Goal: Task Accomplishment & Management: Complete application form

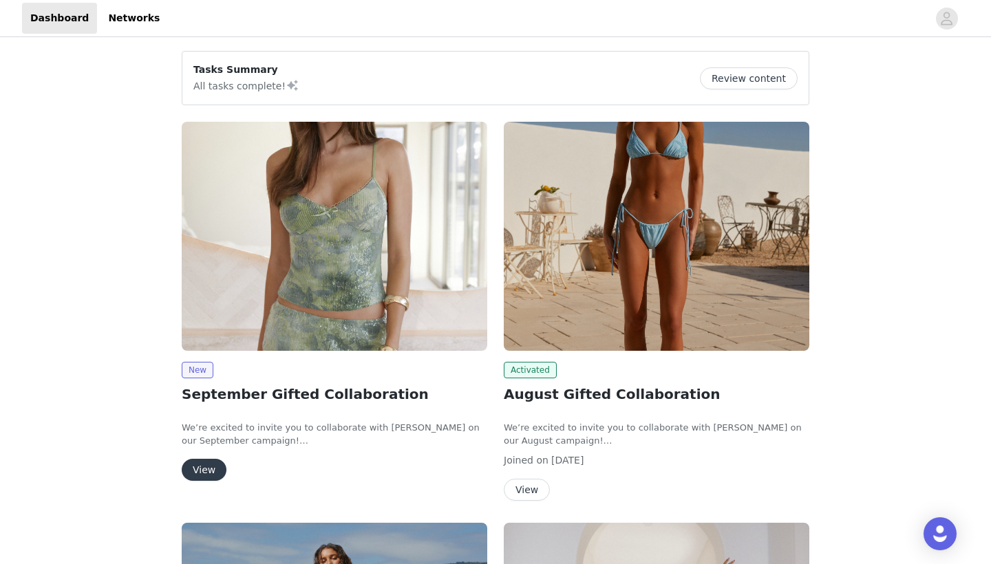
click at [272, 312] on img at bounding box center [335, 236] width 306 height 229
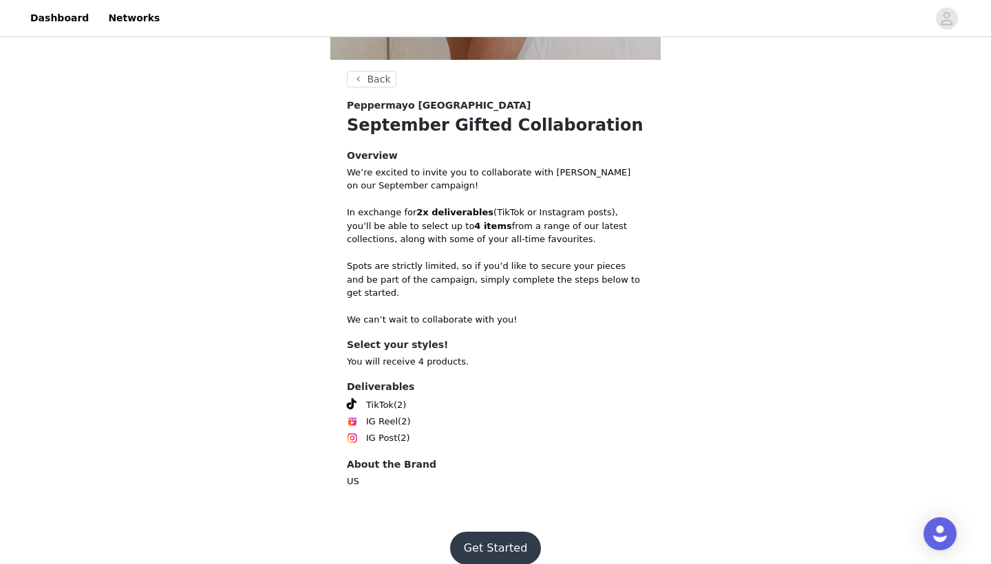
scroll to position [475, 0]
click at [516, 533] on button "Get Started" at bounding box center [496, 549] width 92 height 33
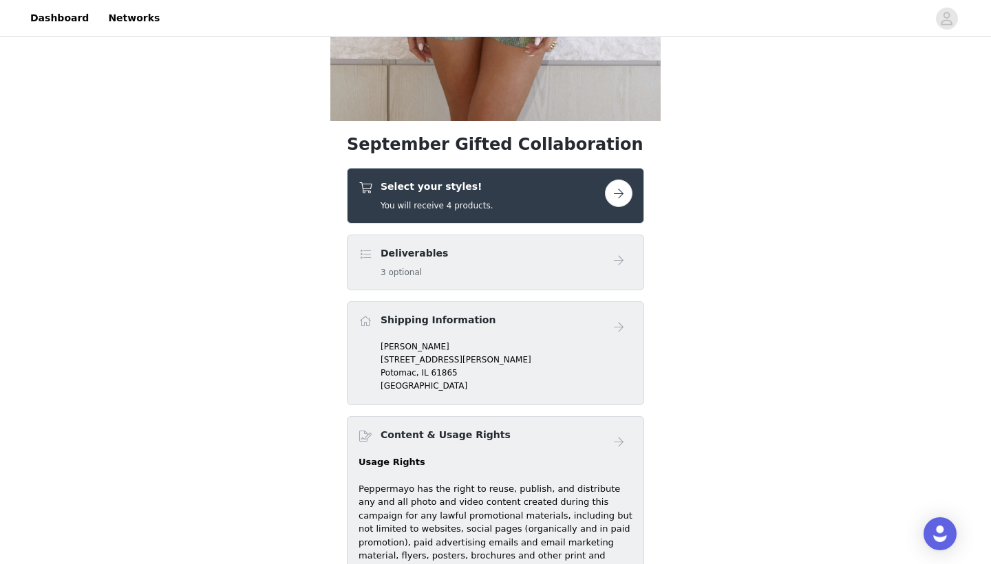
scroll to position [482, 0]
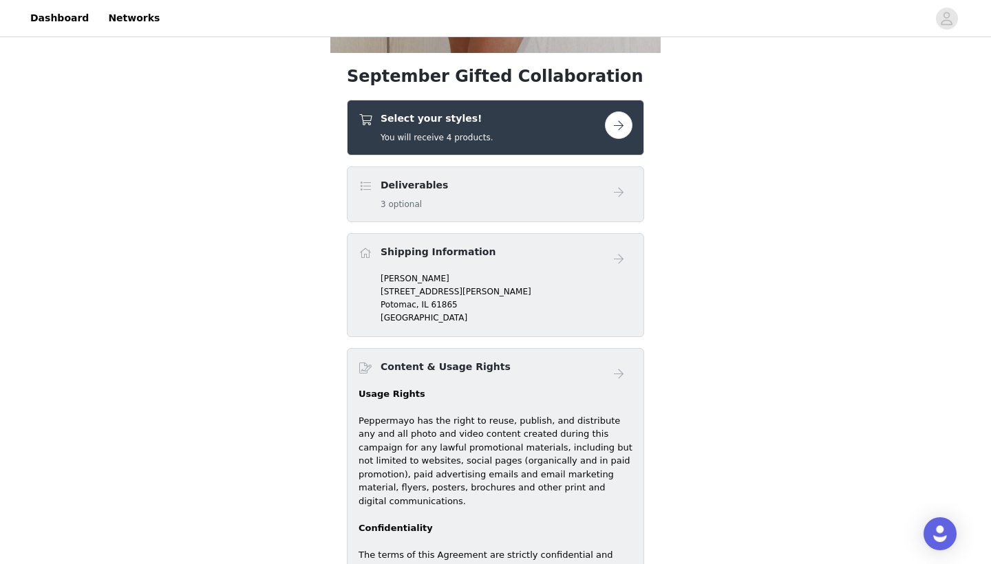
click at [622, 131] on button "button" at bounding box center [619, 125] width 28 height 28
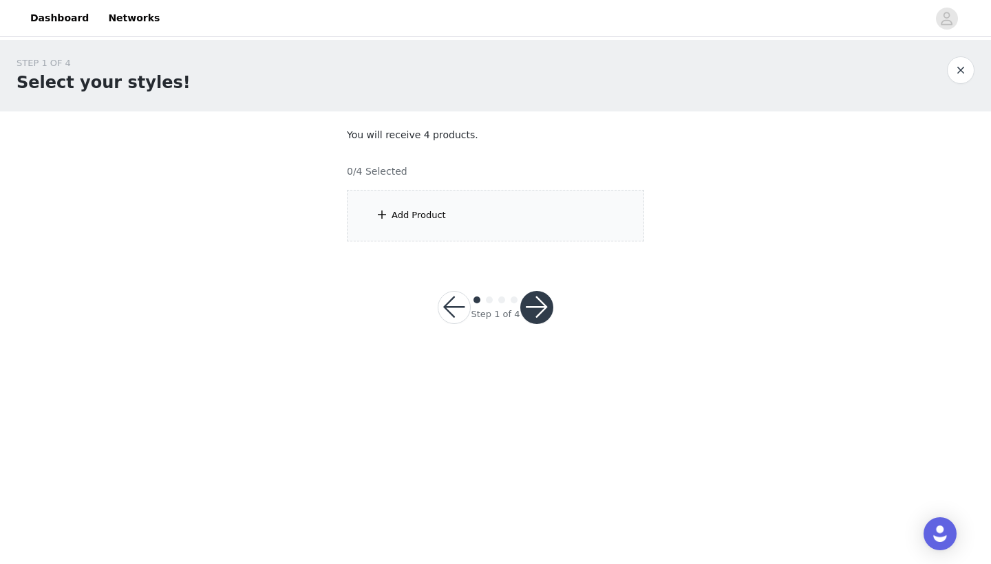
click at [497, 217] on div "Add Product" at bounding box center [495, 216] width 297 height 52
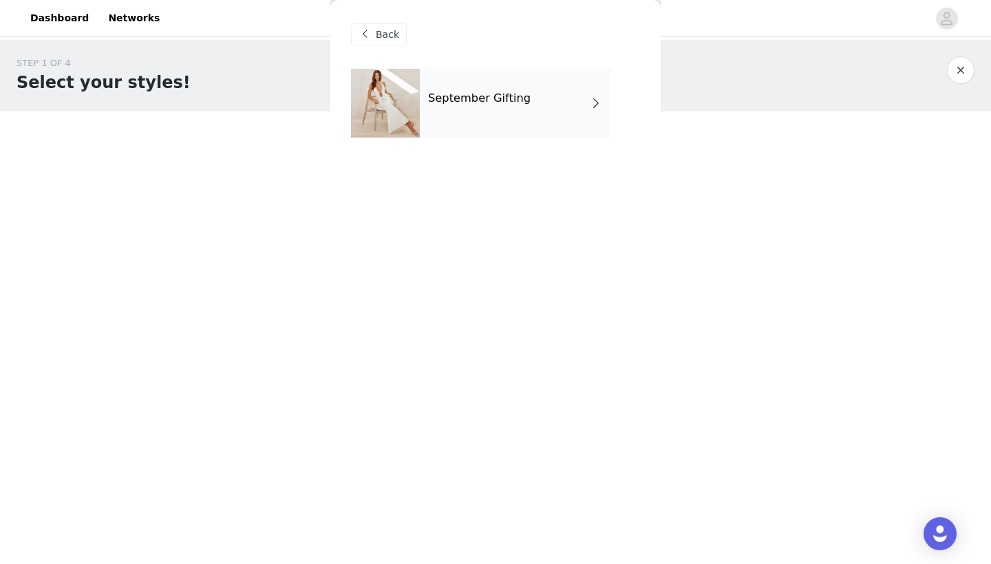
click at [528, 110] on div "September Gifting" at bounding box center [515, 103] width 191 height 69
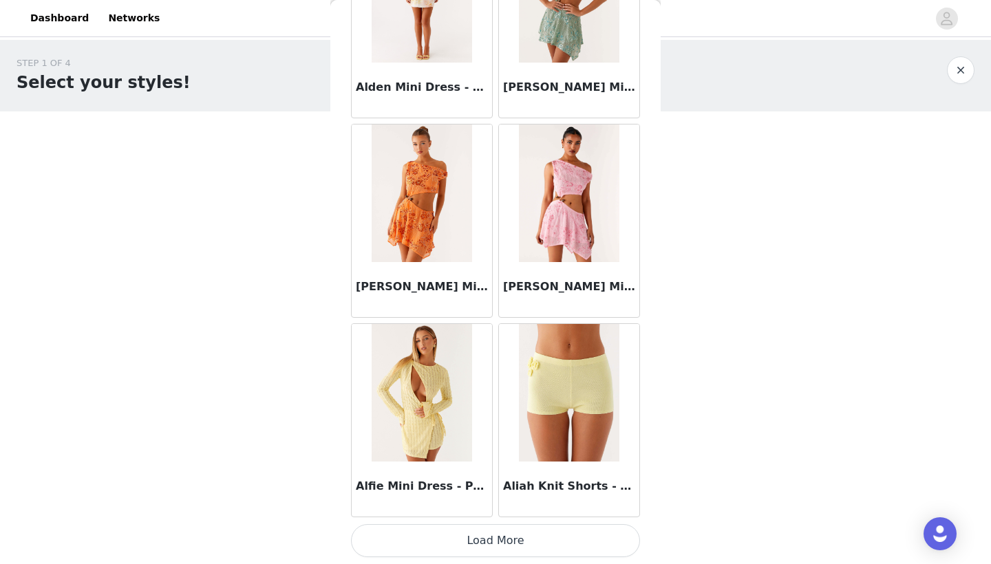
click at [522, 542] on button "Load More" at bounding box center [495, 540] width 289 height 33
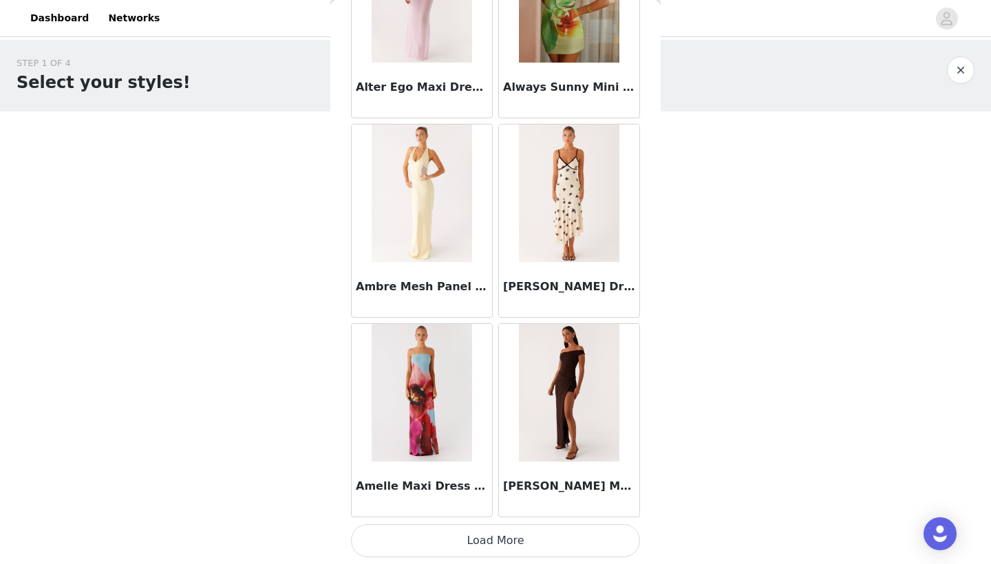
scroll to position [3537, 0]
click at [528, 533] on button "Load More" at bounding box center [495, 540] width 289 height 33
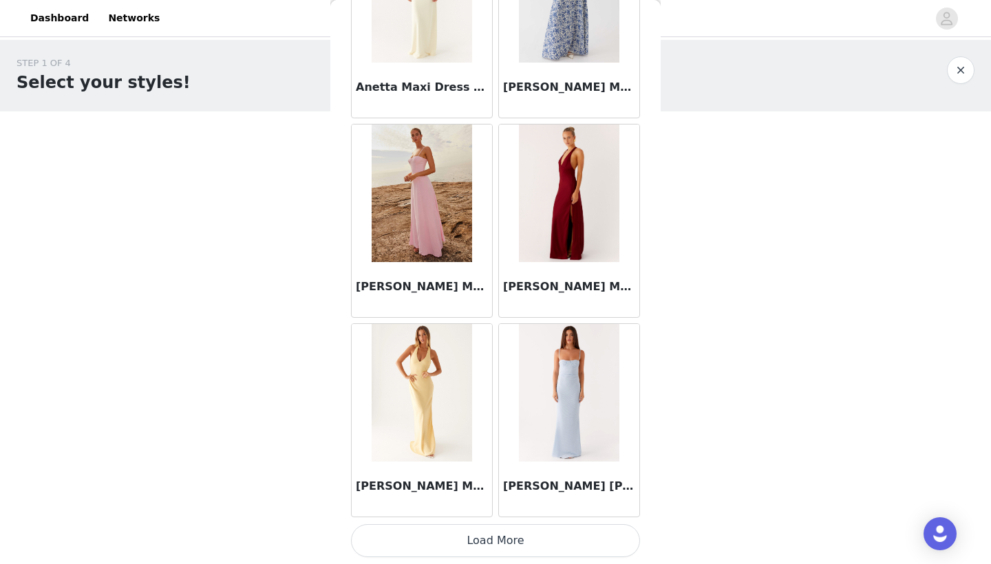
scroll to position [0, 0]
click at [523, 535] on button "Load More" at bounding box center [495, 540] width 289 height 33
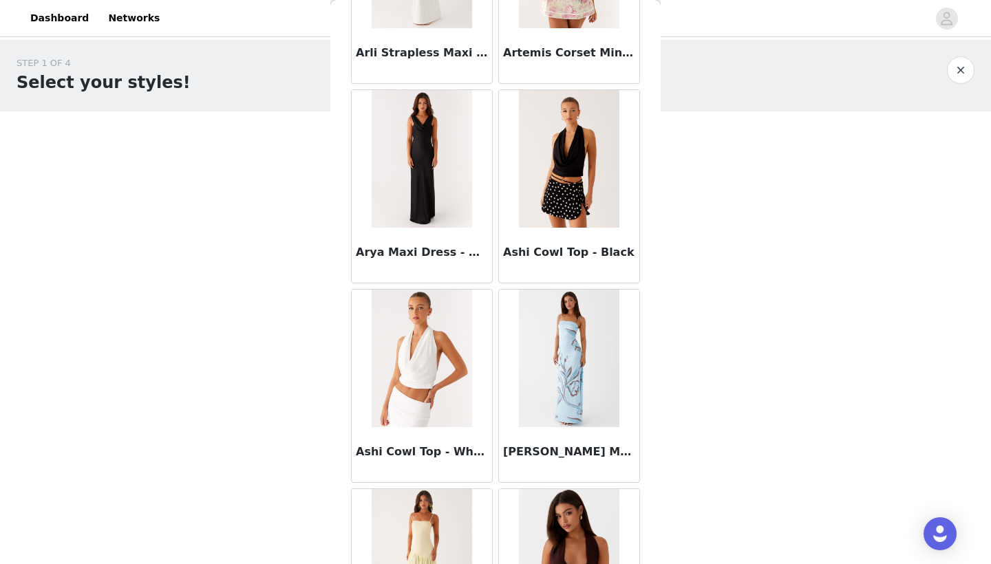
scroll to position [6568, 0]
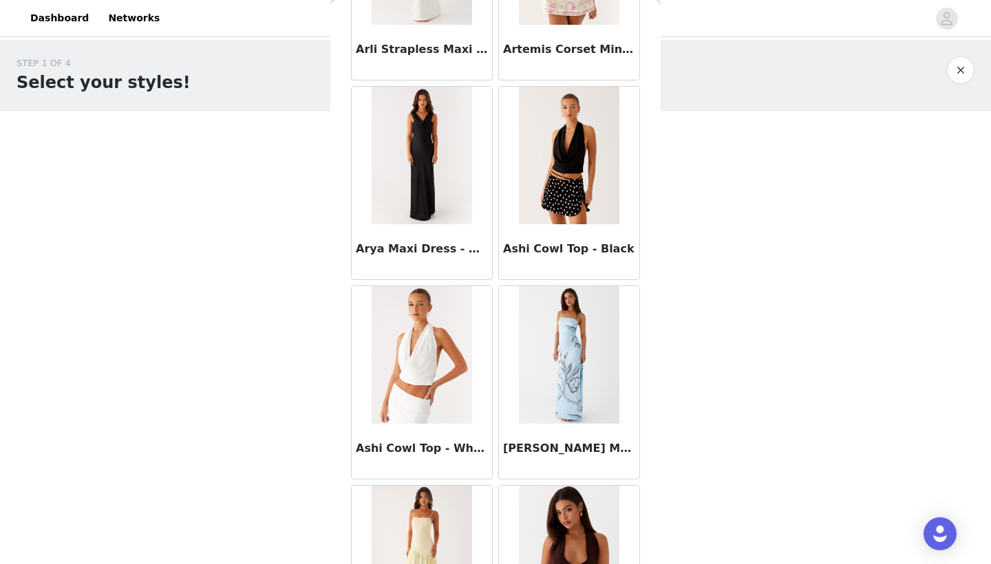
click at [567, 204] on img at bounding box center [569, 156] width 100 height 138
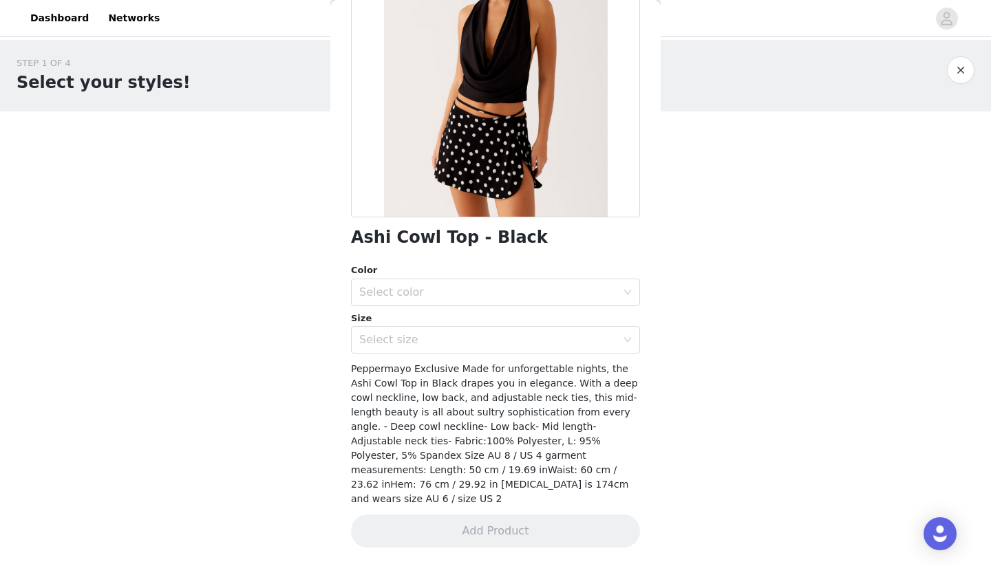
scroll to position [146, 0]
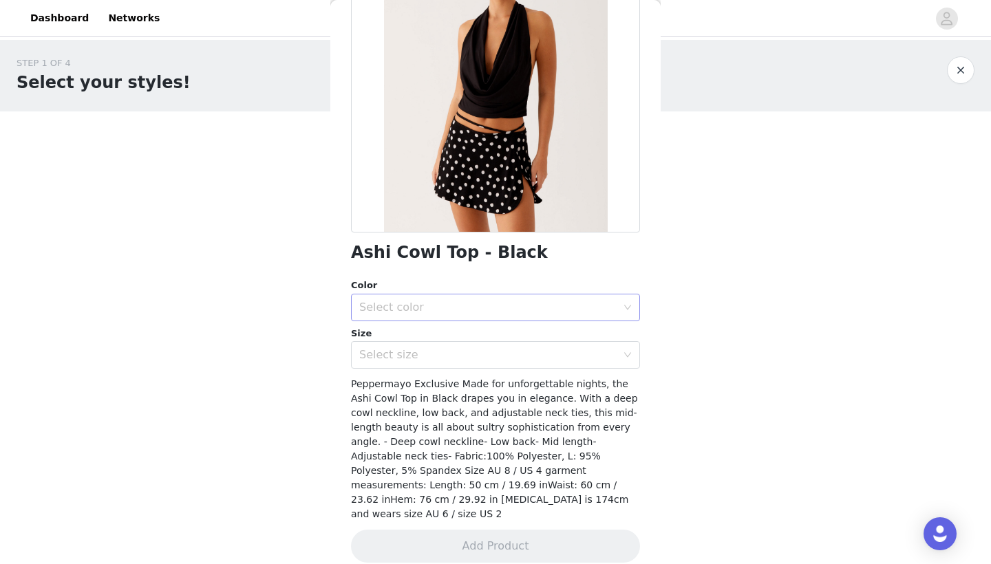
click at [475, 318] on div "Select color" at bounding box center [491, 308] width 264 height 26
click at [462, 341] on li "Black" at bounding box center [495, 337] width 289 height 22
click at [460, 344] on div "Select size" at bounding box center [491, 355] width 264 height 26
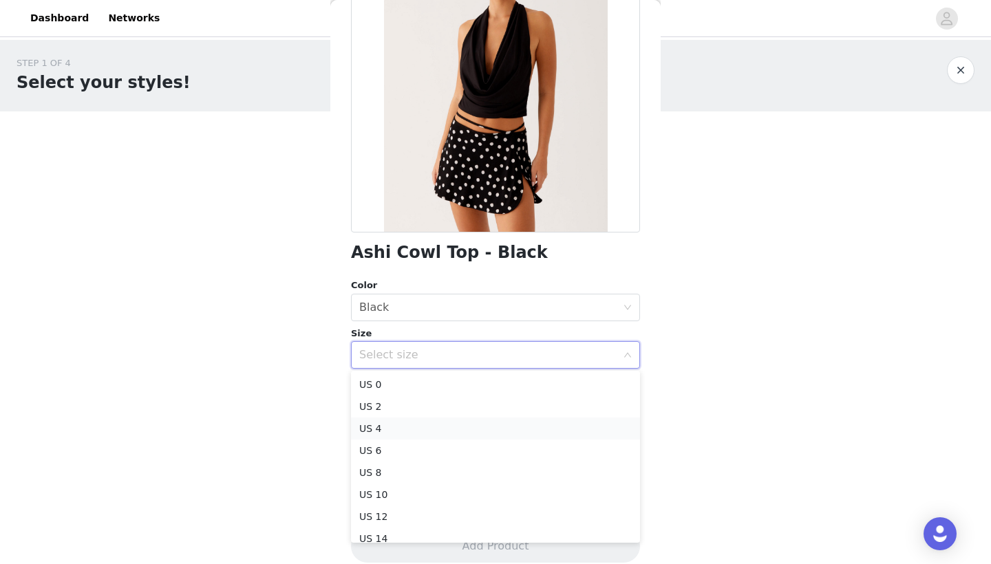
click at [439, 420] on li "US 4" at bounding box center [495, 429] width 289 height 22
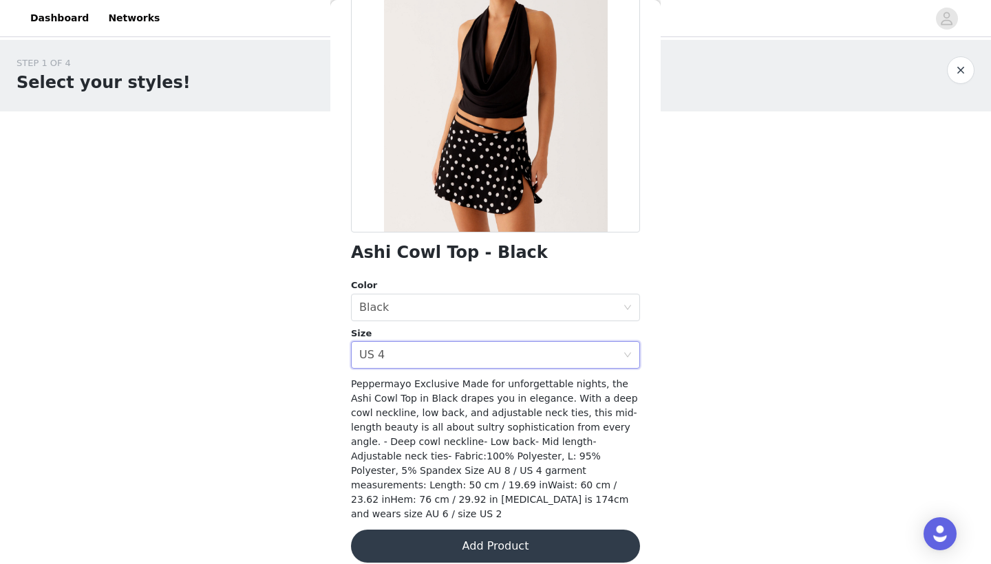
click at [487, 530] on button "Add Product" at bounding box center [495, 546] width 289 height 33
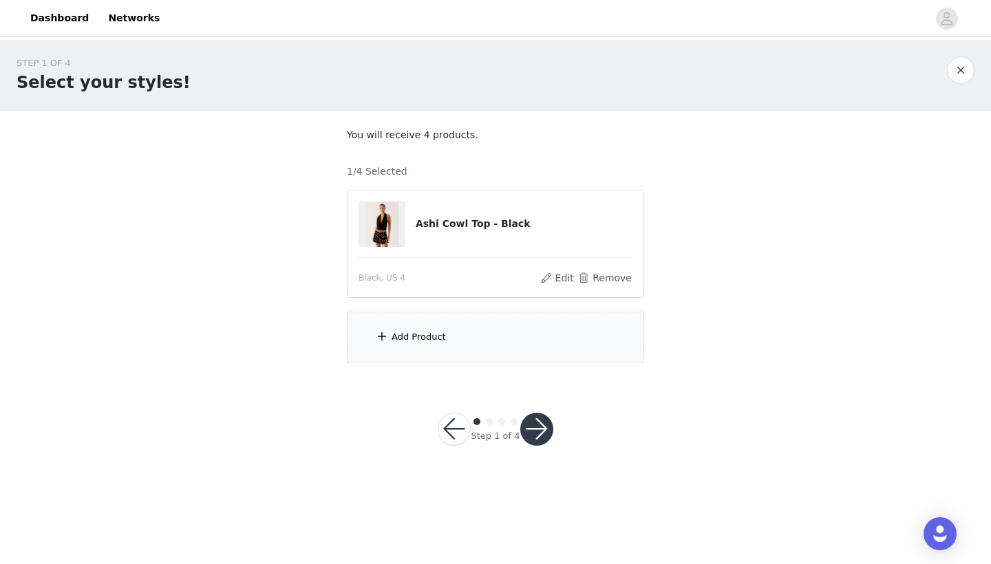
click at [494, 337] on div "Add Product" at bounding box center [495, 338] width 297 height 52
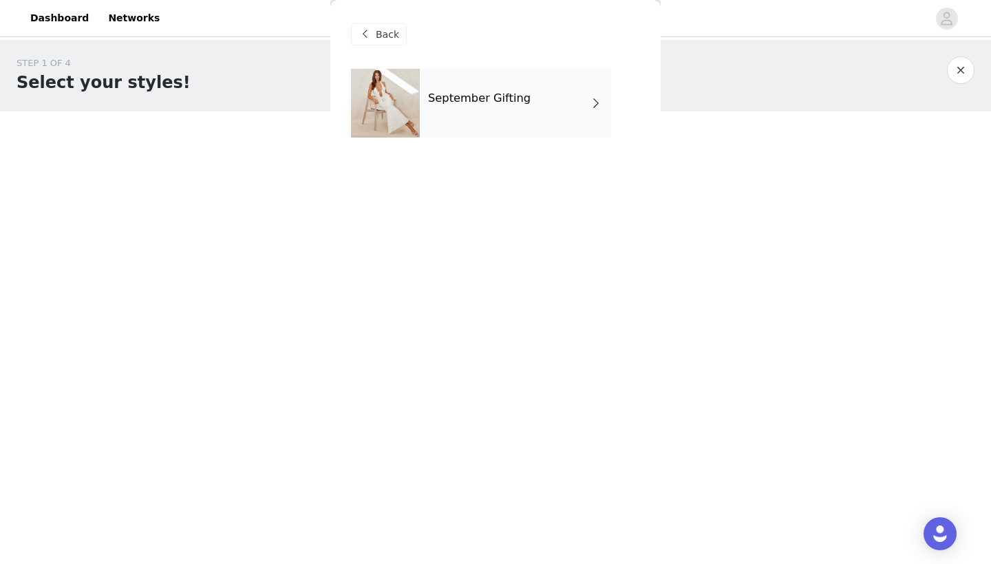
click at [537, 103] on div "September Gifting" at bounding box center [515, 103] width 191 height 69
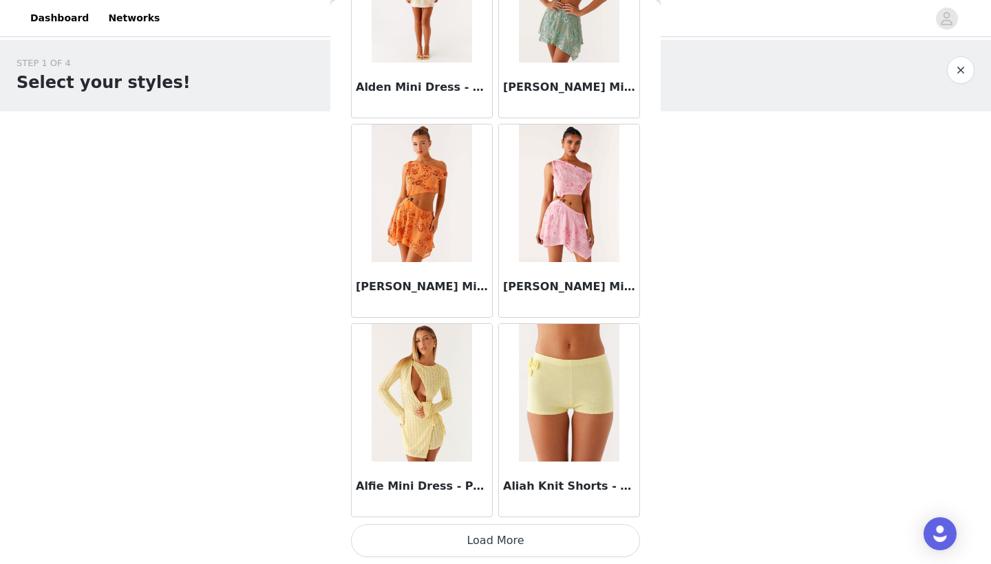
scroll to position [0, 0]
click at [509, 543] on button "Load More" at bounding box center [495, 540] width 289 height 33
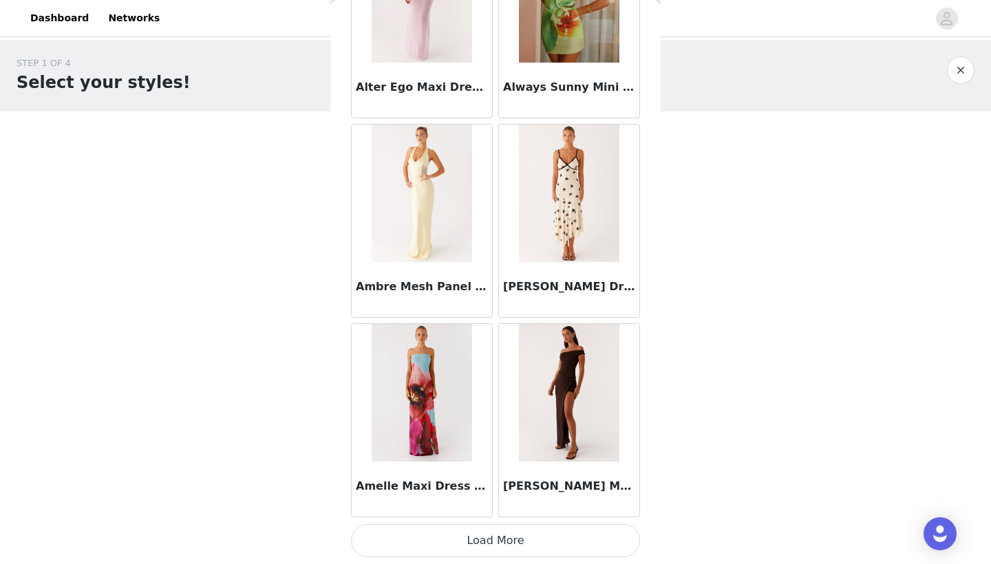
click at [504, 536] on button "Load More" at bounding box center [495, 540] width 289 height 33
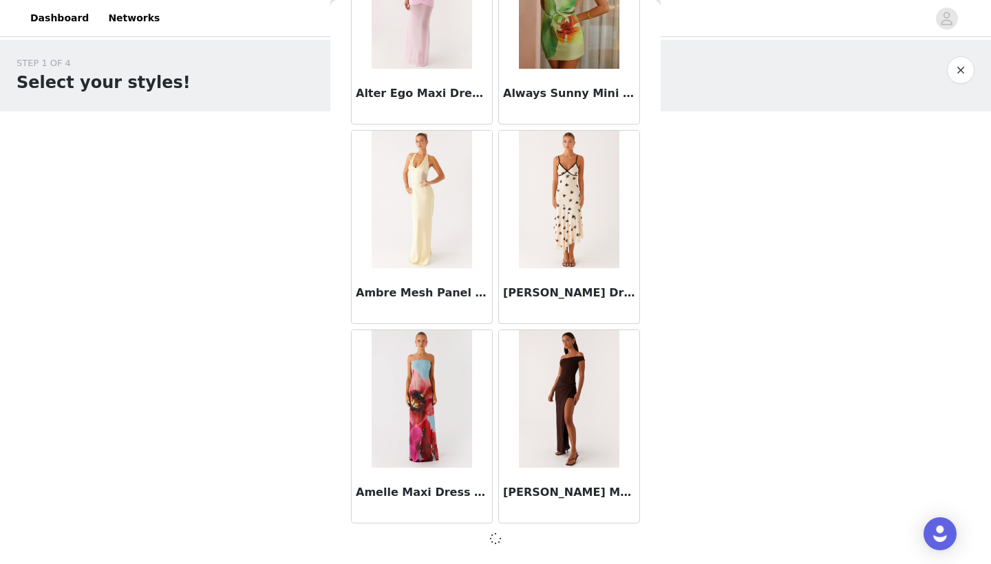
scroll to position [3531, 0]
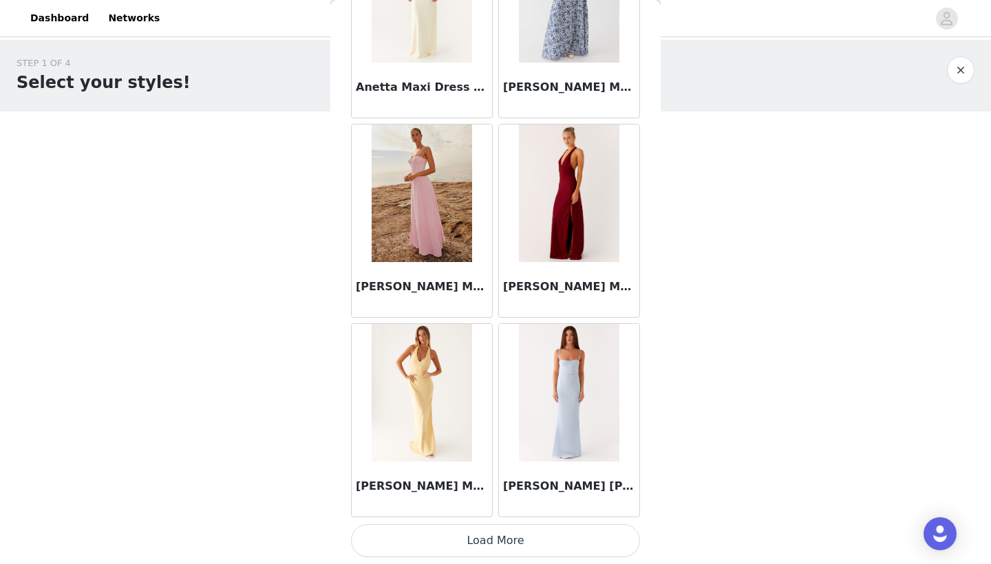
click at [516, 542] on button "Load More" at bounding box center [495, 540] width 289 height 33
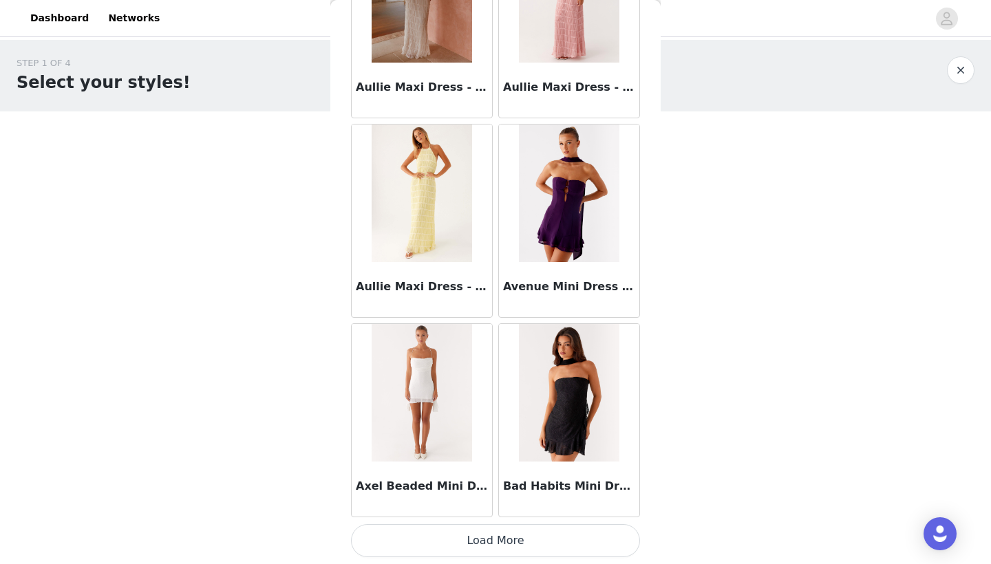
click at [548, 536] on button "Load More" at bounding box center [495, 540] width 289 height 33
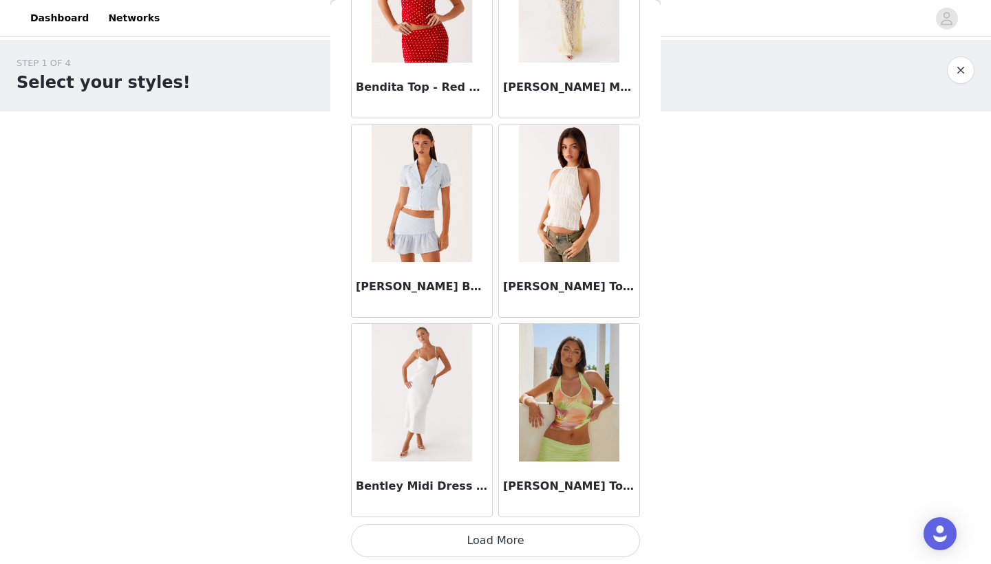
click at [544, 535] on button "Load More" at bounding box center [495, 540] width 289 height 33
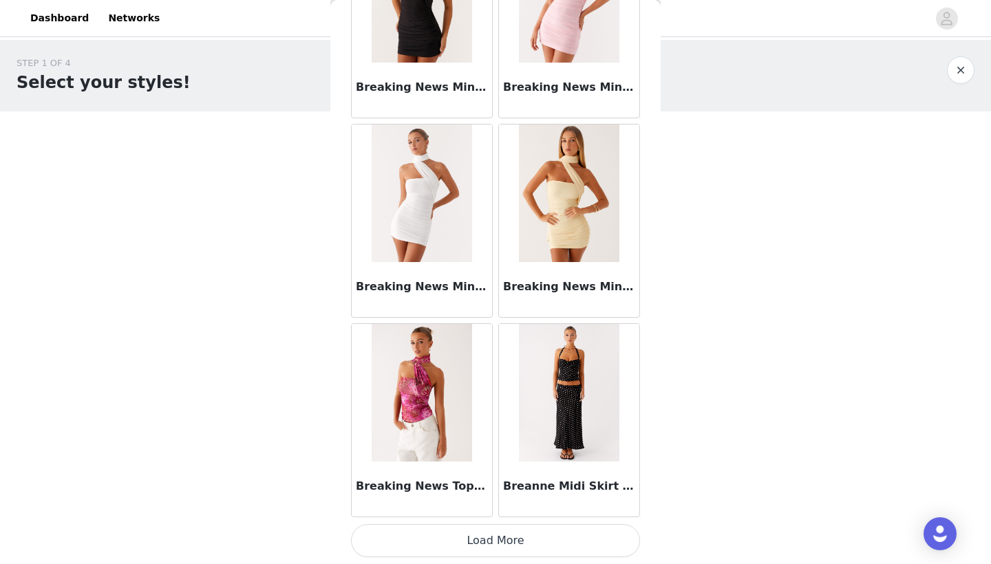
click at [550, 527] on button "Load More" at bounding box center [495, 540] width 289 height 33
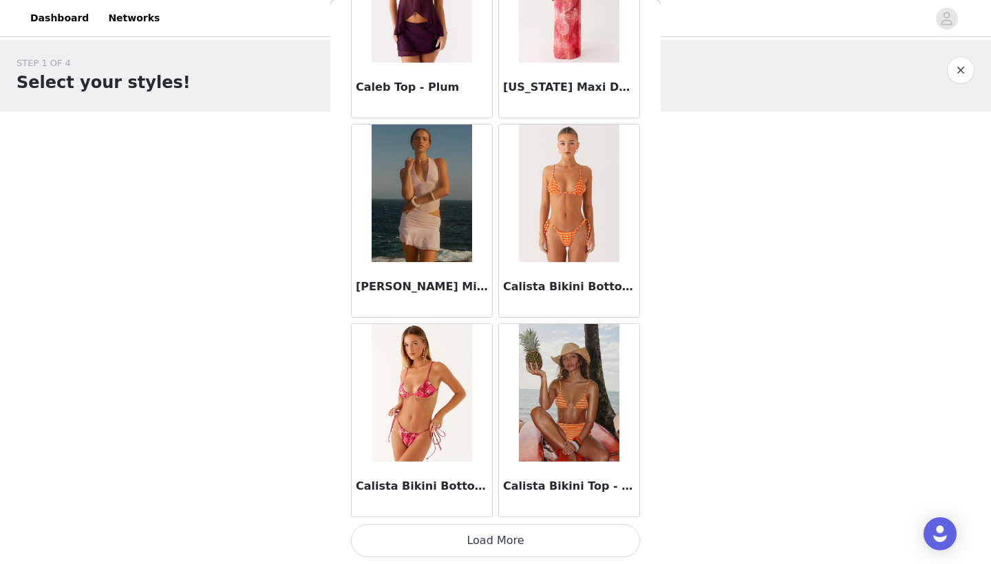
scroll to position [13514, 0]
click at [533, 537] on button "Load More" at bounding box center [495, 540] width 289 height 33
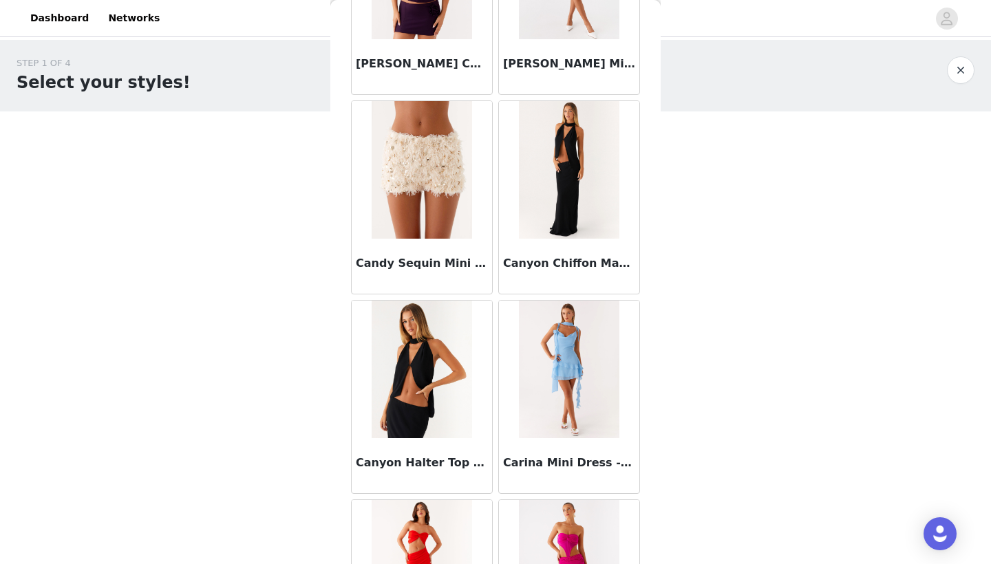
scroll to position [0, 0]
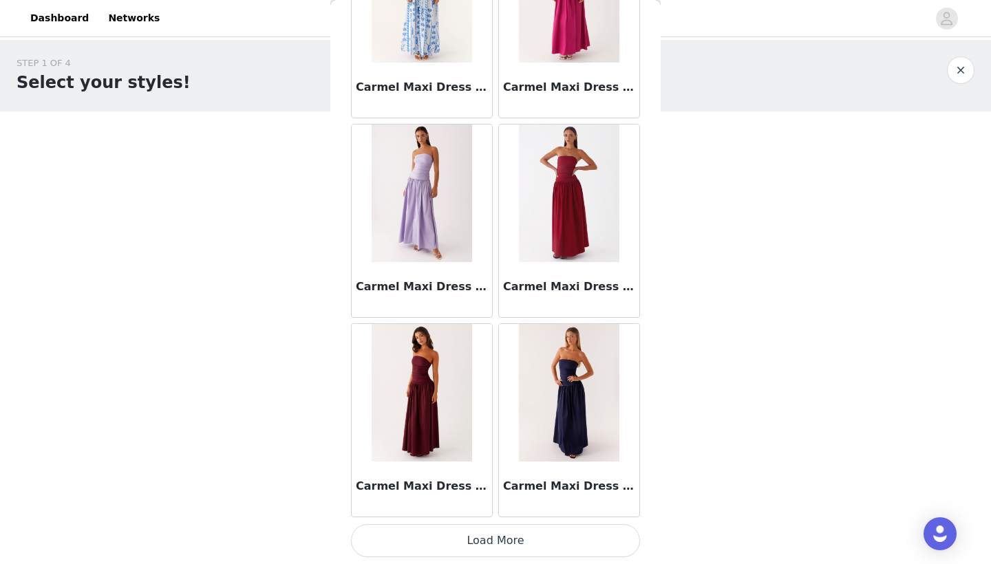
click at [529, 538] on button "Load More" at bounding box center [495, 540] width 289 height 33
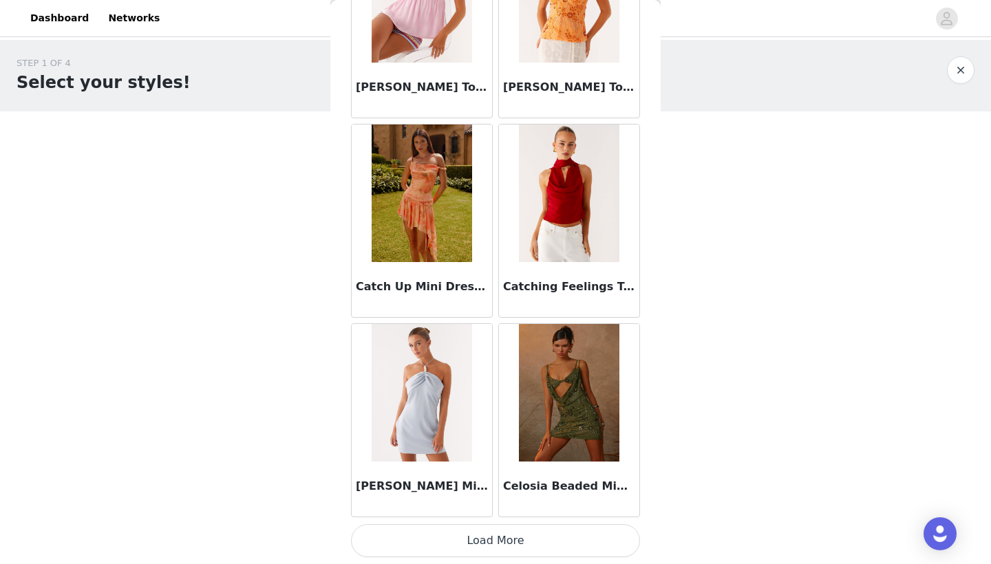
scroll to position [17505, 0]
click at [544, 530] on button "Load More" at bounding box center [495, 540] width 289 height 33
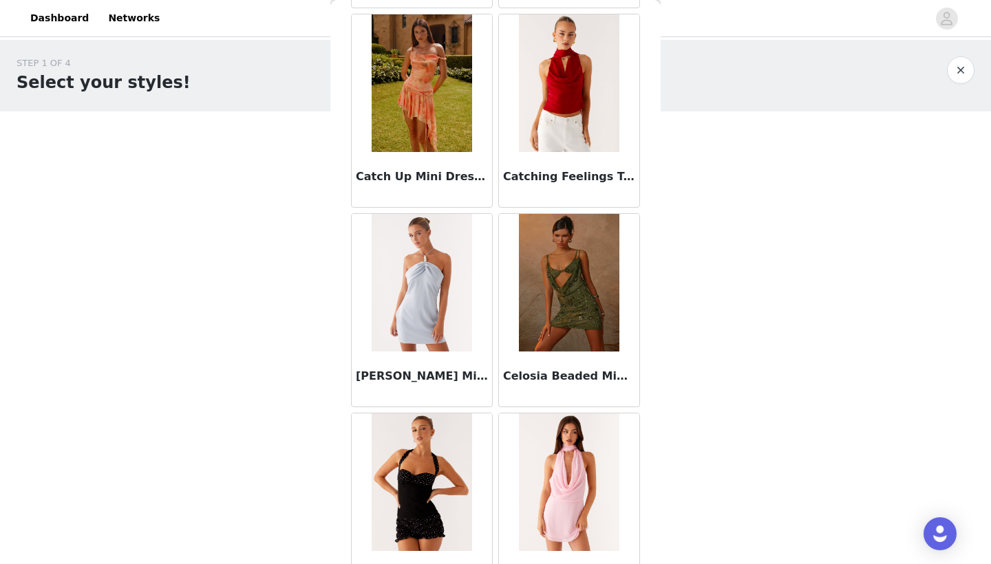
scroll to position [17967, 0]
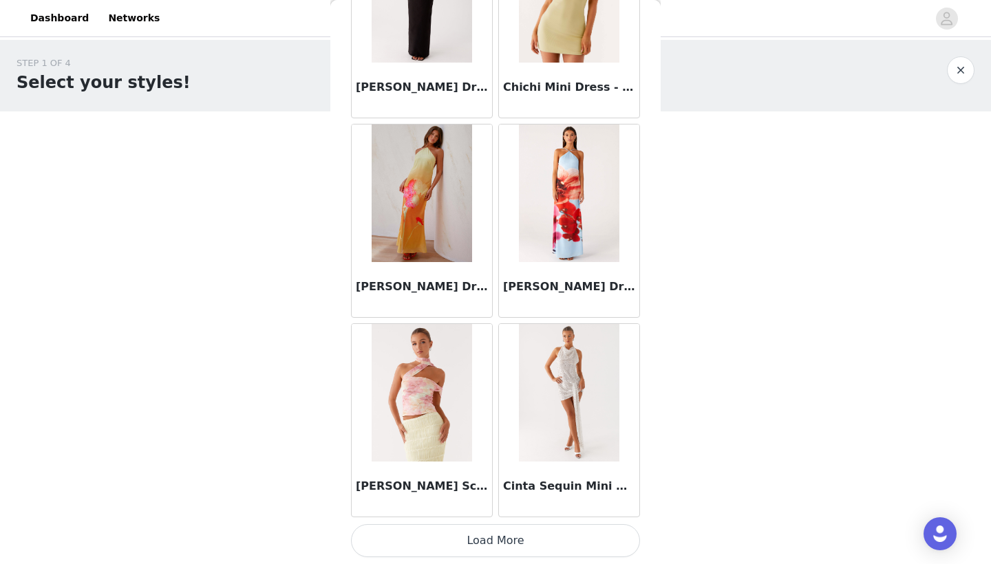
click at [542, 531] on button "Load More" at bounding box center [495, 540] width 289 height 33
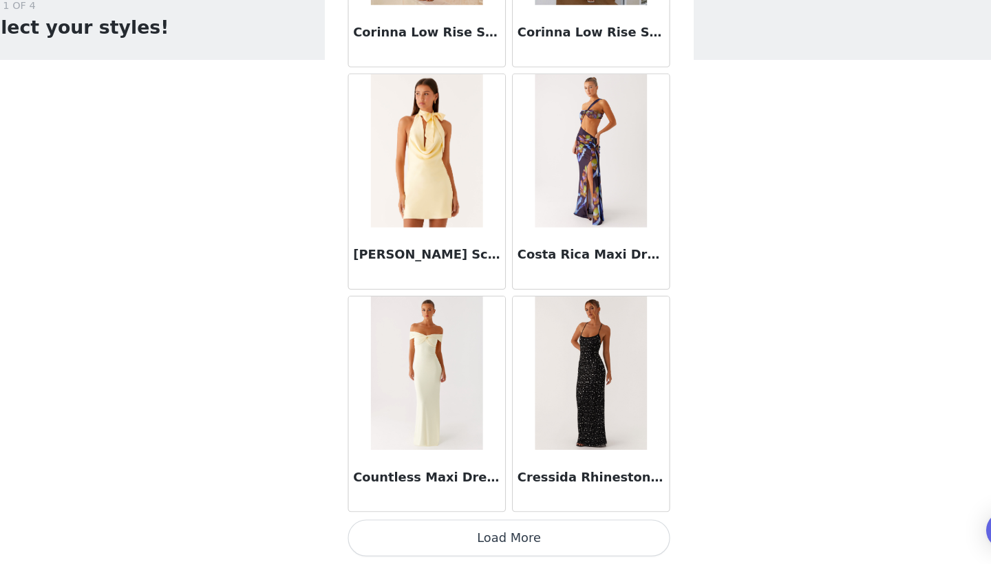
scroll to position [0, 0]
click at [489, 524] on button "Load More" at bounding box center [495, 540] width 289 height 33
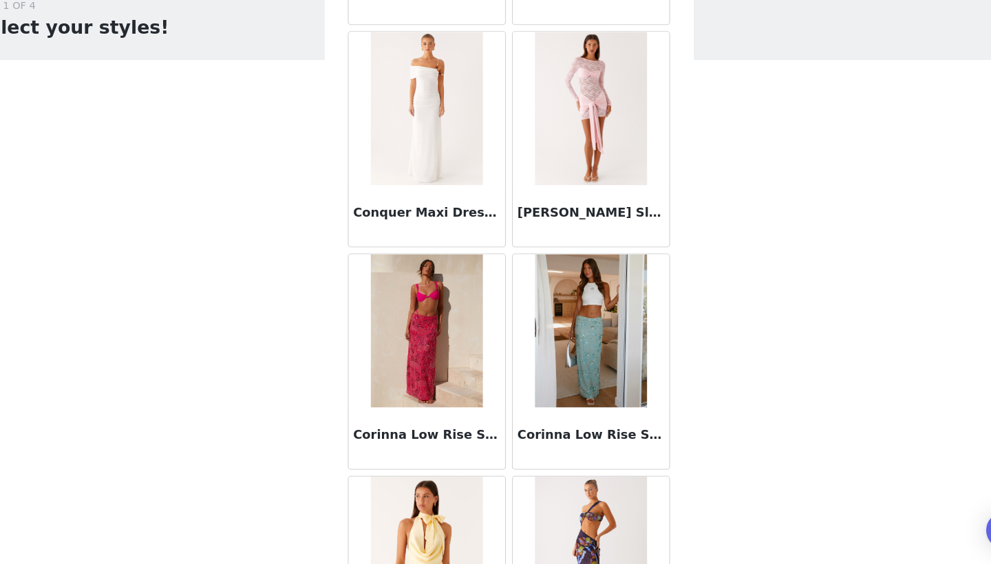
scroll to position [20905, 0]
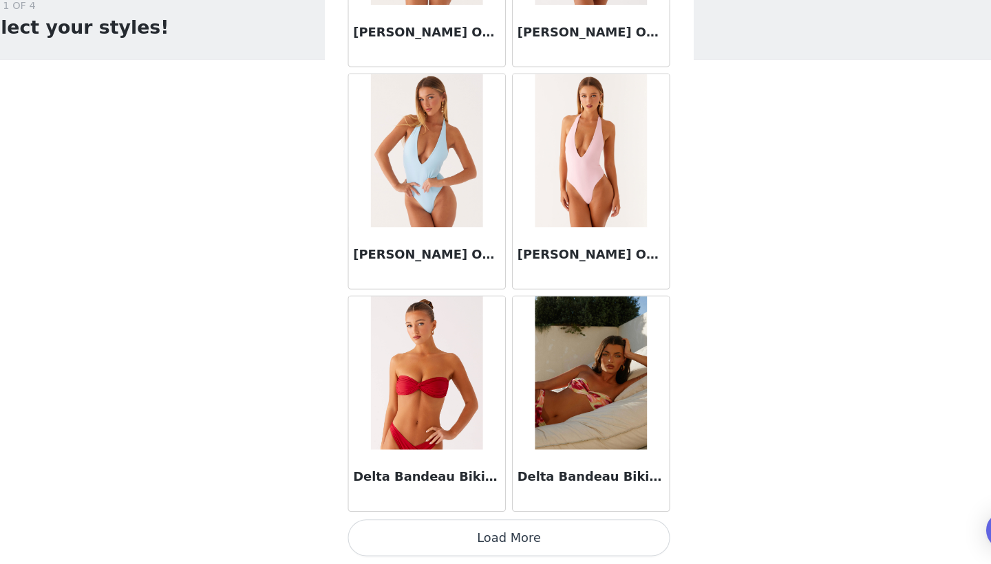
click at [513, 524] on button "Load More" at bounding box center [495, 540] width 289 height 33
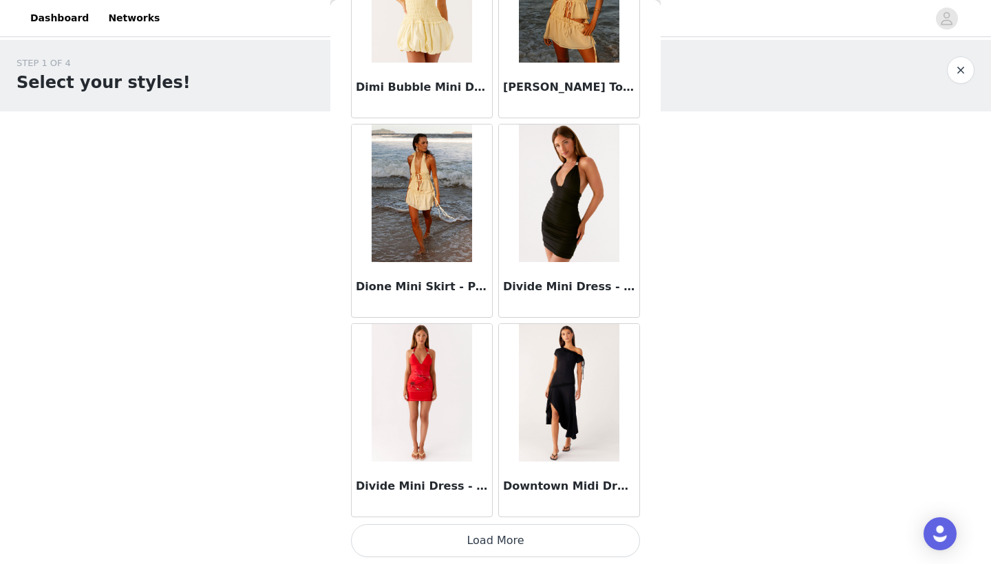
scroll to position [25487, 0]
click at [564, 536] on button "Load More" at bounding box center [495, 540] width 289 height 33
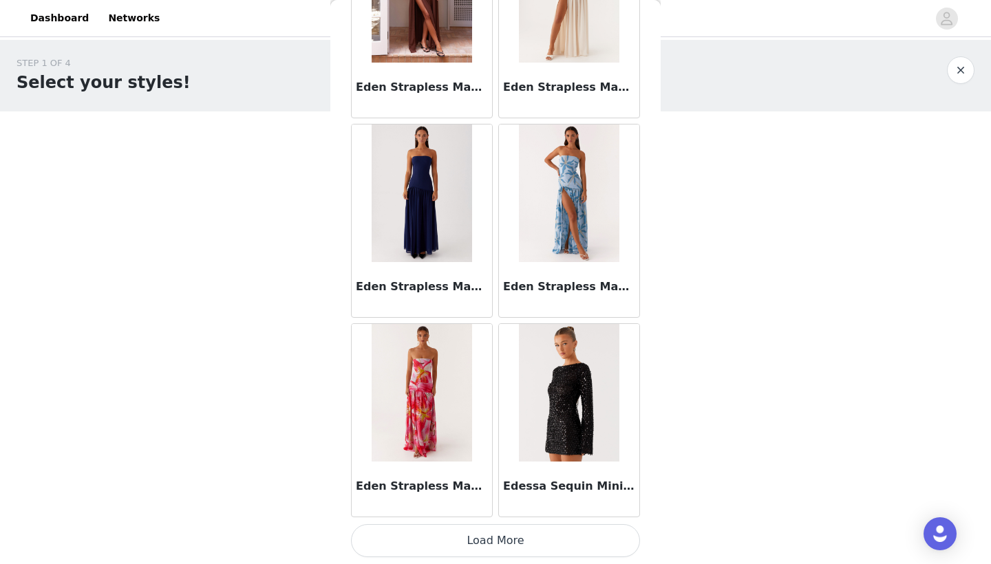
click at [523, 537] on button "Load More" at bounding box center [495, 540] width 289 height 33
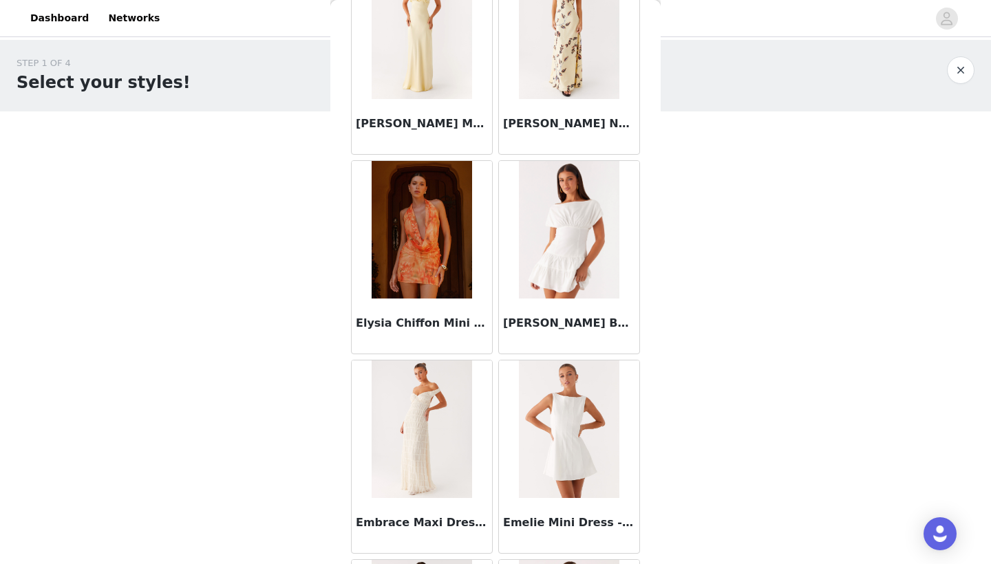
scroll to position [29235, 0]
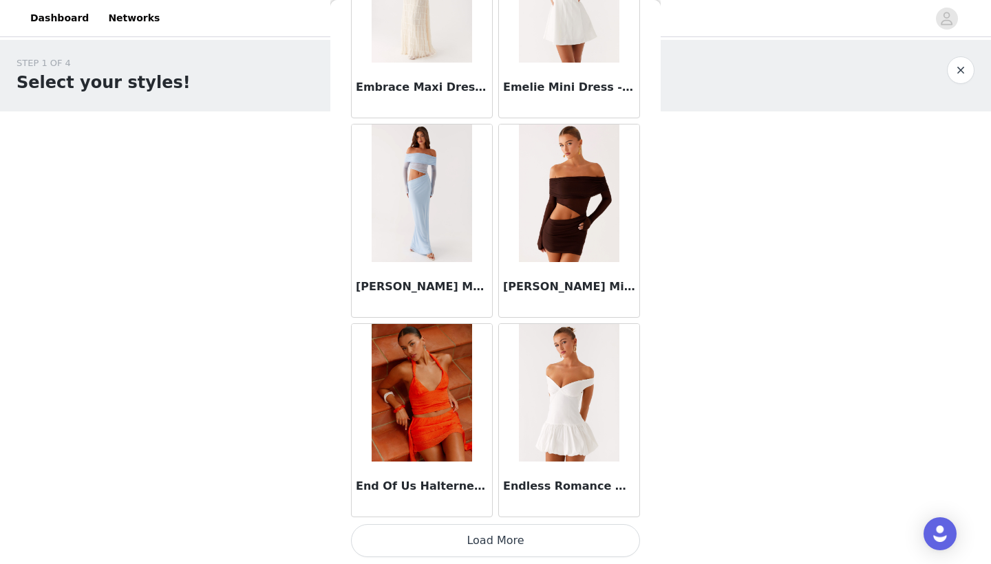
click at [545, 533] on button "Load More" at bounding box center [495, 540] width 289 height 33
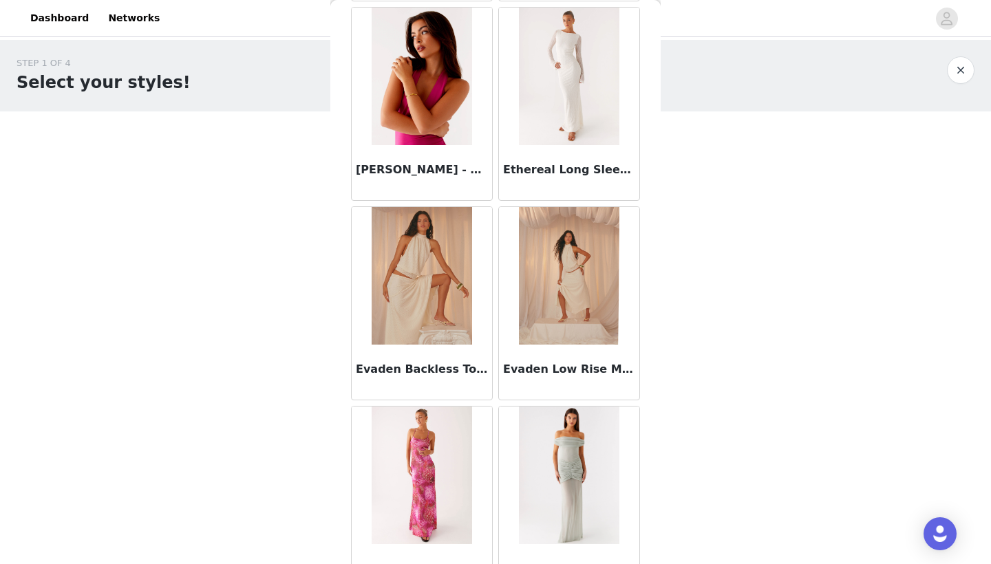
scroll to position [30991, 0]
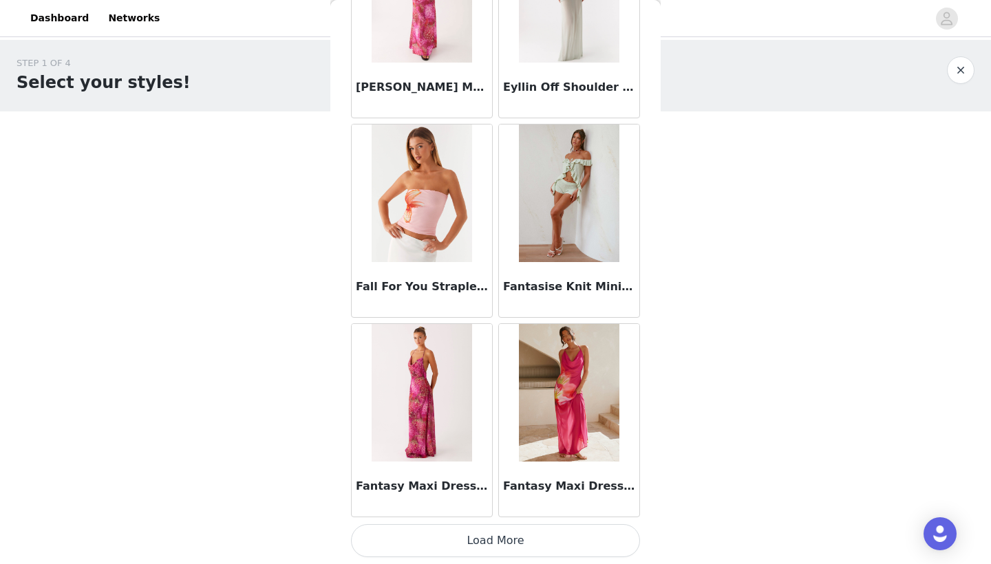
click at [549, 539] on button "Load More" at bounding box center [495, 540] width 289 height 33
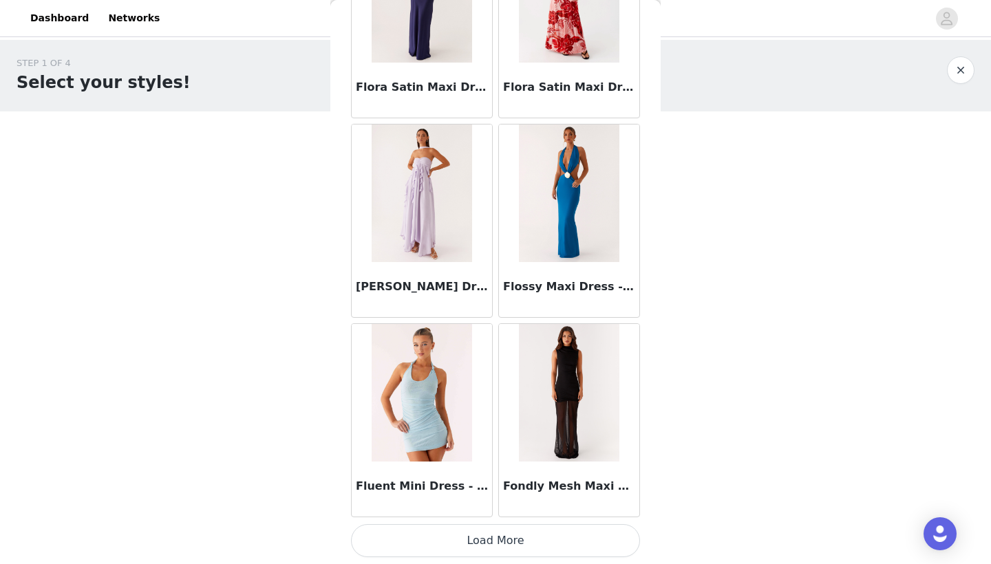
click at [542, 533] on button "Load More" at bounding box center [495, 540] width 289 height 33
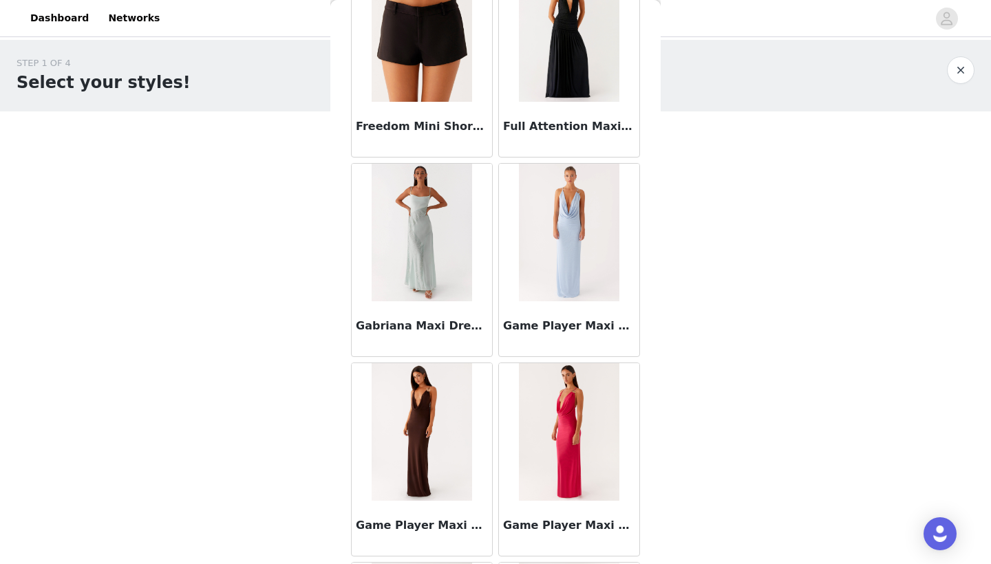
scroll to position [34328, 0]
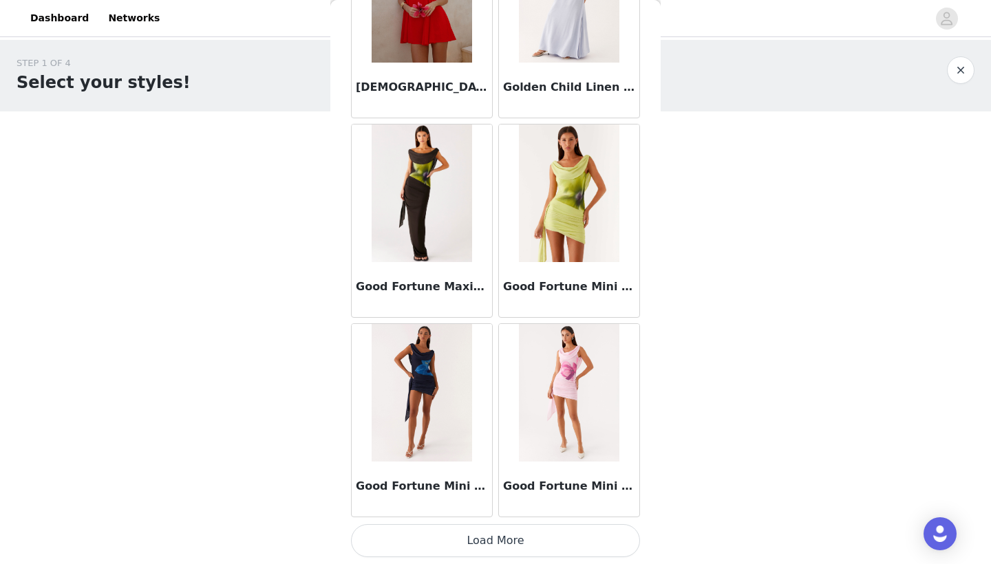
click at [523, 530] on button "Load More" at bounding box center [495, 540] width 289 height 33
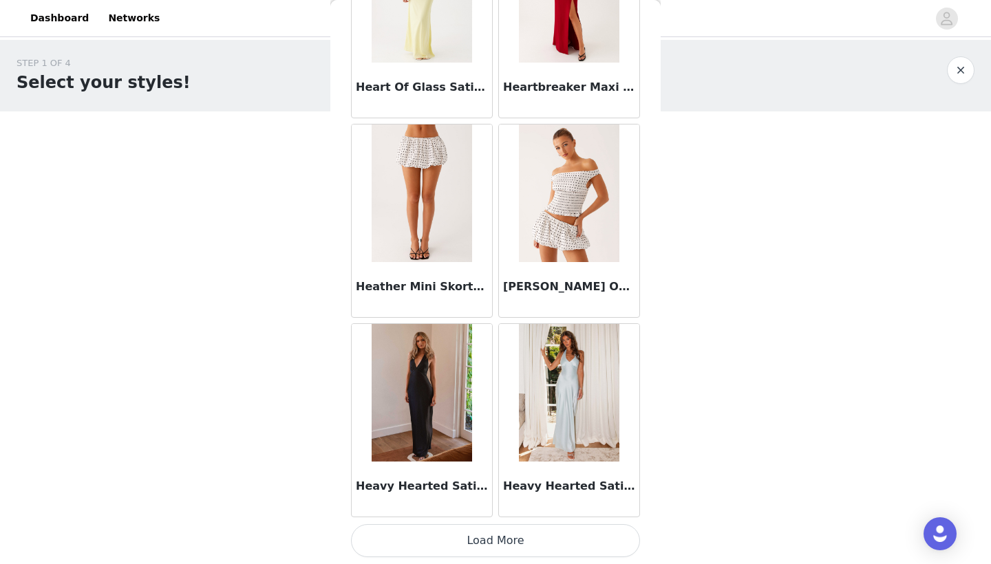
scroll to position [37460, 0]
click at [525, 540] on button "Load More" at bounding box center [495, 540] width 289 height 33
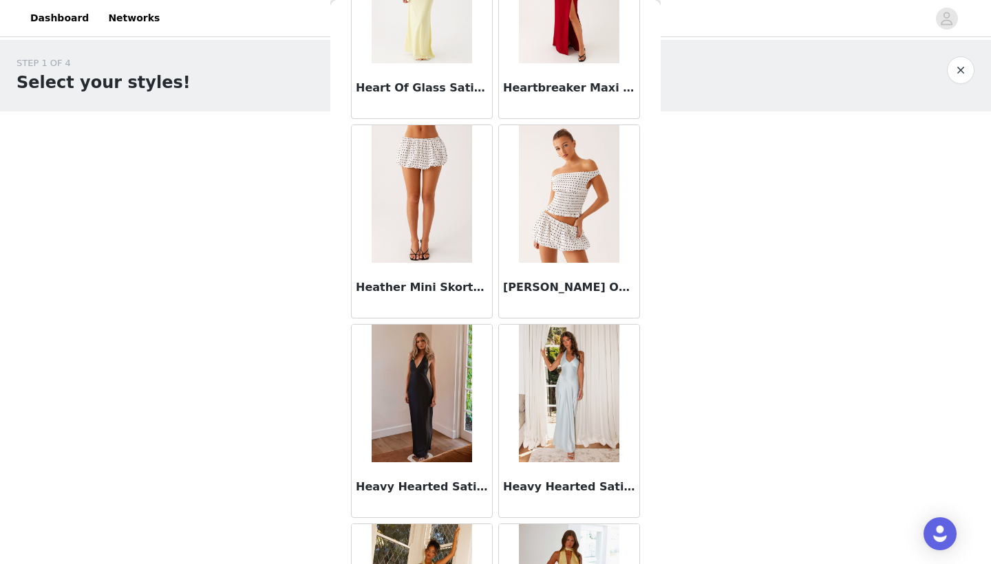
scroll to position [37463, 0]
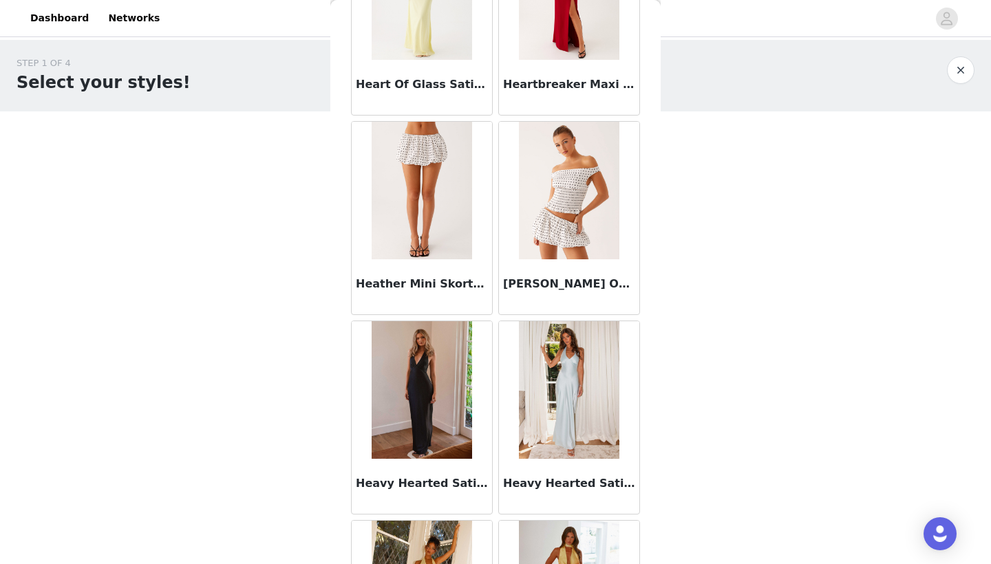
click at [587, 259] on img at bounding box center [569, 191] width 100 height 138
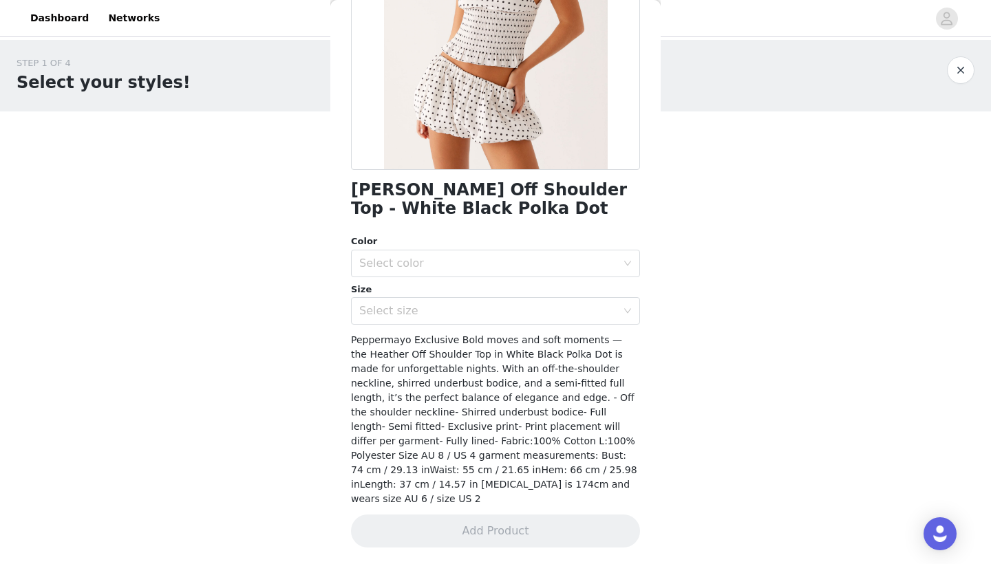
scroll to position [193, 0]
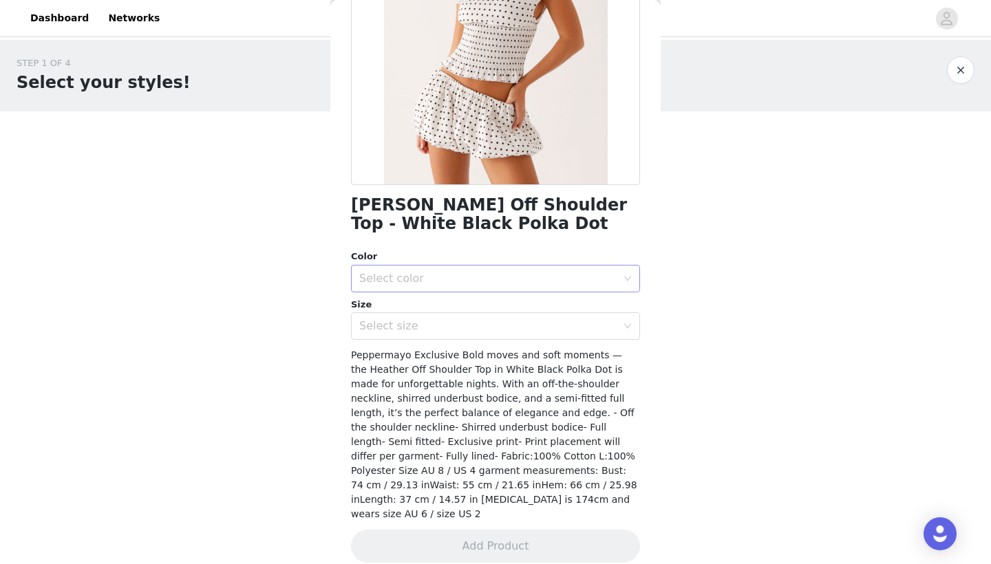
click at [482, 283] on div "Select color" at bounding box center [487, 279] width 257 height 14
click at [458, 317] on li "White Black Polka Dot" at bounding box center [495, 308] width 289 height 22
click at [451, 322] on div "Select size" at bounding box center [487, 326] width 257 height 14
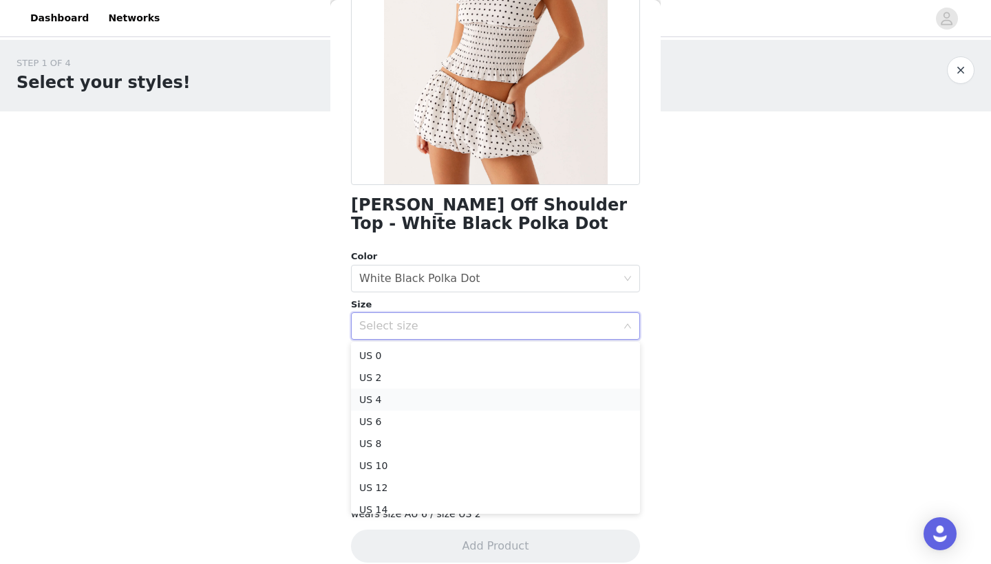
click at [428, 398] on li "US 4" at bounding box center [495, 400] width 289 height 22
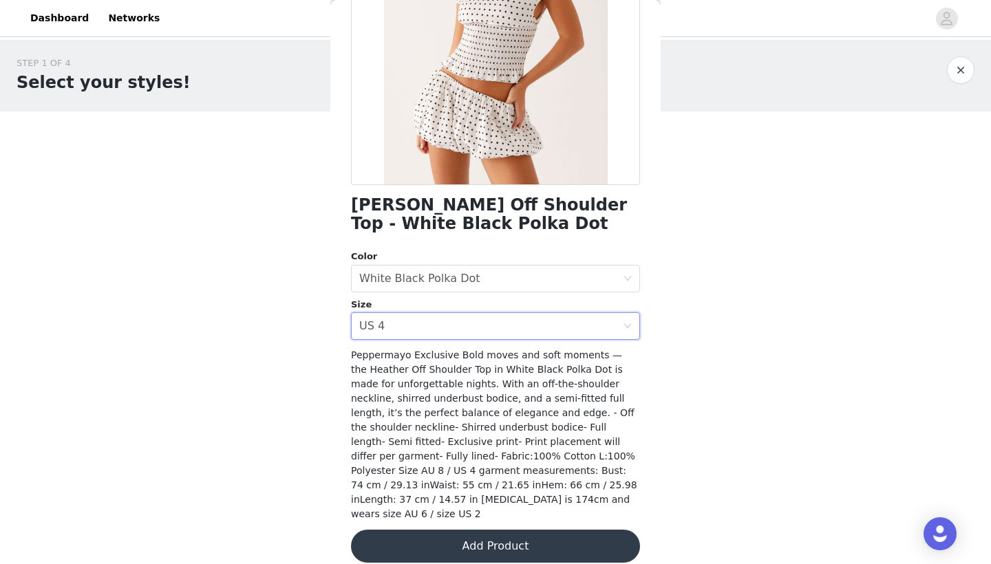
click at [492, 535] on button "Add Product" at bounding box center [495, 546] width 289 height 33
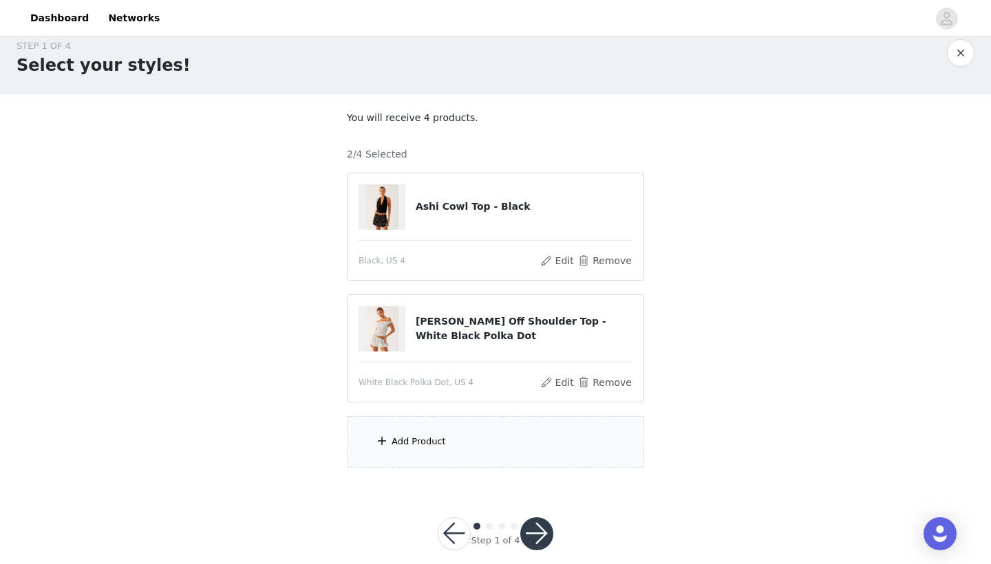
scroll to position [19, 0]
click at [422, 442] on div "Add Product" at bounding box center [419, 441] width 54 height 14
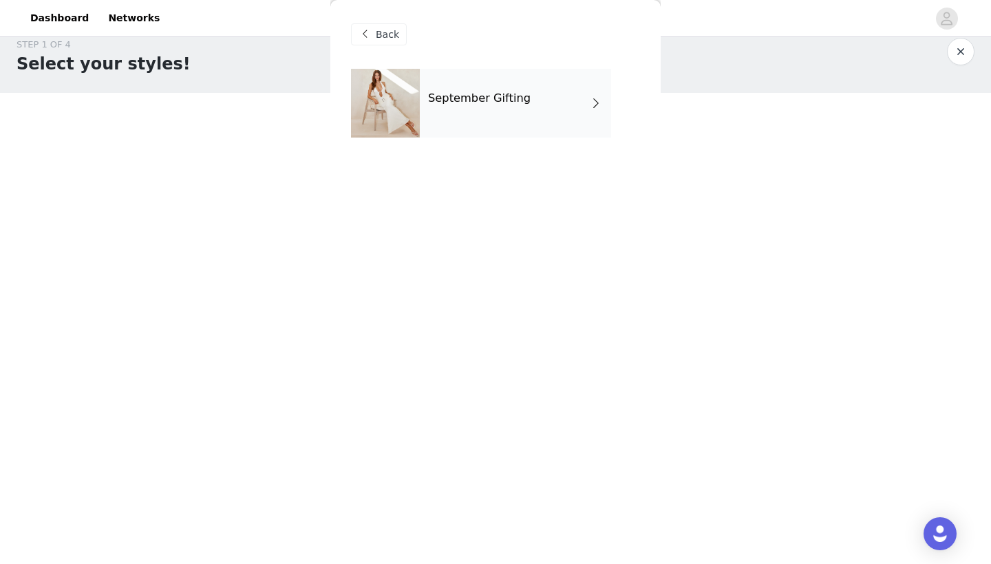
click at [541, 119] on div "September Gifting" at bounding box center [515, 103] width 191 height 69
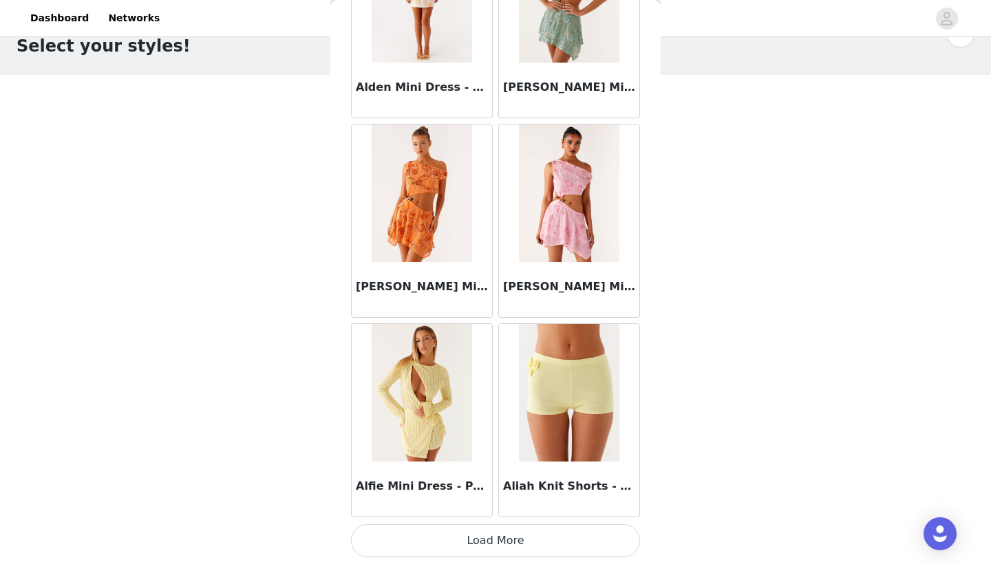
scroll to position [36, 0]
click at [520, 542] on button "Load More" at bounding box center [495, 540] width 289 height 33
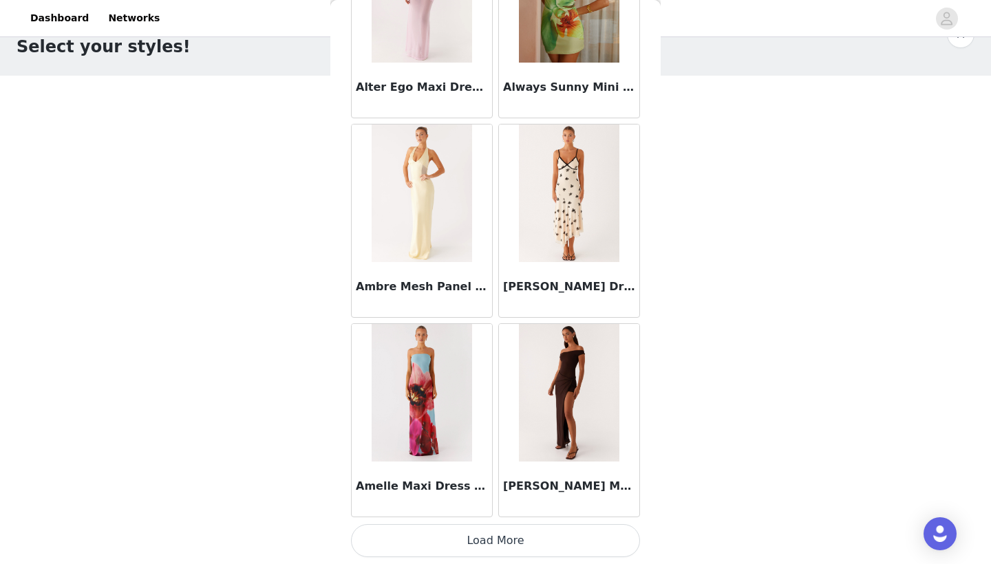
click at [524, 546] on button "Load More" at bounding box center [495, 540] width 289 height 33
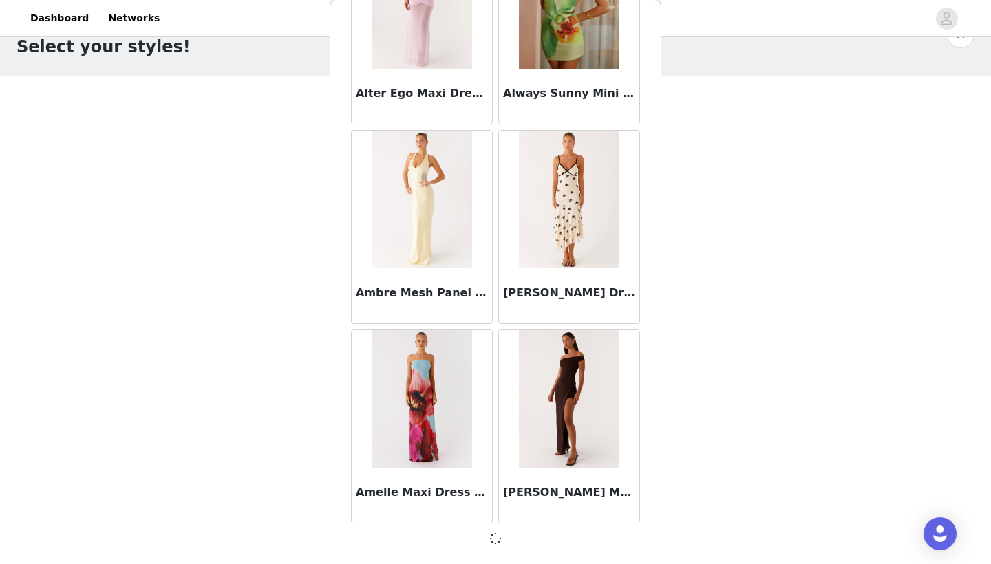
scroll to position [3531, 0]
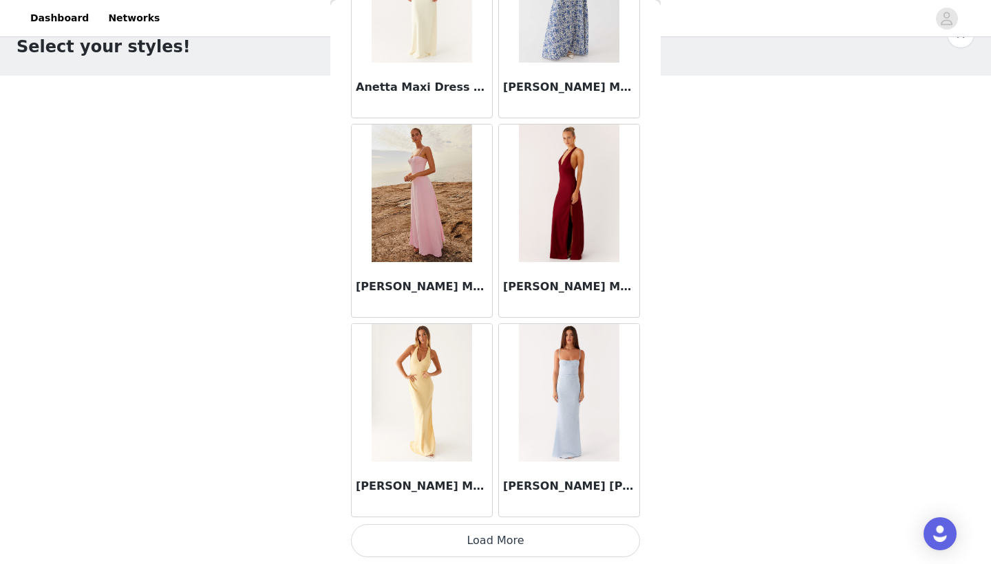
click at [531, 541] on button "Load More" at bounding box center [495, 540] width 289 height 33
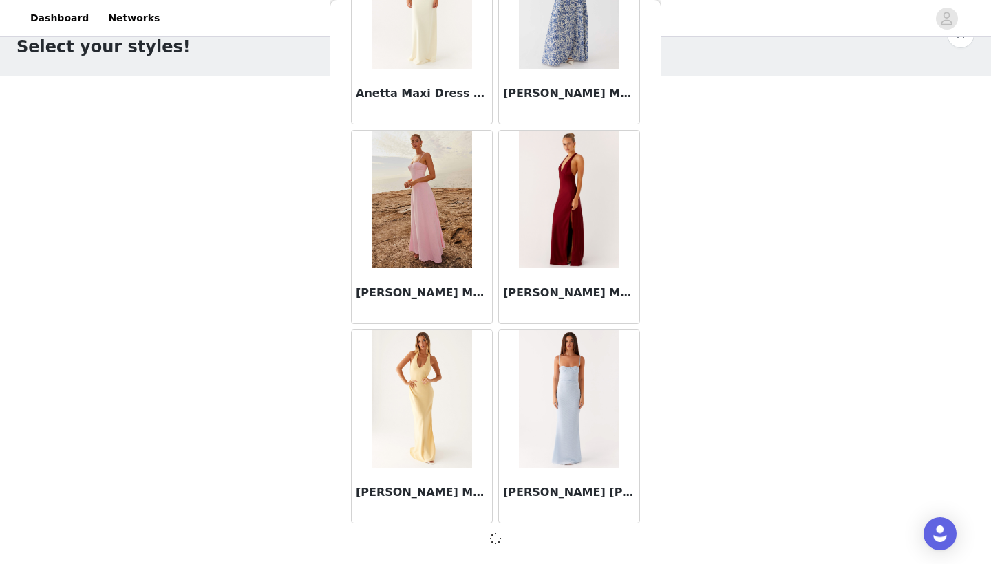
scroll to position [5526, 0]
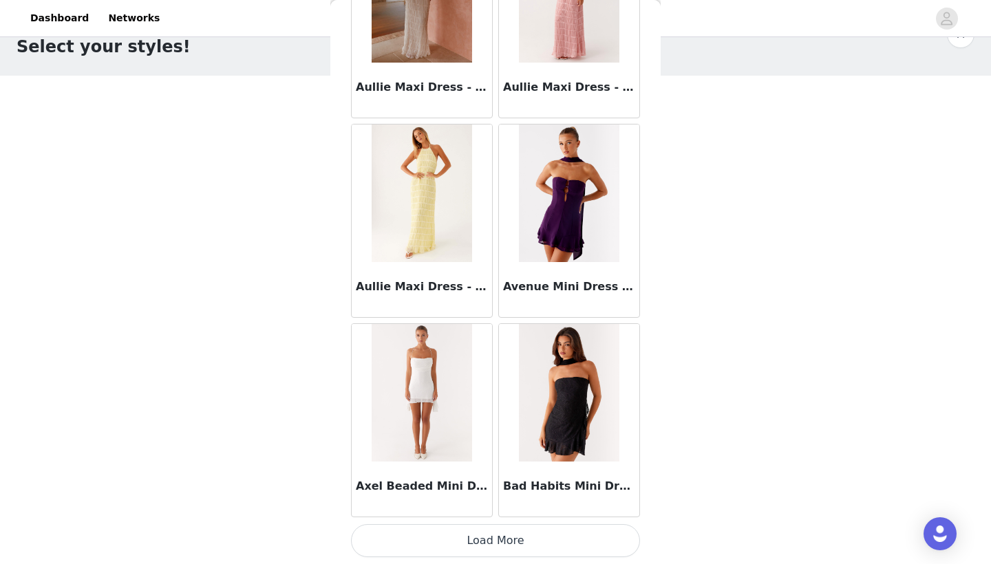
click at [539, 540] on button "Load More" at bounding box center [495, 540] width 289 height 33
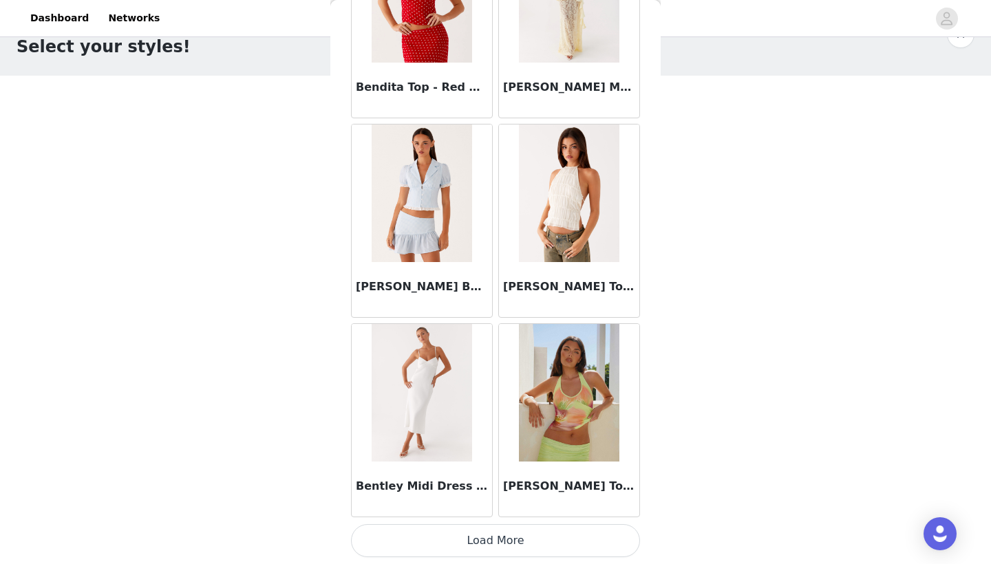
click at [535, 542] on button "Load More" at bounding box center [495, 540] width 289 height 33
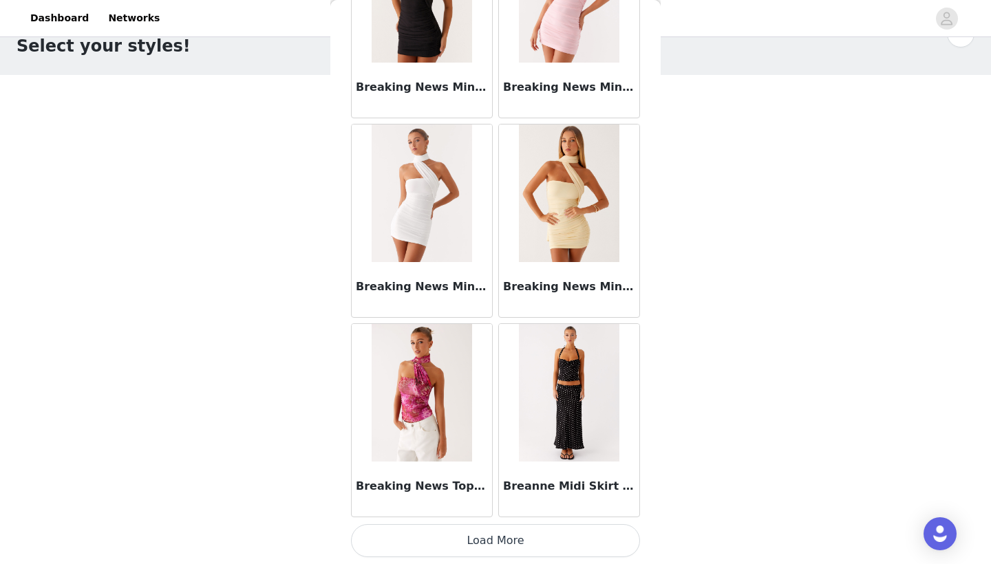
scroll to position [36, 0]
click at [521, 534] on button "Load More" at bounding box center [495, 540] width 289 height 33
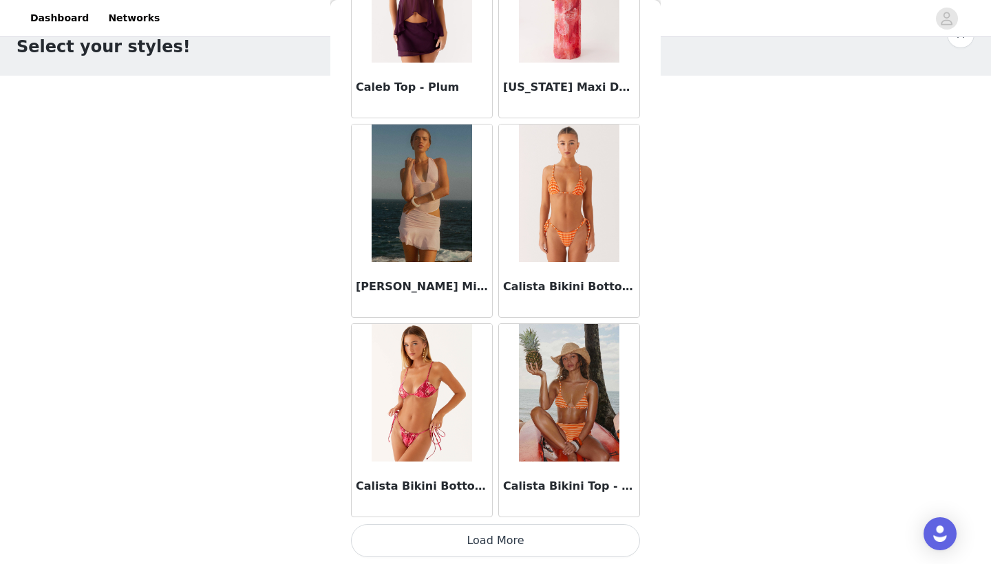
scroll to position [13514, 0]
click at [546, 531] on button "Load More" at bounding box center [495, 540] width 289 height 33
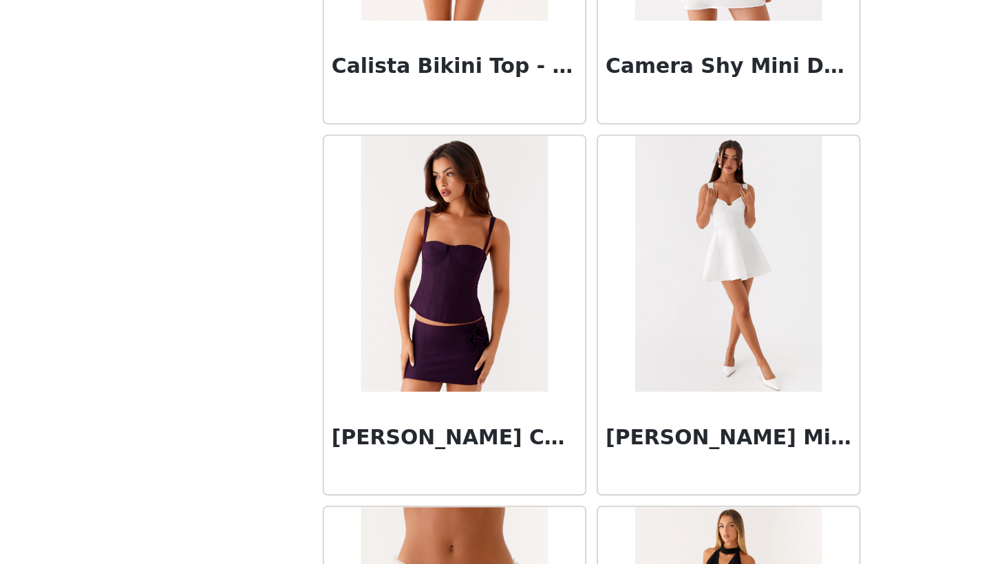
scroll to position [36, 0]
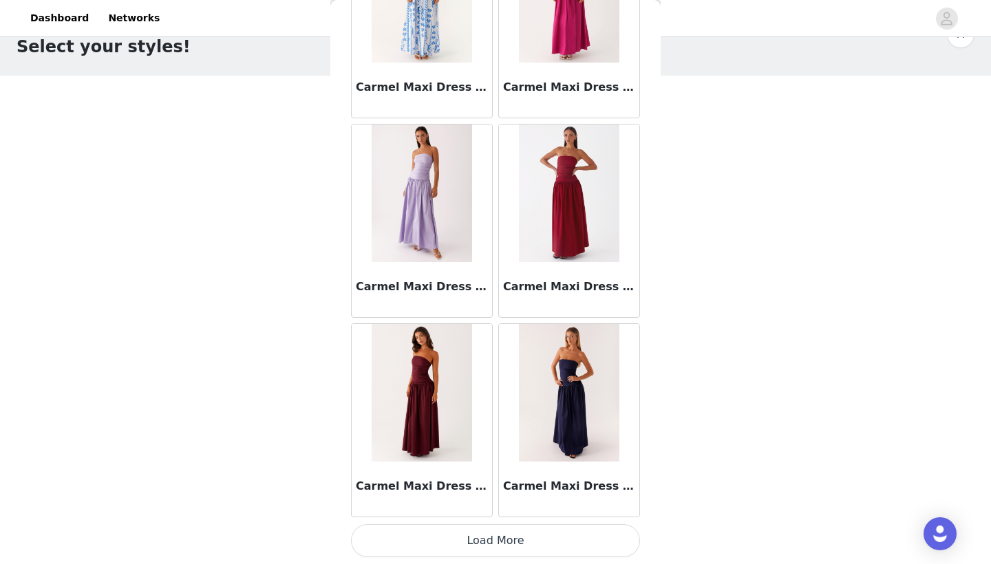
click at [550, 535] on button "Load More" at bounding box center [495, 540] width 289 height 33
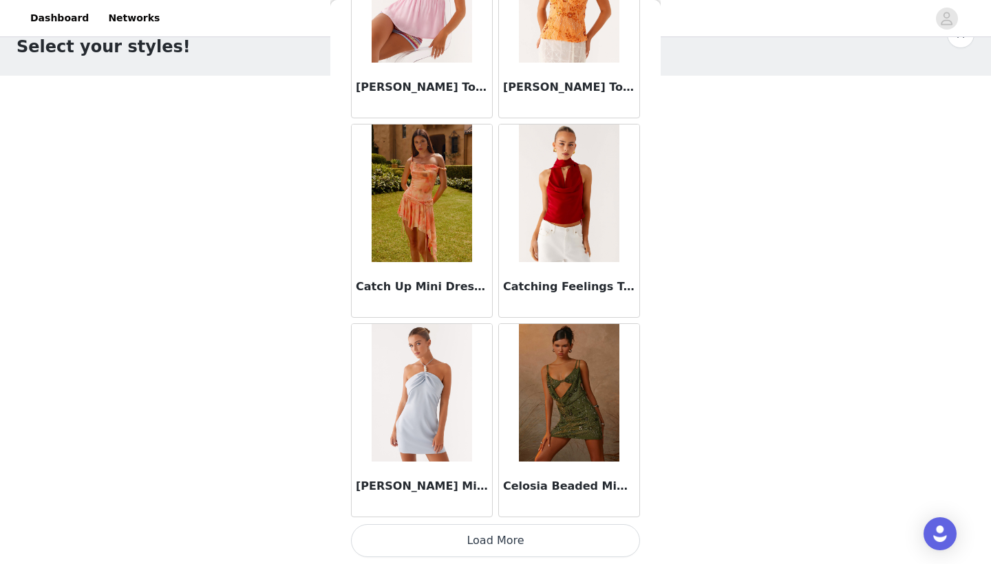
click at [524, 534] on button "Load More" at bounding box center [495, 540] width 289 height 33
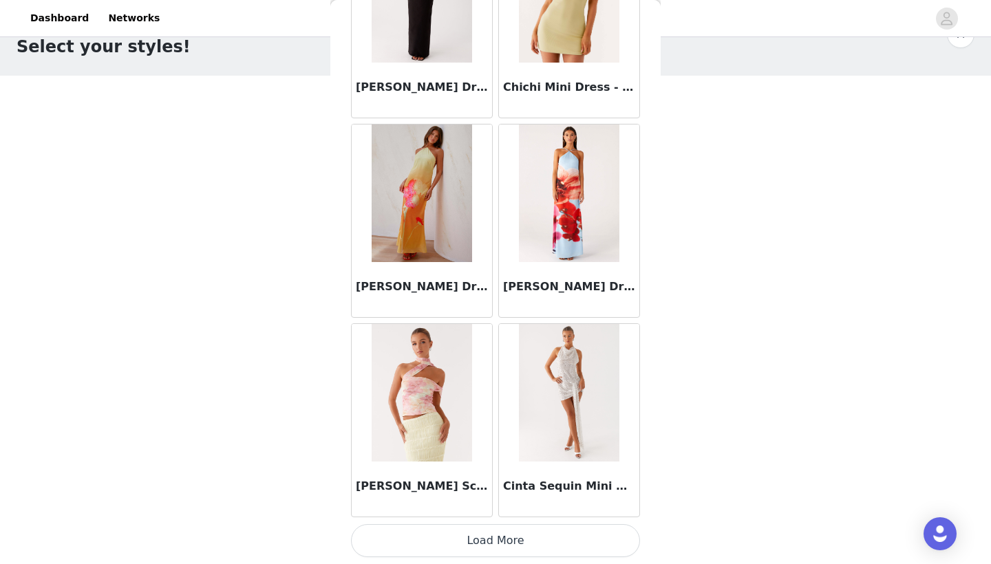
scroll to position [19501, 0]
click at [533, 544] on button "Load More" at bounding box center [495, 540] width 289 height 33
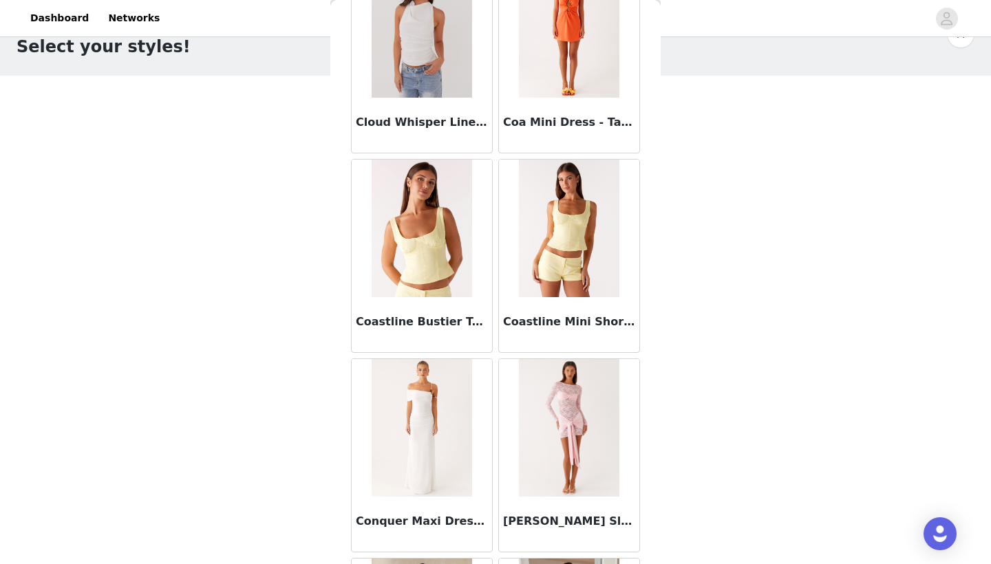
scroll to position [20890, 0]
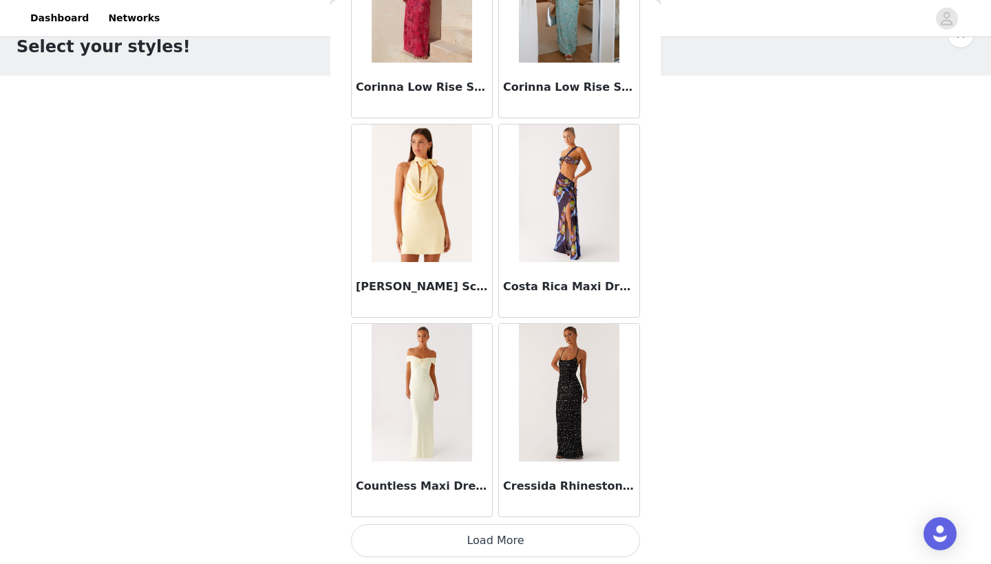
click at [526, 538] on button "Load More" at bounding box center [495, 540] width 289 height 33
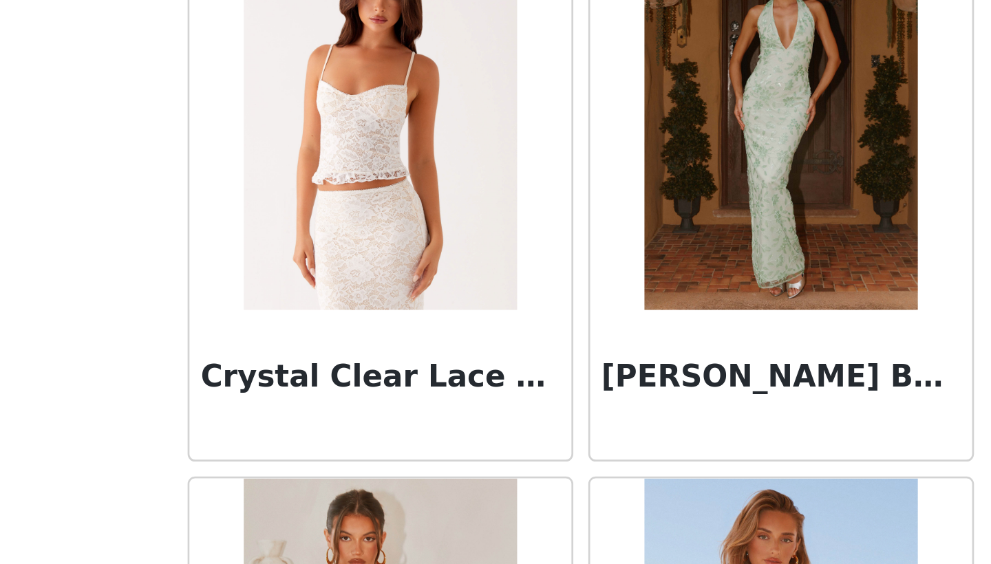
scroll to position [36, 0]
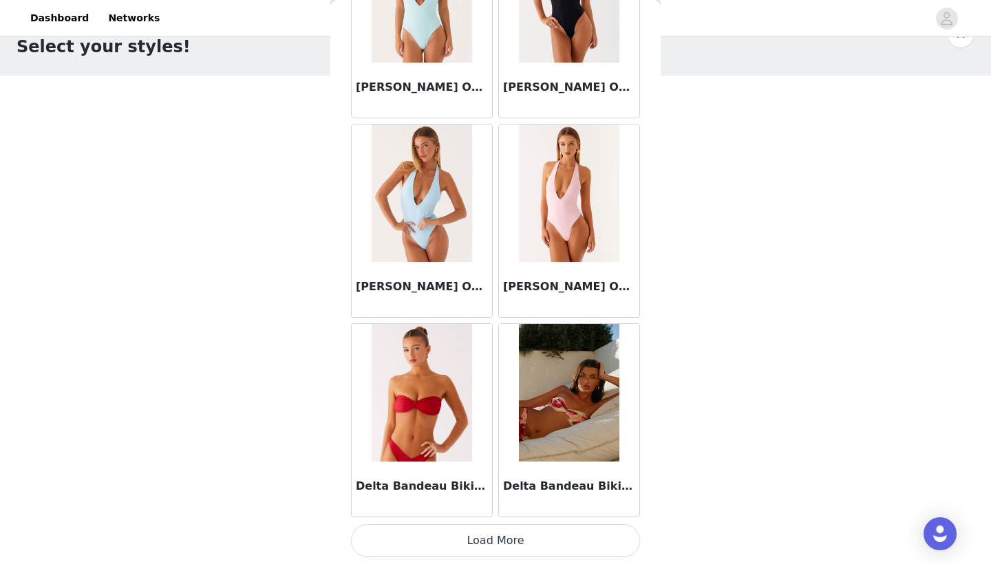
click at [504, 540] on button "Load More" at bounding box center [495, 540] width 289 height 33
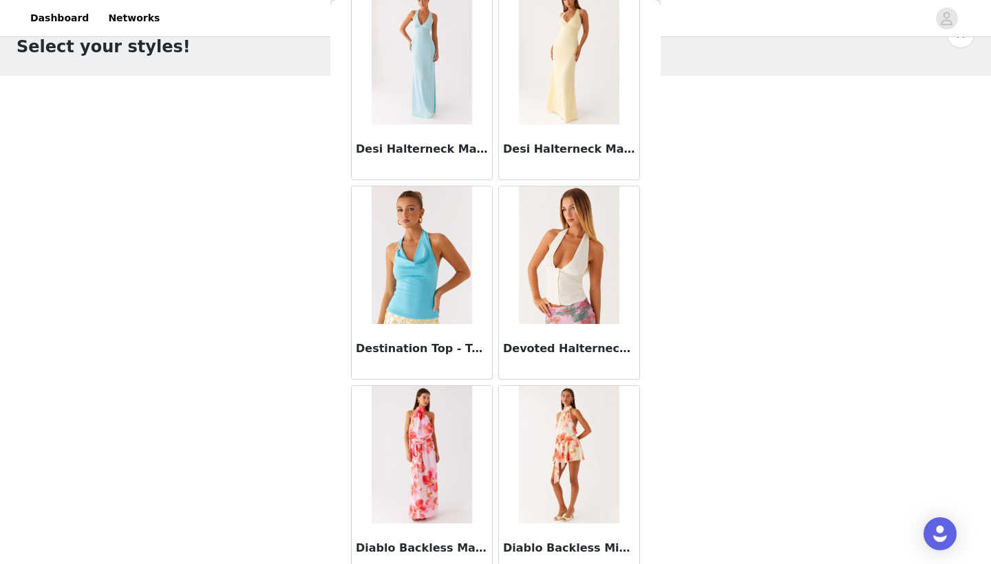
scroll to position [24559, 0]
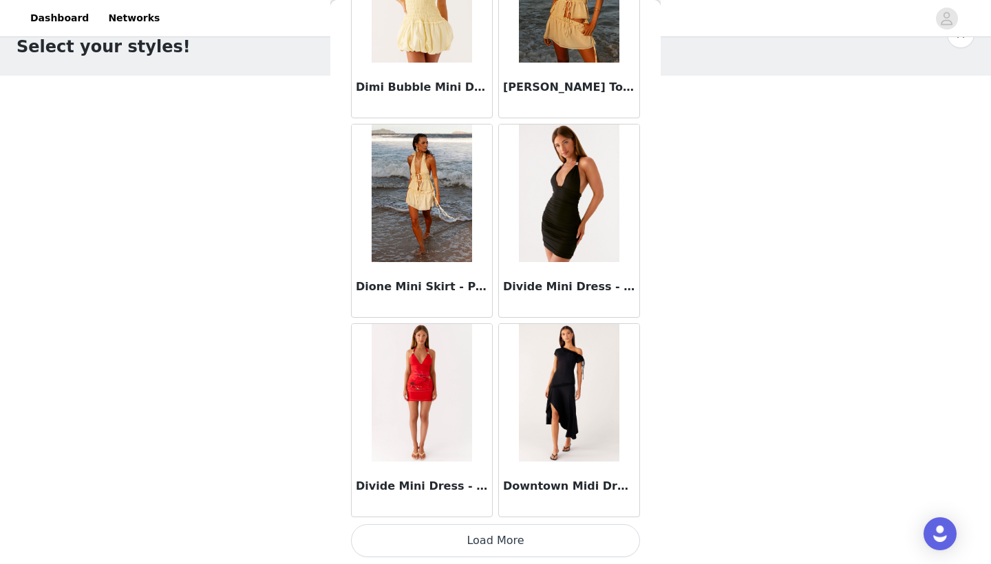
click at [511, 539] on button "Load More" at bounding box center [495, 540] width 289 height 33
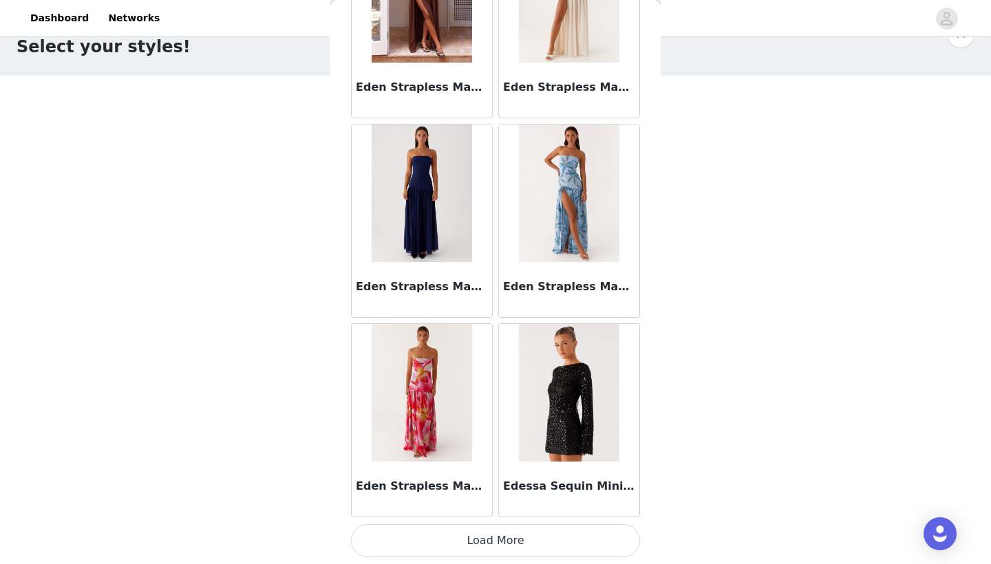
click at [491, 548] on button "Load More" at bounding box center [495, 540] width 289 height 33
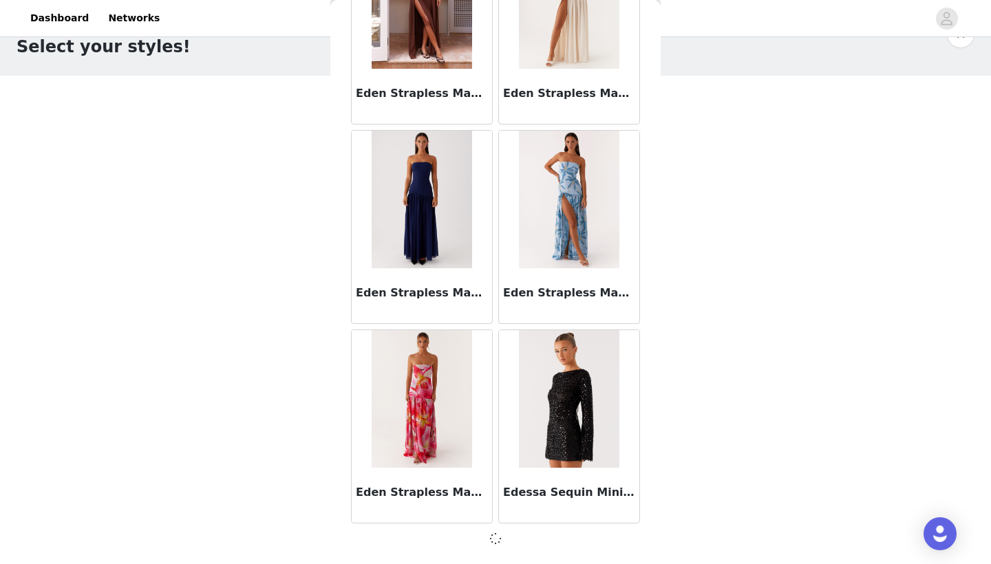
scroll to position [27477, 0]
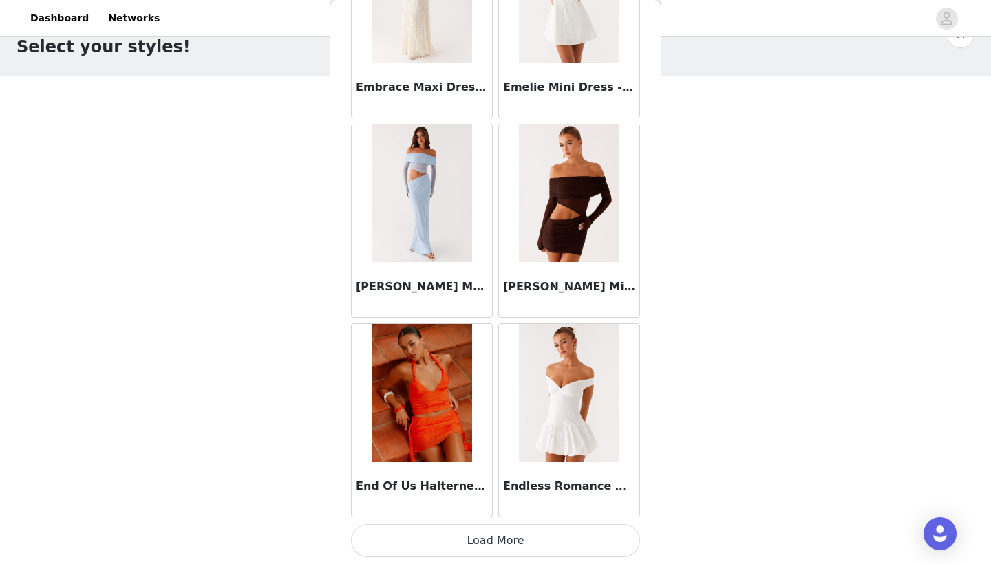
click at [524, 535] on button "Load More" at bounding box center [495, 540] width 289 height 33
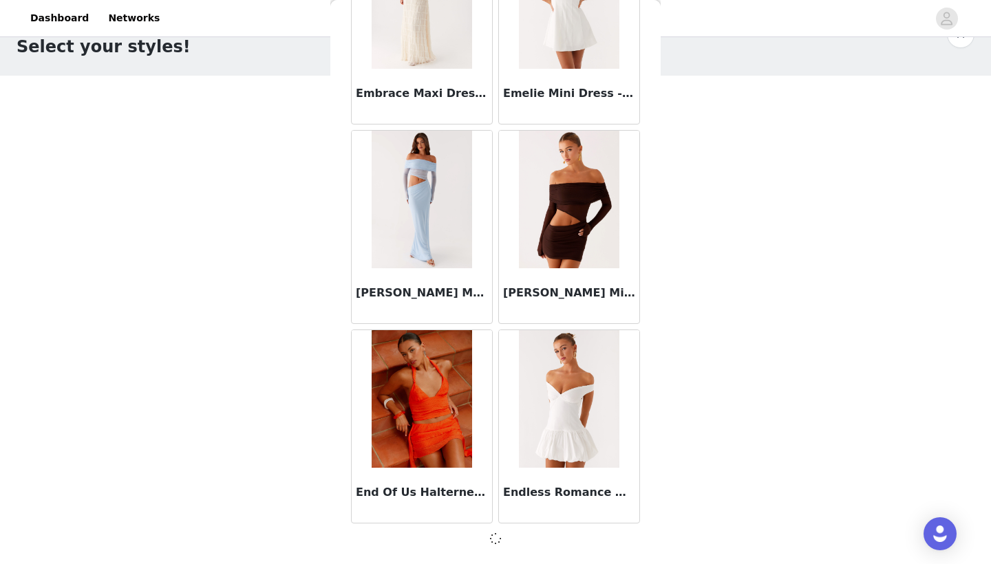
scroll to position [29472, 0]
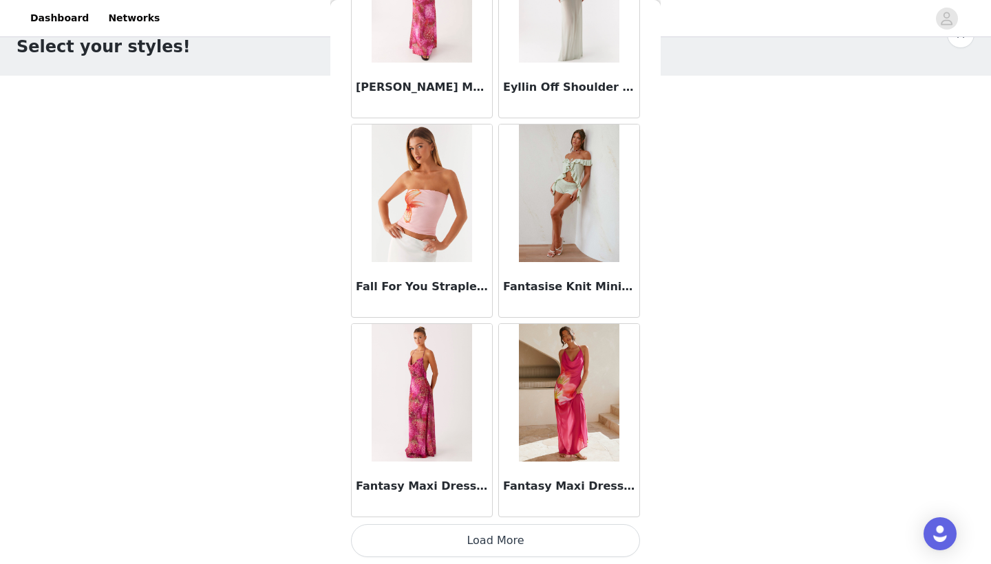
click at [483, 541] on button "Load More" at bounding box center [495, 540] width 289 height 33
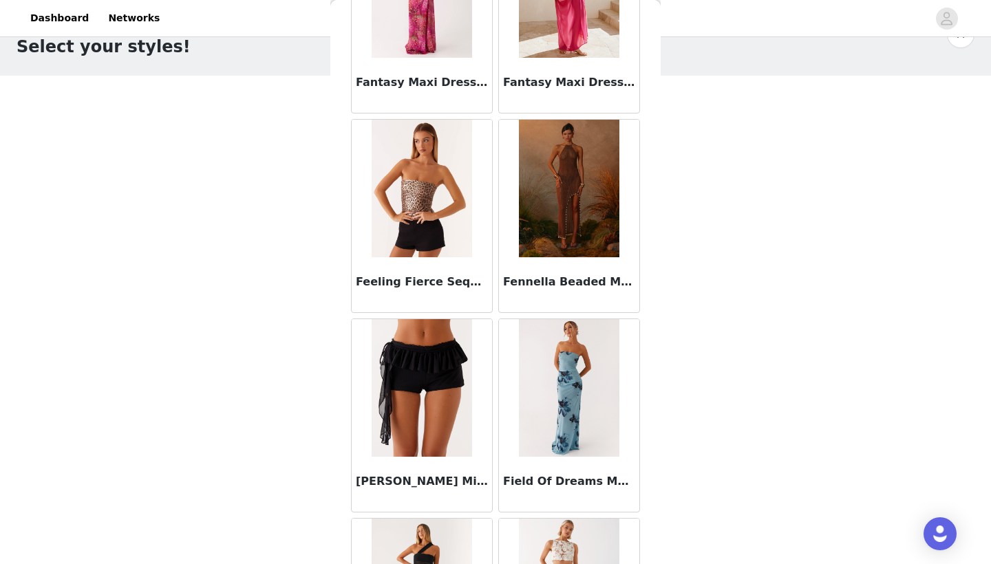
scroll to position [31879, 0]
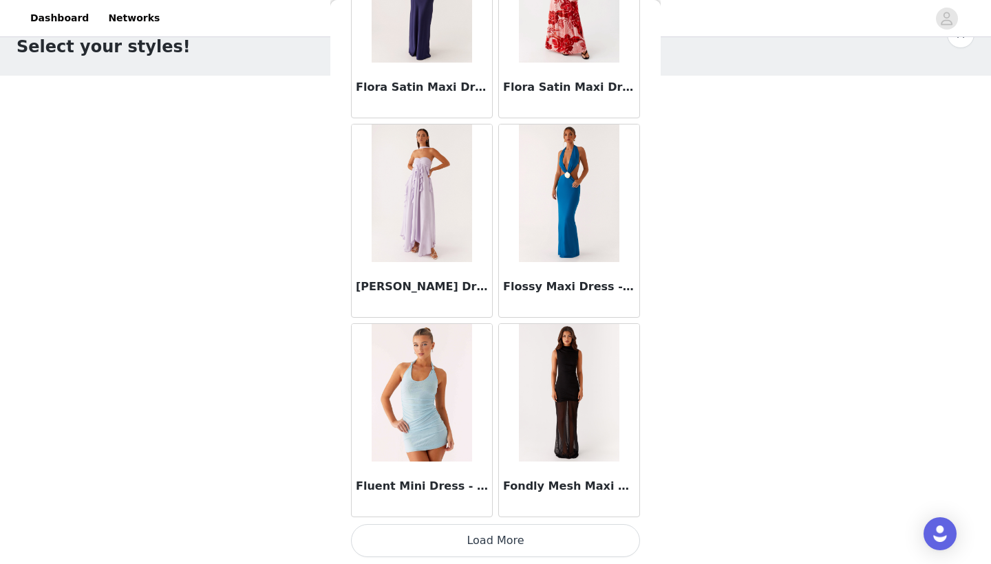
click at [548, 534] on button "Load More" at bounding box center [495, 540] width 289 height 33
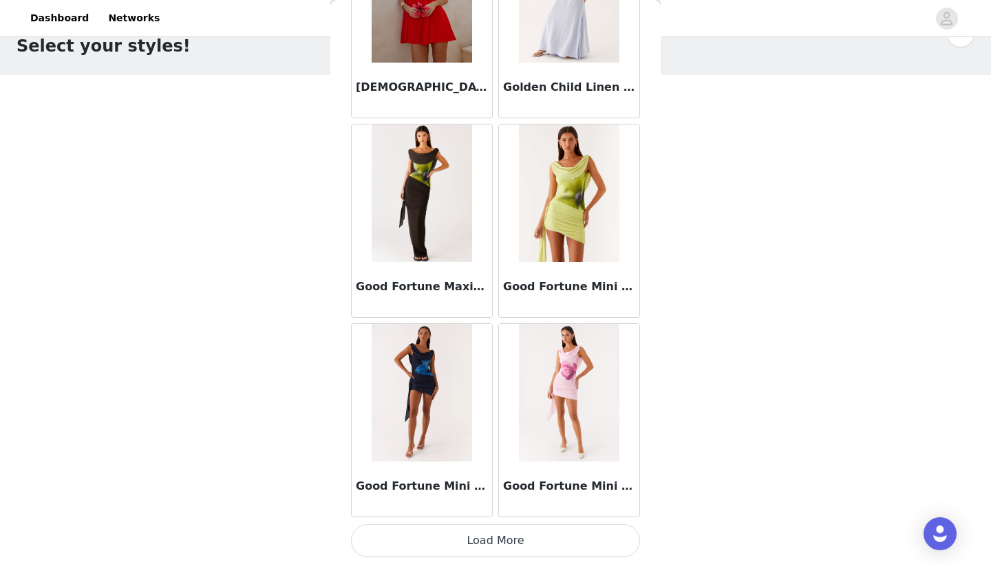
scroll to position [36, 0]
click at [520, 535] on button "Load More" at bounding box center [495, 540] width 289 height 33
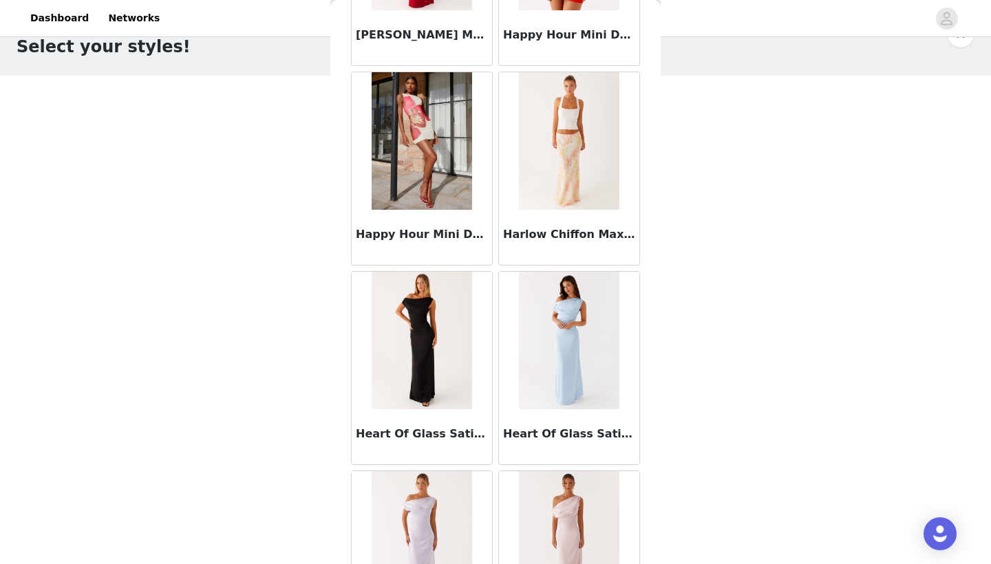
scroll to position [36692, 0]
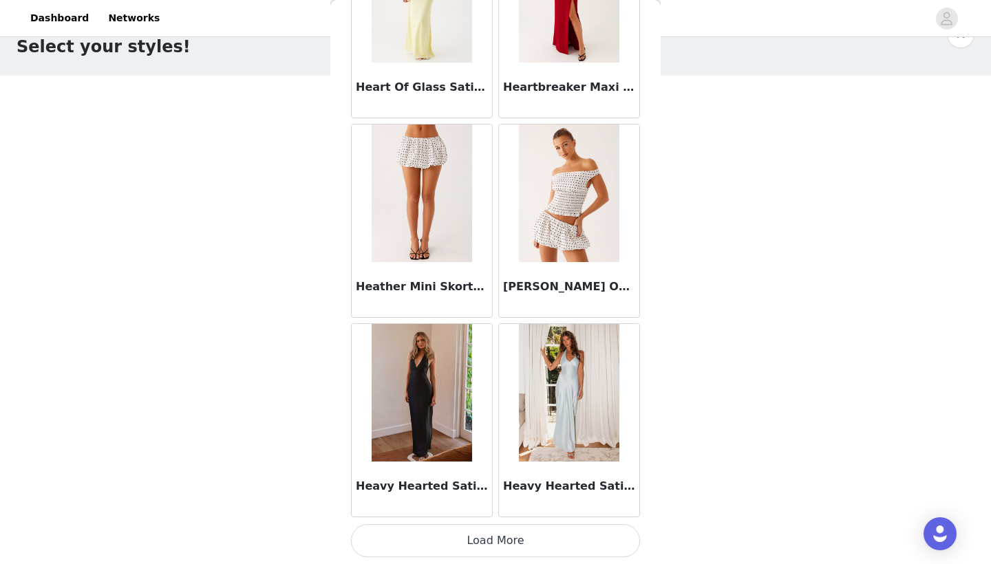
click at [532, 532] on button "Load More" at bounding box center [495, 540] width 289 height 33
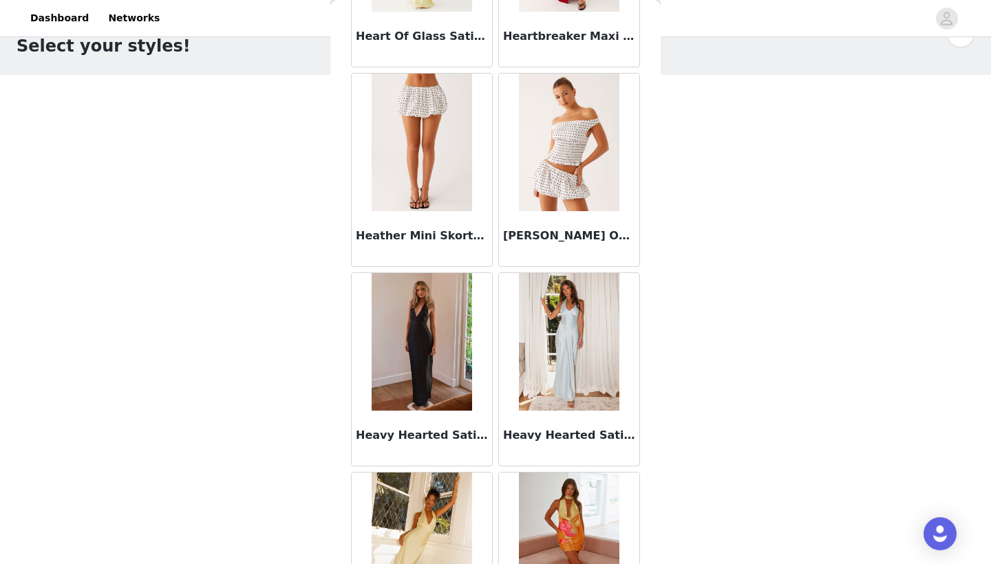
scroll to position [36, 0]
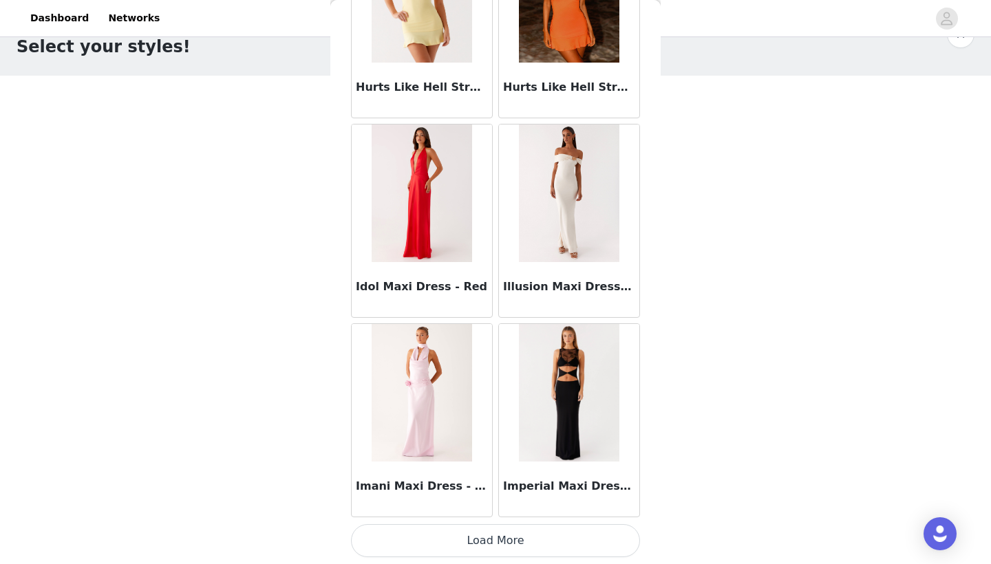
click at [553, 535] on button "Load More" at bounding box center [495, 540] width 289 height 33
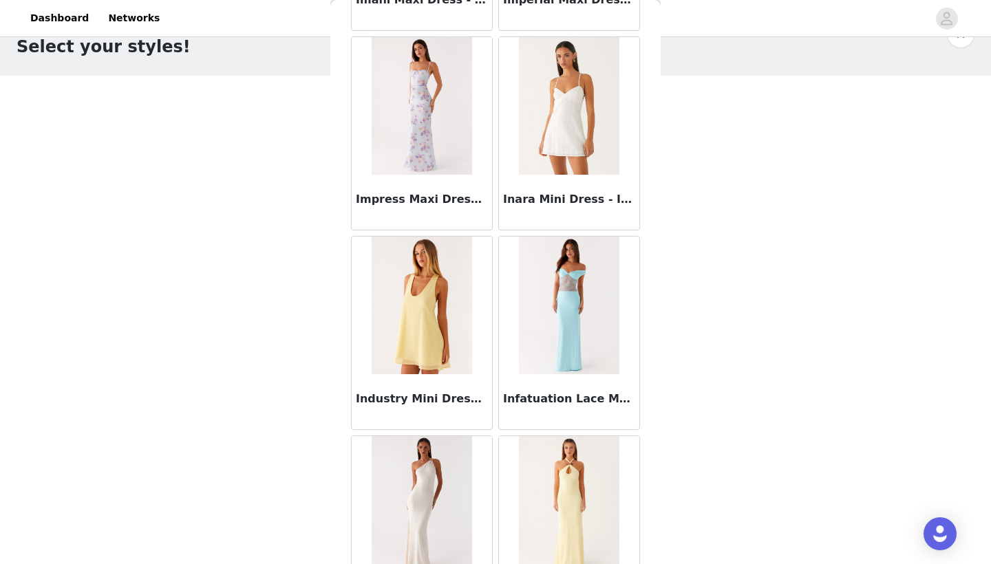
scroll to position [39941, 0]
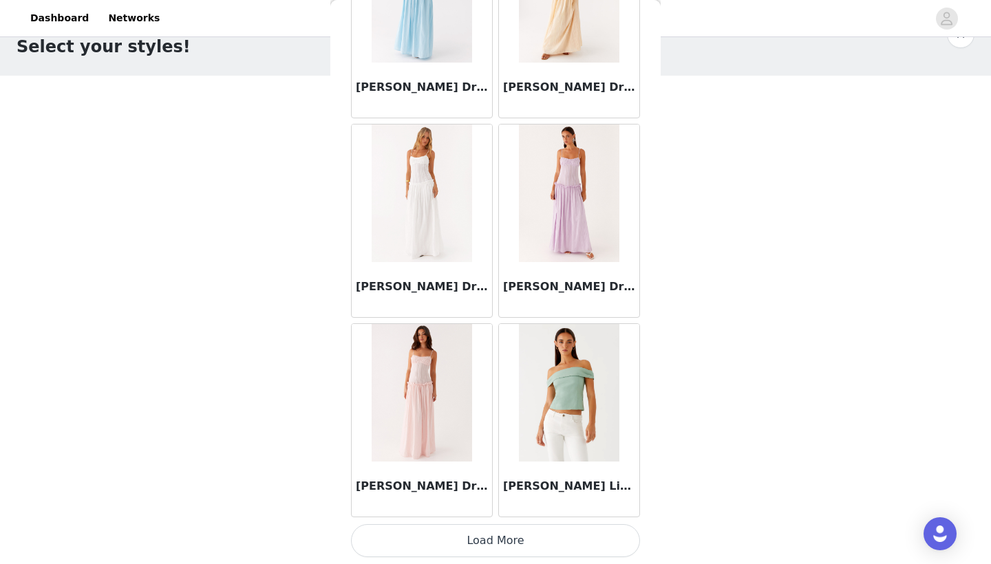
click at [550, 545] on button "Load More" at bounding box center [495, 540] width 289 height 33
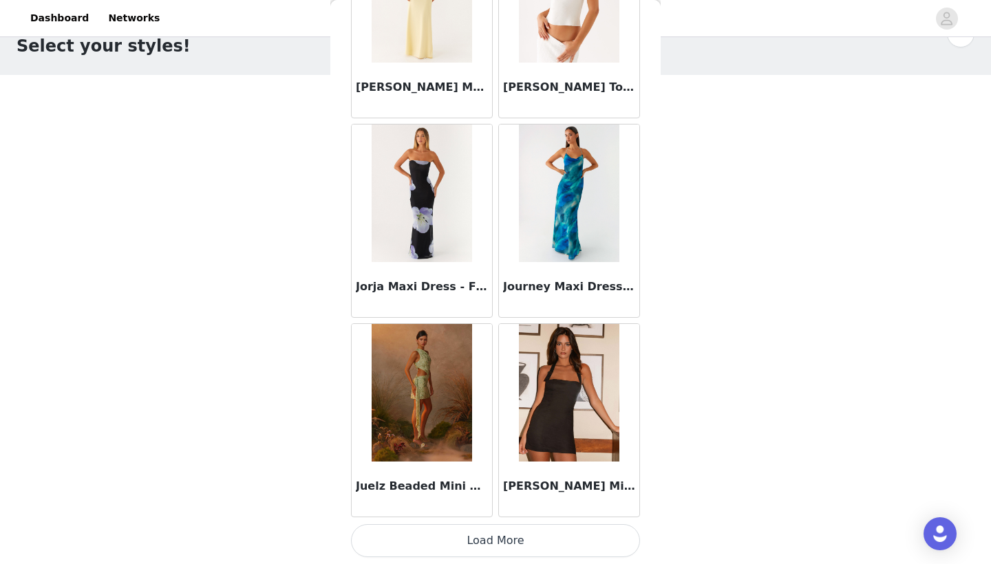
scroll to position [36, 0]
click at [570, 537] on button "Load More" at bounding box center [495, 540] width 289 height 33
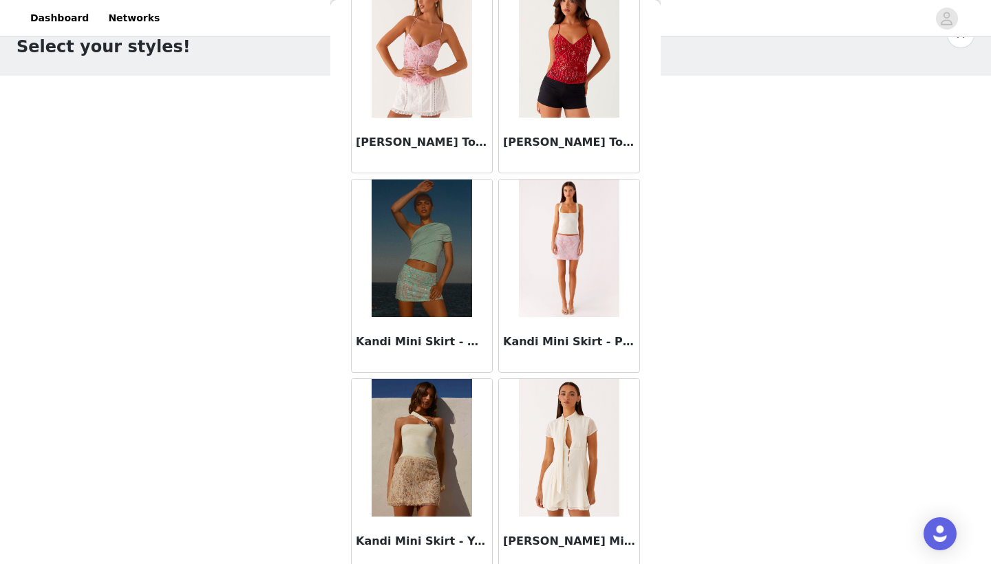
scroll to position [45040, 0]
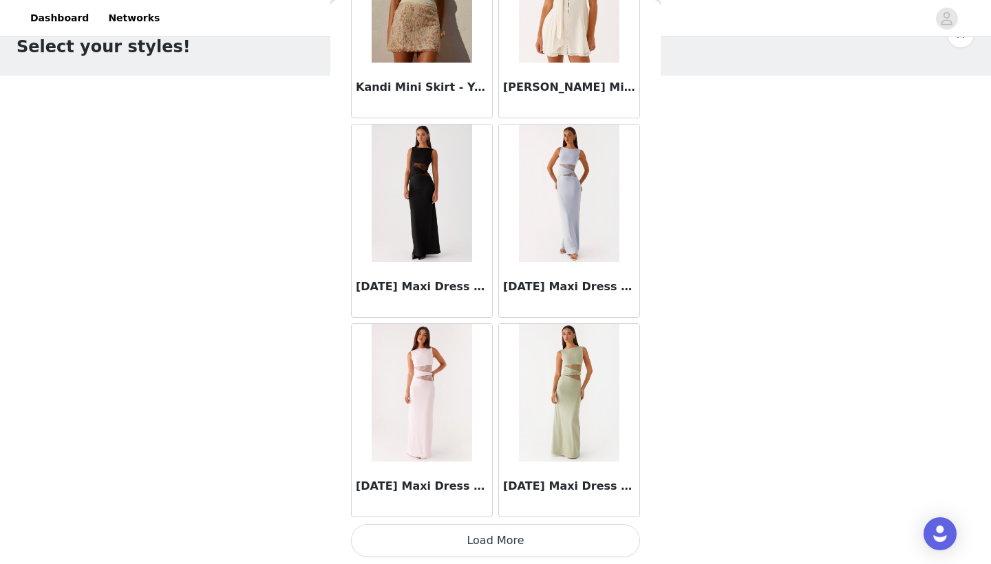
click at [544, 531] on button "Load More" at bounding box center [495, 540] width 289 height 33
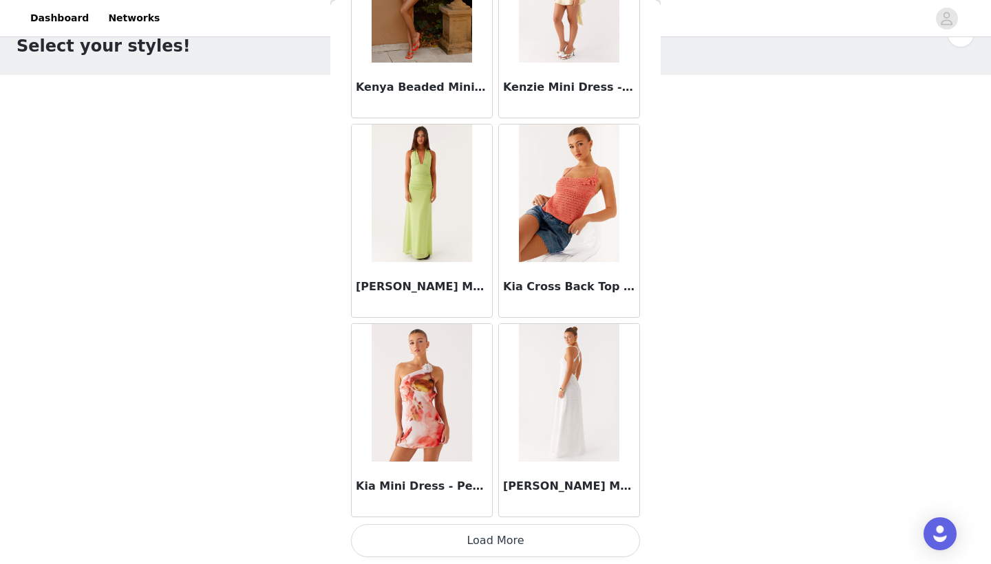
scroll to position [36, 0]
click at [526, 539] on button "Load More" at bounding box center [495, 540] width 289 height 33
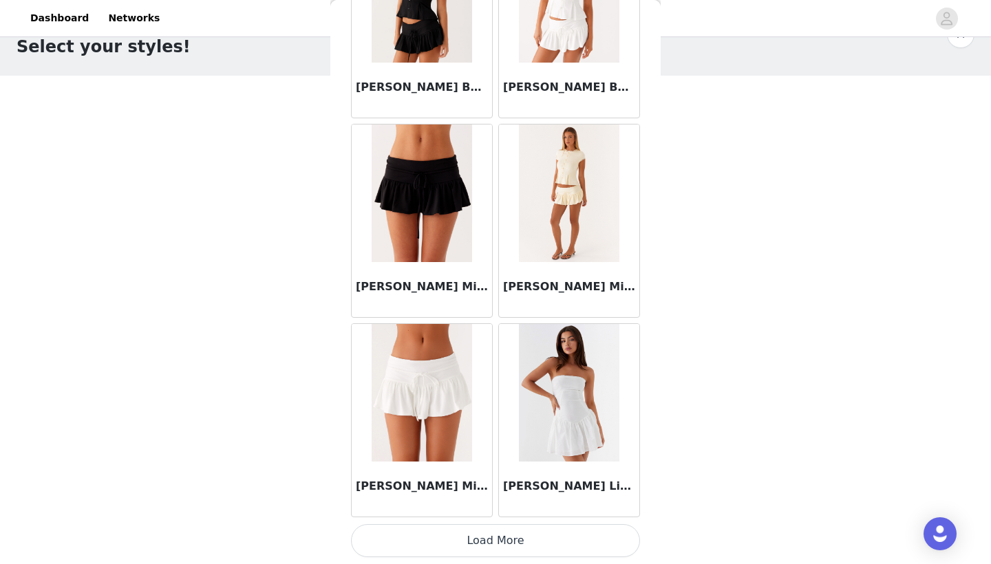
scroll to position [49433, 0]
click at [516, 548] on button "Load More" at bounding box center [495, 540] width 289 height 33
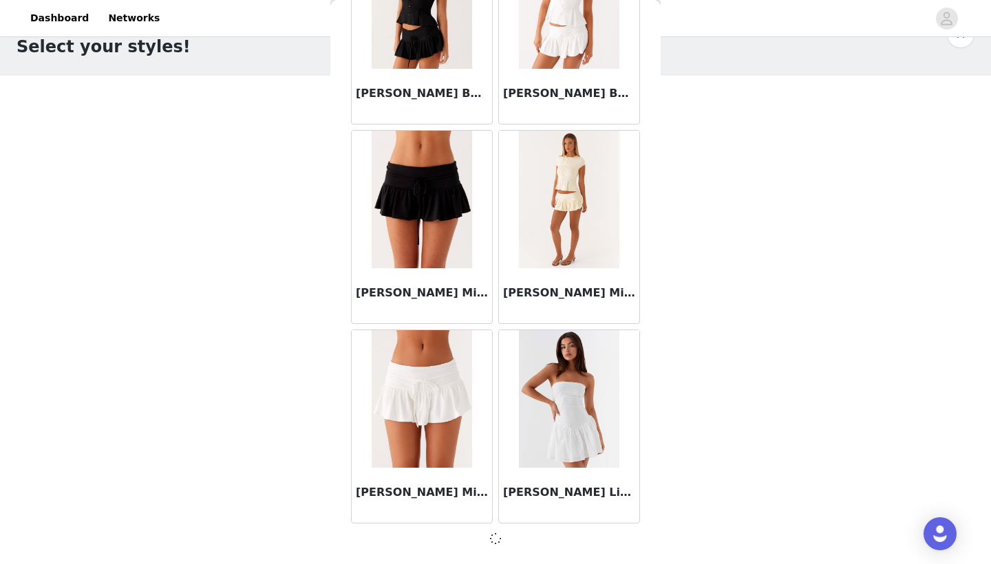
scroll to position [49427, 0]
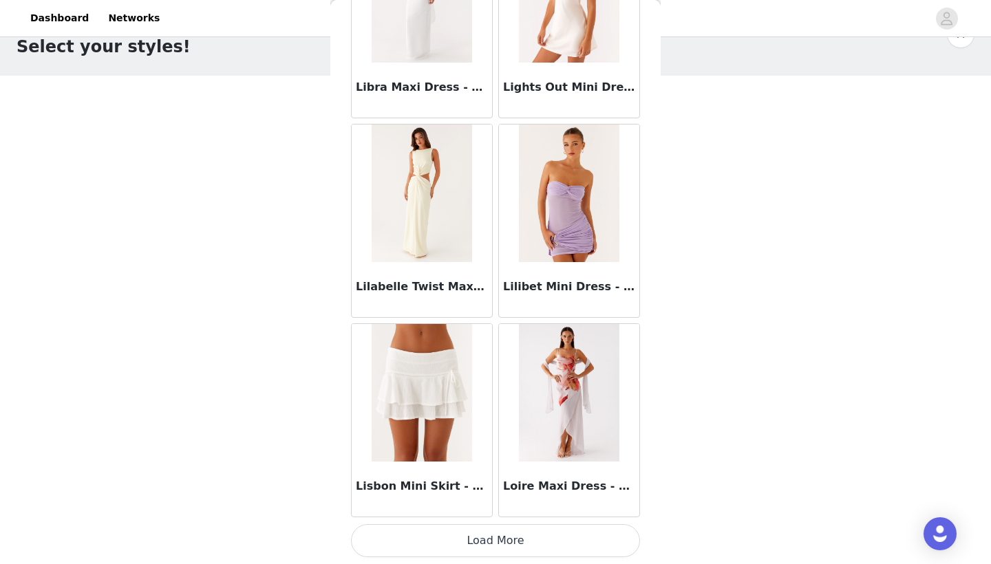
click at [527, 539] on button "Load More" at bounding box center [495, 540] width 289 height 33
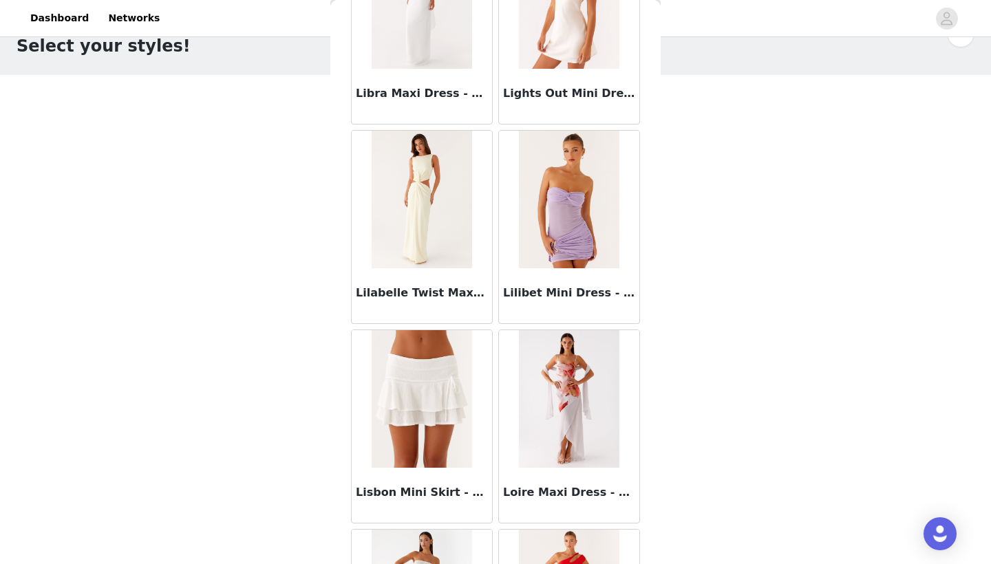
scroll to position [36, 0]
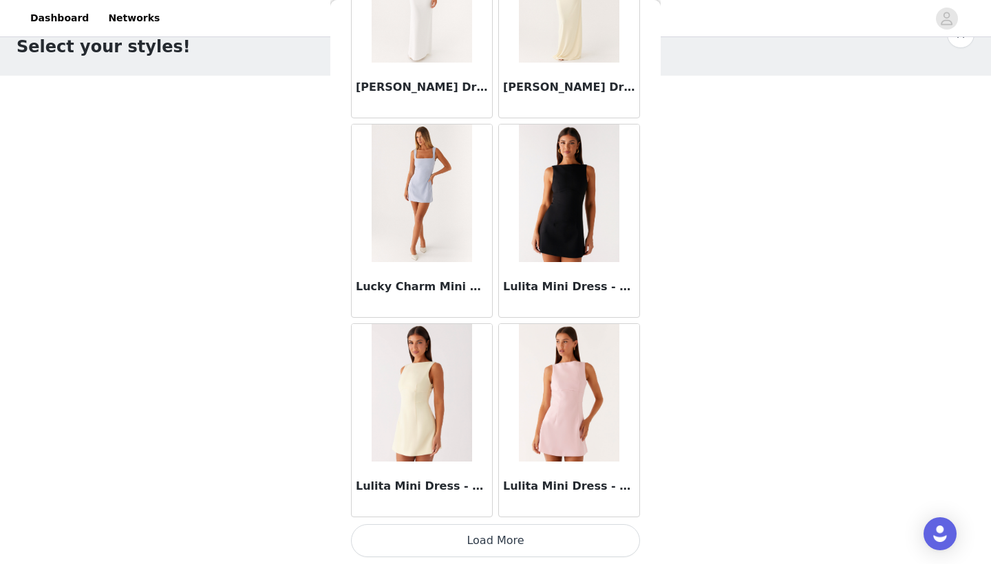
click at [523, 542] on button "Load More" at bounding box center [495, 540] width 289 height 33
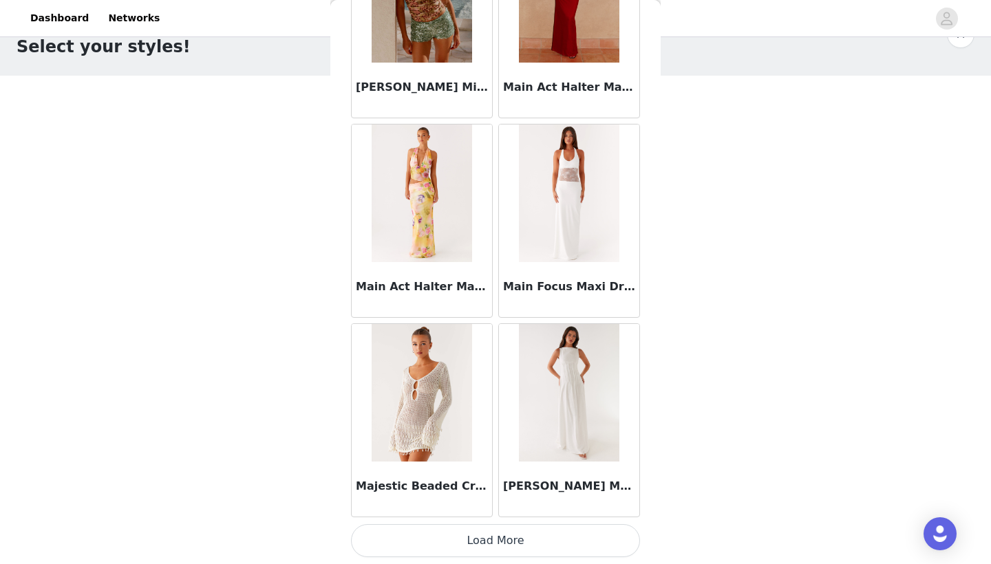
click at [536, 531] on button "Load More" at bounding box center [495, 540] width 289 height 33
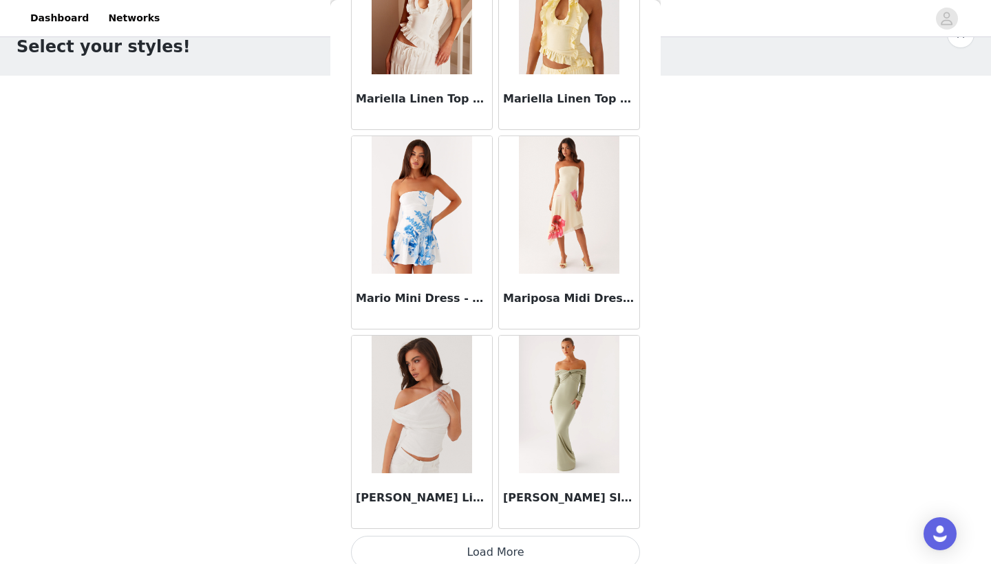
scroll to position [57415, 0]
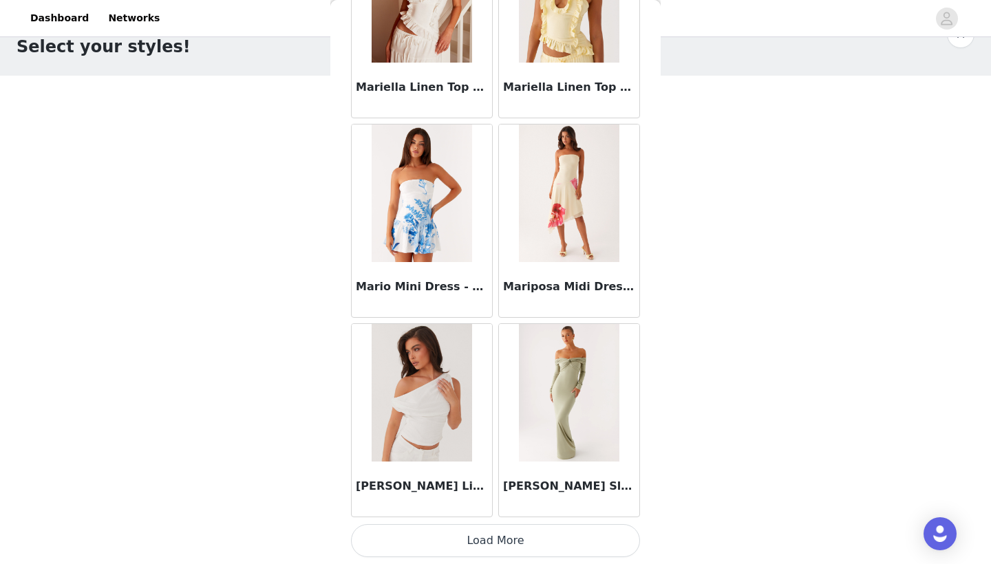
click at [500, 551] on button "Load More" at bounding box center [495, 540] width 289 height 33
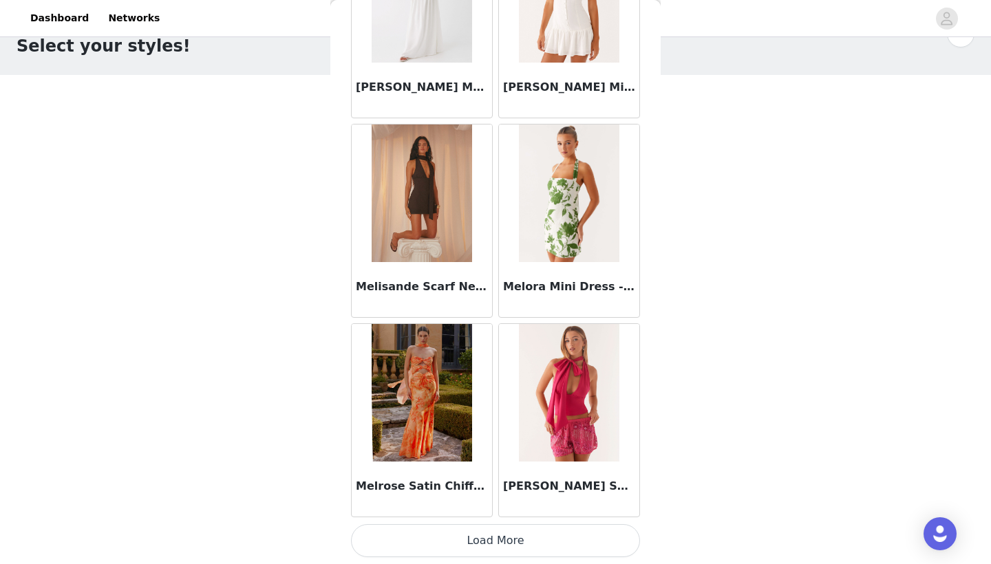
scroll to position [36, 0]
click at [506, 531] on button "Load More" at bounding box center [495, 540] width 289 height 33
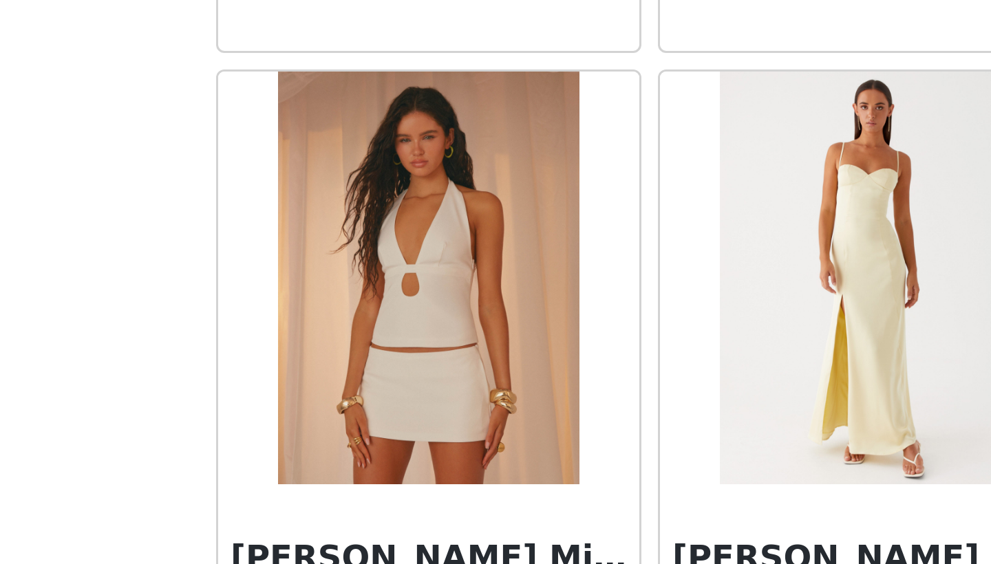
scroll to position [0, 0]
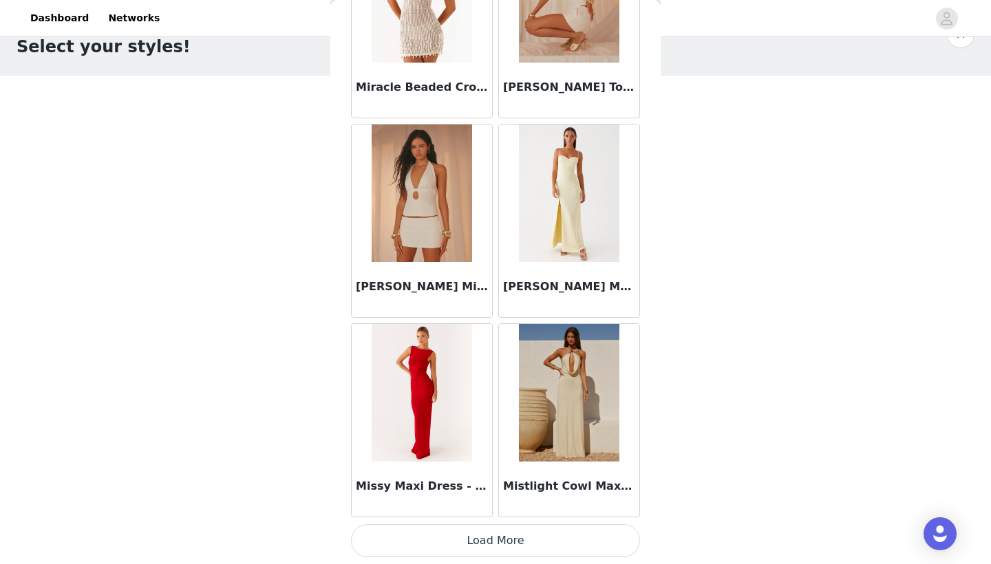
click at [524, 544] on button "Load More" at bounding box center [495, 540] width 289 height 33
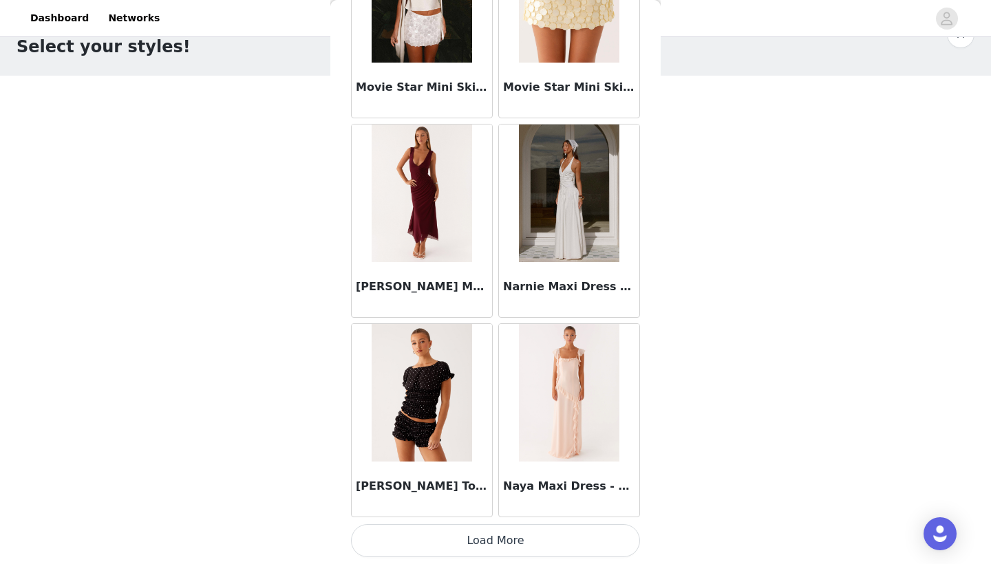
click at [529, 548] on button "Load More" at bounding box center [495, 540] width 289 height 33
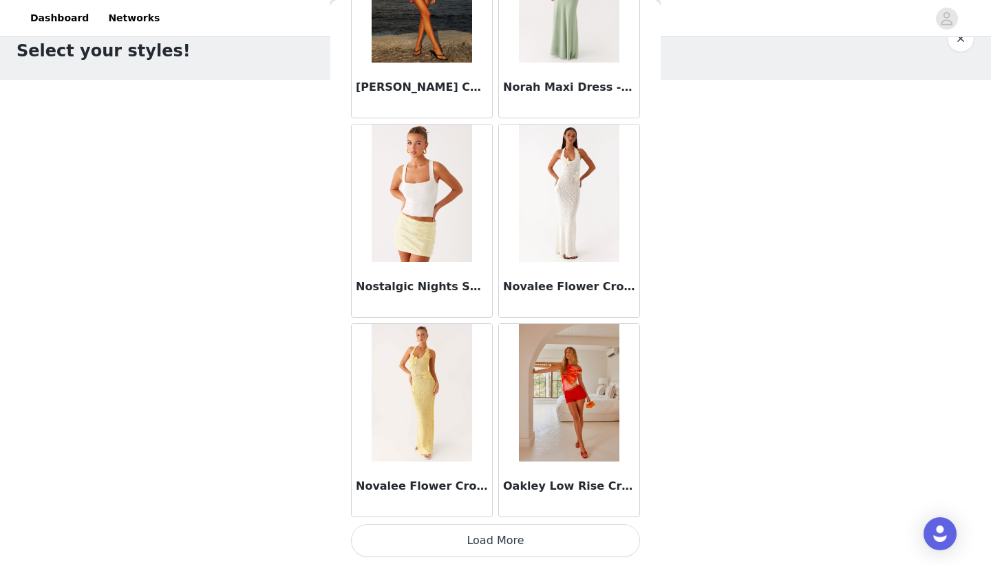
scroll to position [65397, 0]
click at [499, 538] on button "Load More" at bounding box center [495, 540] width 289 height 33
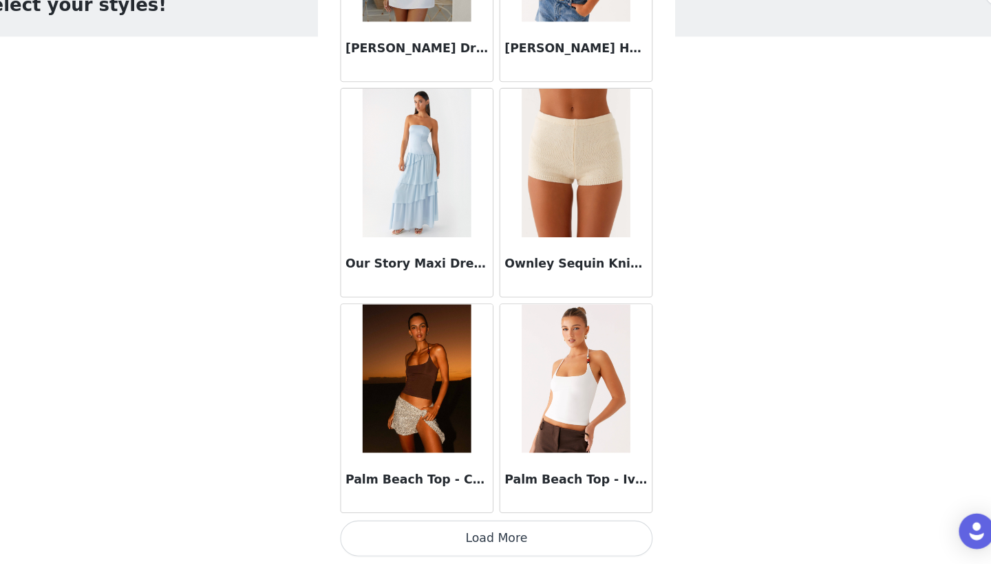
scroll to position [36, 0]
click at [471, 524] on button "Load More" at bounding box center [495, 540] width 289 height 33
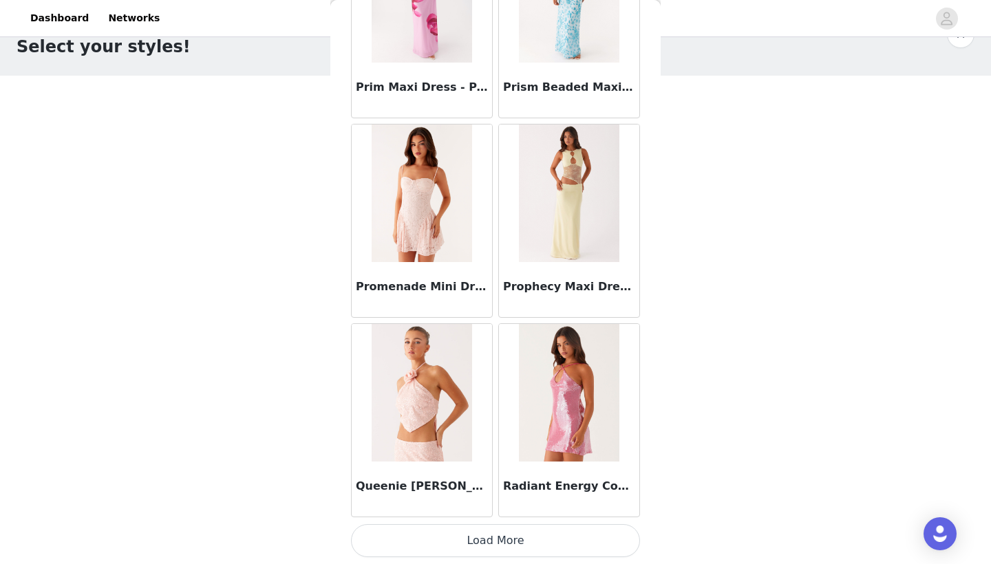
click at [492, 544] on button "Load More" at bounding box center [495, 540] width 289 height 33
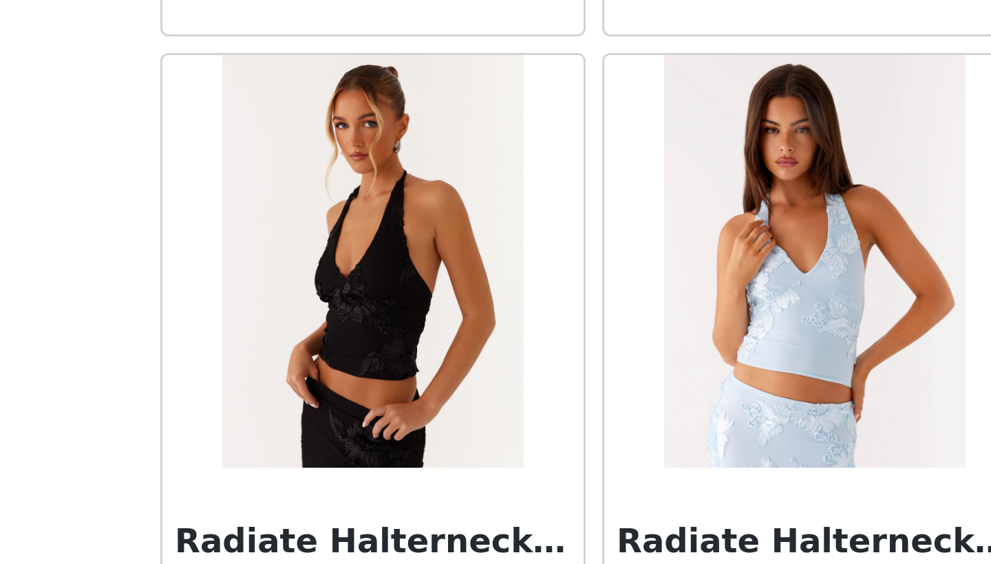
scroll to position [35, 0]
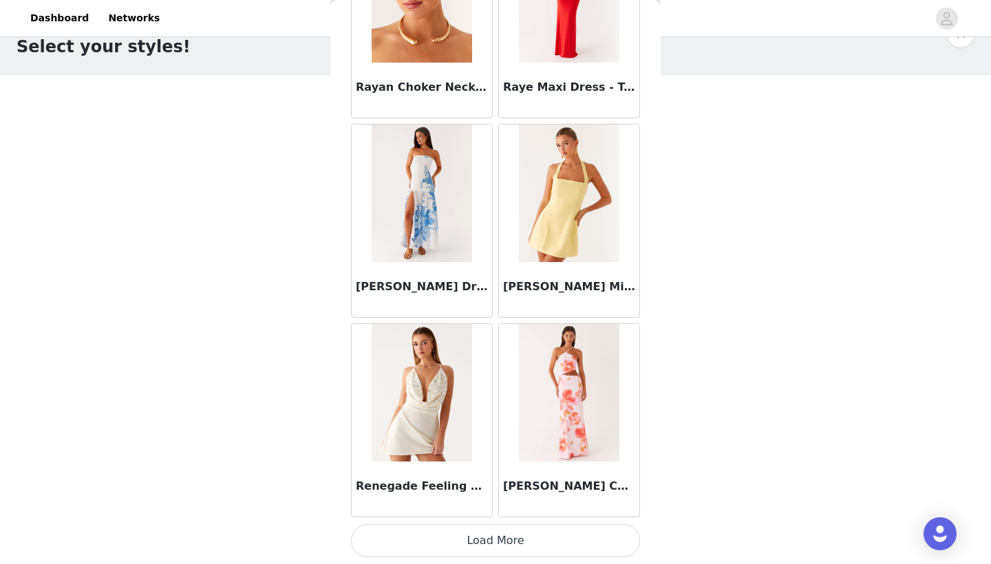
click at [517, 537] on button "Load More" at bounding box center [495, 540] width 289 height 33
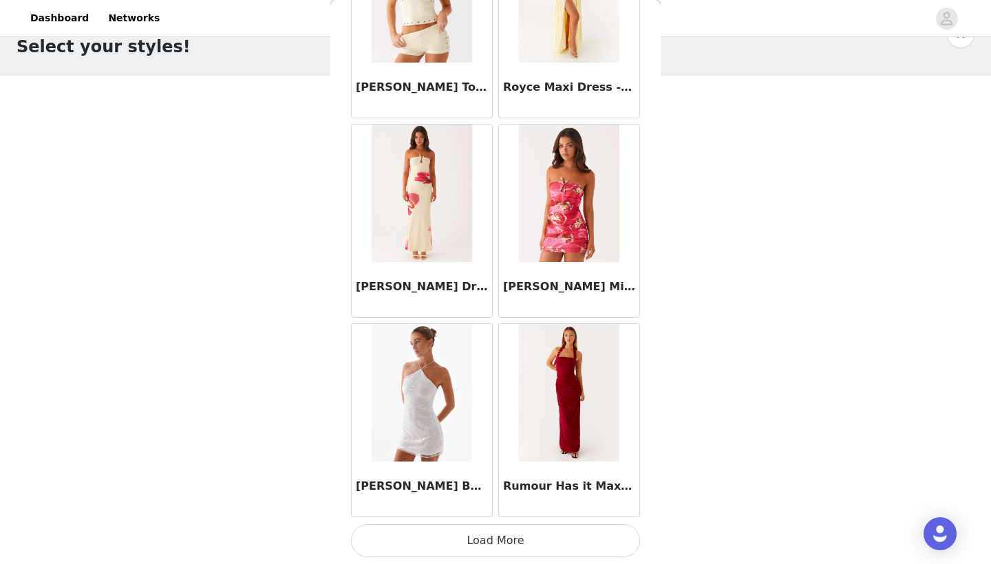
click at [519, 532] on button "Load More" at bounding box center [495, 540] width 289 height 33
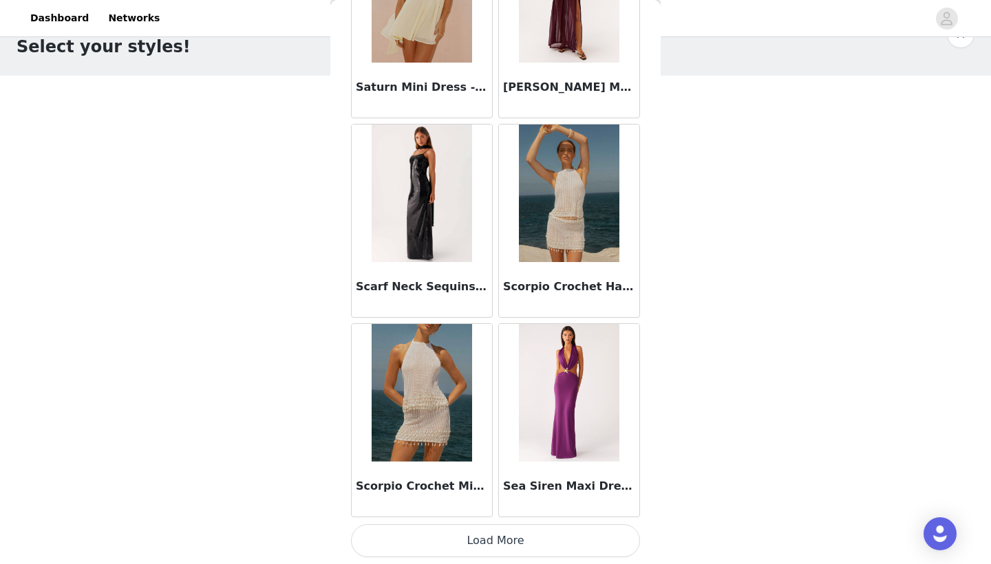
click at [528, 543] on button "Load More" at bounding box center [495, 540] width 289 height 33
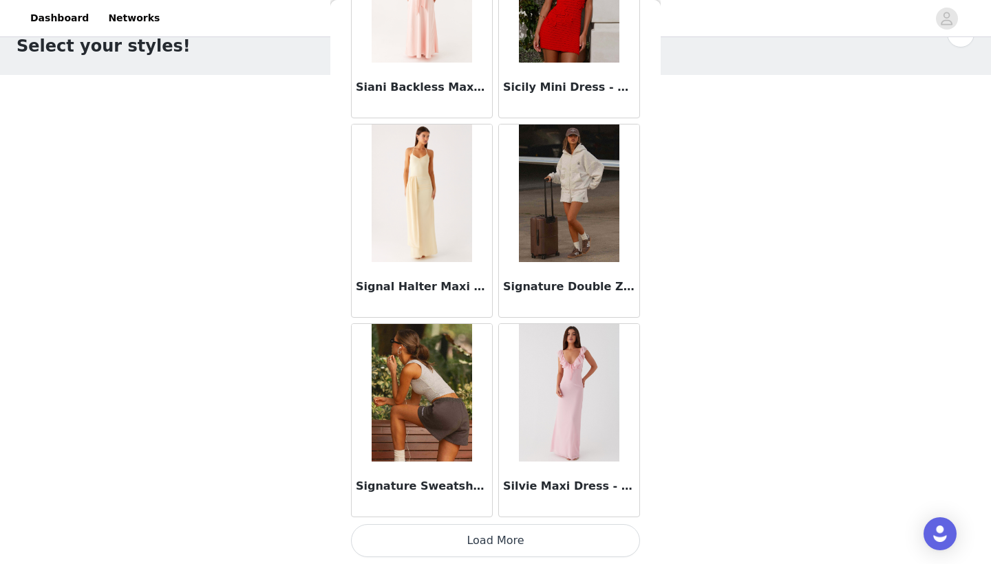
scroll to position [36, 0]
click at [522, 543] on button "Load More" at bounding box center [495, 540] width 289 height 33
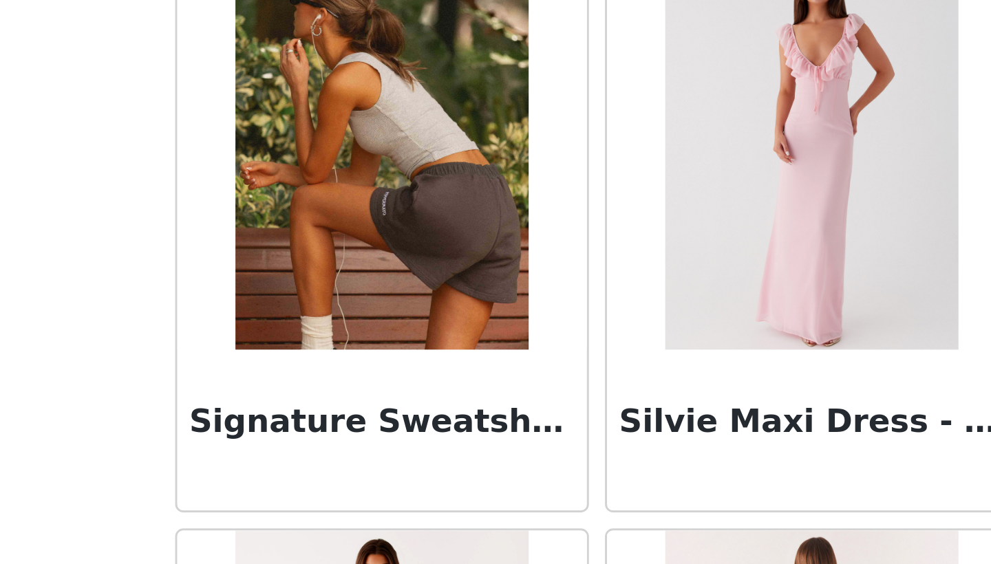
scroll to position [34, 0]
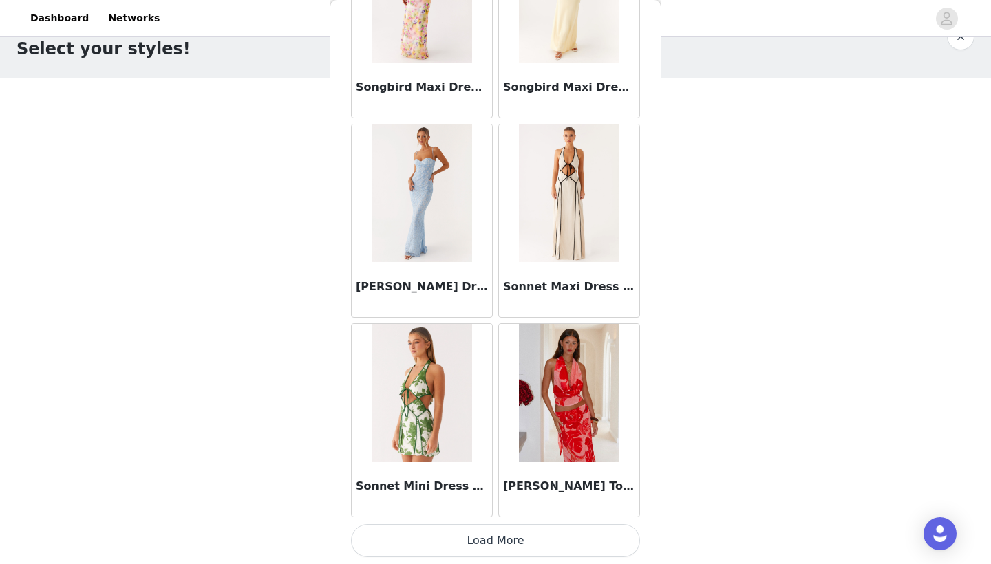
click at [512, 543] on button "Load More" at bounding box center [495, 540] width 289 height 33
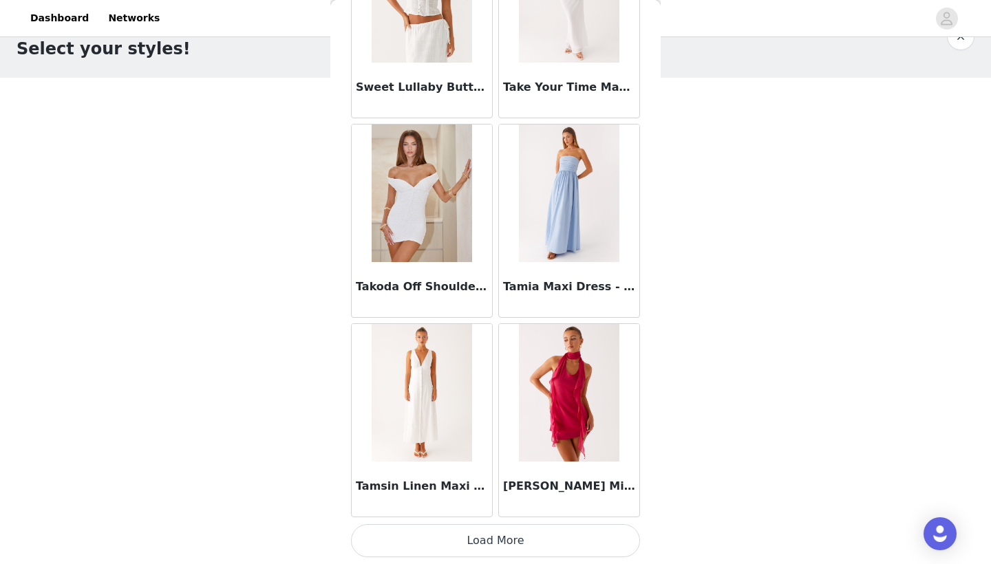
scroll to position [81361, 0]
click at [525, 535] on button "Load More" at bounding box center [495, 540] width 289 height 33
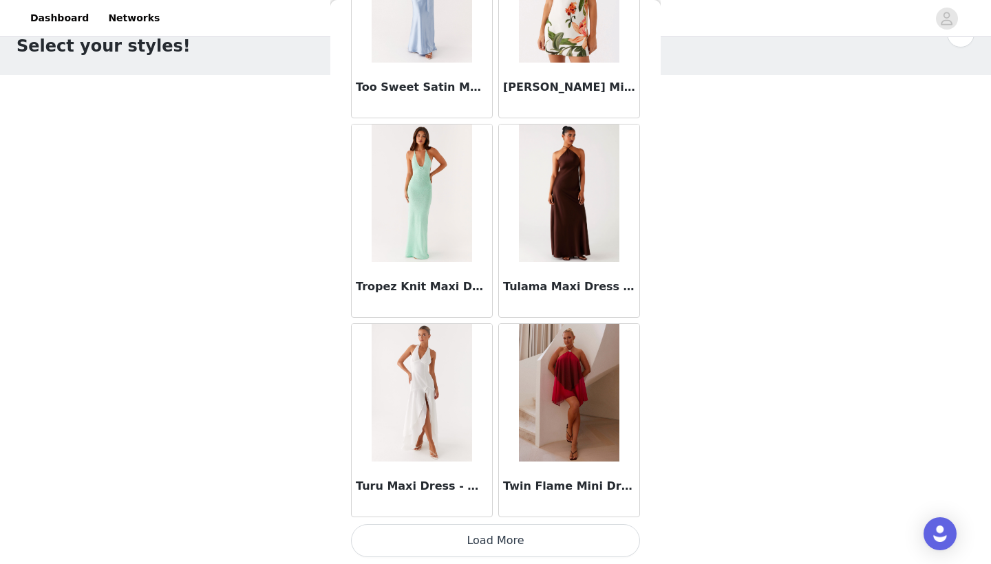
scroll to position [36, 0]
click at [484, 539] on button "Load More" at bounding box center [495, 540] width 289 height 33
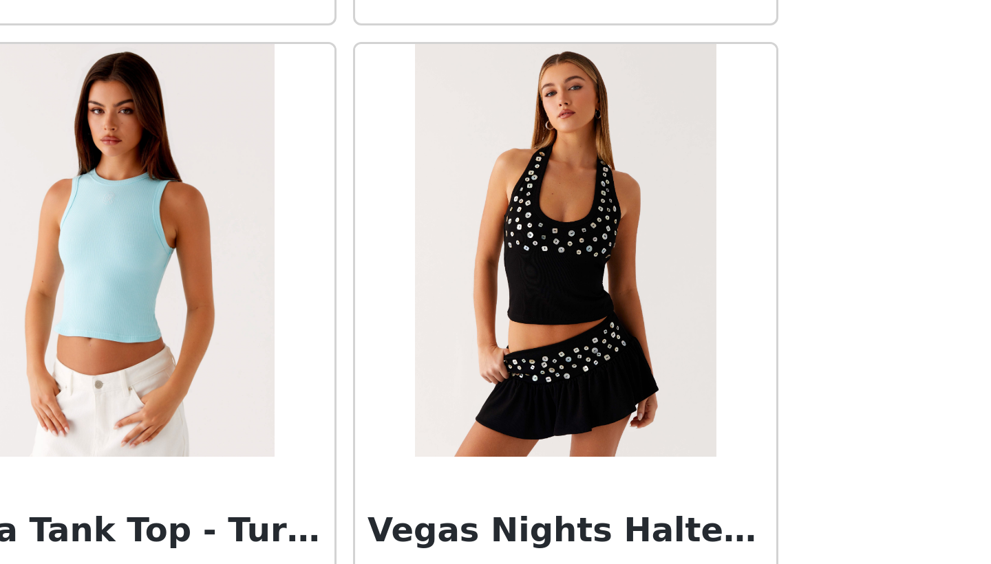
scroll to position [35, 0]
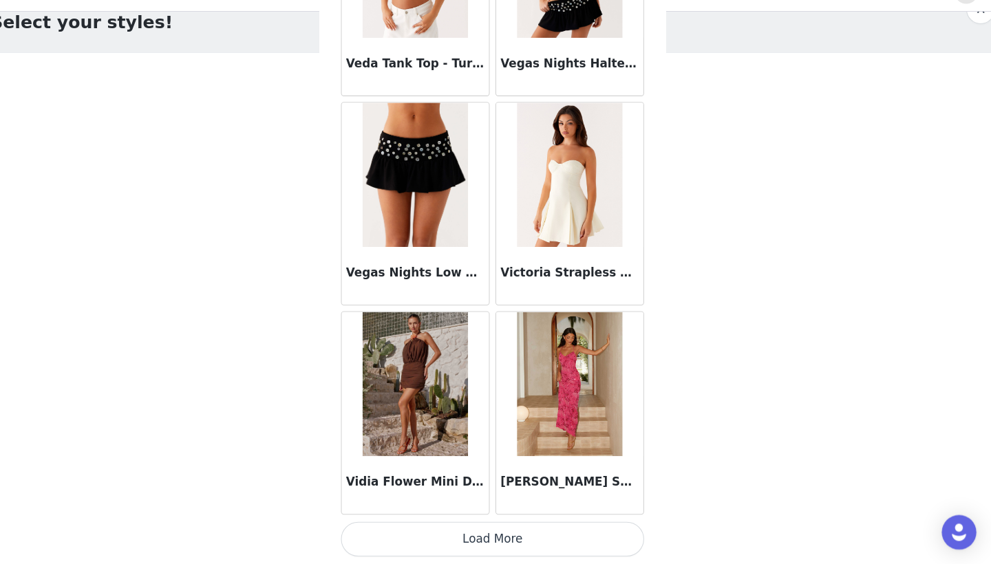
click at [535, 524] on button "Load More" at bounding box center [495, 540] width 289 height 33
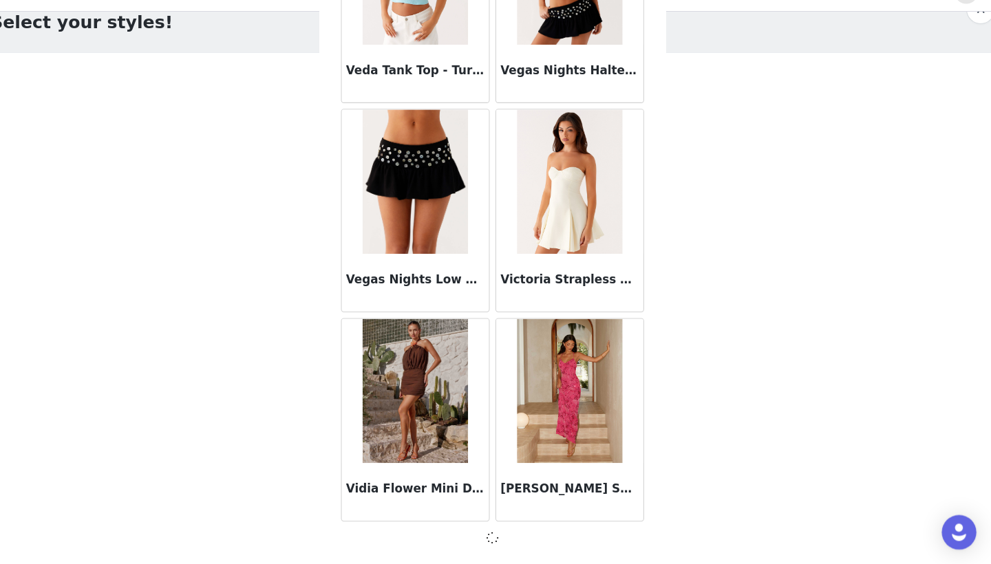
scroll to position [85346, 0]
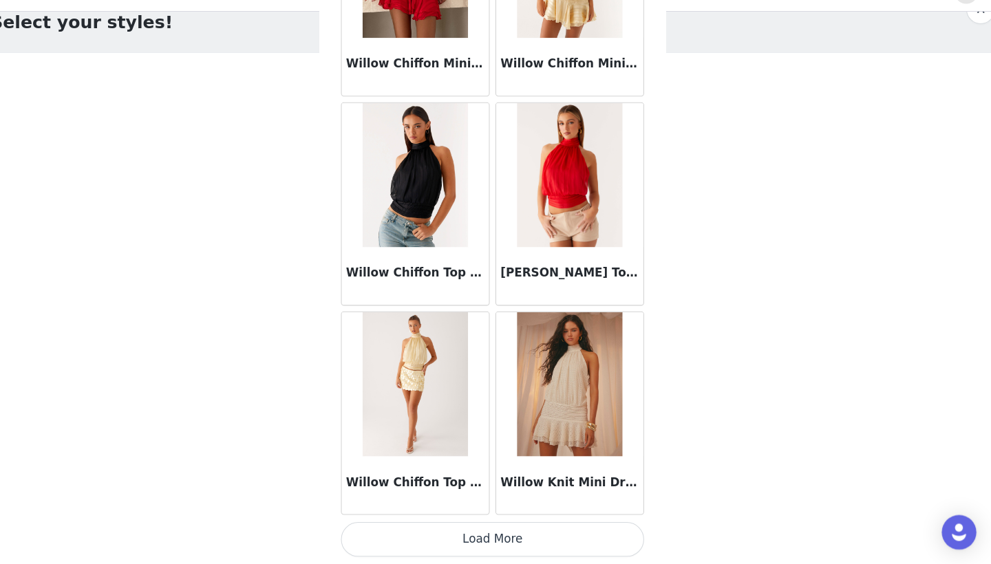
click at [489, 524] on button "Load More" at bounding box center [495, 540] width 289 height 33
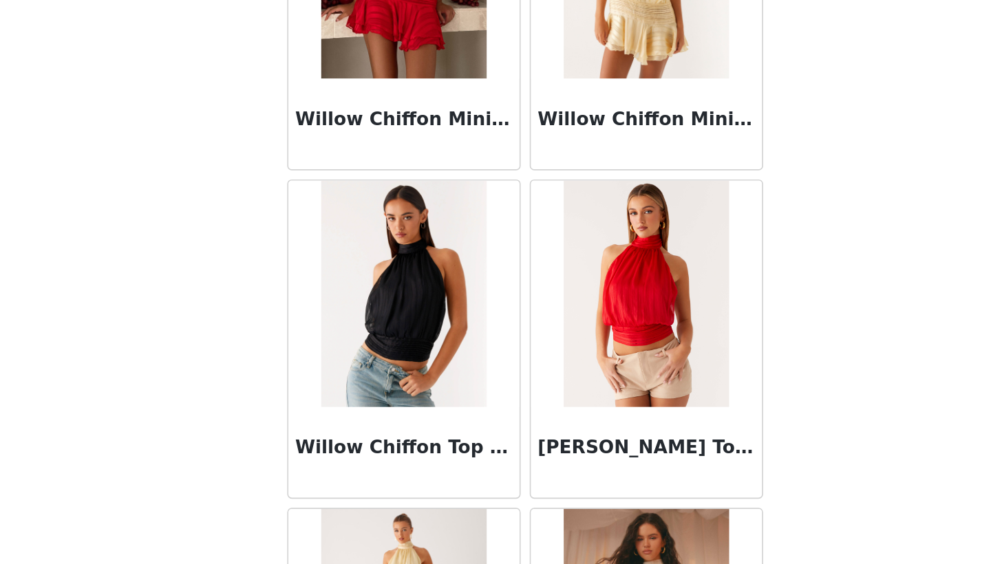
scroll to position [36, 0]
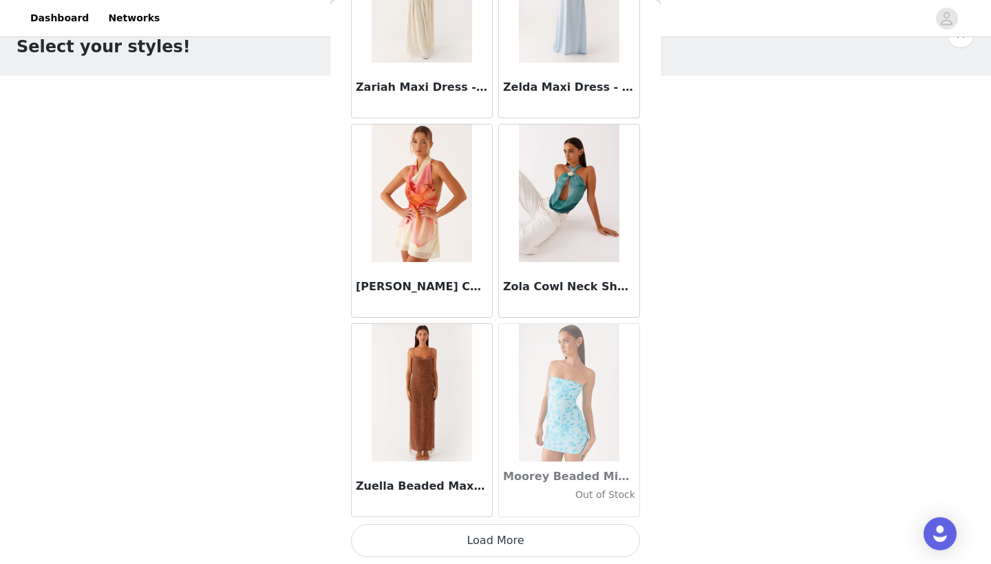
click at [509, 533] on button "Load More" at bounding box center [495, 540] width 289 height 33
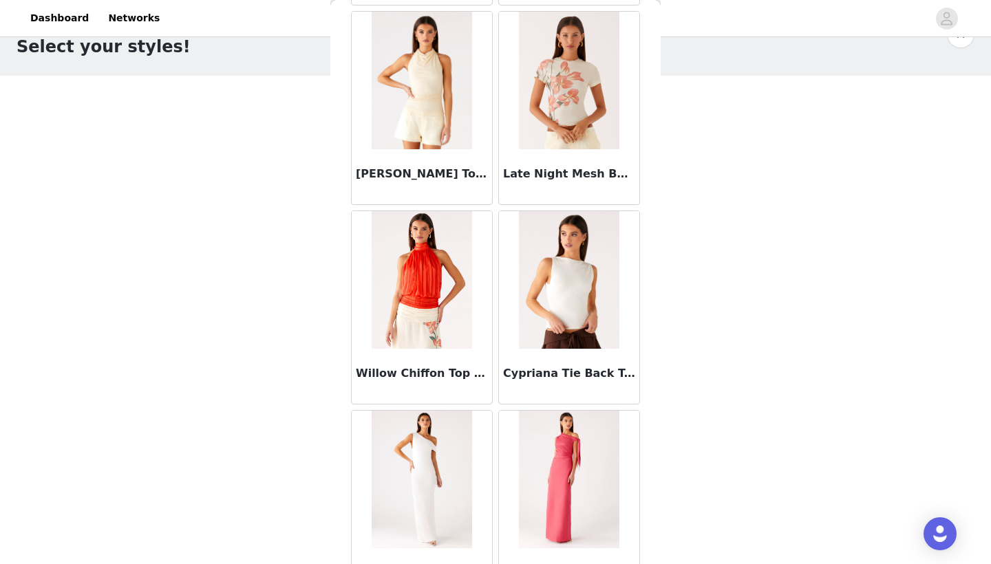
scroll to position [90472, 0]
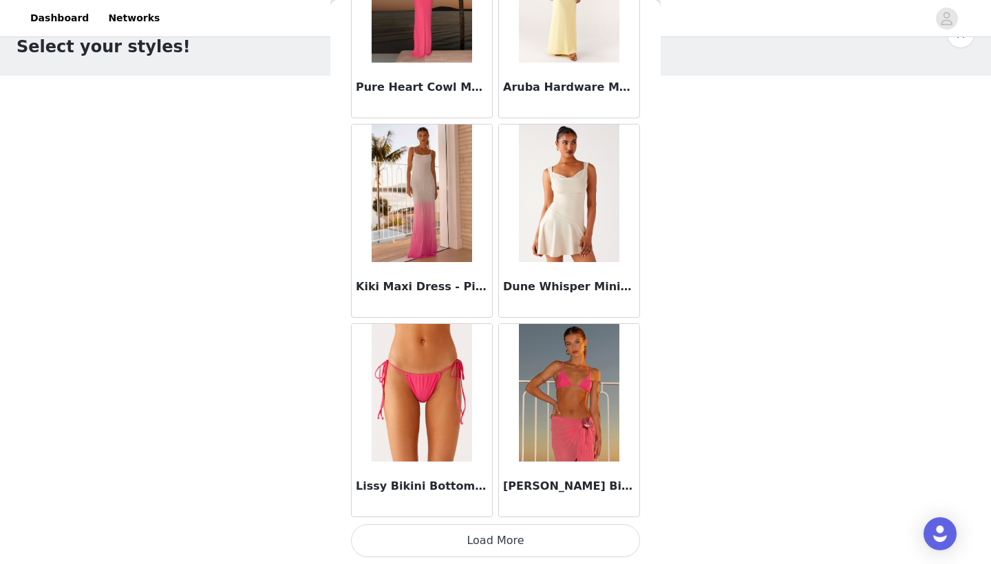
click at [541, 544] on button "Load More" at bounding box center [495, 540] width 289 height 33
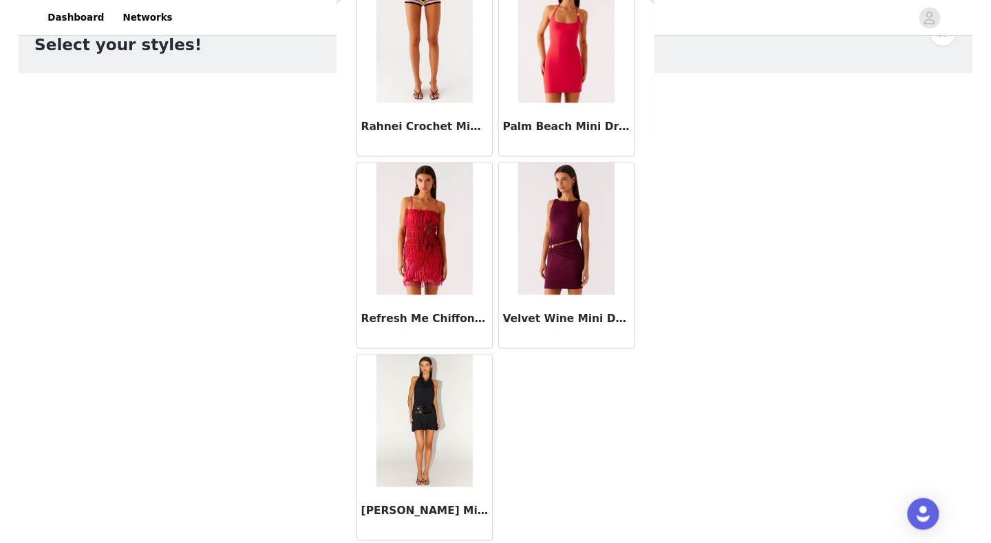
scroll to position [92492, 0]
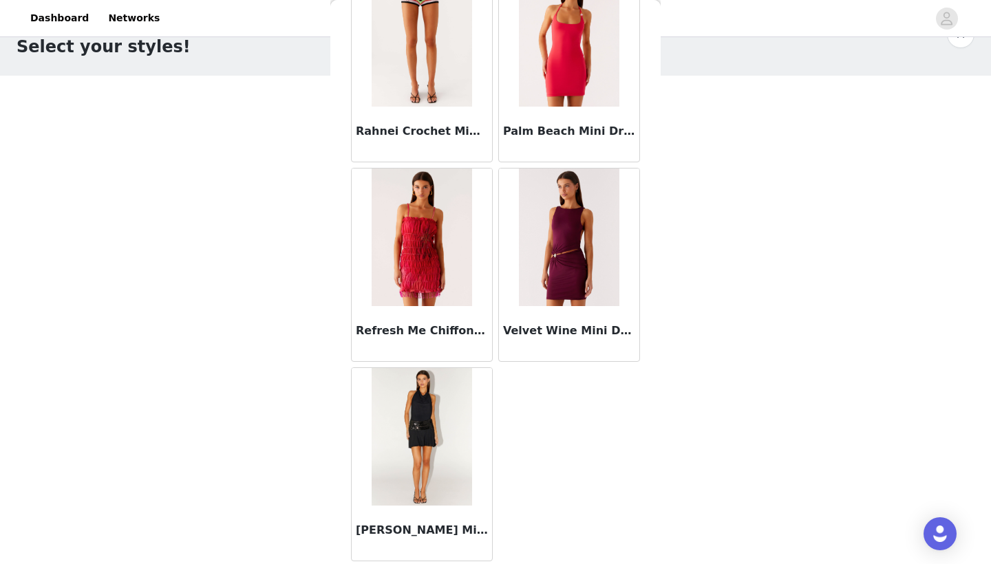
click at [688, 288] on div "STEP 1 OF 4 Select your styles! You will receive 4 products. 2/4 Selected Ashi …" at bounding box center [495, 235] width 991 height 462
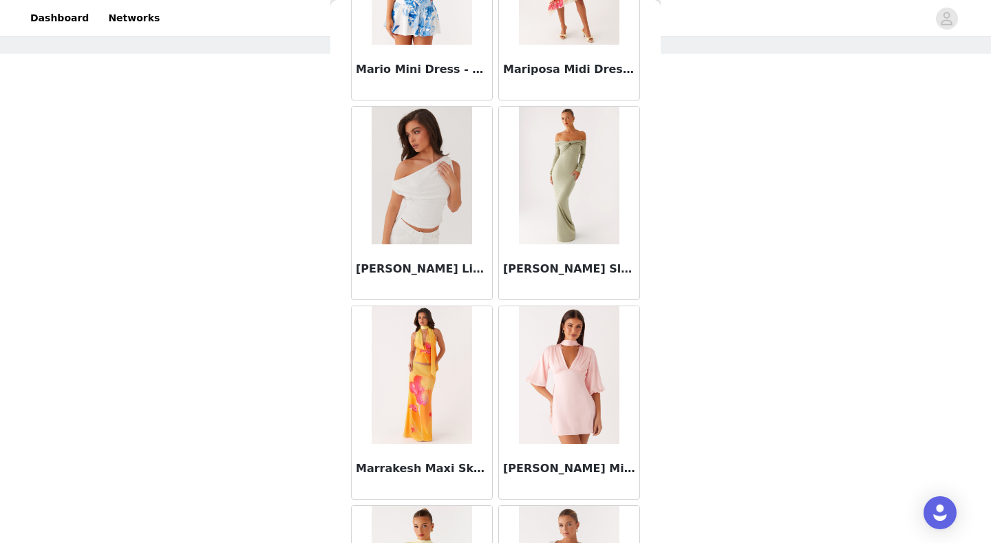
scroll to position [57, 0]
click at [716, 254] on div "STEP 1 OF 4 Select your styles! You will receive 4 products. 2/4 Selected Ashi …" at bounding box center [495, 214] width 991 height 462
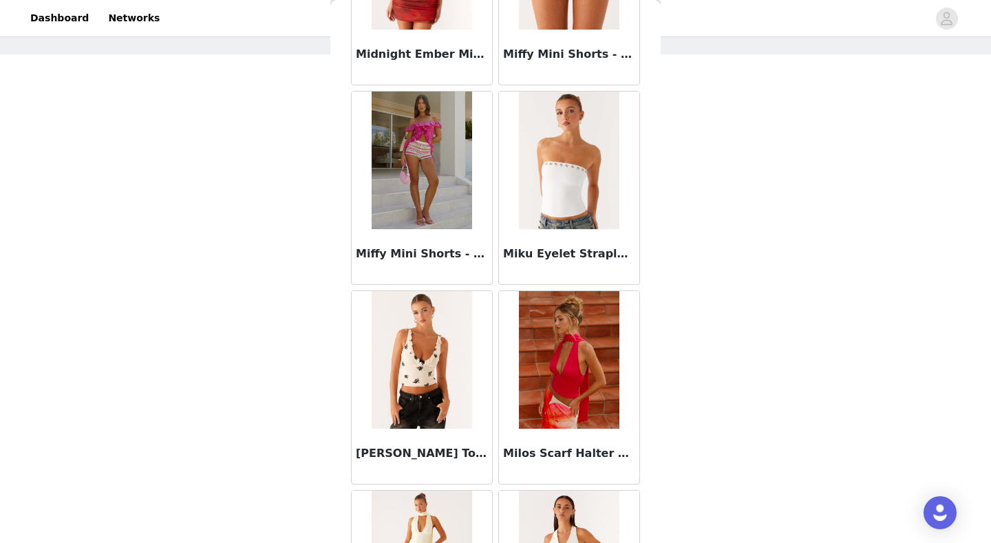
scroll to position [60442, 0]
click at [588, 208] on img at bounding box center [569, 160] width 100 height 138
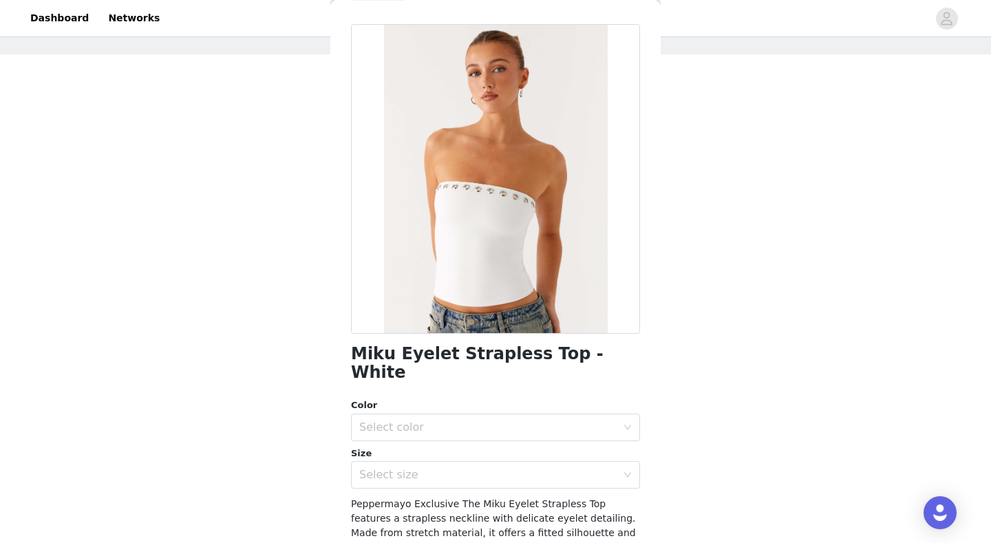
scroll to position [47, 0]
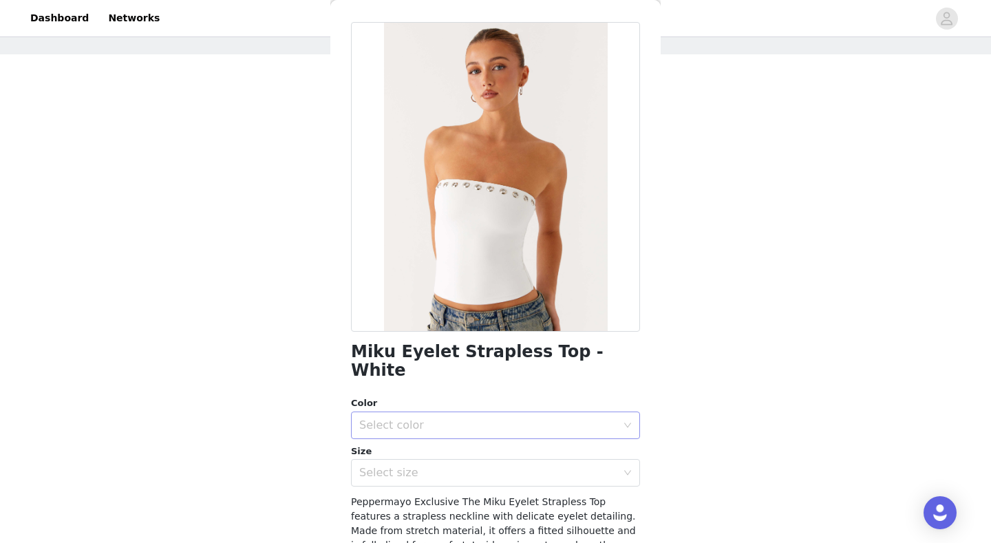
click at [484, 418] on div "Select color" at bounding box center [487, 425] width 257 height 14
click at [466, 432] on li "White" at bounding box center [495, 436] width 289 height 22
click at [451, 466] on div "Select size" at bounding box center [487, 473] width 257 height 14
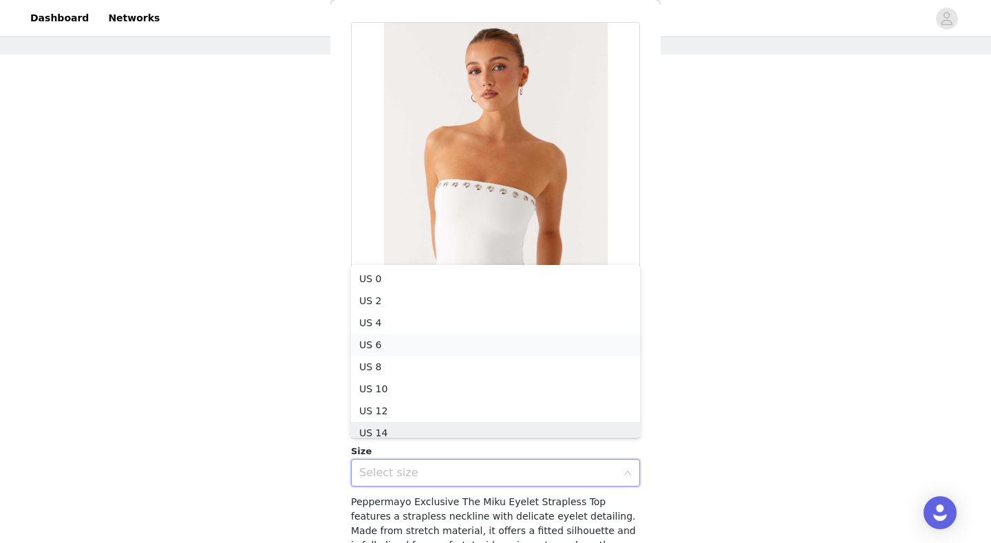
scroll to position [7, 0]
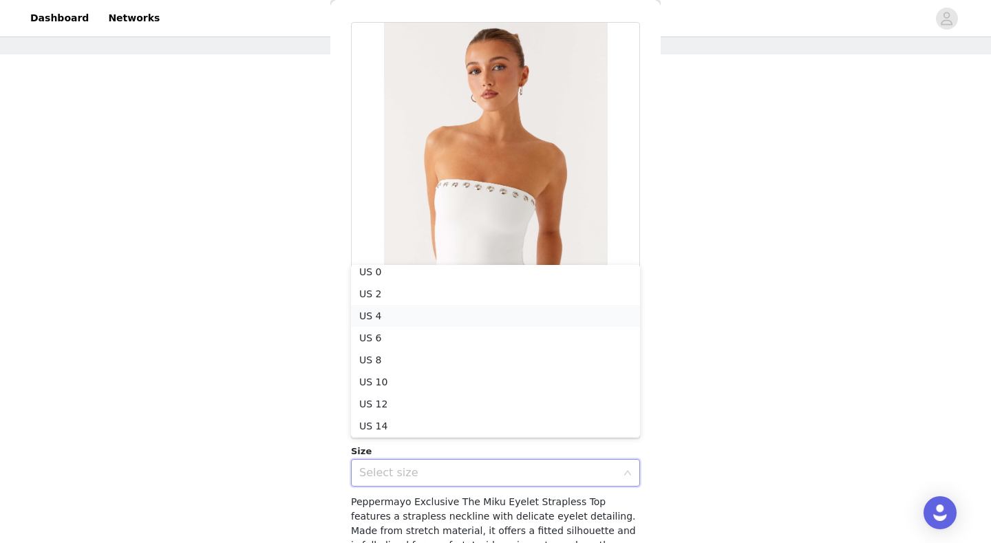
click at [458, 315] on li "US 4" at bounding box center [495, 316] width 289 height 22
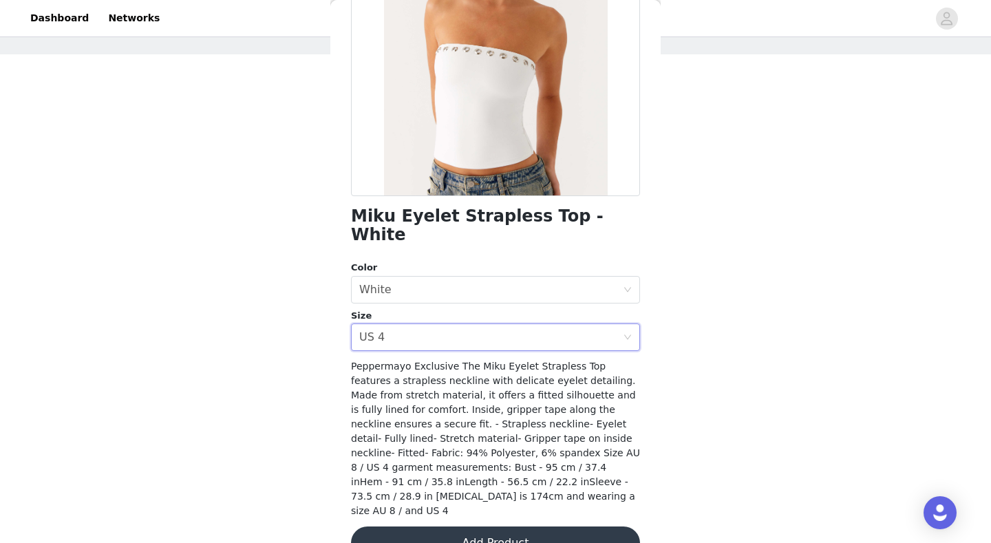
scroll to position [182, 0]
click at [504, 527] on button "Add Product" at bounding box center [495, 543] width 289 height 33
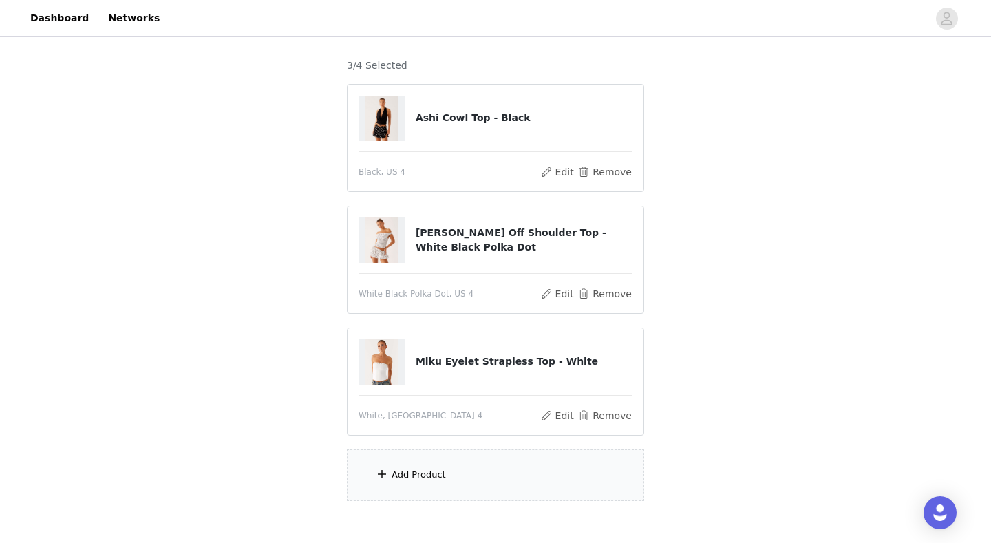
scroll to position [108, 0]
click at [453, 461] on div "Add Product" at bounding box center [495, 473] width 297 height 52
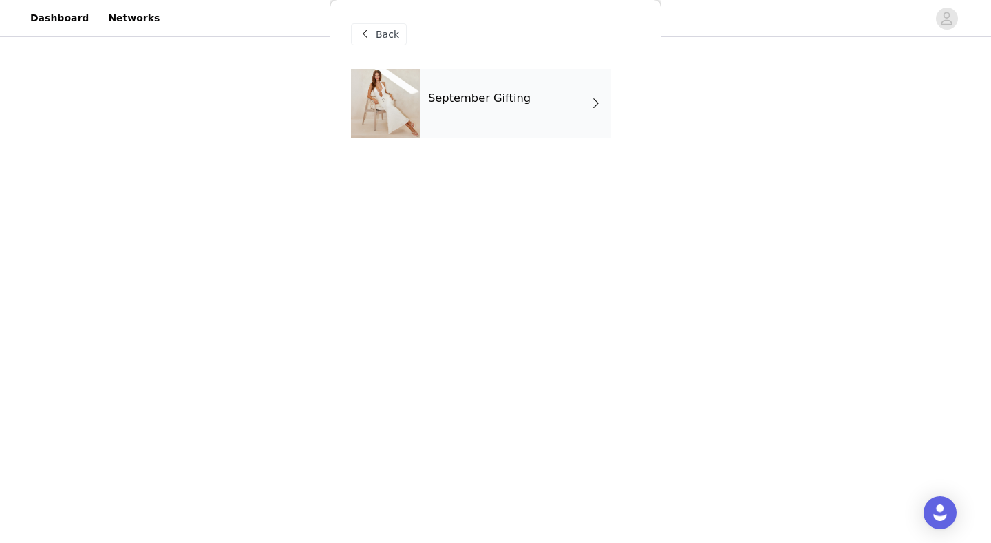
click at [528, 91] on div "September Gifting" at bounding box center [515, 103] width 191 height 69
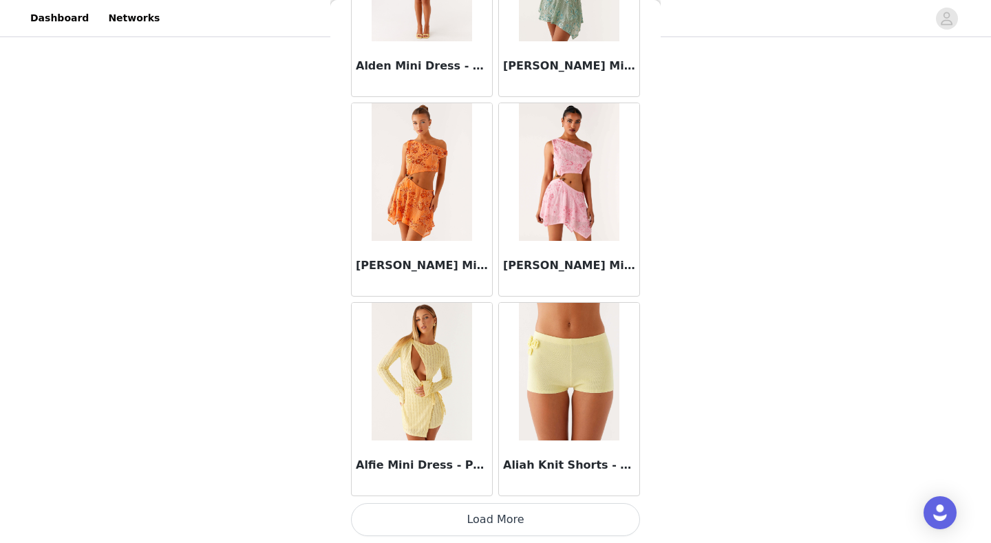
click at [526, 517] on button "Load More" at bounding box center [495, 519] width 289 height 33
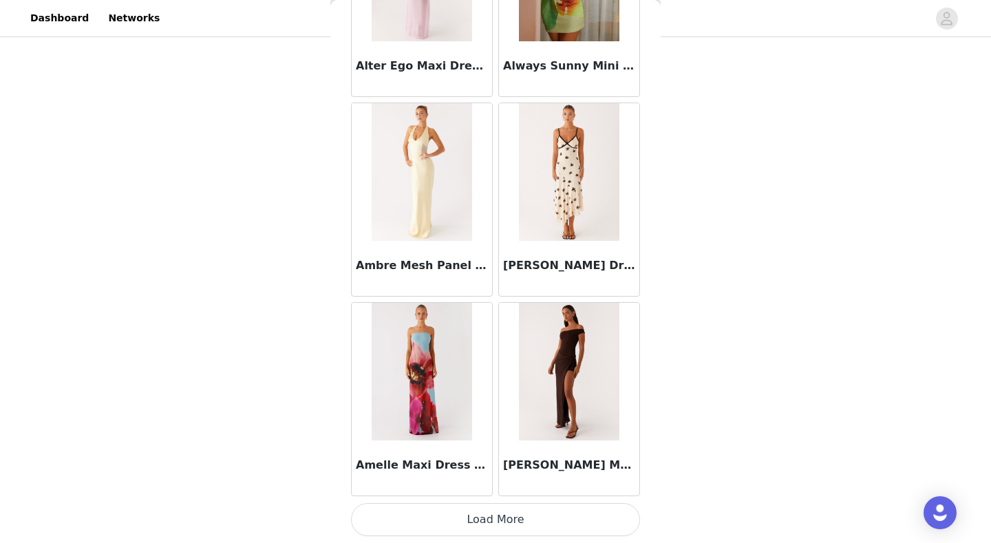
scroll to position [179, 0]
click at [510, 526] on button "Load More" at bounding box center [495, 519] width 289 height 33
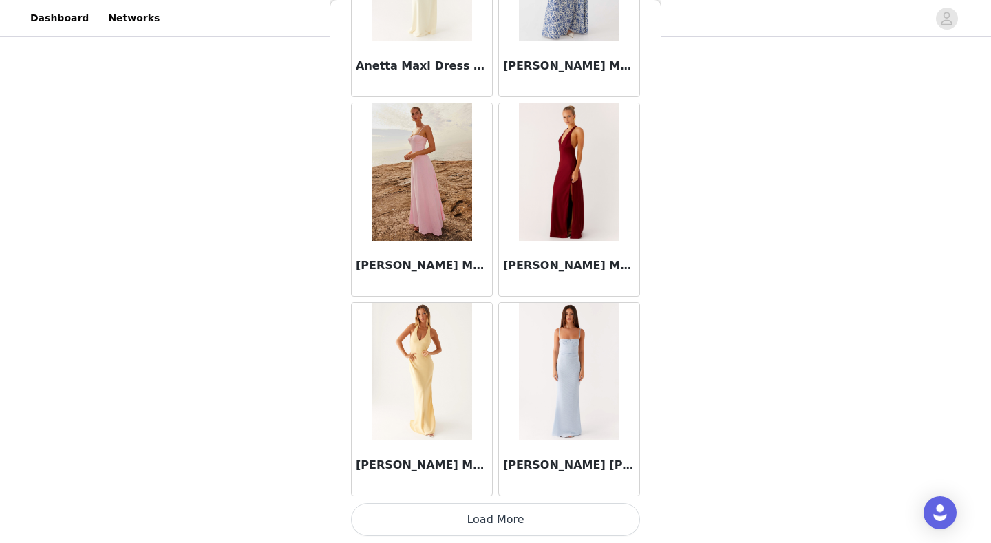
click at [548, 512] on button "Load More" at bounding box center [495, 519] width 289 height 33
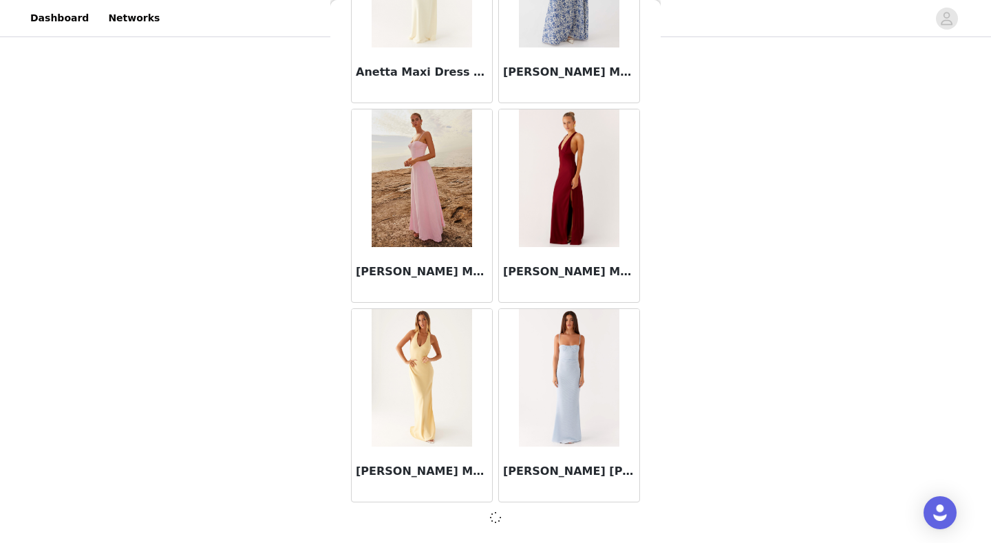
scroll to position [5547, 0]
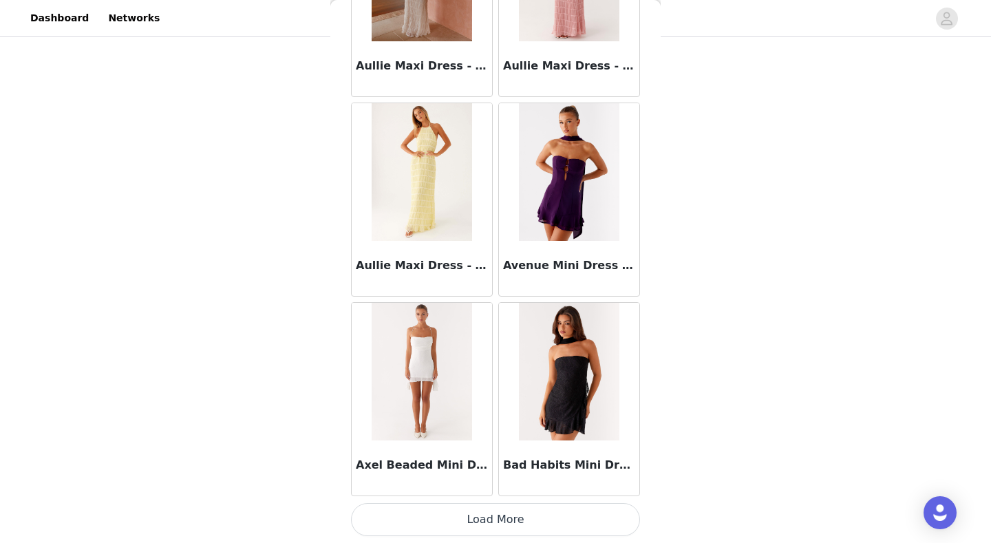
click at [542, 513] on button "Load More" at bounding box center [495, 519] width 289 height 33
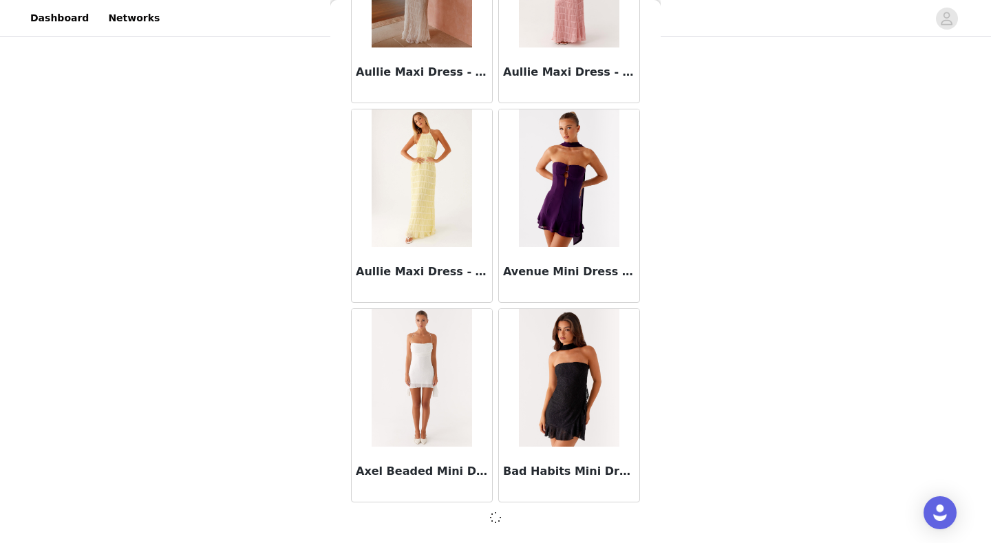
scroll to position [7543, 0]
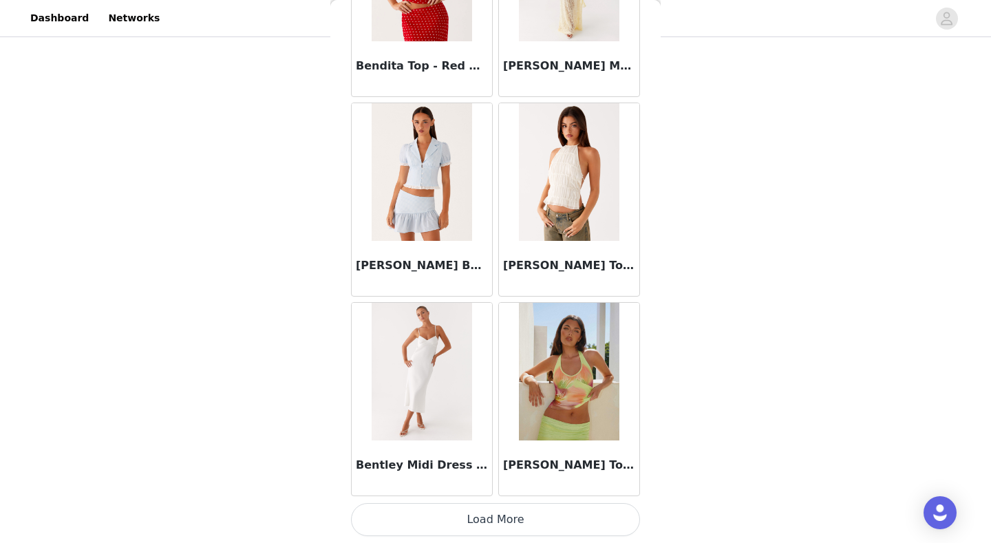
click at [535, 527] on button "Load More" at bounding box center [495, 519] width 289 height 33
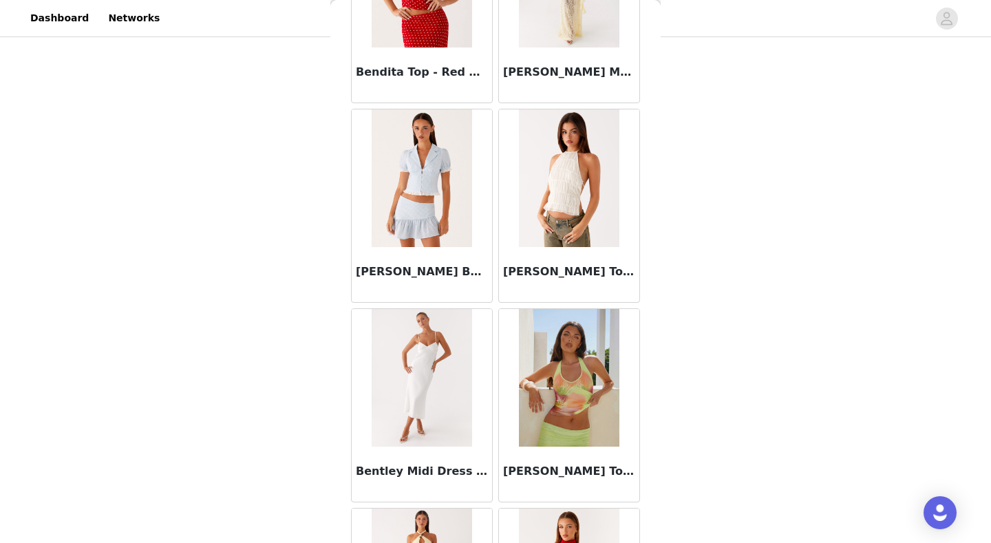
scroll to position [179, 0]
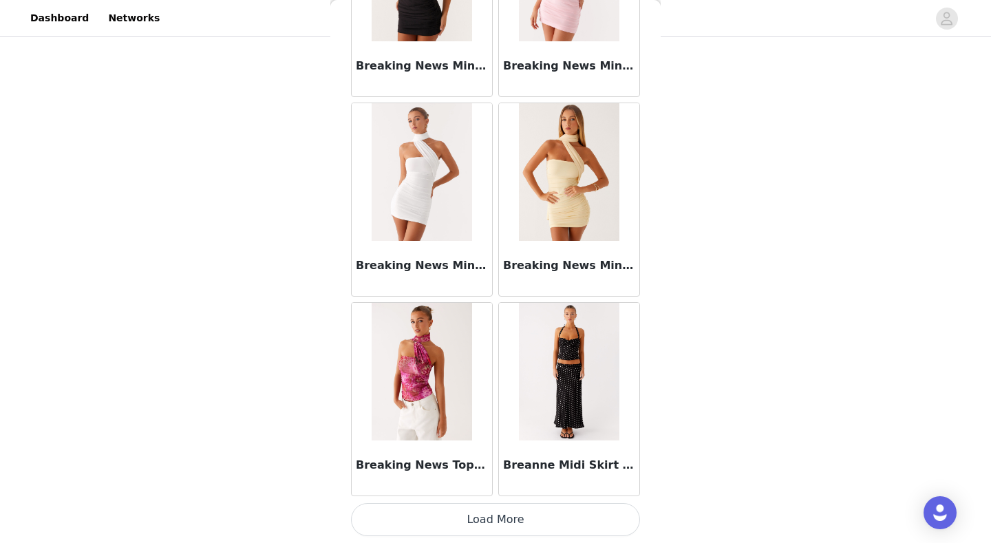
click at [520, 533] on button "Load More" at bounding box center [495, 519] width 289 height 33
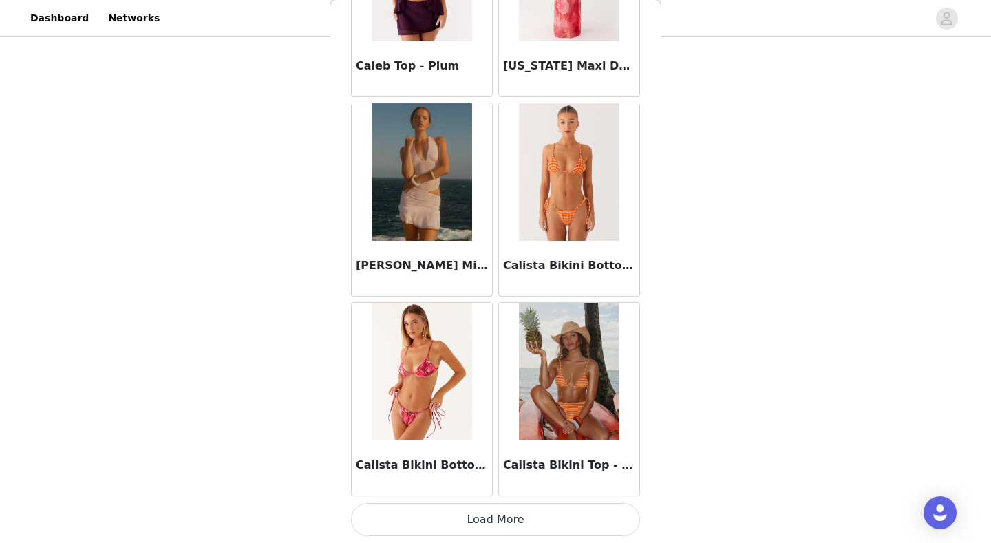
click at [546, 517] on button "Load More" at bounding box center [495, 519] width 289 height 33
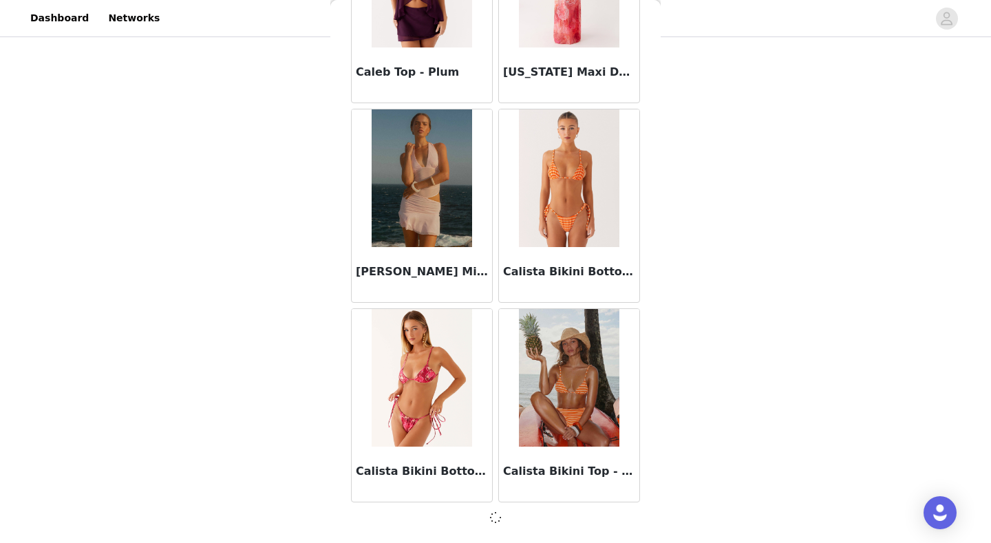
scroll to position [13529, 0]
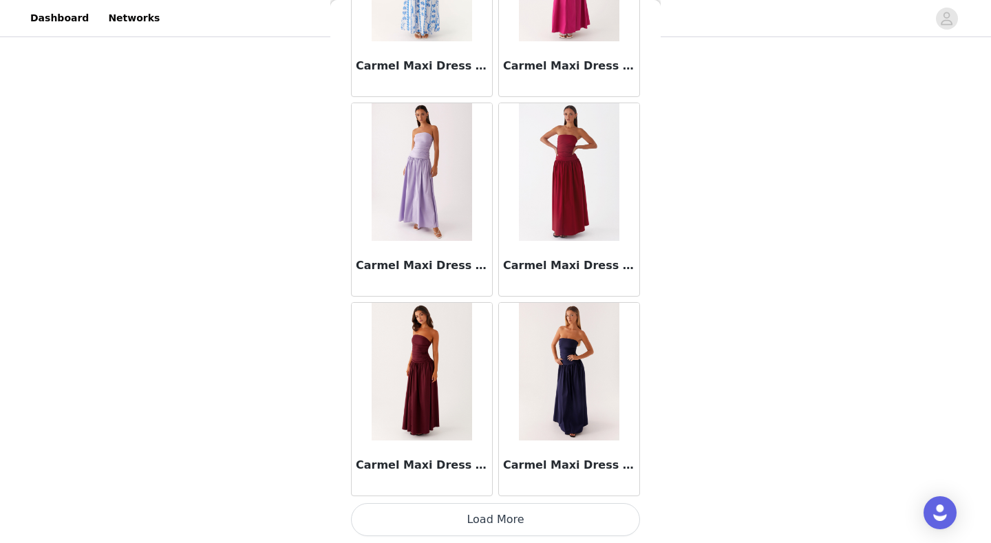
click at [526, 513] on button "Load More" at bounding box center [495, 519] width 289 height 33
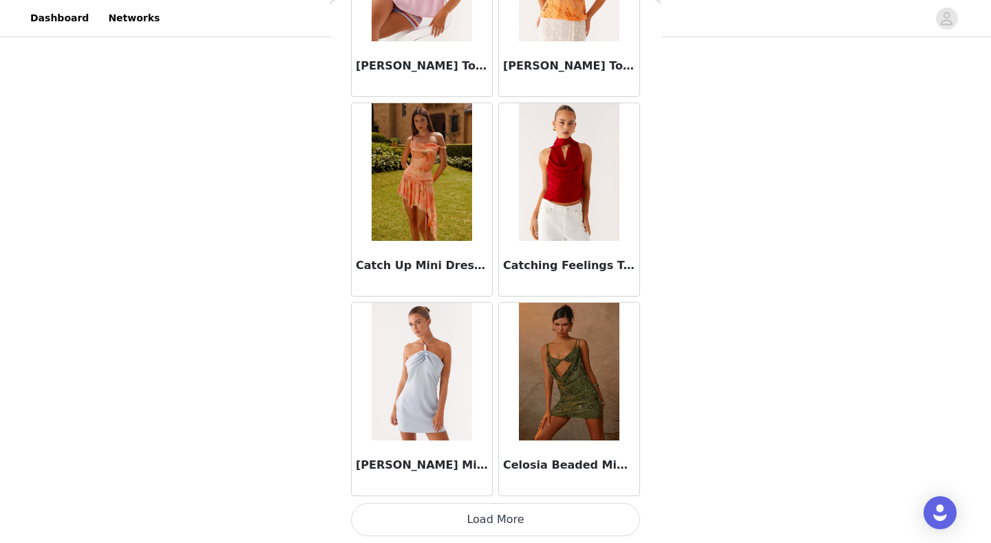
scroll to position [17527, 0]
click at [528, 526] on button "Load More" at bounding box center [495, 519] width 289 height 33
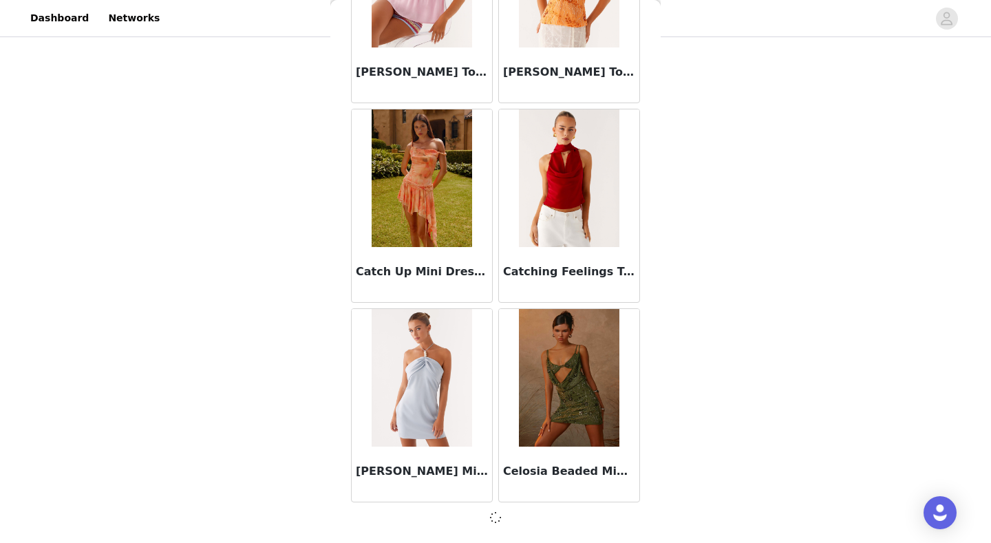
scroll to position [17520, 0]
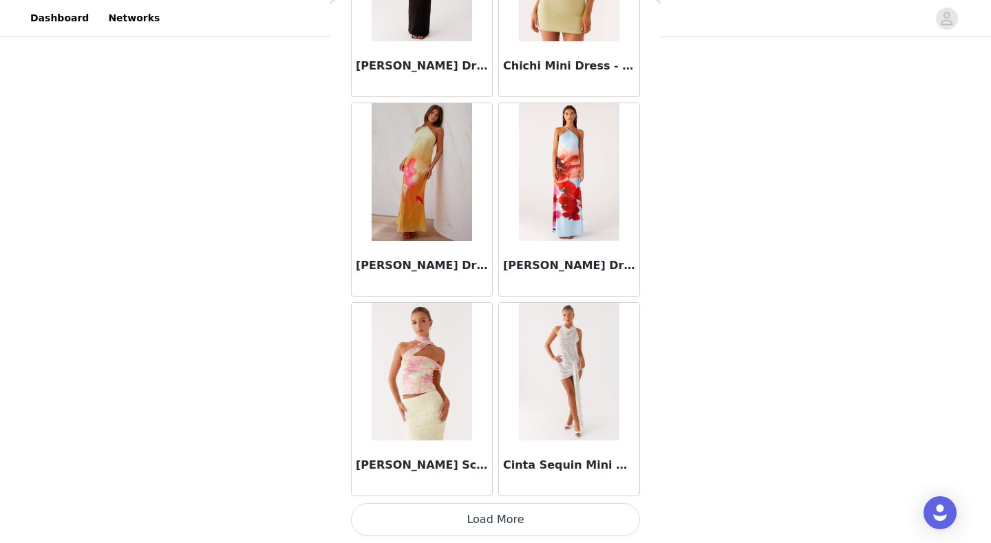
click at [560, 523] on button "Load More" at bounding box center [495, 519] width 289 height 33
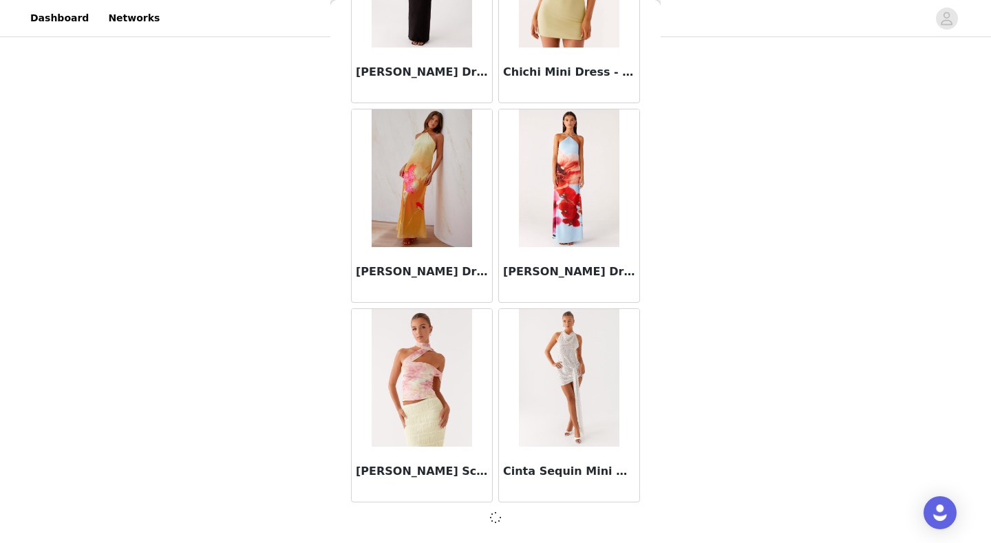
scroll to position [19516, 0]
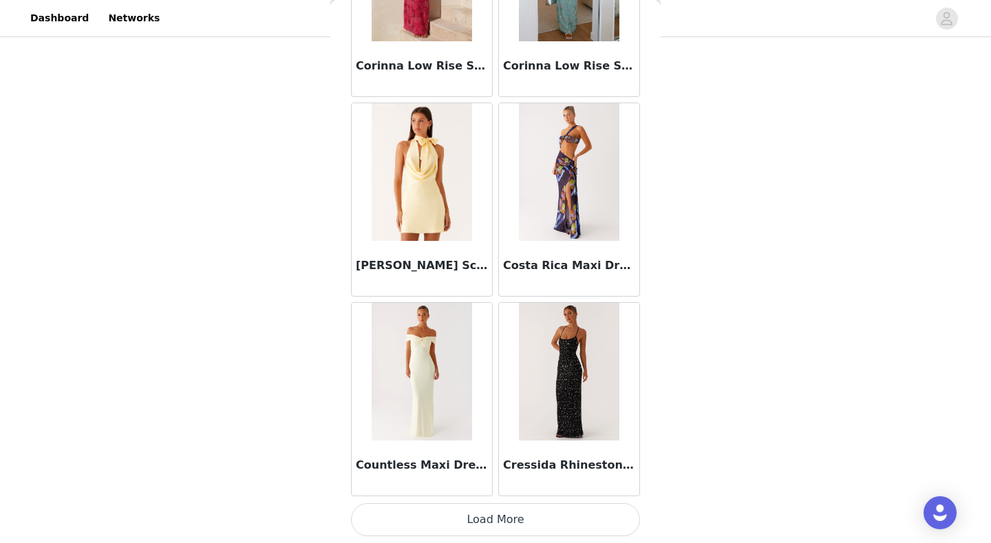
click at [565, 528] on button "Load More" at bounding box center [495, 519] width 289 height 33
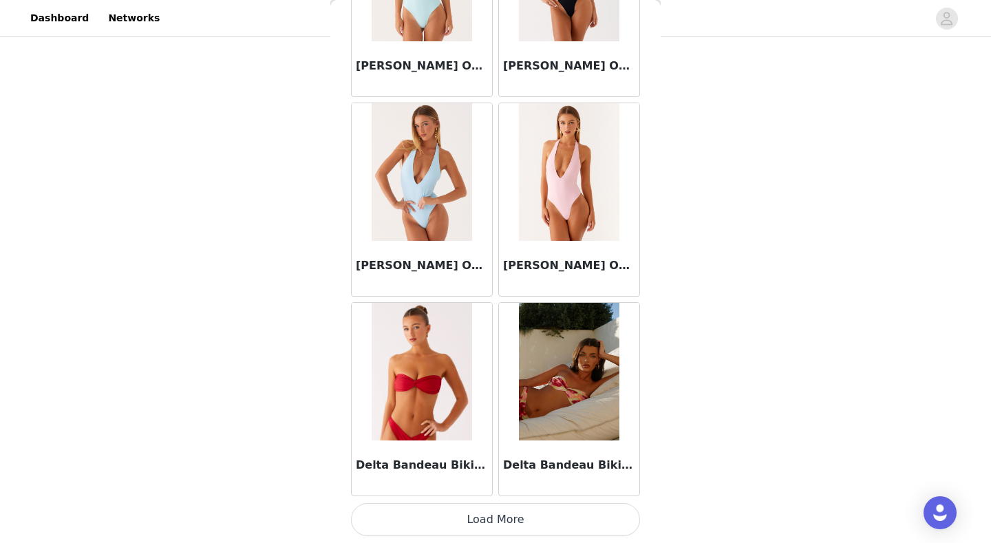
click at [544, 528] on button "Load More" at bounding box center [495, 519] width 289 height 33
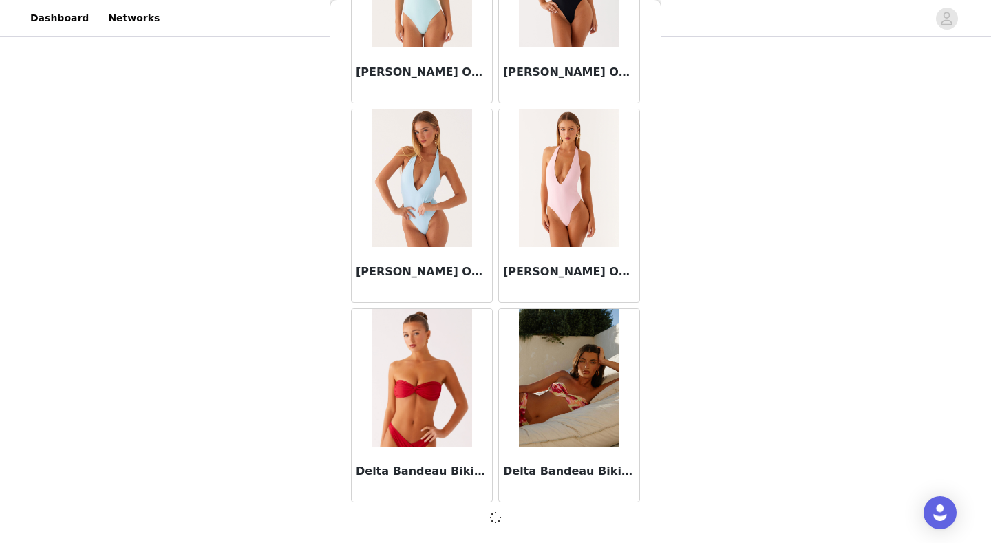
scroll to position [23507, 0]
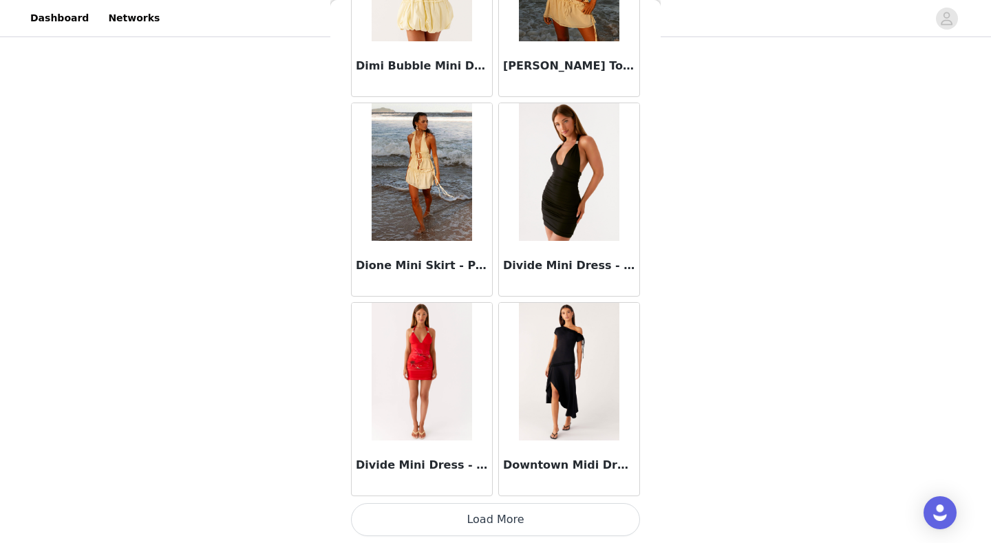
click at [552, 521] on button "Load More" at bounding box center [495, 519] width 289 height 33
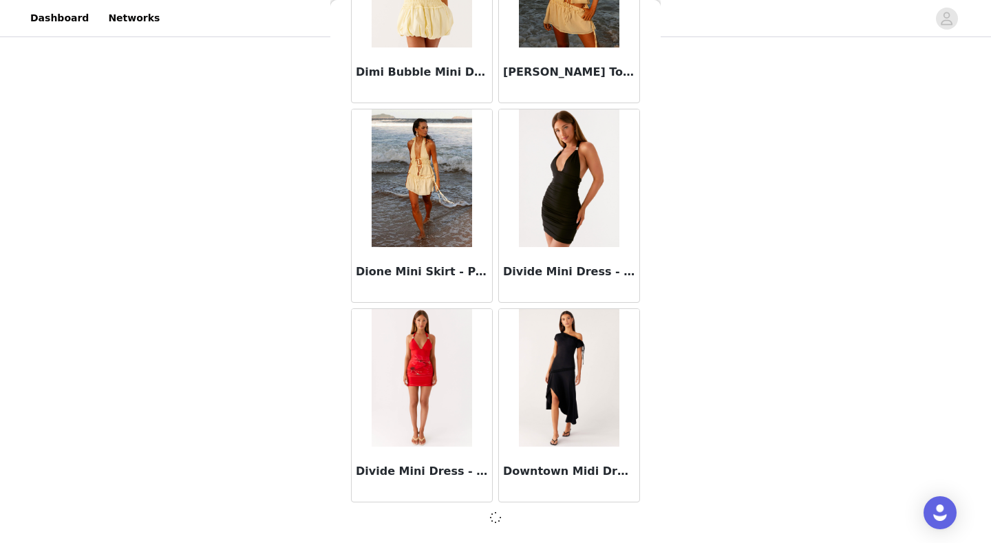
scroll to position [25502, 0]
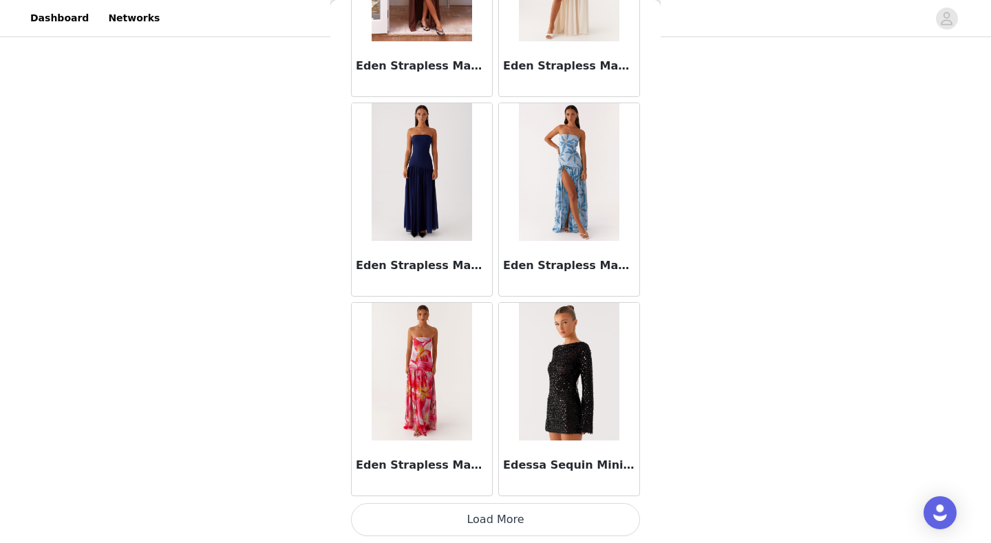
click at [527, 521] on button "Load More" at bounding box center [495, 519] width 289 height 33
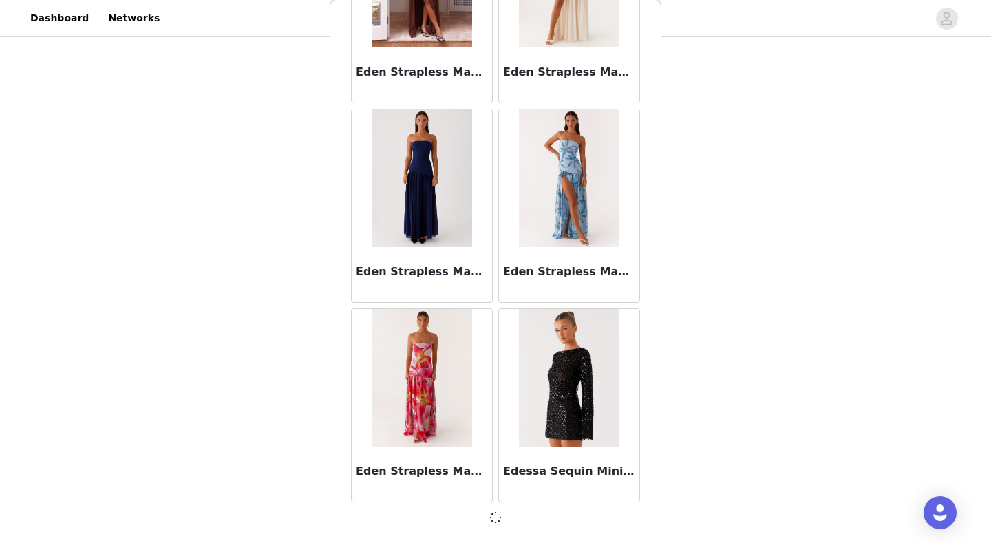
scroll to position [179, 0]
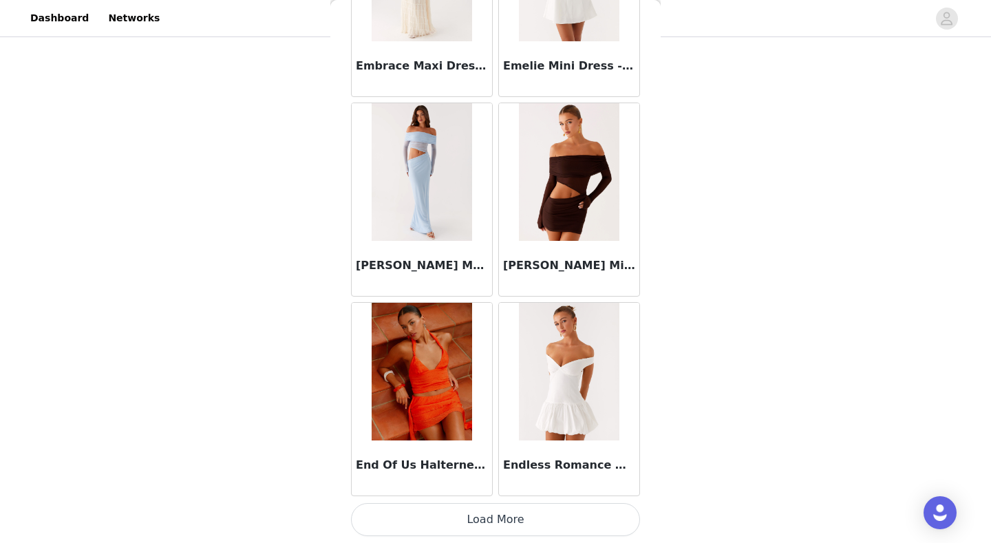
click at [531, 514] on button "Load More" at bounding box center [495, 519] width 289 height 33
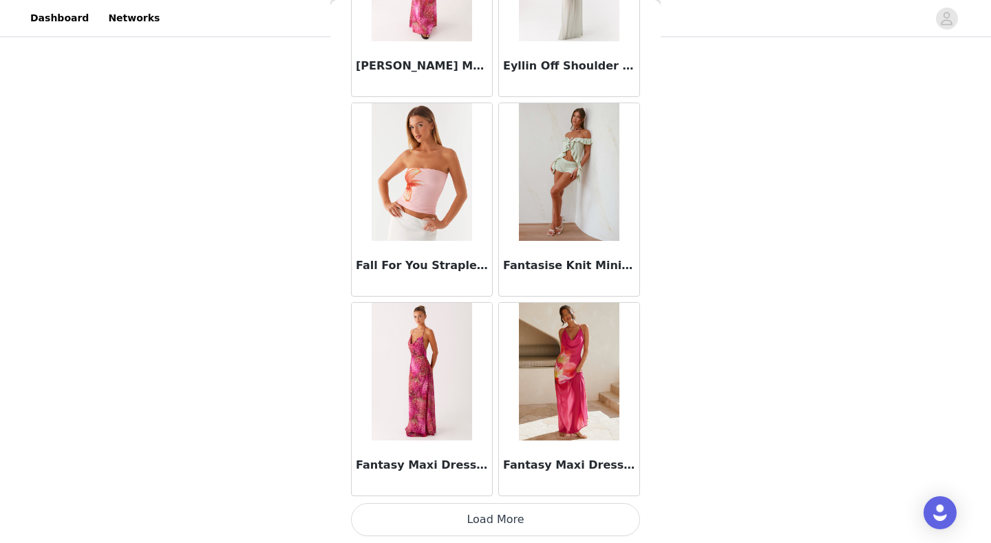
click at [532, 520] on button "Load More" at bounding box center [495, 519] width 289 height 33
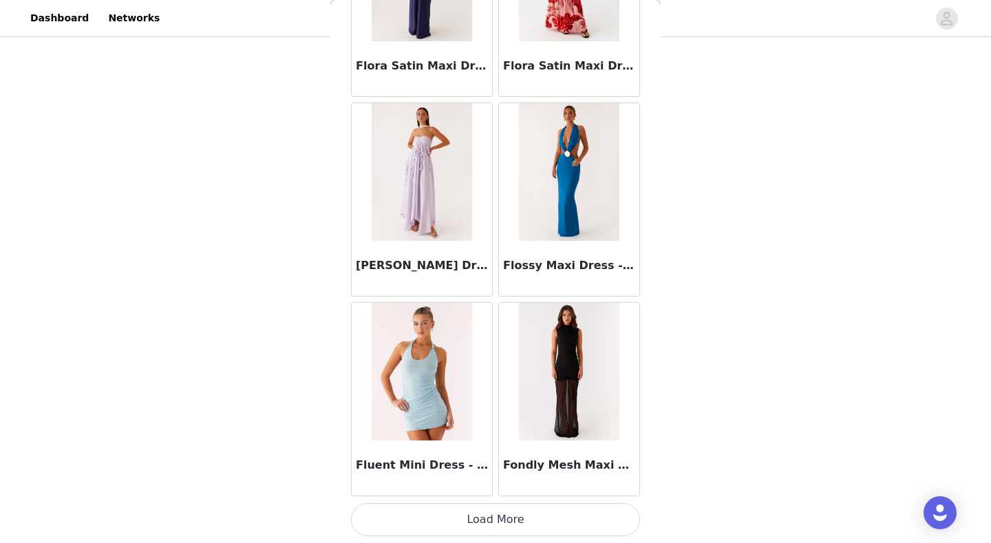
click at [515, 522] on button "Load More" at bounding box center [495, 519] width 289 height 33
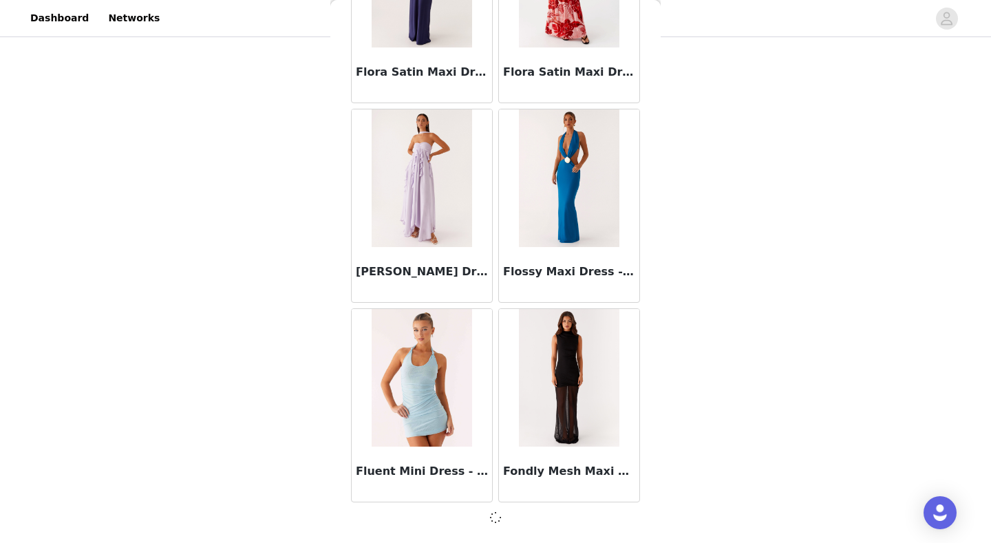
scroll to position [33484, 0]
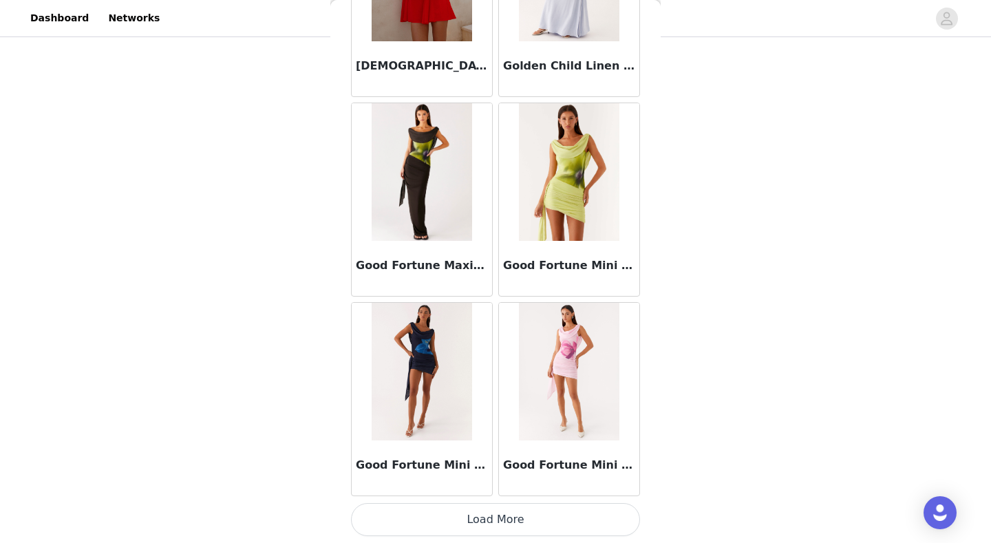
click at [490, 524] on button "Load More" at bounding box center [495, 519] width 289 height 33
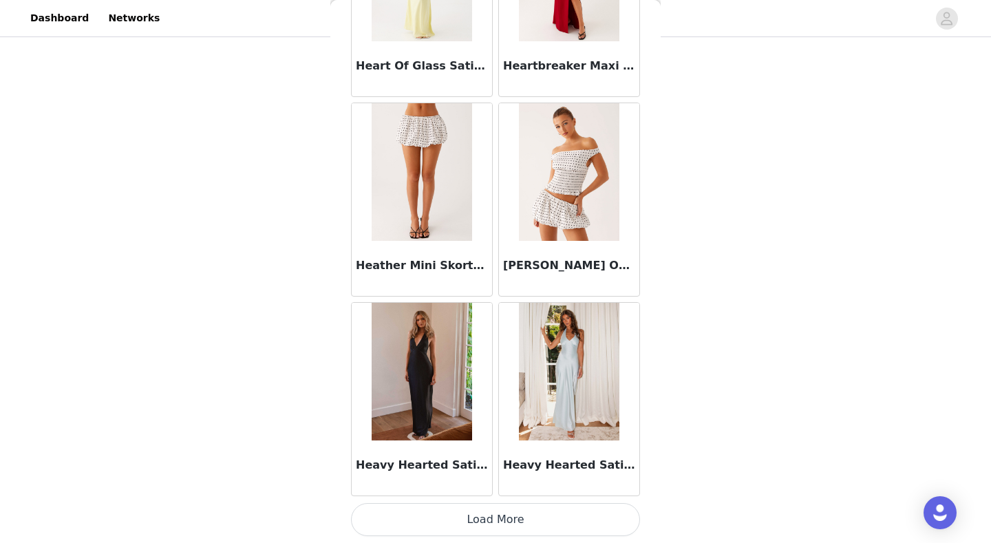
scroll to position [179, 0]
click at [535, 529] on button "Load More" at bounding box center [495, 519] width 289 height 33
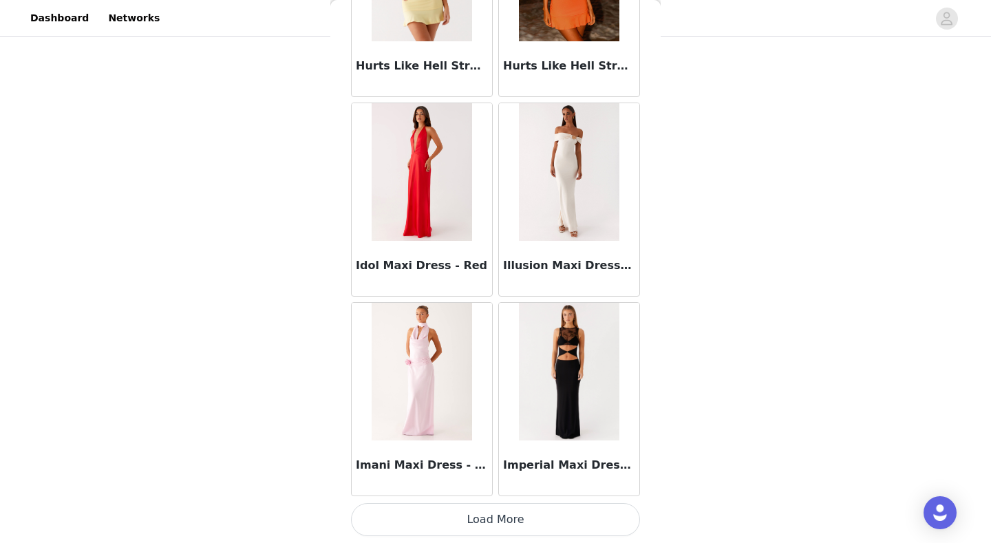
click at [536, 513] on button "Load More" at bounding box center [495, 519] width 289 height 33
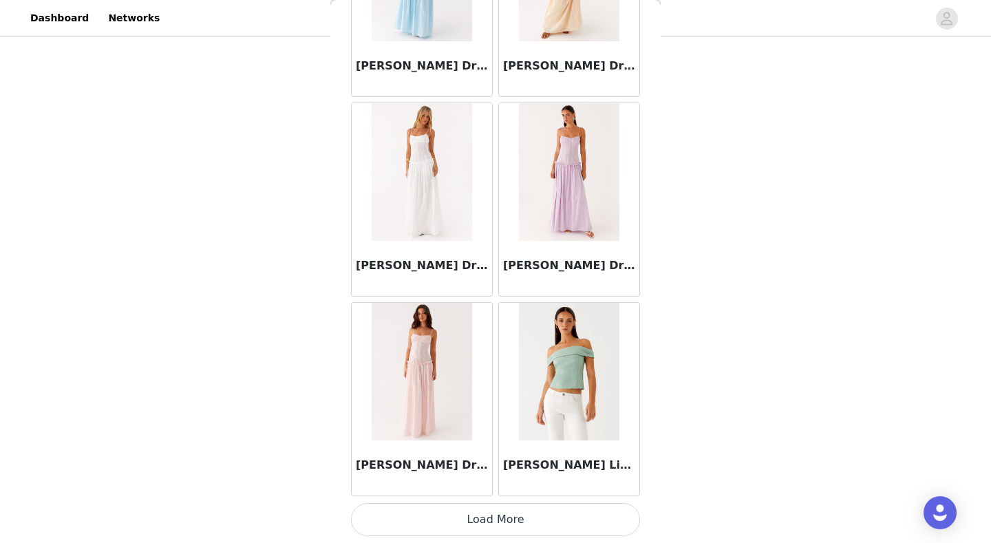
click at [538, 526] on button "Load More" at bounding box center [495, 519] width 289 height 33
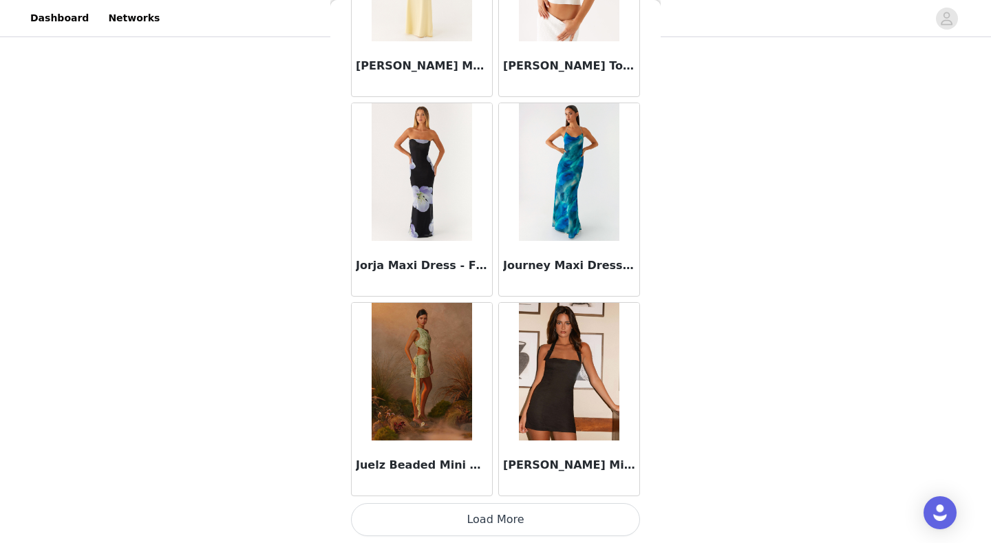
click at [533, 524] on button "Load More" at bounding box center [495, 519] width 289 height 33
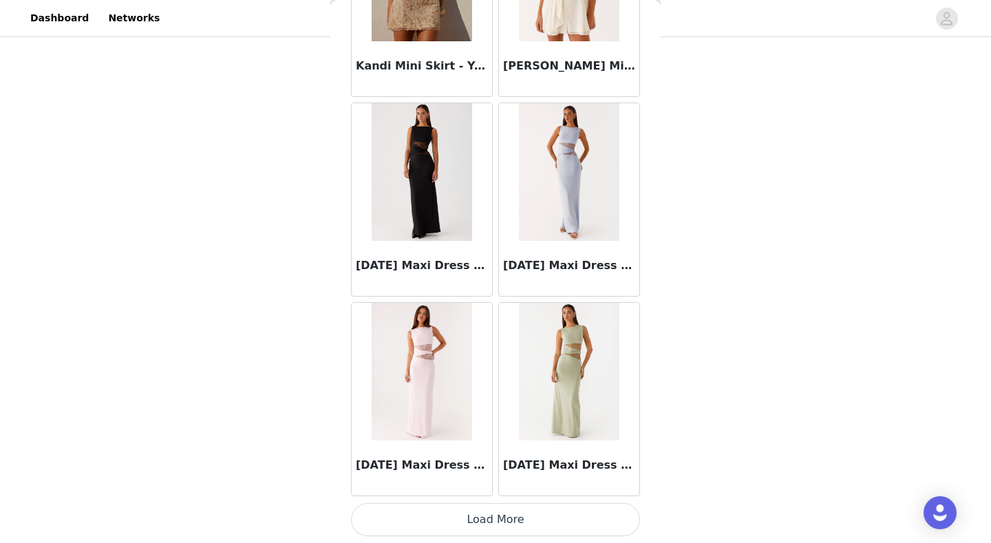
click at [503, 517] on button "Load More" at bounding box center [495, 519] width 289 height 33
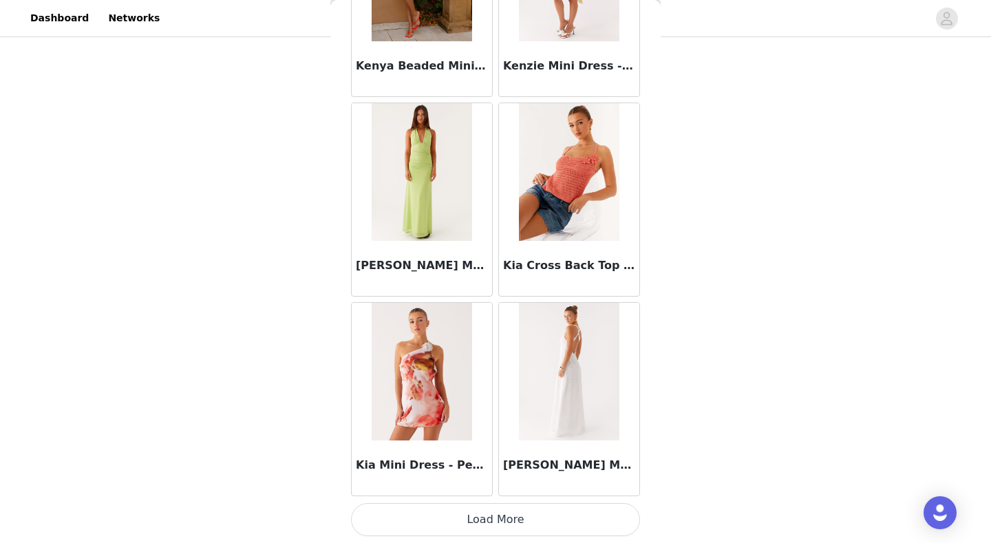
click at [517, 518] on button "Load More" at bounding box center [495, 519] width 289 height 33
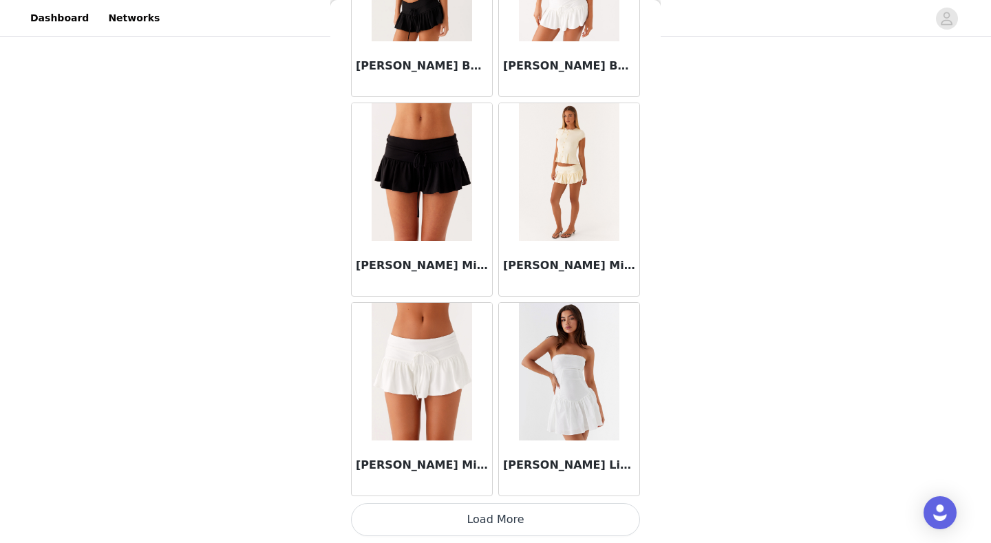
click at [535, 524] on button "Load More" at bounding box center [495, 519] width 289 height 33
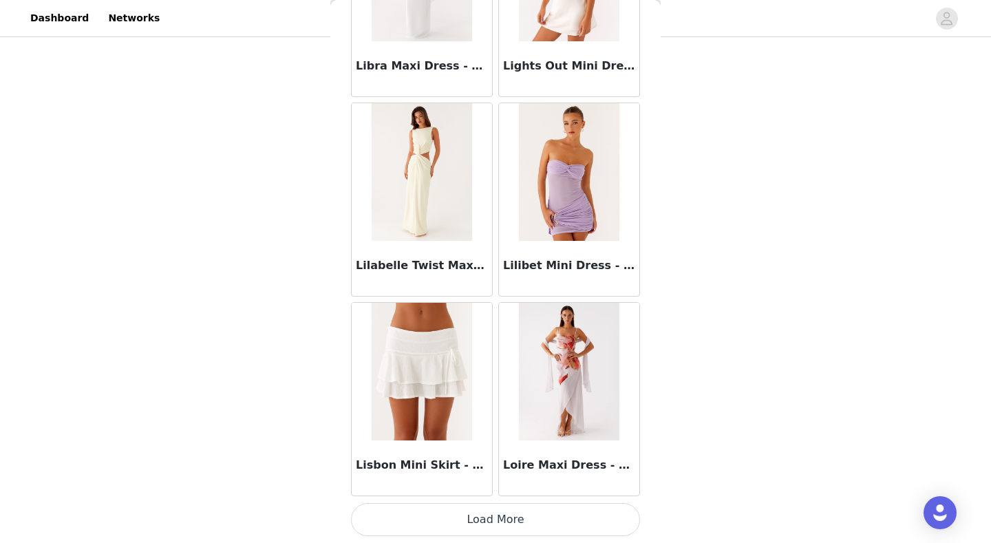
click at [557, 519] on button "Load More" at bounding box center [495, 519] width 289 height 33
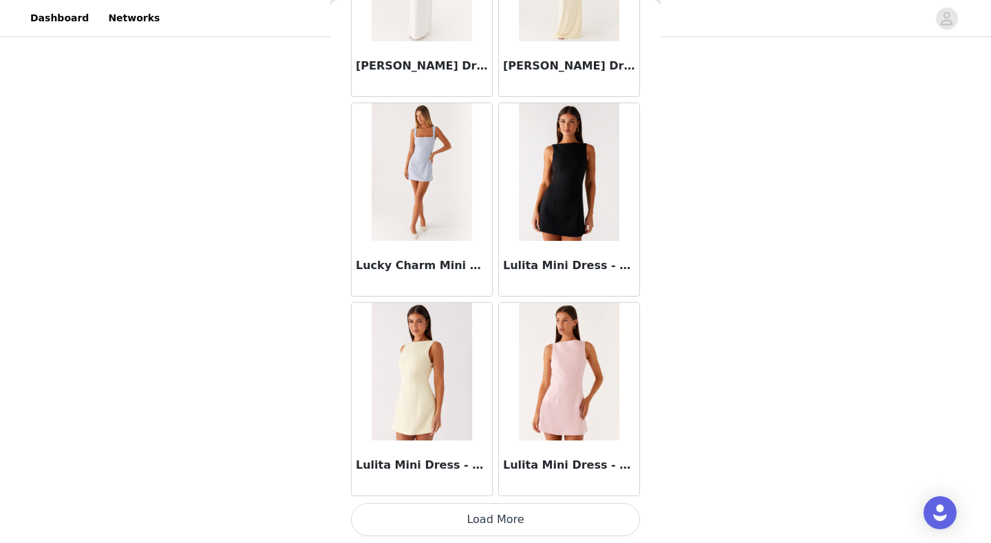
click at [534, 513] on button "Load More" at bounding box center [495, 519] width 289 height 33
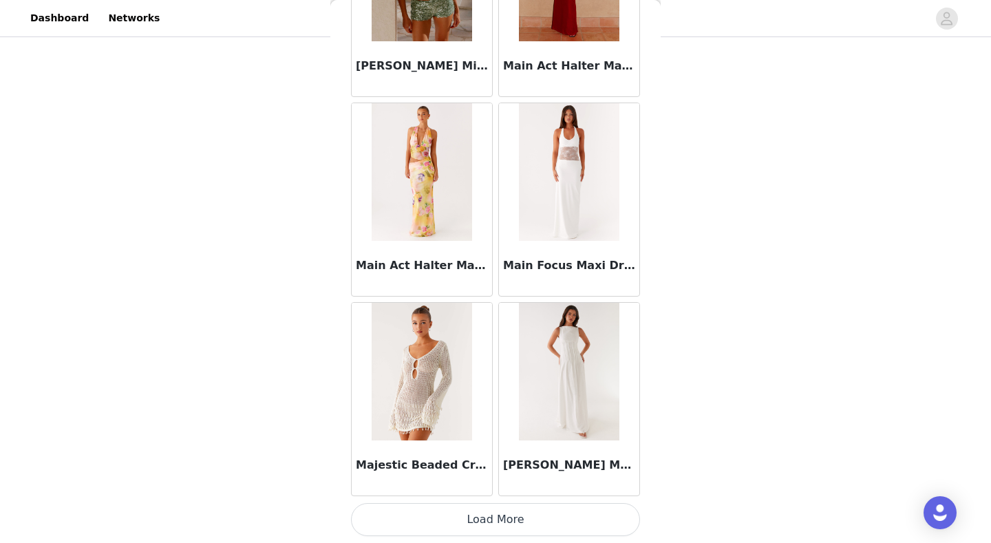
click at [527, 522] on button "Load More" at bounding box center [495, 519] width 289 height 33
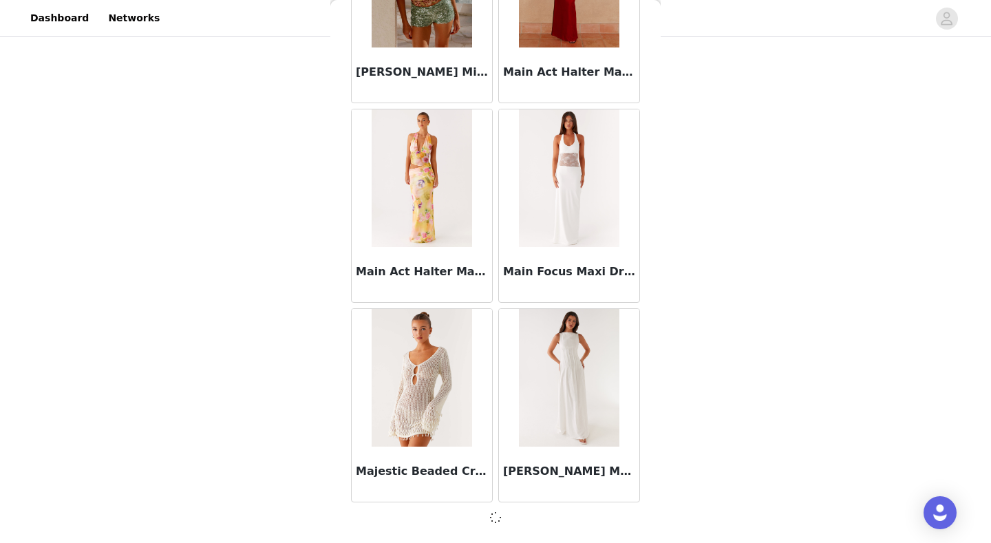
scroll to position [55435, 0]
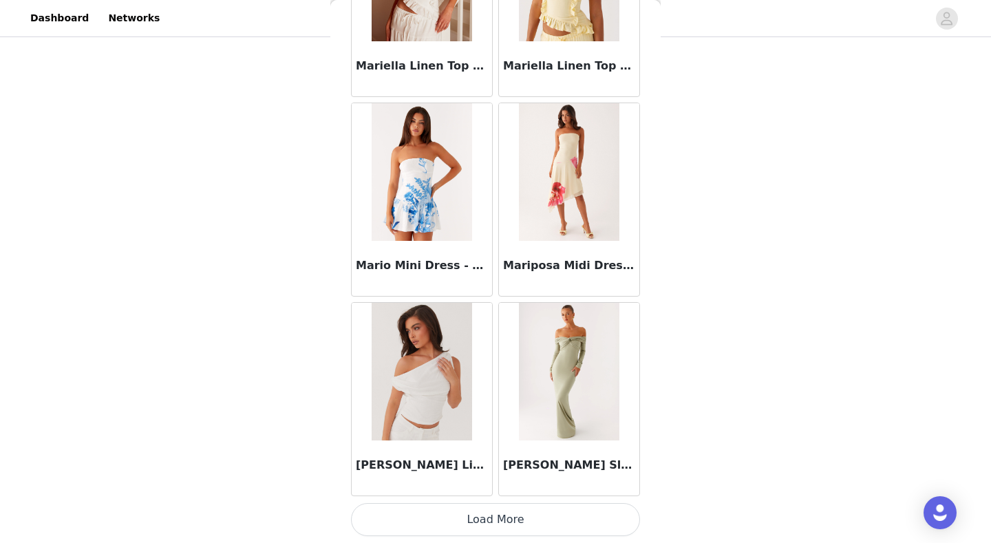
click at [519, 518] on button "Load More" at bounding box center [495, 519] width 289 height 33
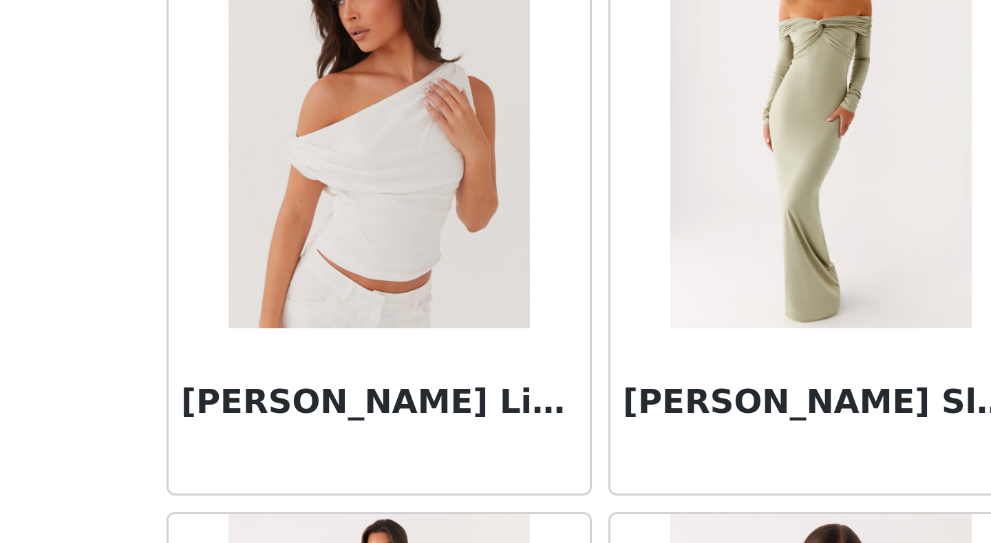
scroll to position [178, 0]
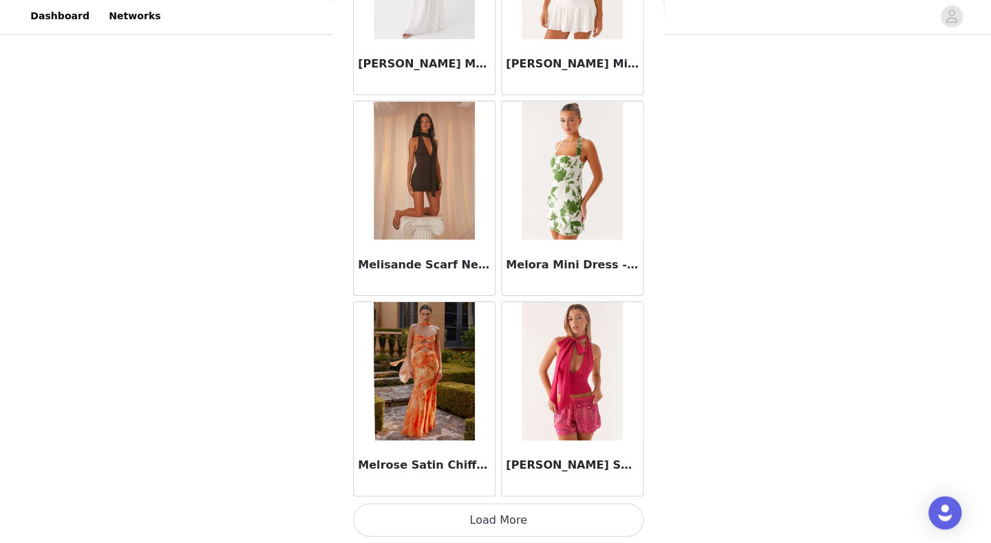
click at [533, 520] on button "Load More" at bounding box center [495, 519] width 289 height 33
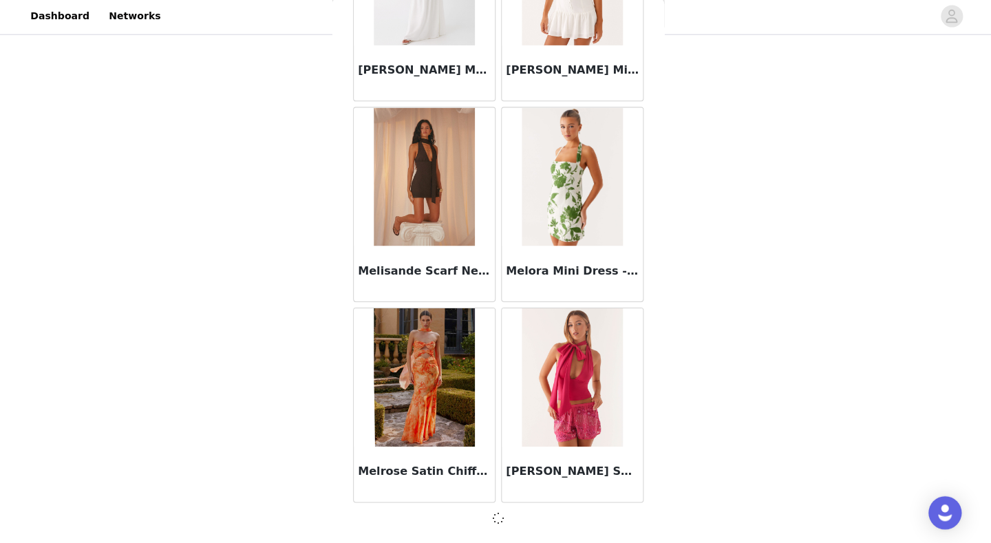
scroll to position [59426, 0]
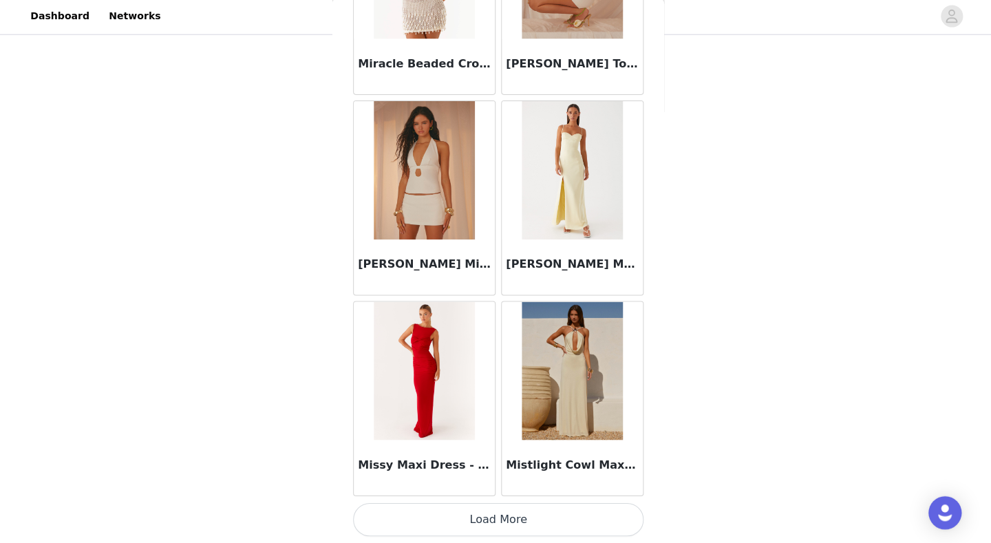
click at [495, 511] on button "Load More" at bounding box center [495, 519] width 289 height 33
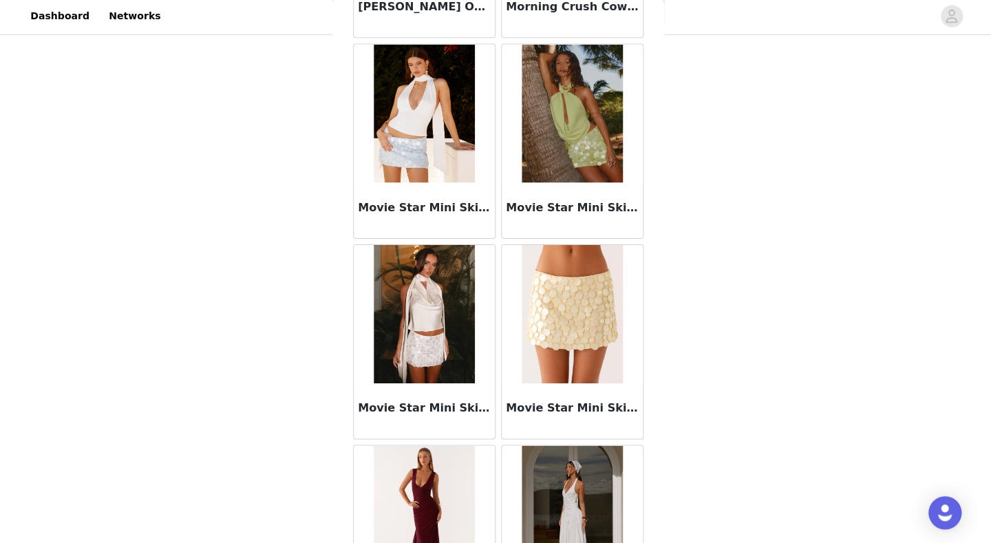
scroll to position [63030, 0]
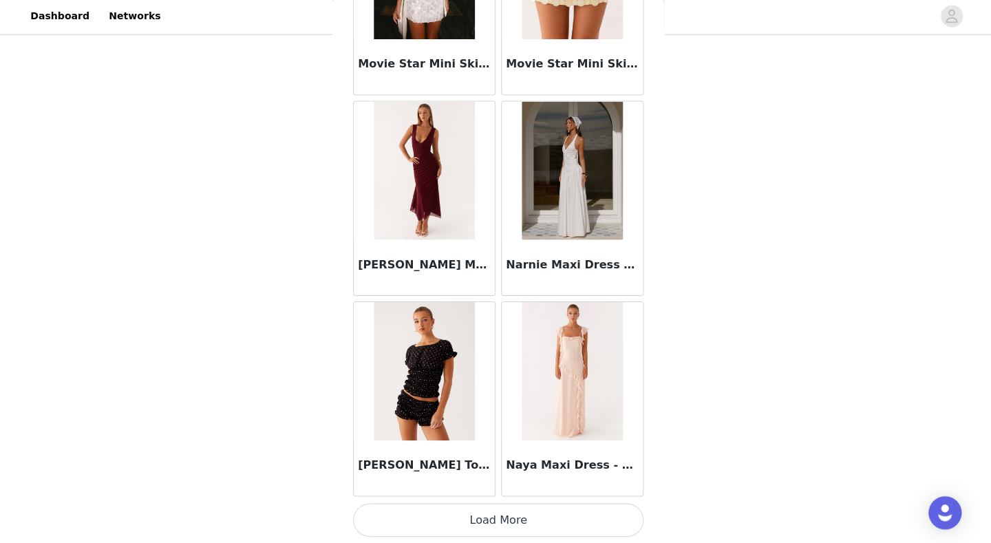
click at [508, 518] on button "Load More" at bounding box center [495, 519] width 289 height 33
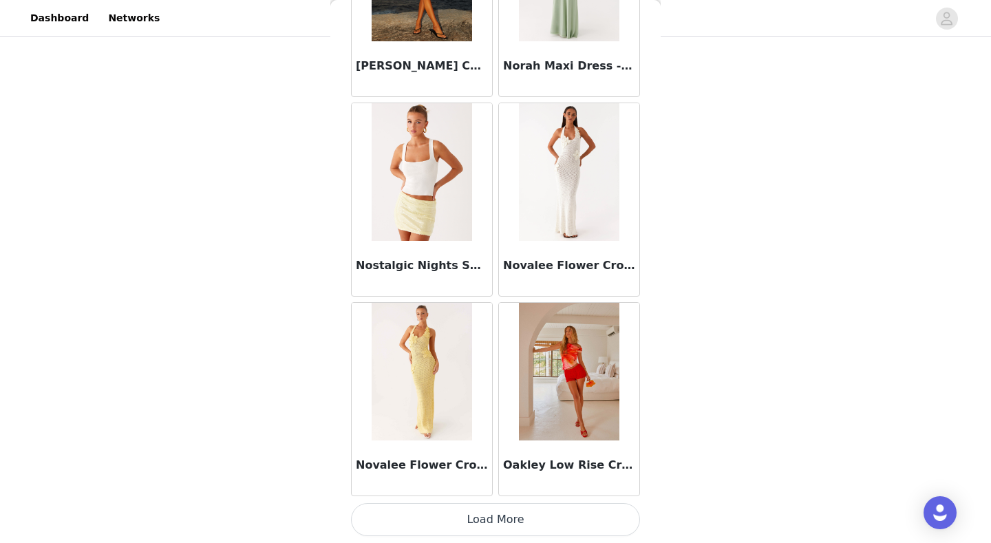
scroll to position [179, 0]
click at [509, 521] on button "Load More" at bounding box center [495, 519] width 289 height 33
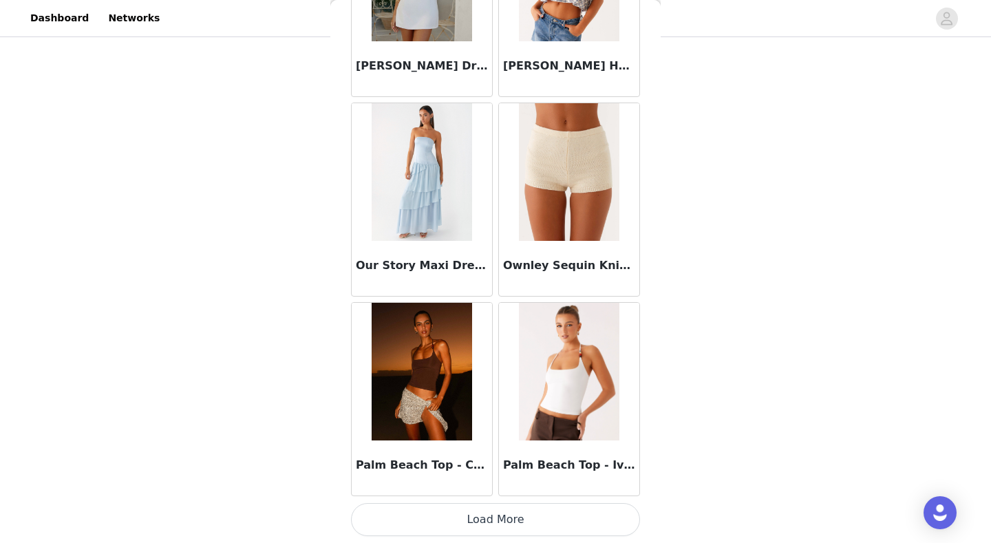
click at [519, 529] on button "Load More" at bounding box center [495, 519] width 289 height 33
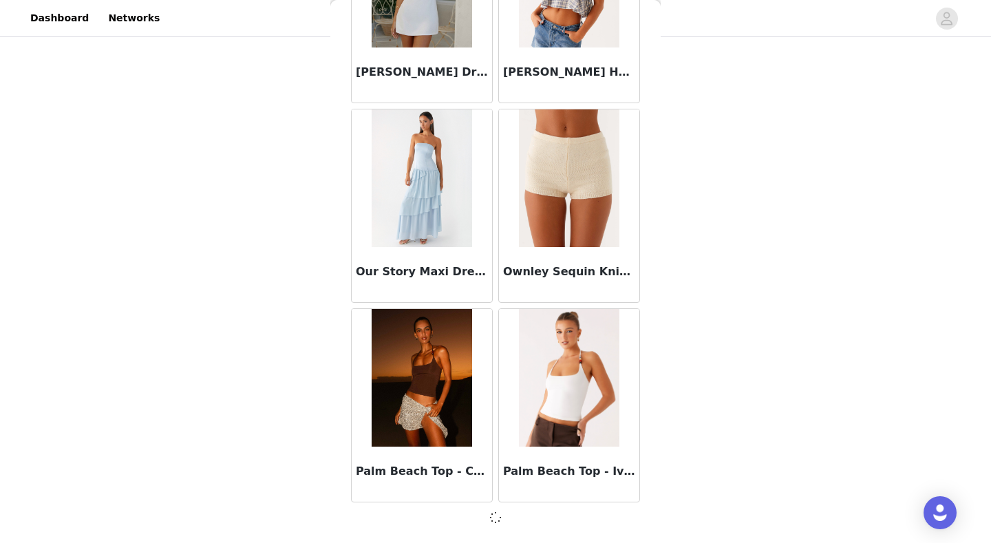
scroll to position [67408, 0]
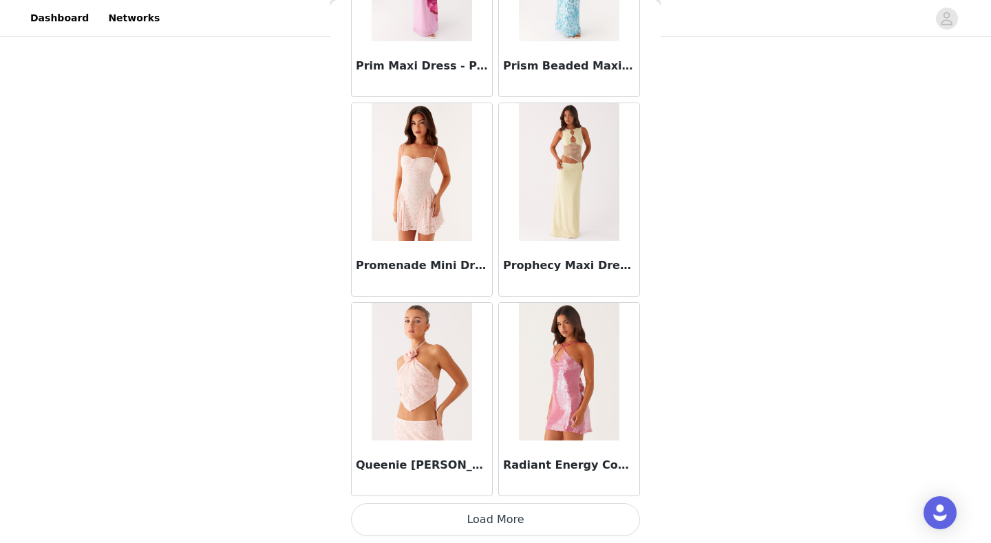
click at [534, 514] on button "Load More" at bounding box center [495, 519] width 289 height 33
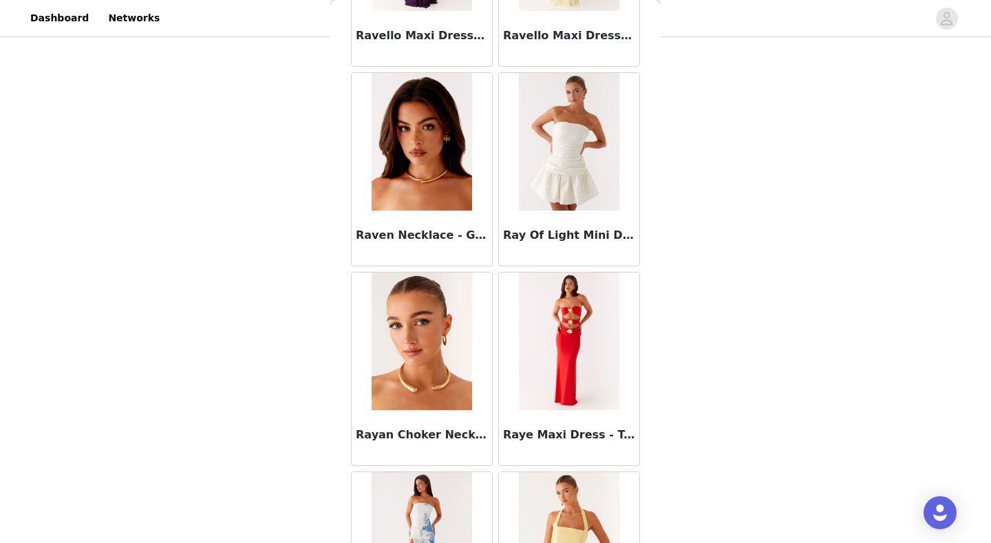
scroll to position [71136, 0]
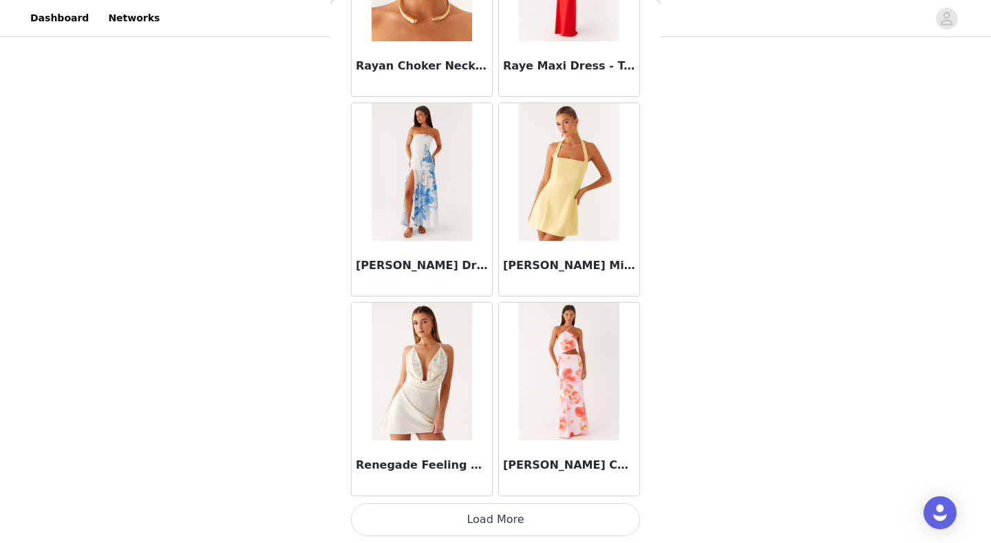
click at [519, 511] on button "Load More" at bounding box center [495, 519] width 289 height 33
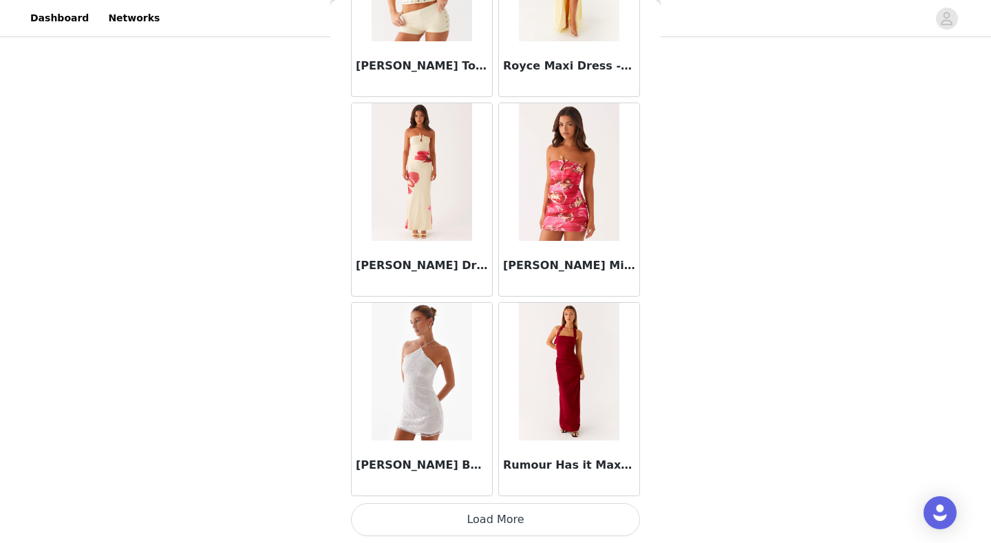
scroll to position [179, 0]
click at [540, 526] on button "Load More" at bounding box center [495, 519] width 289 height 33
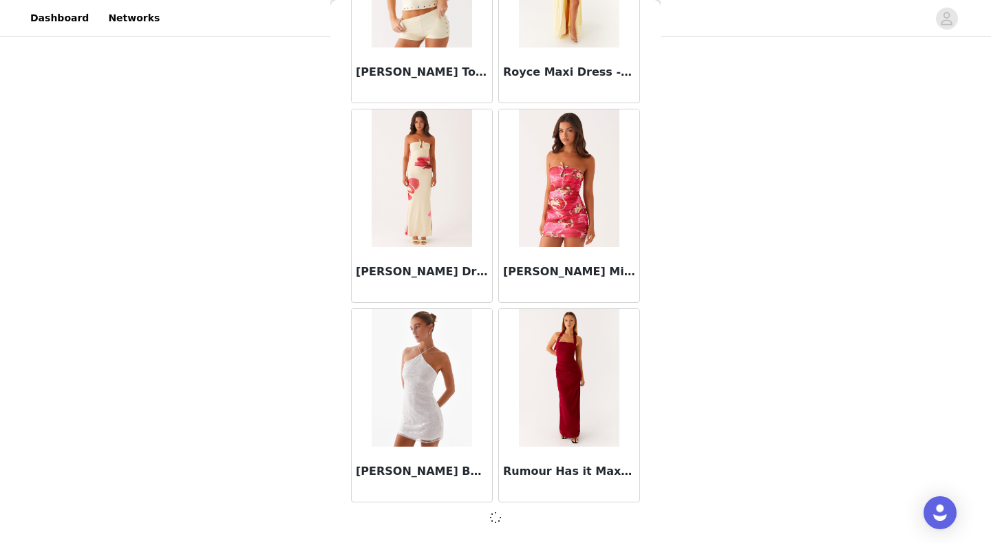
scroll to position [73394, 0]
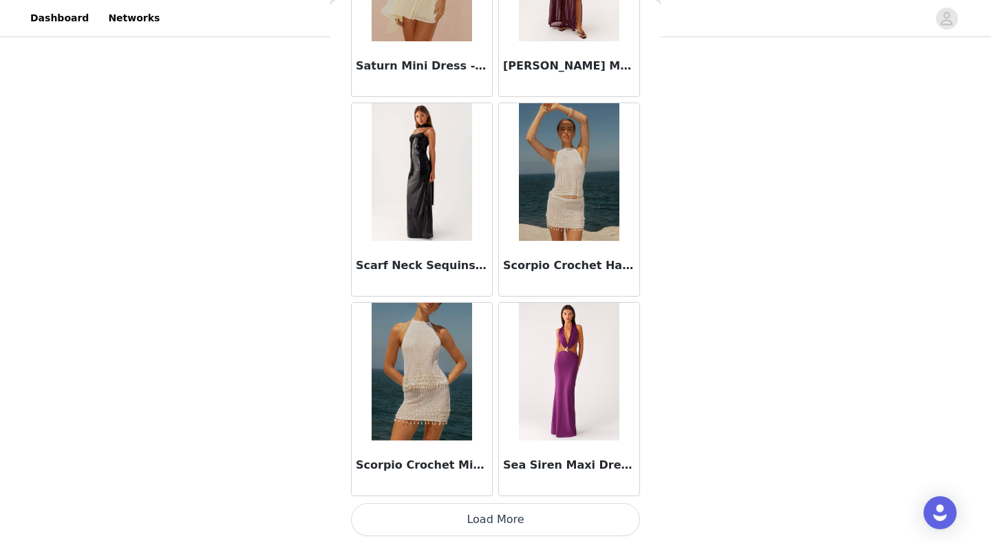
click at [539, 515] on button "Load More" at bounding box center [495, 519] width 289 height 33
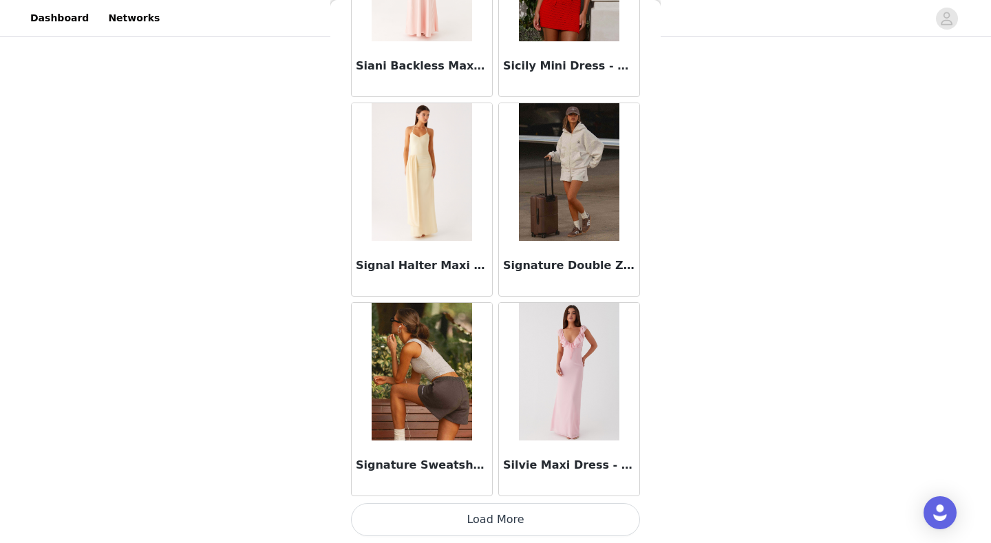
click at [520, 515] on button "Load More" at bounding box center [495, 519] width 289 height 33
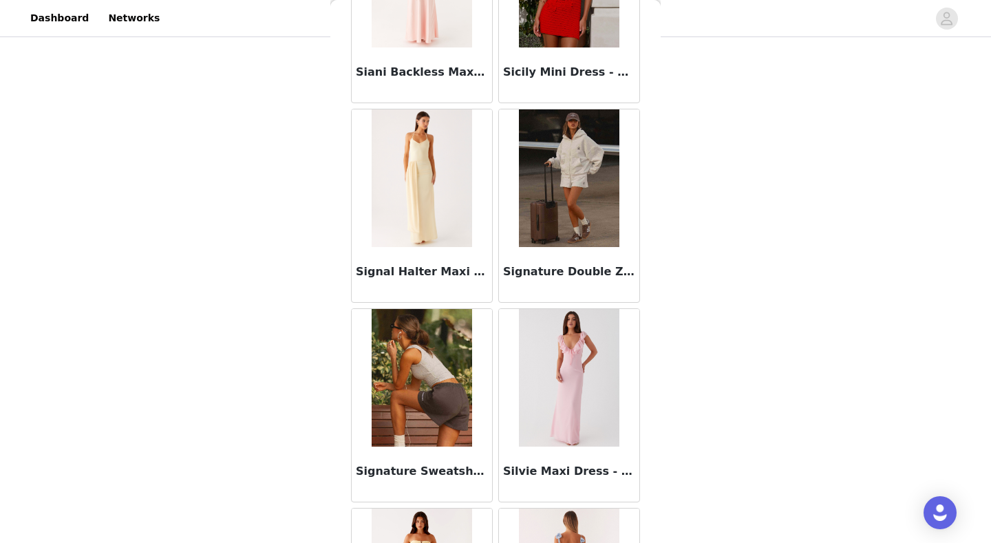
scroll to position [179, 0]
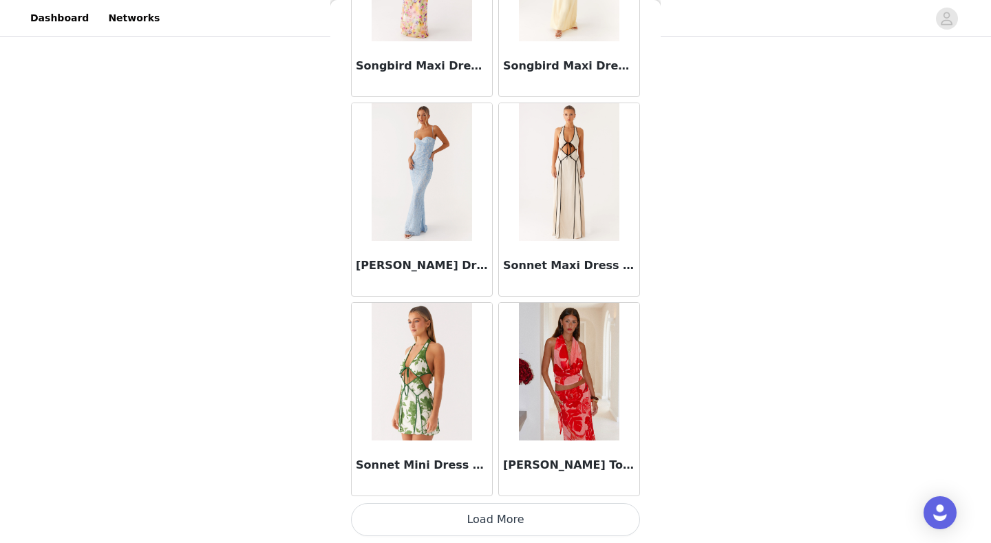
click at [506, 517] on button "Load More" at bounding box center [495, 519] width 289 height 33
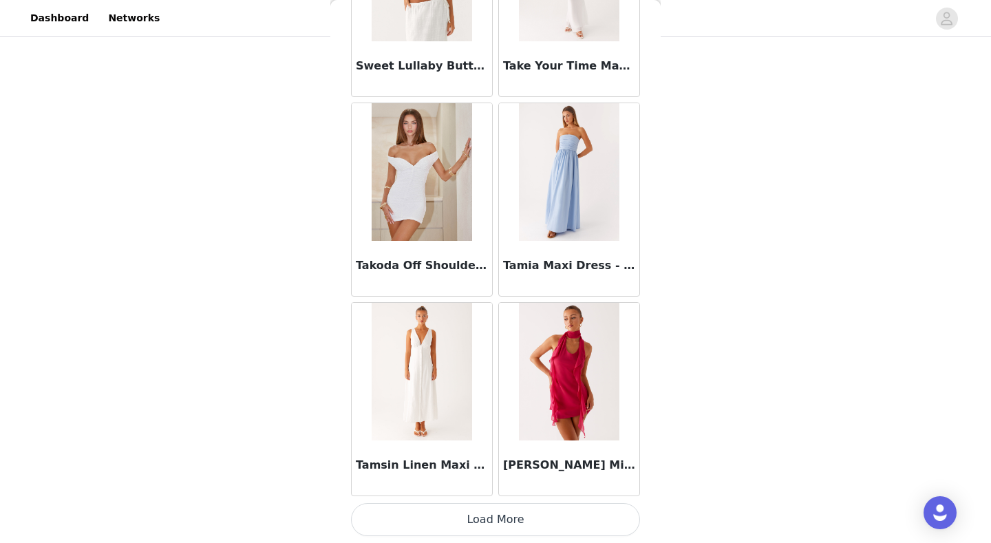
scroll to position [81382, 0]
click at [509, 515] on button "Load More" at bounding box center [495, 519] width 289 height 33
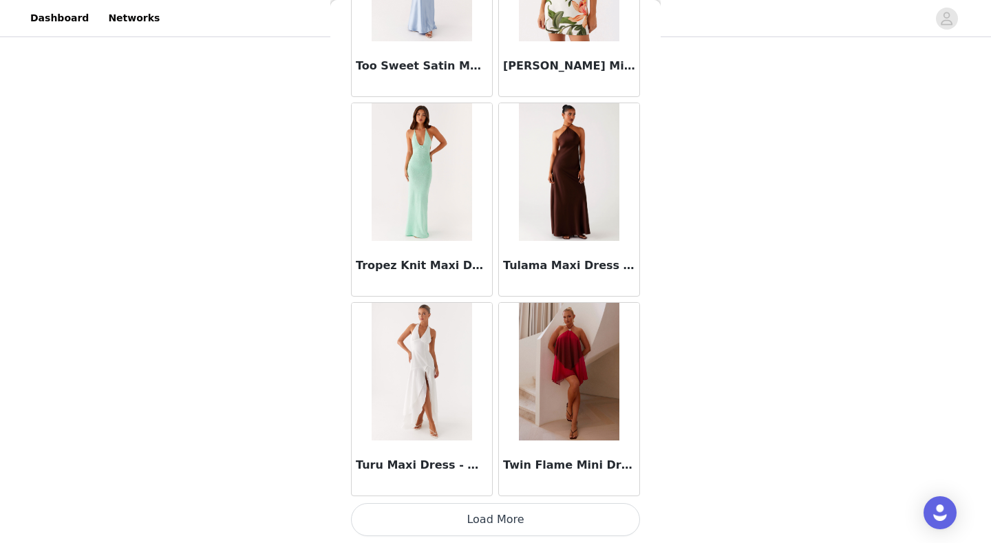
click at [522, 525] on button "Load More" at bounding box center [495, 519] width 289 height 33
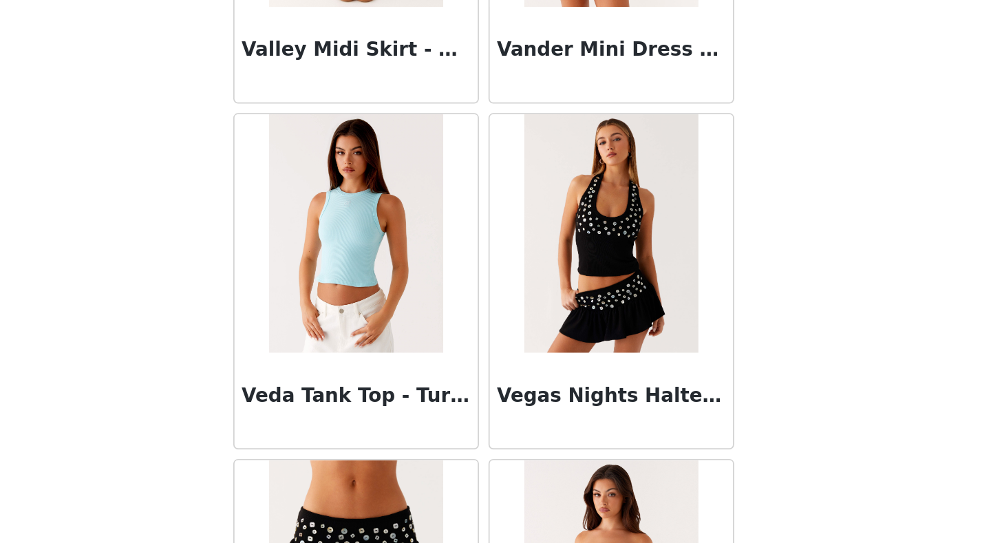
scroll to position [85089, 0]
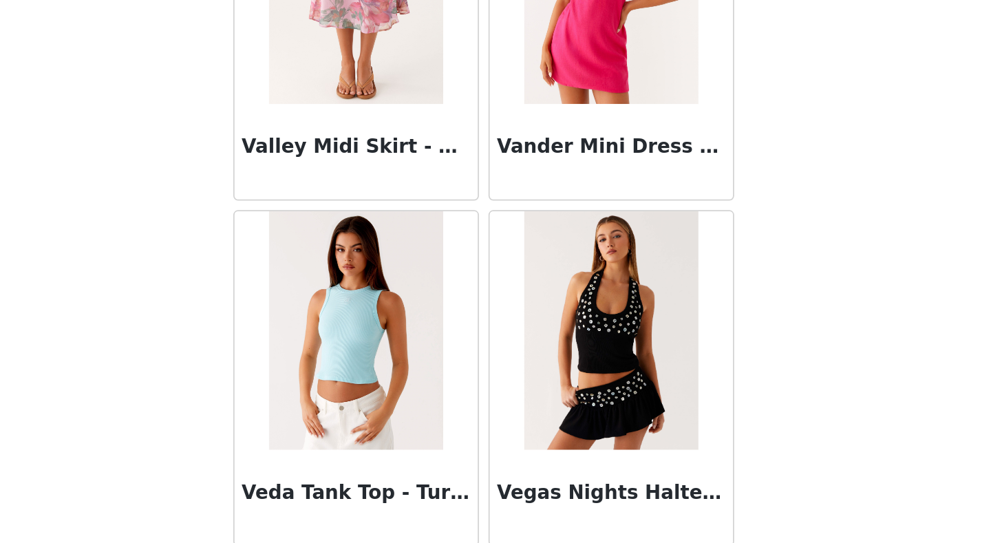
click at [519, 188] on img at bounding box center [569, 257] width 100 height 138
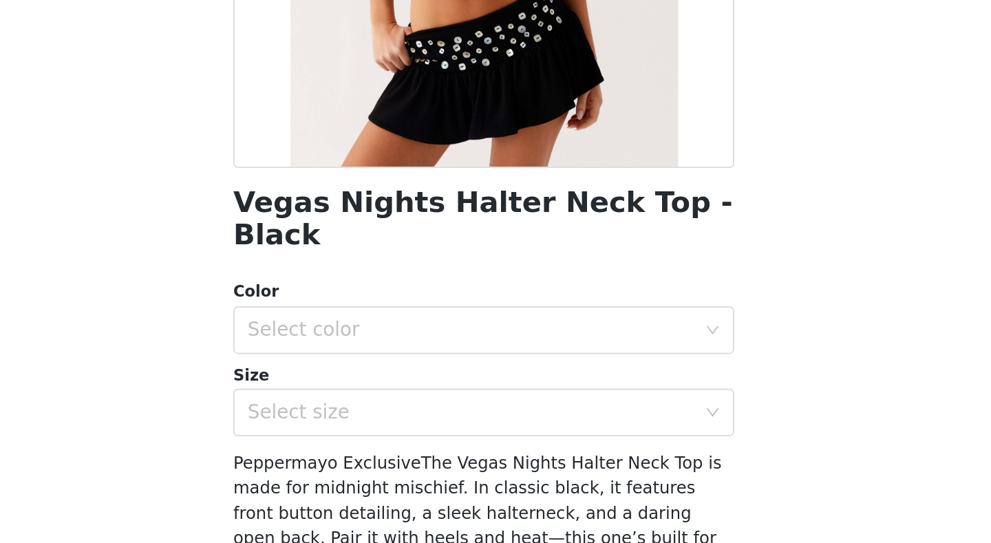
scroll to position [182, 0]
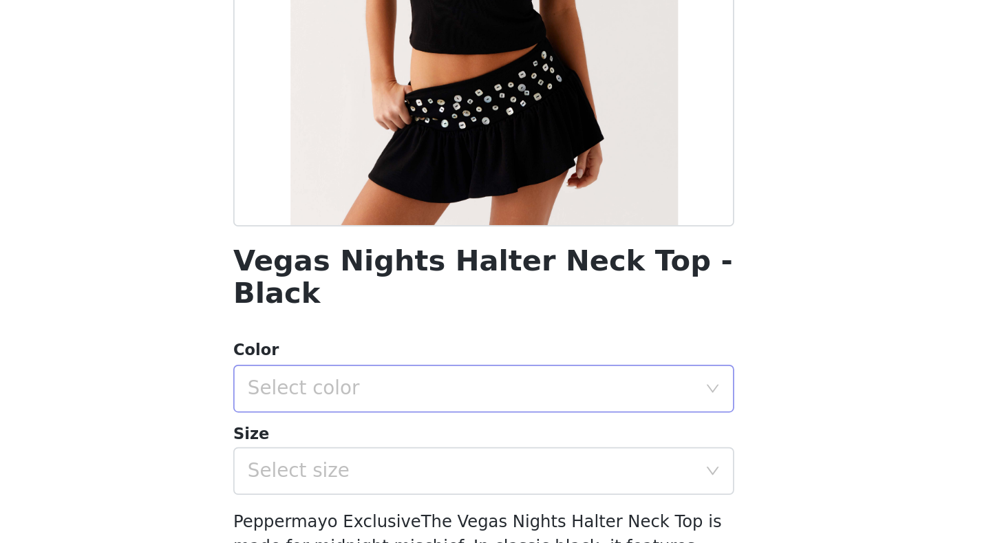
click at [359, 283] on div "Select color" at bounding box center [487, 290] width 257 height 14
click at [351, 290] on li "Black" at bounding box center [495, 301] width 289 height 22
click at [359, 331] on div "Select size" at bounding box center [487, 338] width 257 height 14
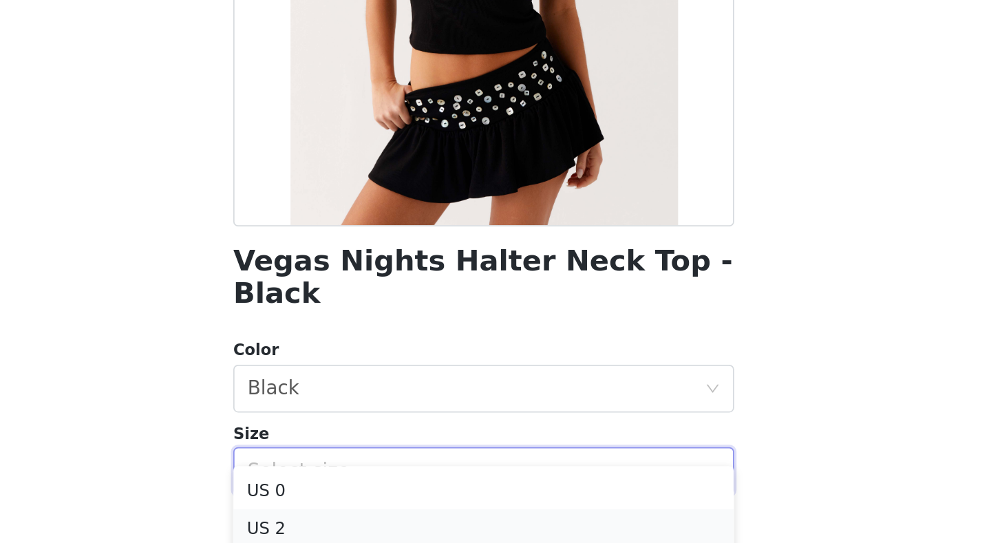
click at [351, 360] on li "US 2" at bounding box center [495, 371] width 289 height 22
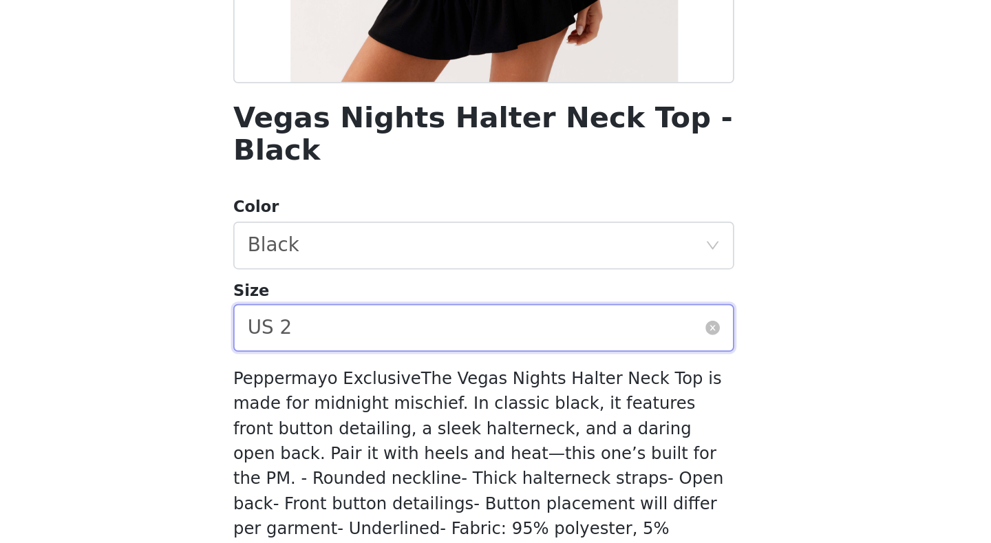
click at [359, 325] on div "Select size US 2" at bounding box center [491, 338] width 264 height 26
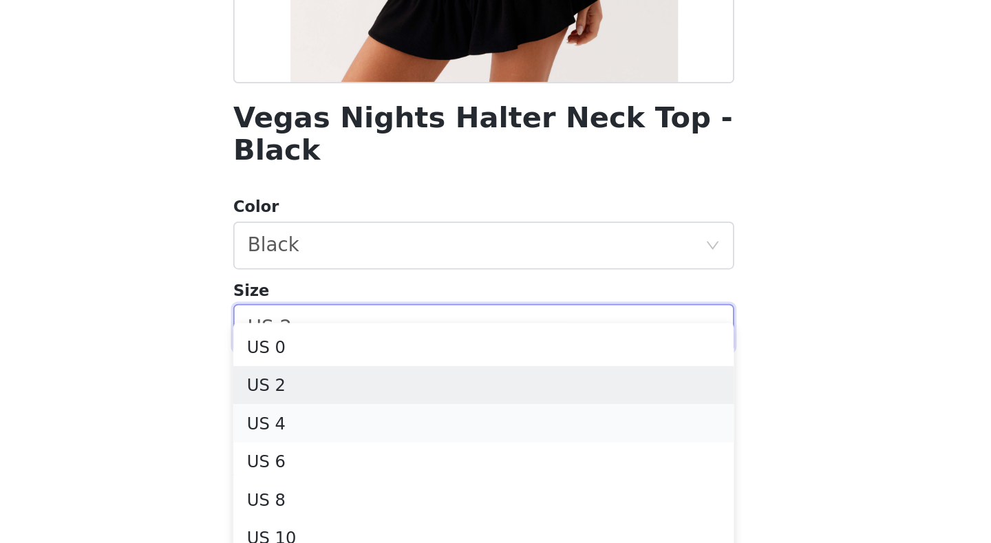
click at [351, 382] on li "US 4" at bounding box center [495, 393] width 289 height 22
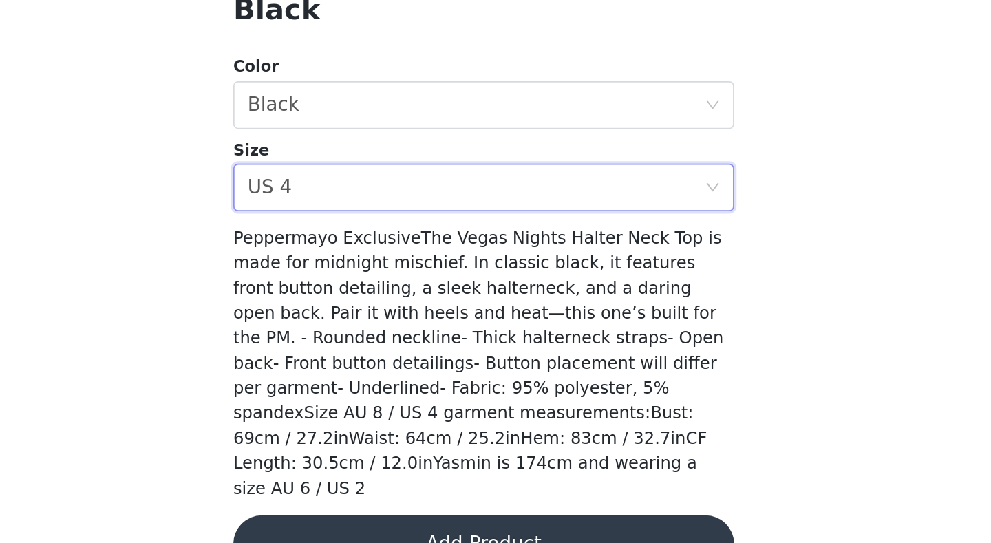
scroll to position [179, 0]
click at [351, 527] on button "Add Product" at bounding box center [495, 543] width 289 height 33
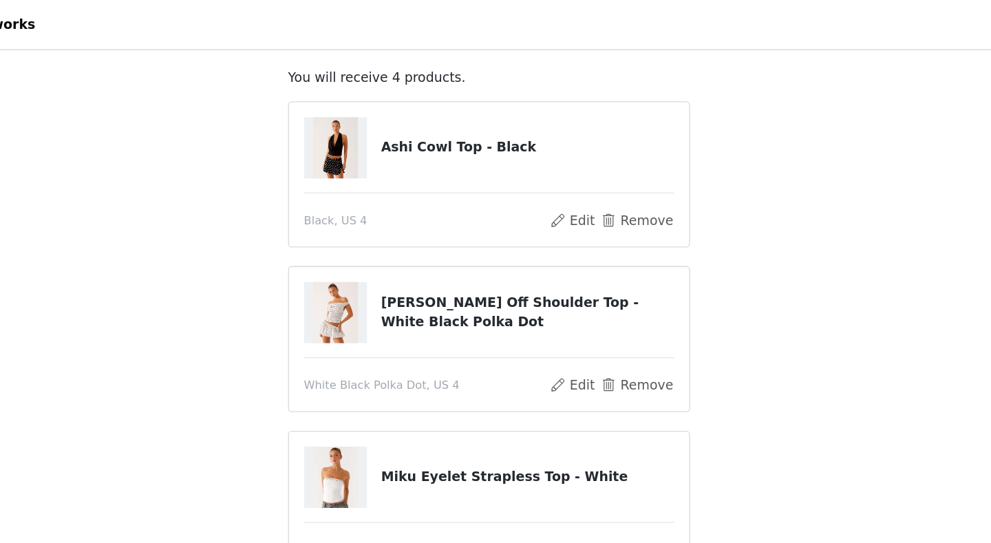
scroll to position [67, 0]
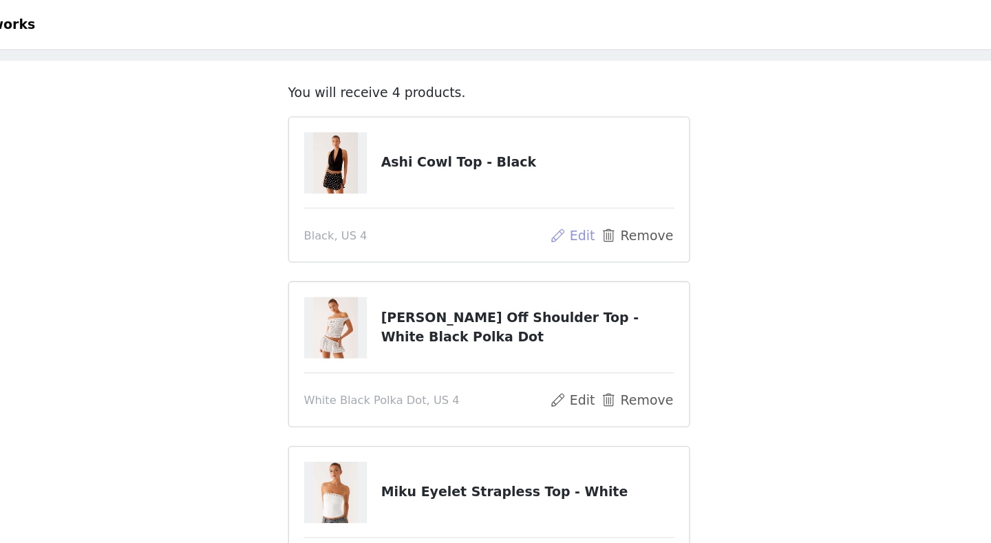
click at [539, 169] on button "Edit" at bounding box center [556, 174] width 35 height 17
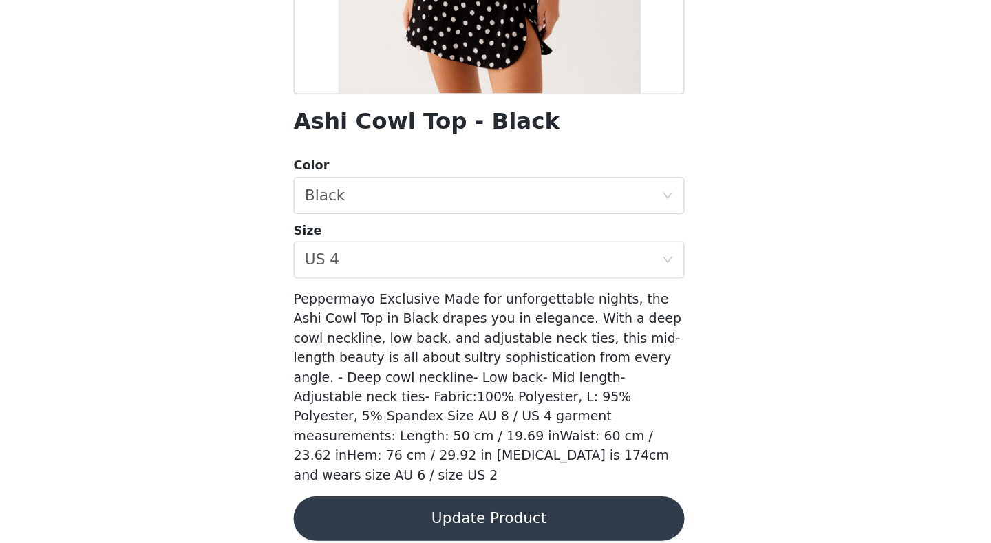
scroll to position [118, 0]
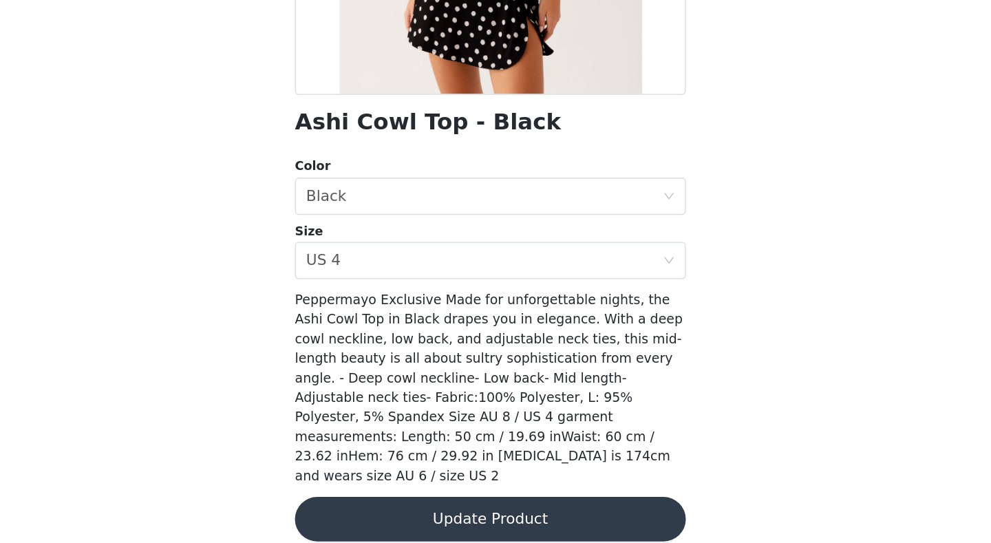
click at [393, 509] on button "Update Product" at bounding box center [495, 525] width 289 height 33
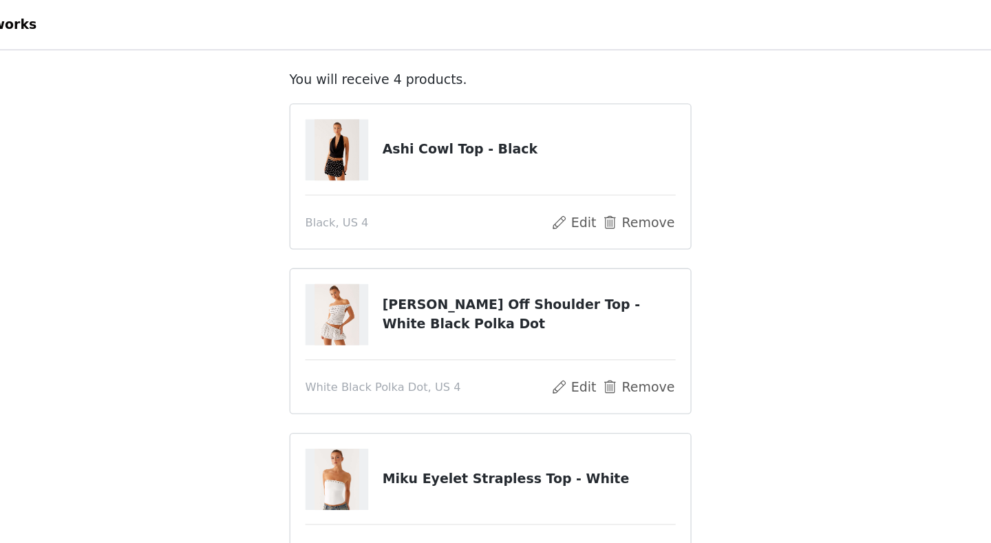
scroll to position [75, 0]
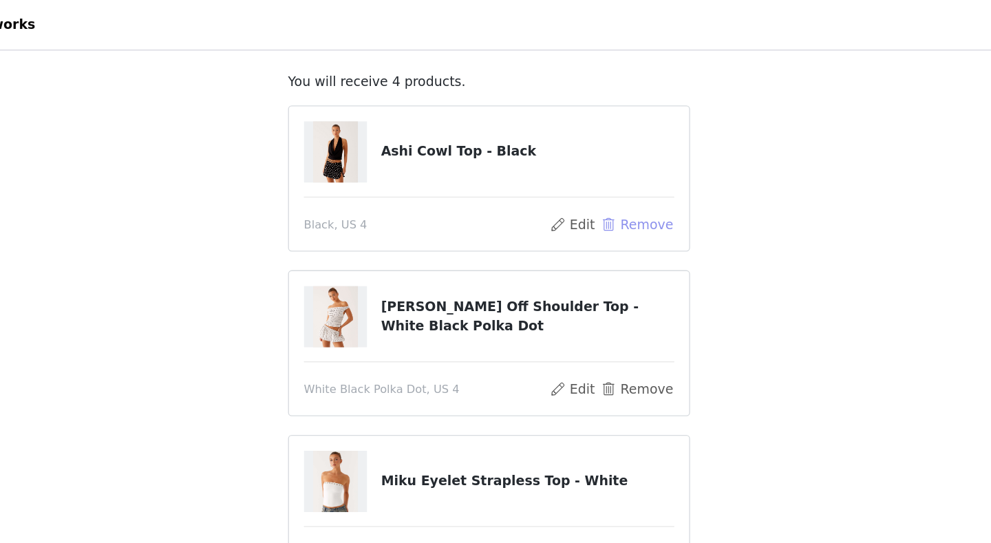
click at [577, 163] on button "Remove" at bounding box center [604, 166] width 55 height 17
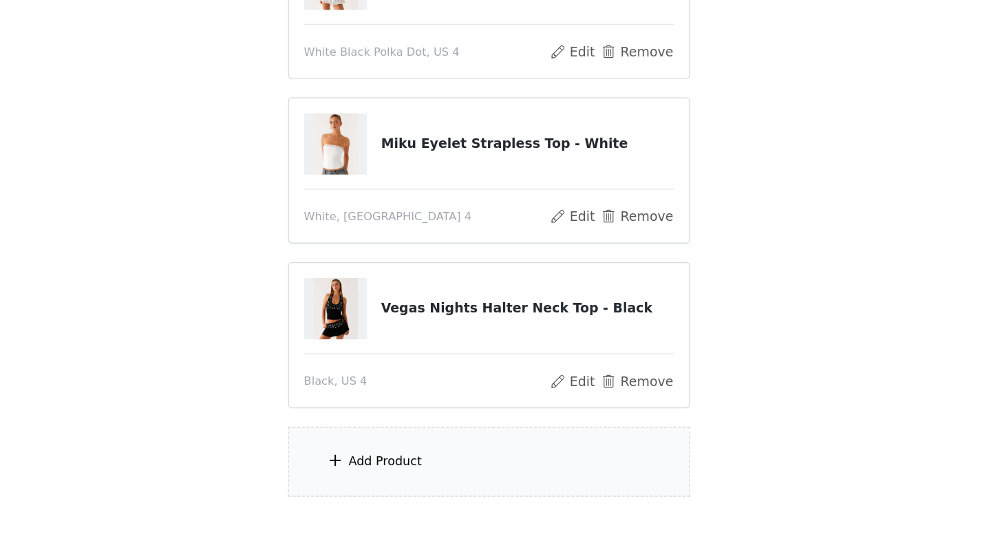
scroll to position [105, 0]
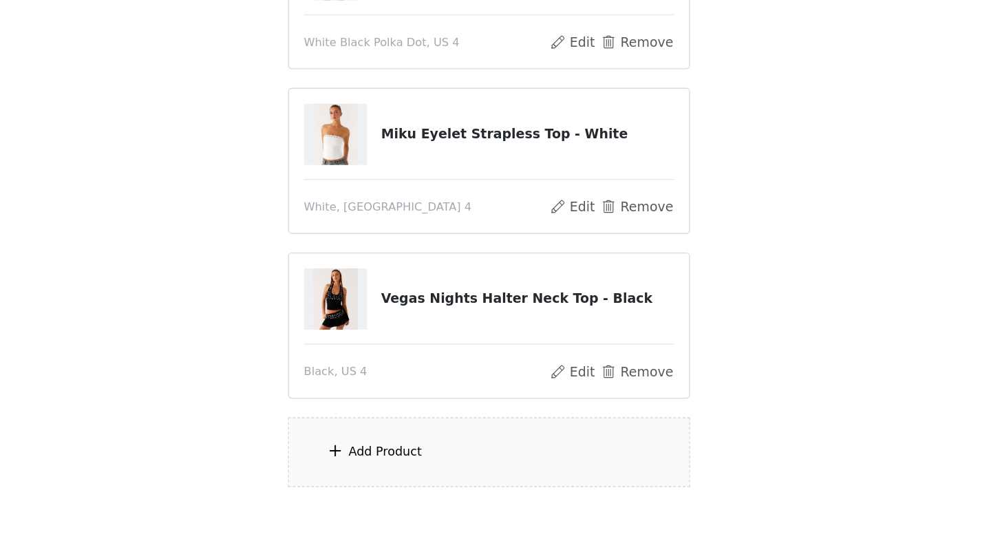
click at [392, 469] on div "Add Product" at bounding box center [419, 476] width 54 height 14
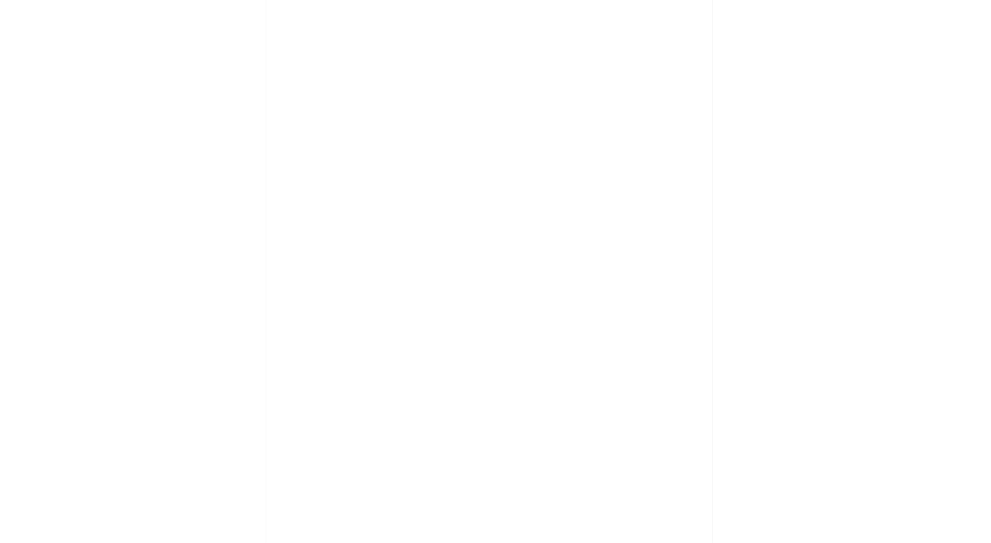
scroll to position [179, 0]
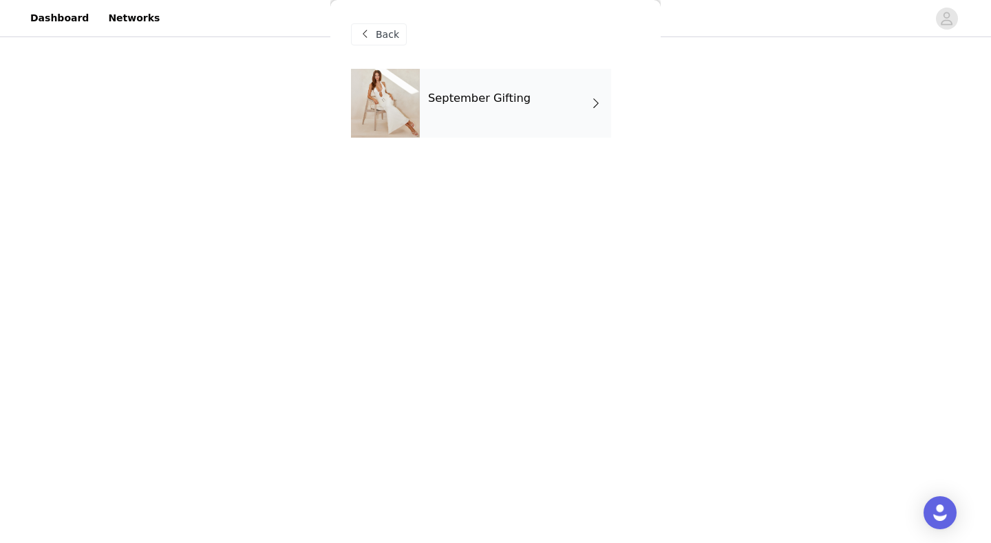
click at [535, 72] on div "September Gifting" at bounding box center [515, 103] width 191 height 69
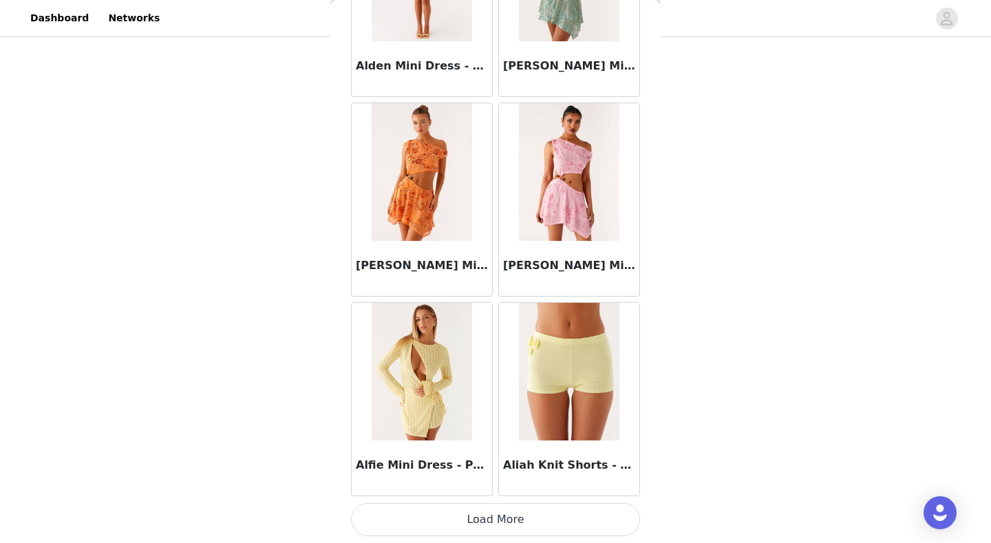
click at [526, 520] on button "Load More" at bounding box center [495, 519] width 289 height 33
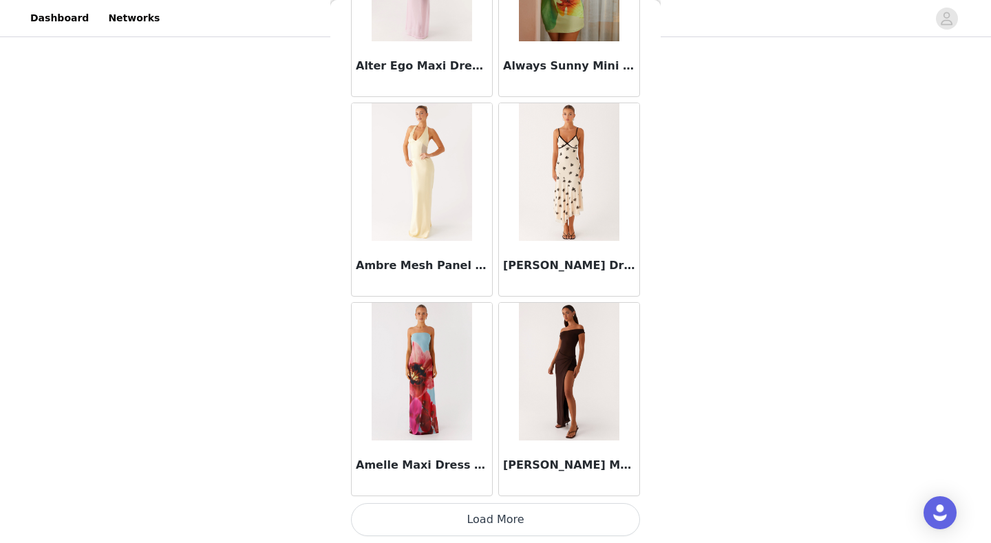
click at [510, 525] on button "Load More" at bounding box center [495, 519] width 289 height 33
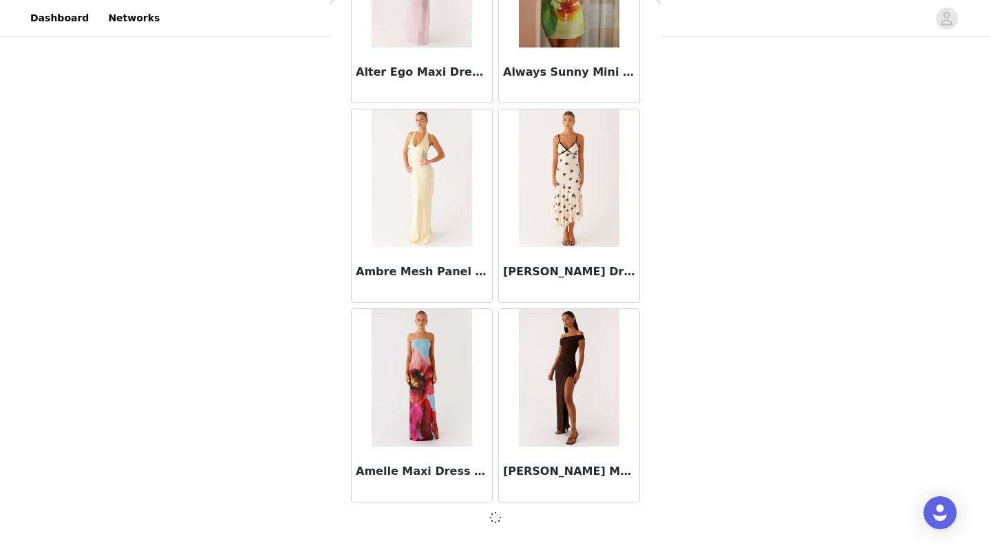
scroll to position [3552, 0]
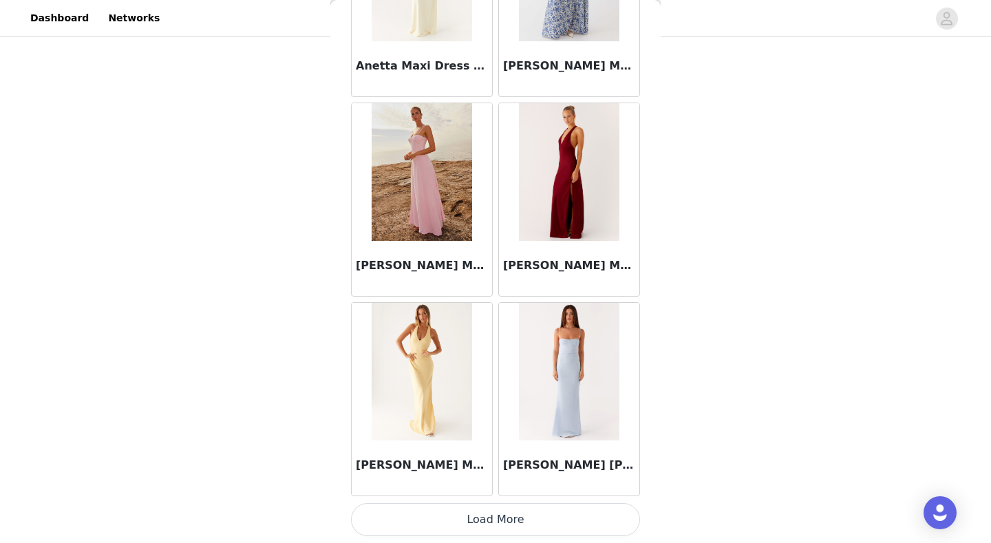
click at [526, 519] on button "Load More" at bounding box center [495, 519] width 289 height 33
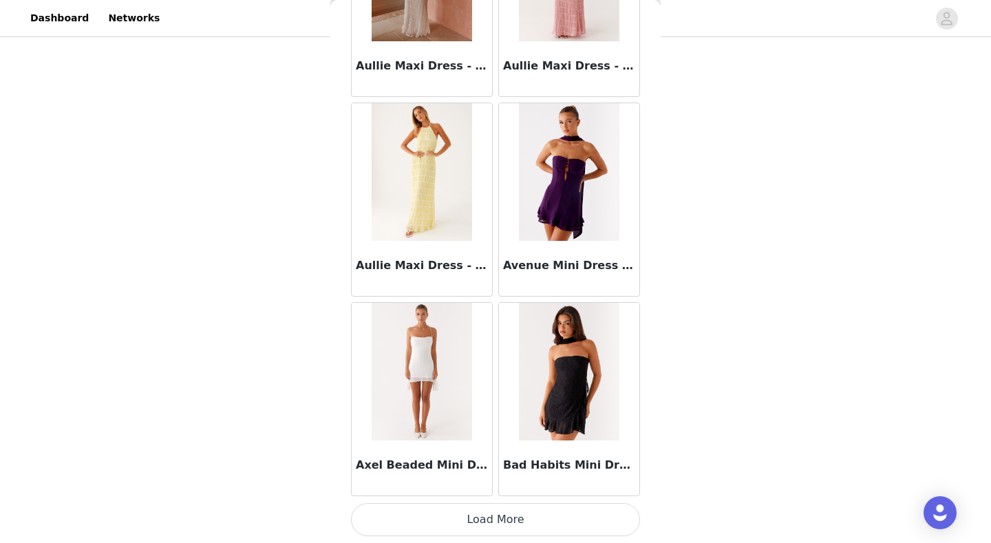
click at [529, 520] on button "Load More" at bounding box center [495, 519] width 289 height 33
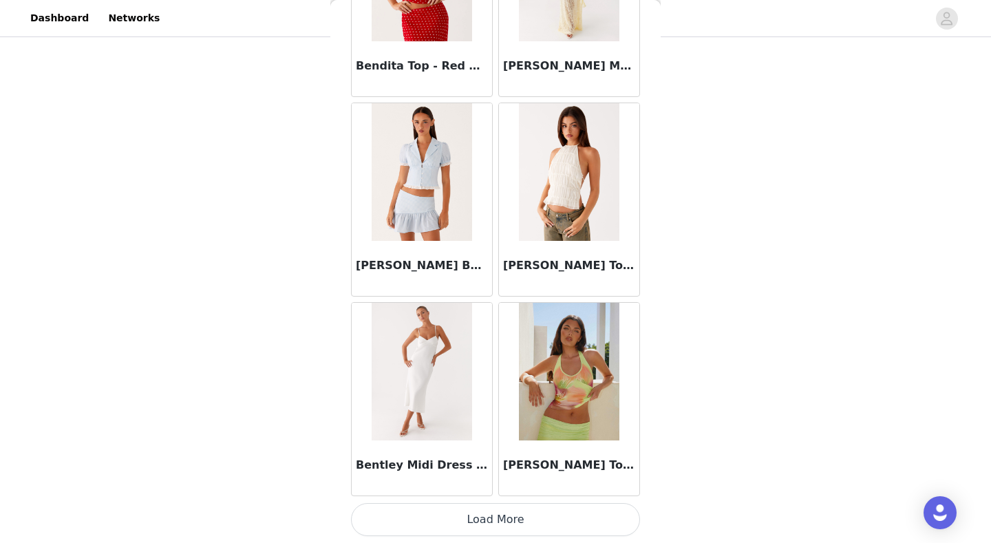
scroll to position [179, 0]
click at [527, 520] on button "Load More" at bounding box center [495, 519] width 289 height 33
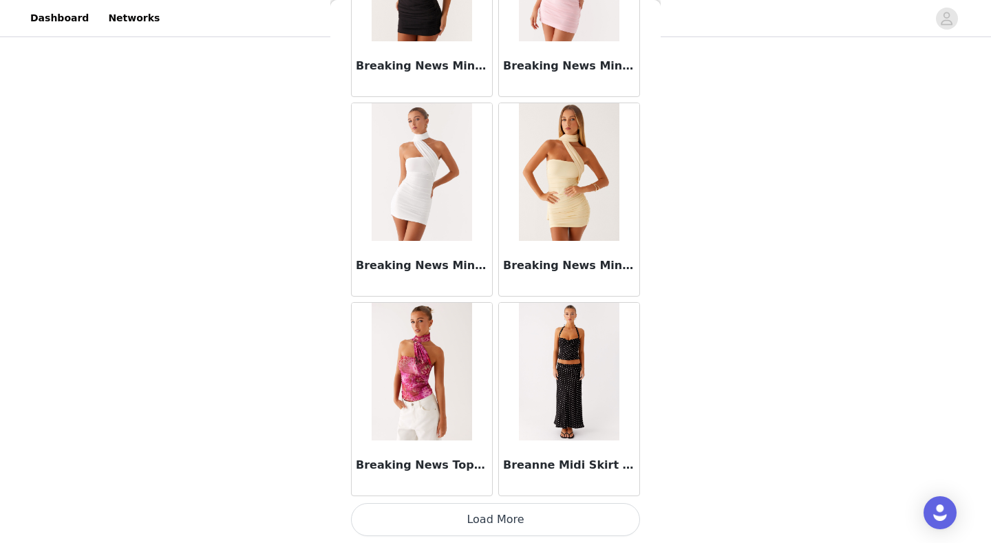
click at [537, 520] on button "Load More" at bounding box center [495, 519] width 289 height 33
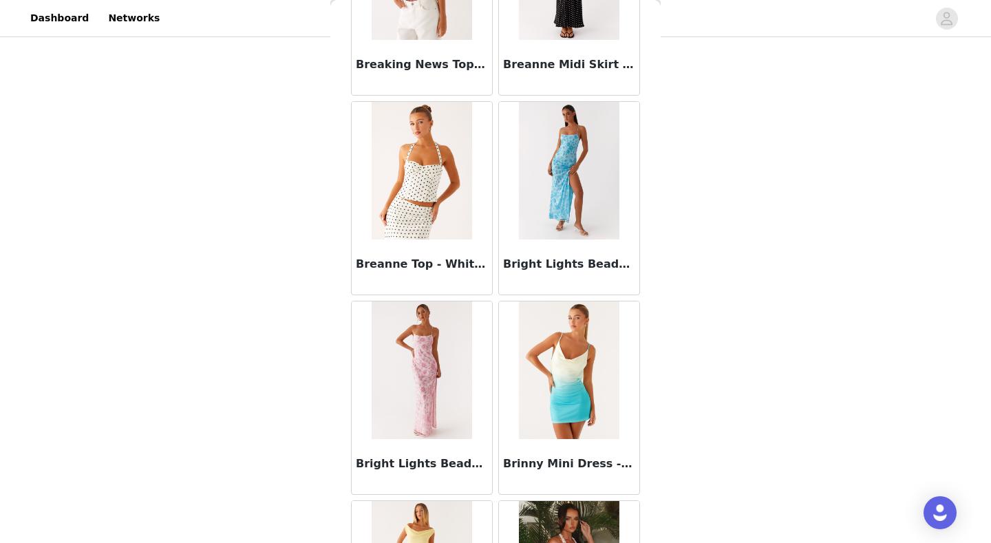
scroll to position [11940, 0]
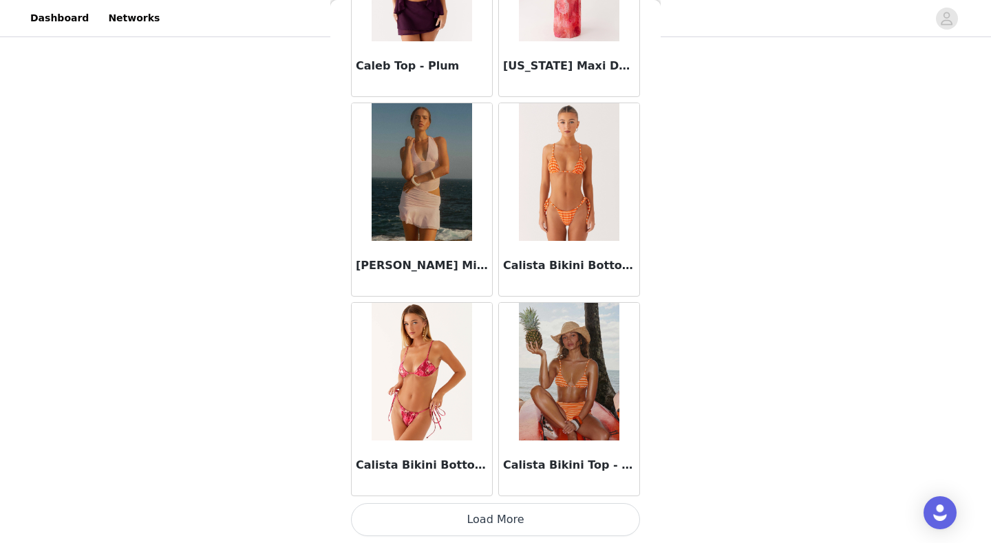
click at [506, 527] on button "Load More" at bounding box center [495, 519] width 289 height 33
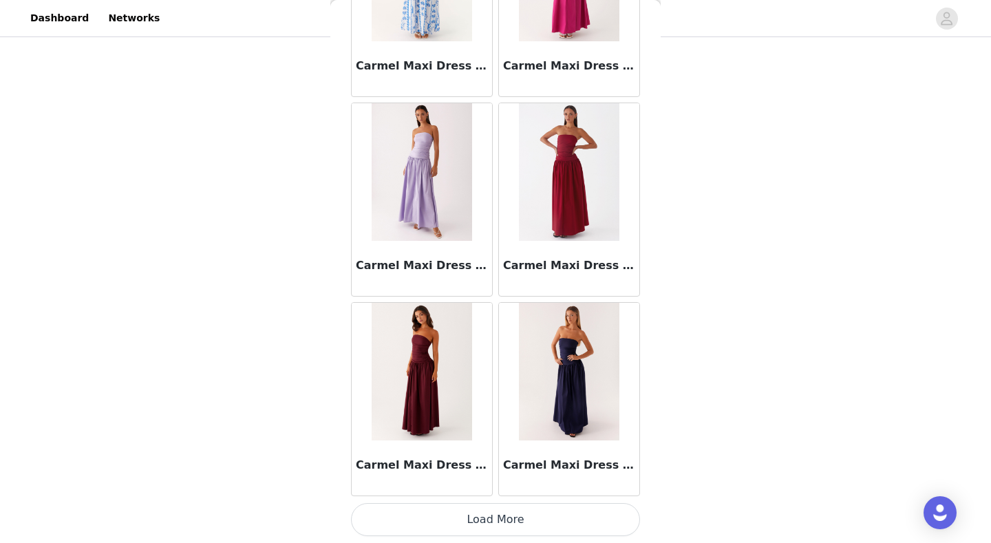
scroll to position [179, 0]
click at [524, 515] on button "Load More" at bounding box center [495, 519] width 289 height 33
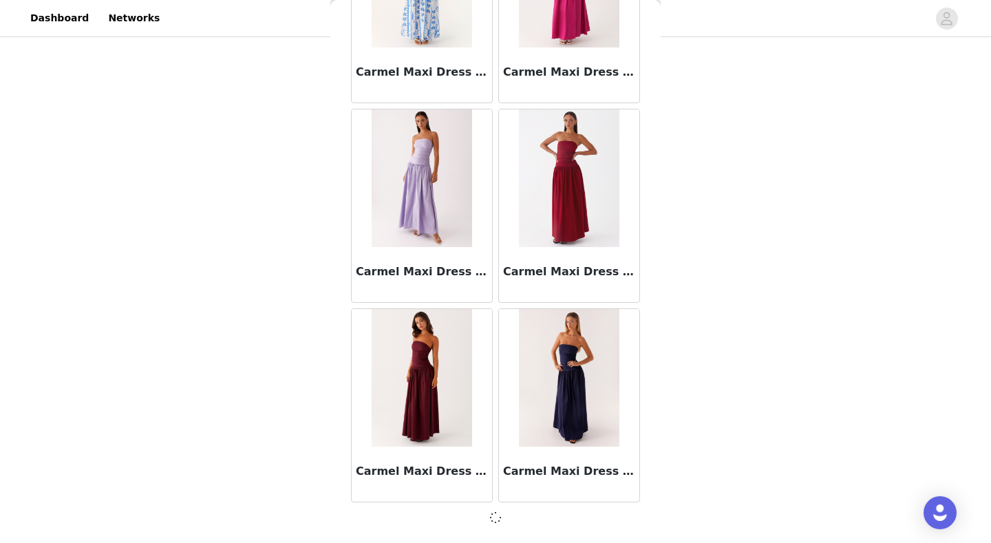
scroll to position [15525, 0]
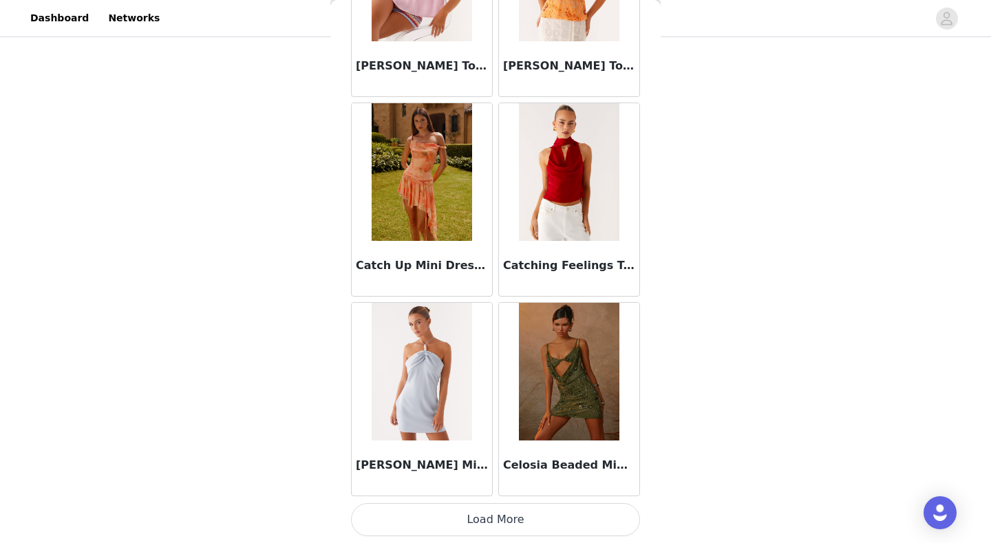
click at [536, 513] on button "Load More" at bounding box center [495, 519] width 289 height 33
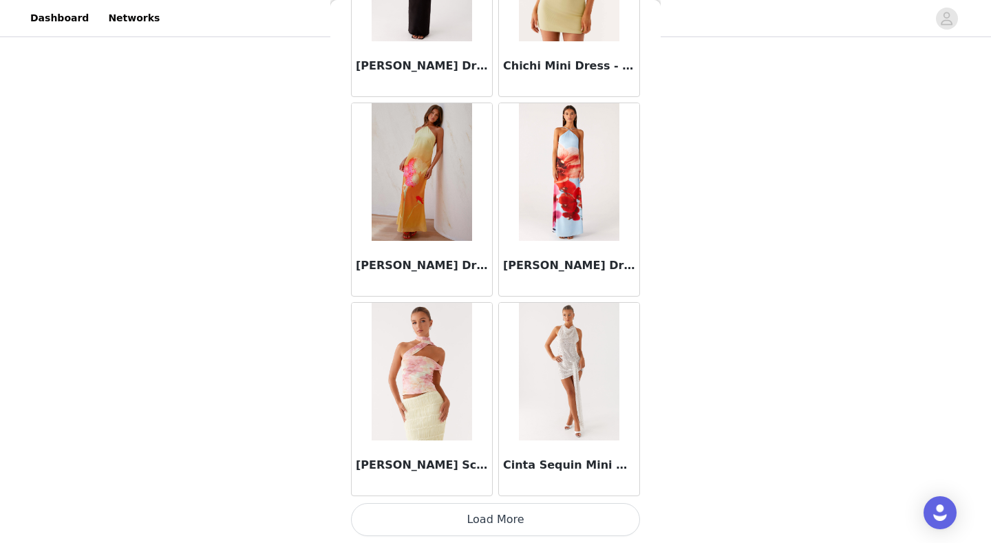
scroll to position [179, 0]
click at [531, 516] on button "Load More" at bounding box center [495, 519] width 289 height 33
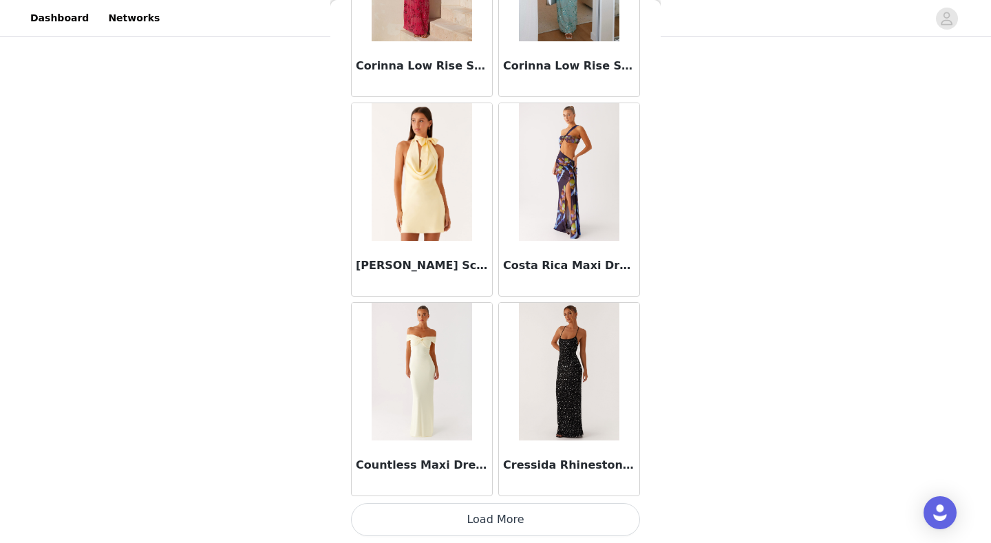
click at [557, 517] on button "Load More" at bounding box center [495, 519] width 289 height 33
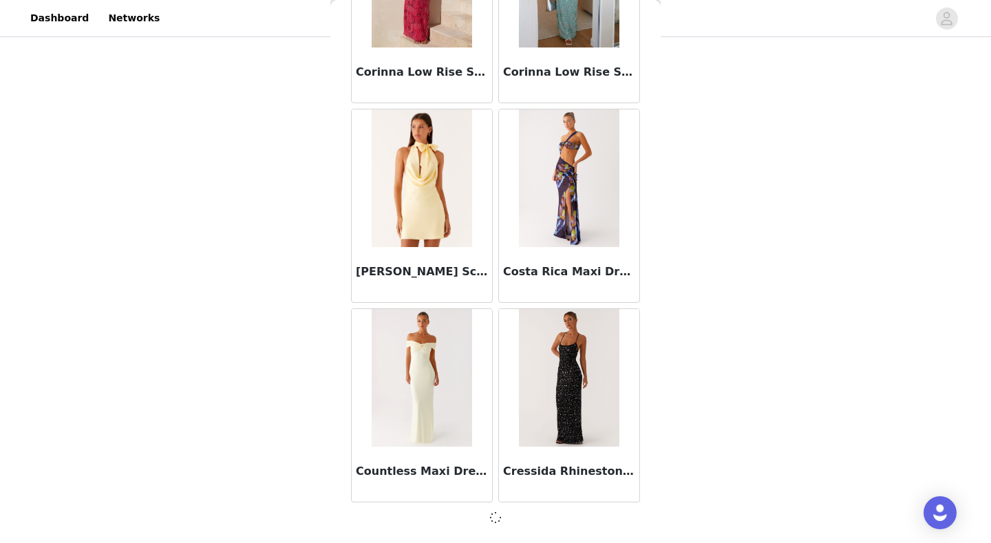
scroll to position [21511, 0]
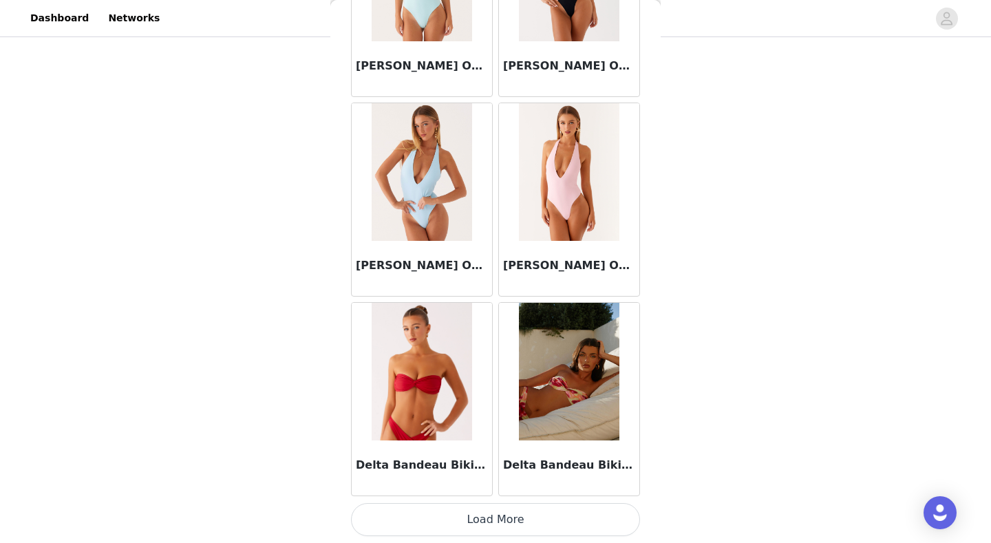
click at [533, 528] on button "Load More" at bounding box center [495, 519] width 289 height 33
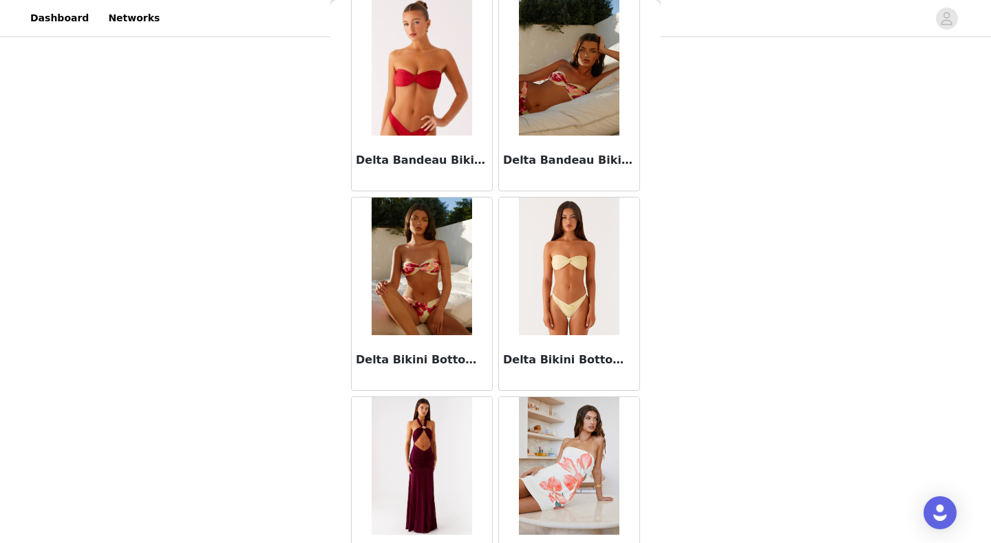
scroll to position [23951, 0]
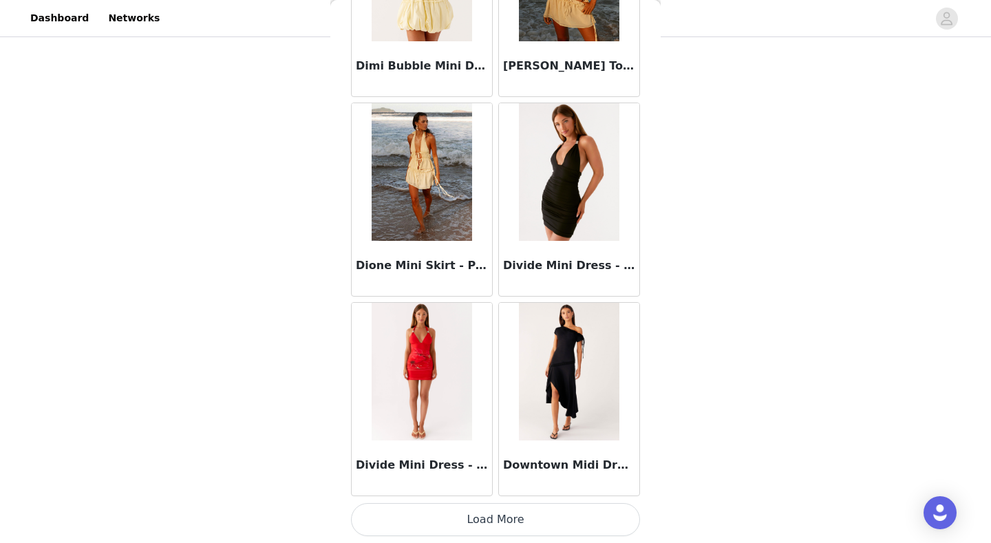
click at [542, 527] on button "Load More" at bounding box center [495, 519] width 289 height 33
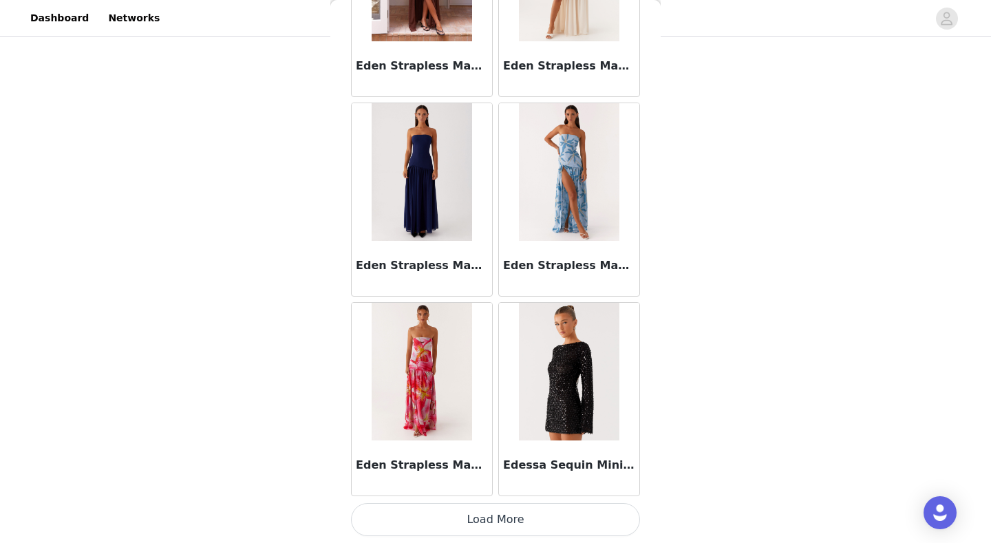
scroll to position [27504, 0]
click at [548, 526] on button "Load More" at bounding box center [495, 519] width 289 height 33
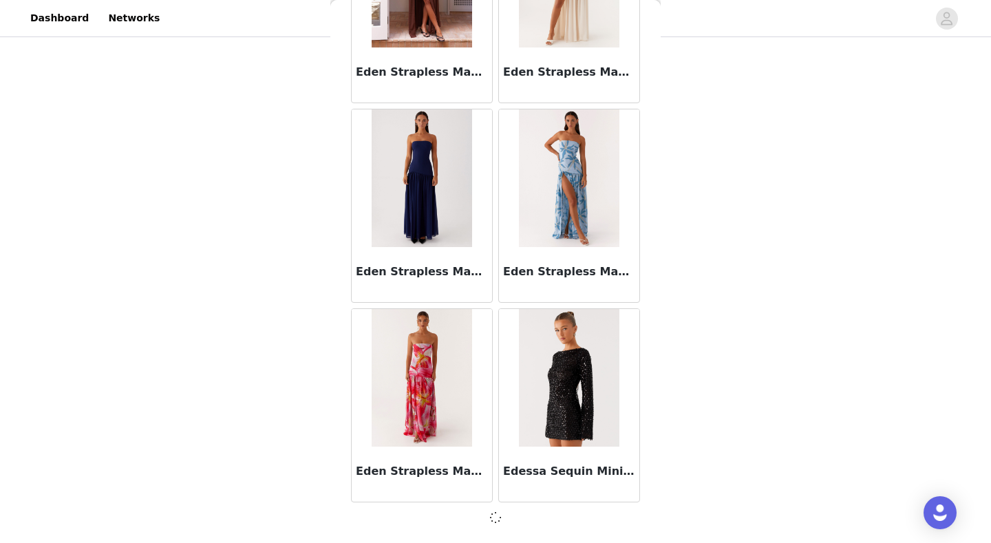
scroll to position [27498, 0]
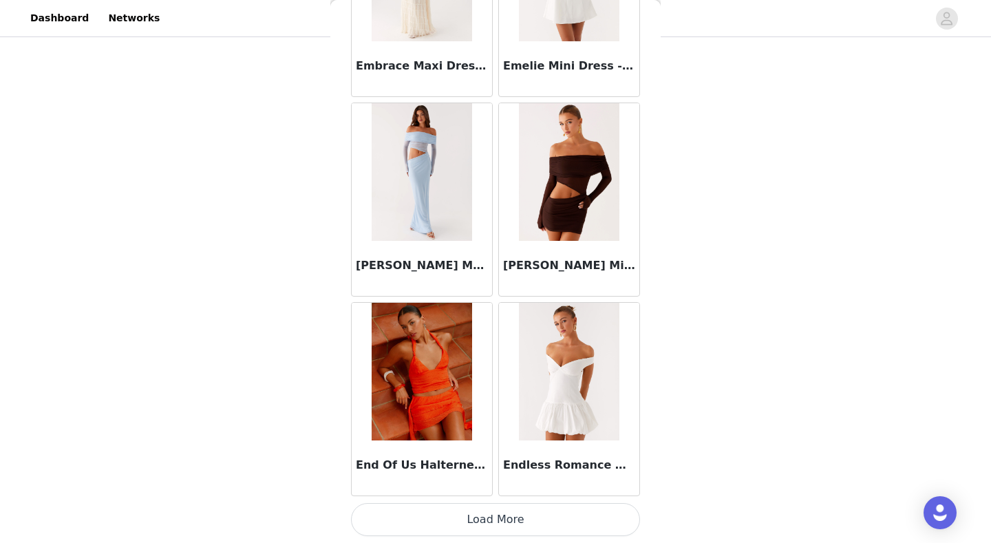
click at [536, 511] on button "Load More" at bounding box center [495, 519] width 289 height 33
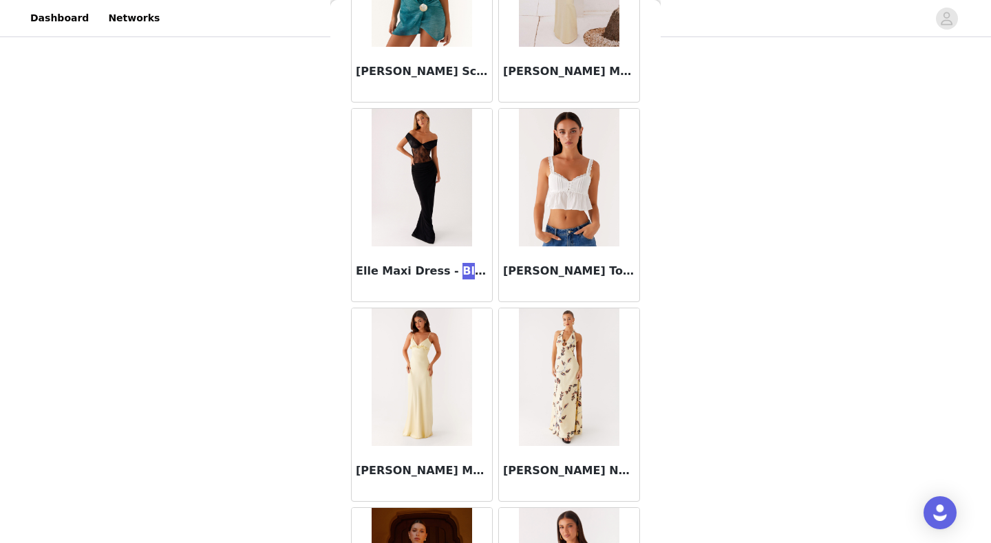
scroll to position [30093, 0]
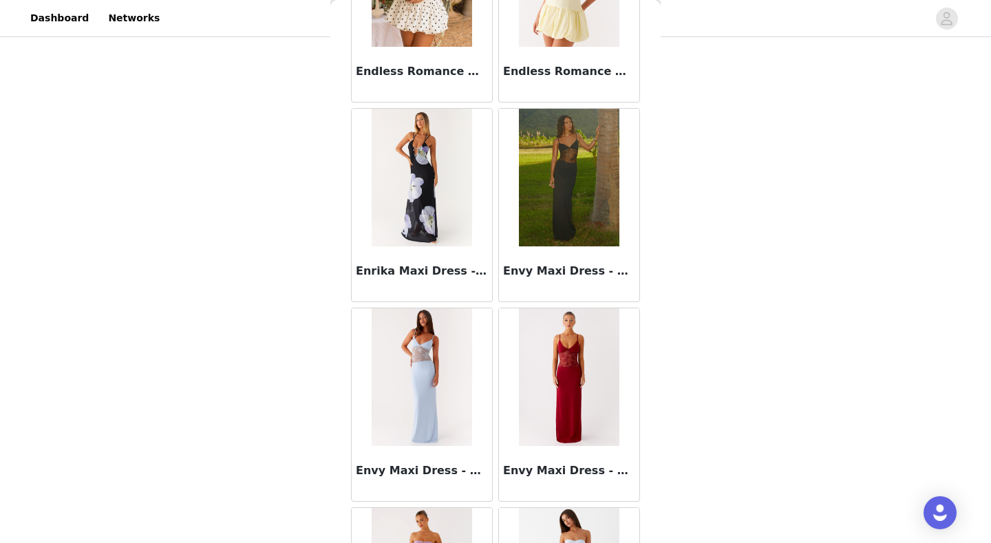
click at [673, 357] on div "STEP 1 OF 4 Select your styles! You will receive 4 products. 3/4 Selected Heath…" at bounding box center [495, 153] width 991 height 584
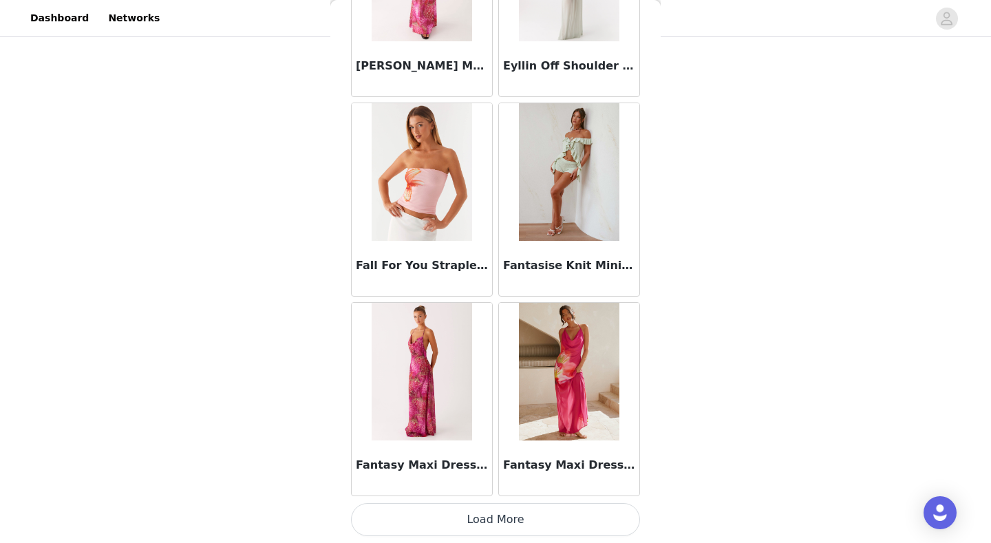
click at [530, 517] on button "Load More" at bounding box center [495, 519] width 289 height 33
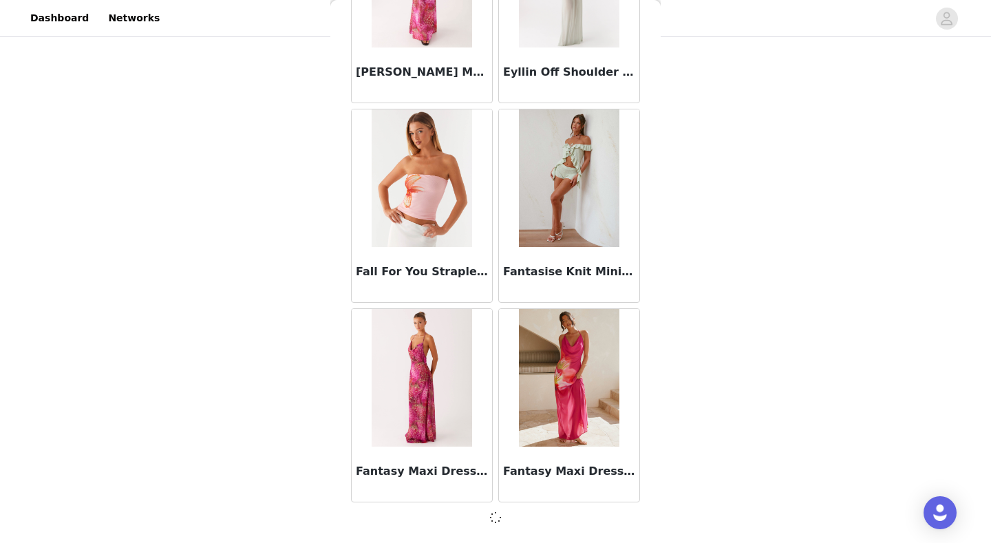
scroll to position [31489, 0]
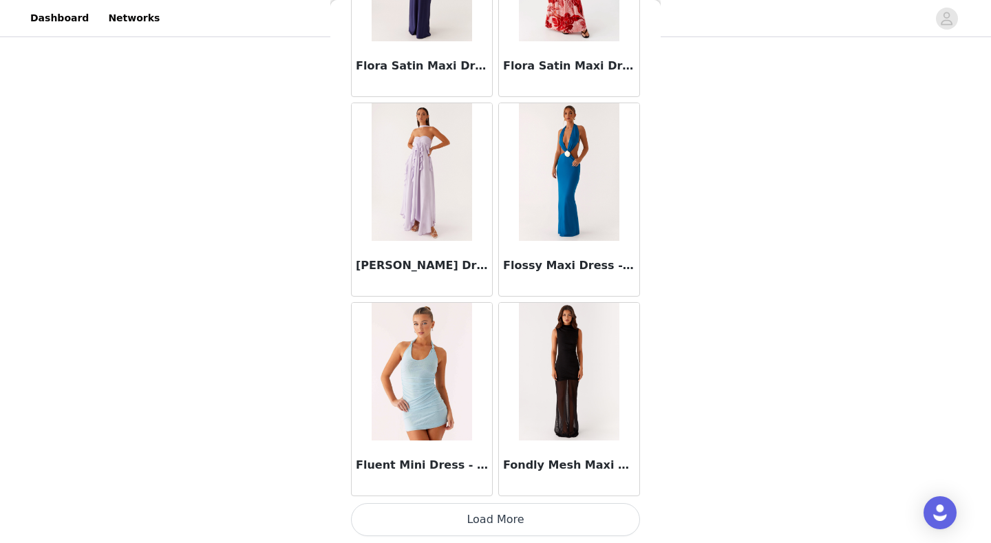
click at [549, 524] on button "Load More" at bounding box center [495, 519] width 289 height 33
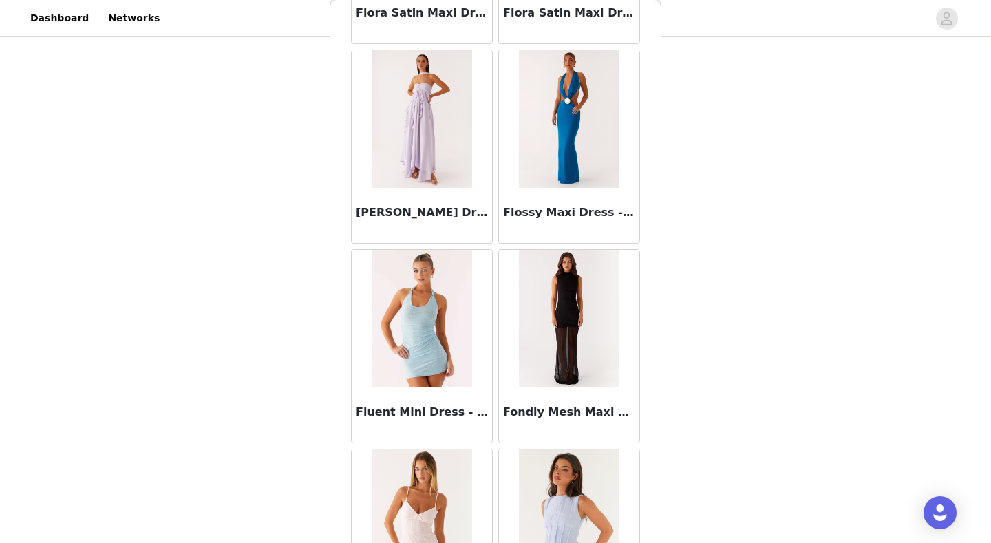
scroll to position [179, 0]
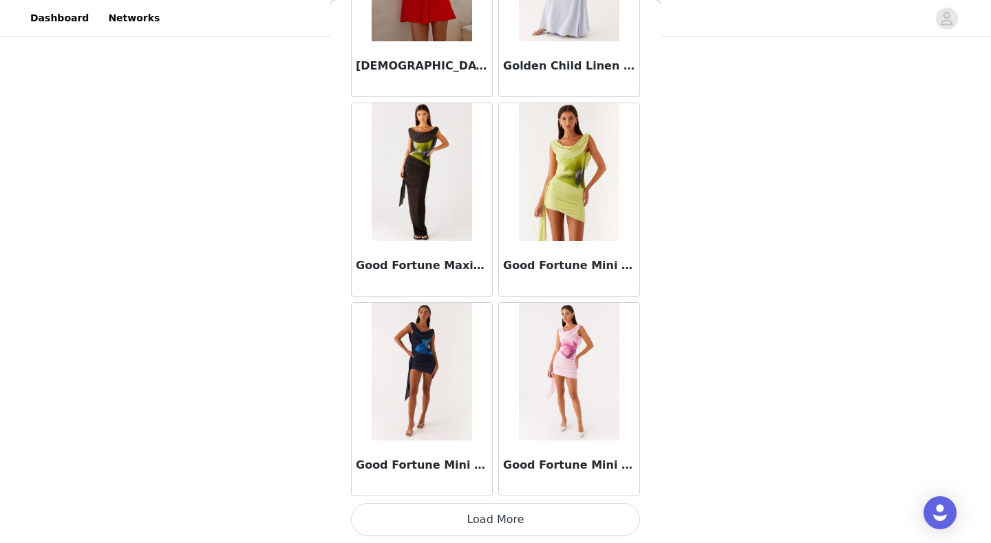
click at [539, 519] on button "Load More" at bounding box center [495, 519] width 289 height 33
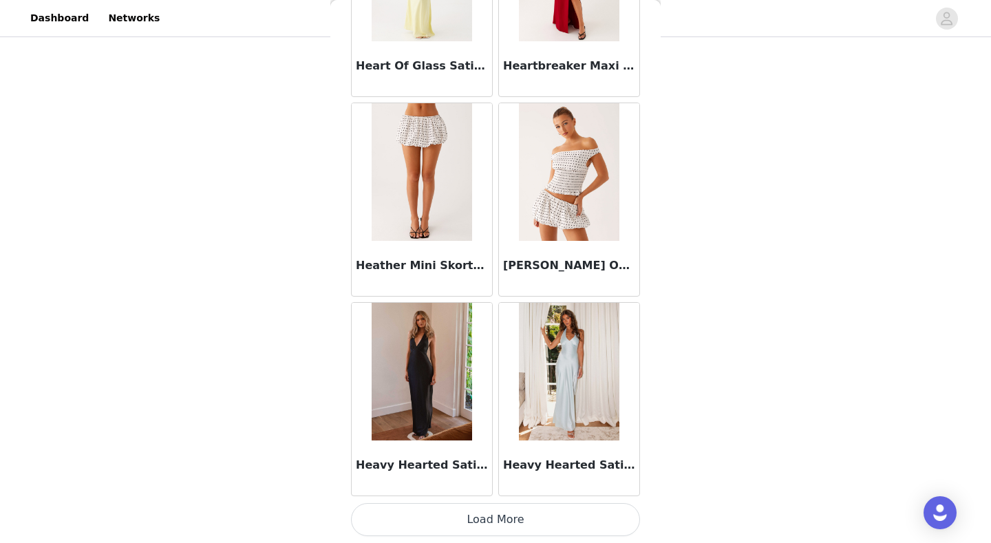
click at [516, 521] on button "Load More" at bounding box center [495, 519] width 289 height 33
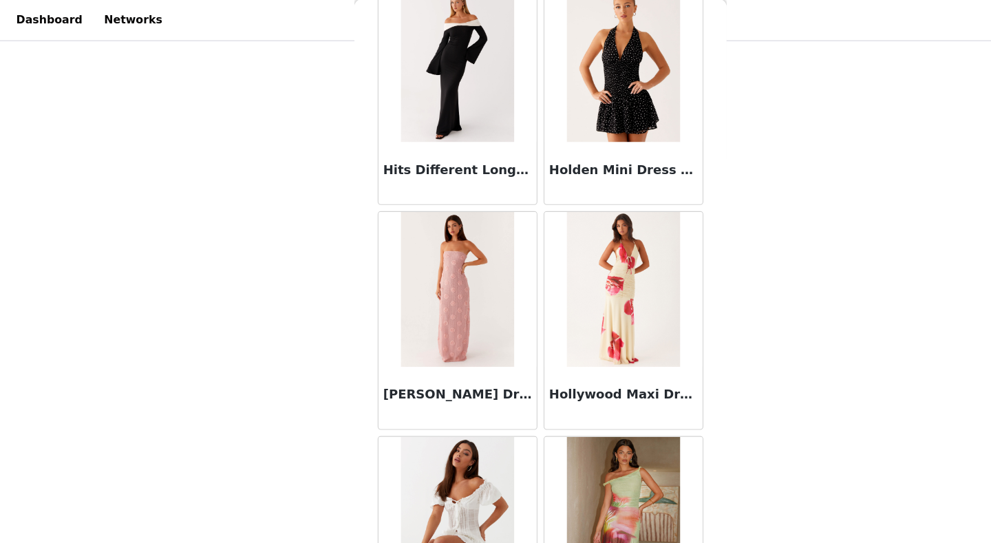
scroll to position [144, 0]
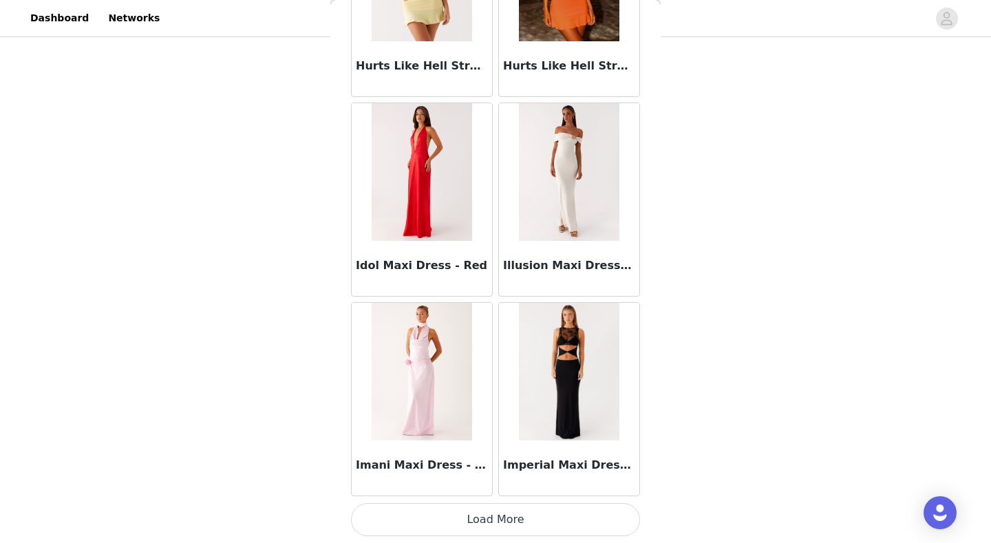
click at [553, 528] on button "Load More" at bounding box center [495, 519] width 289 height 33
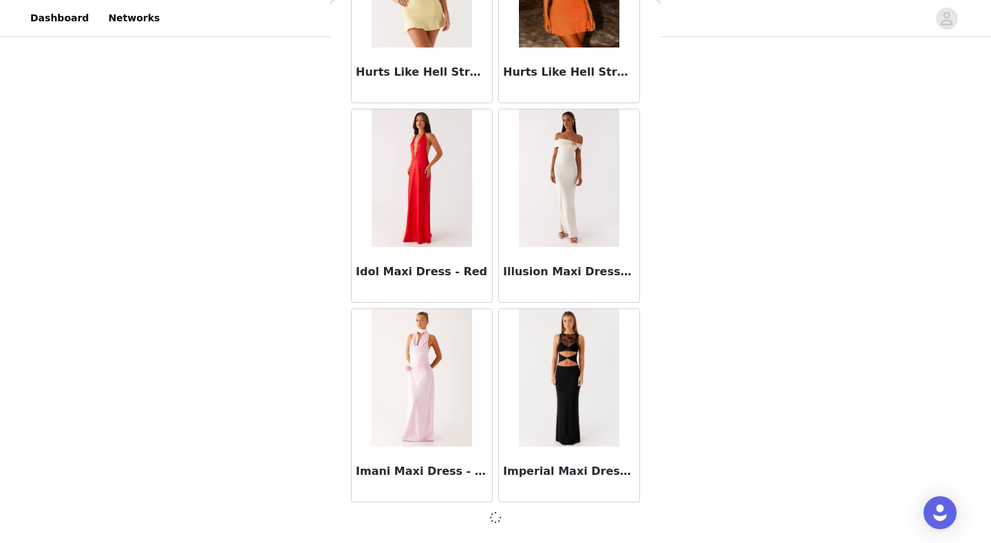
scroll to position [39471, 0]
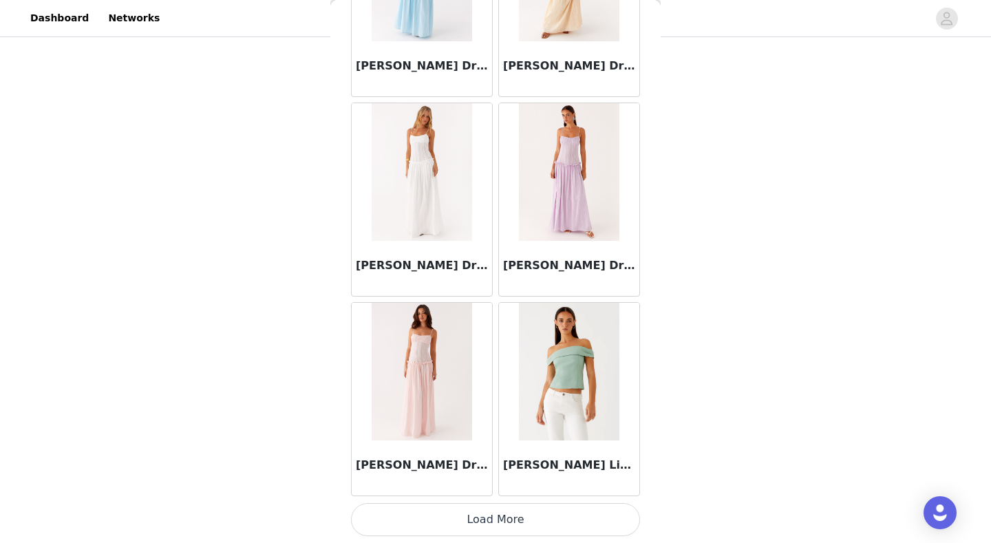
click at [539, 528] on button "Load More" at bounding box center [495, 519] width 289 height 33
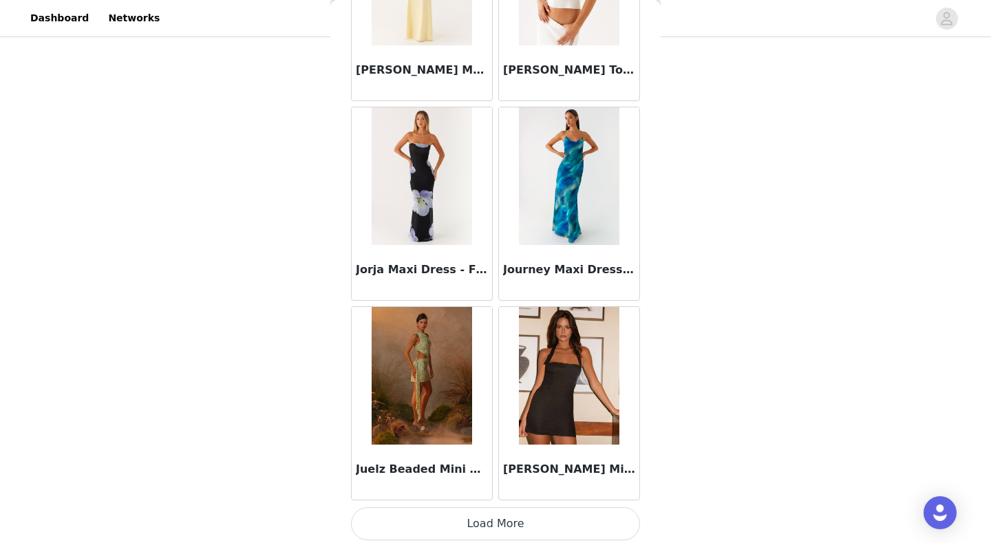
scroll to position [43461, 0]
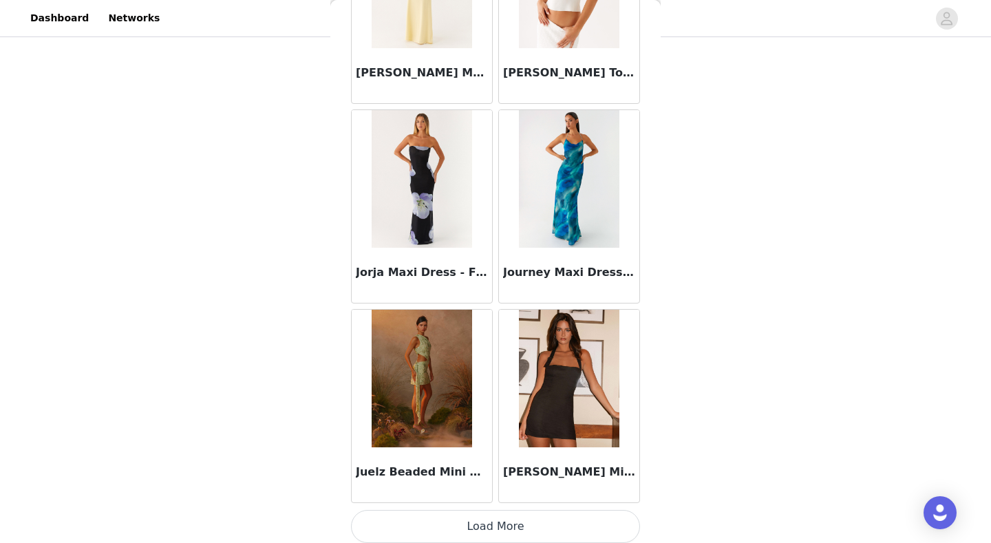
click at [544, 525] on button "Load More" at bounding box center [495, 526] width 289 height 33
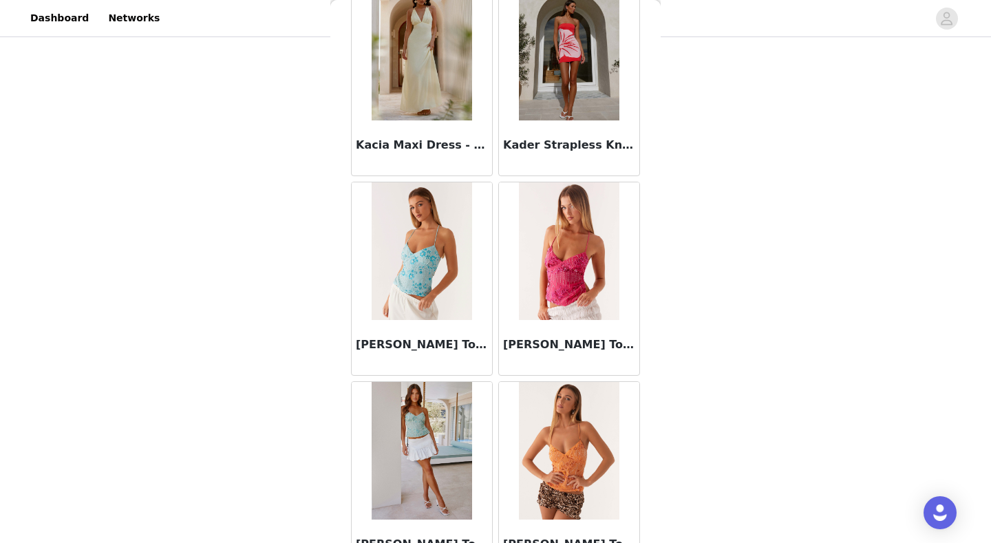
scroll to position [44391, 0]
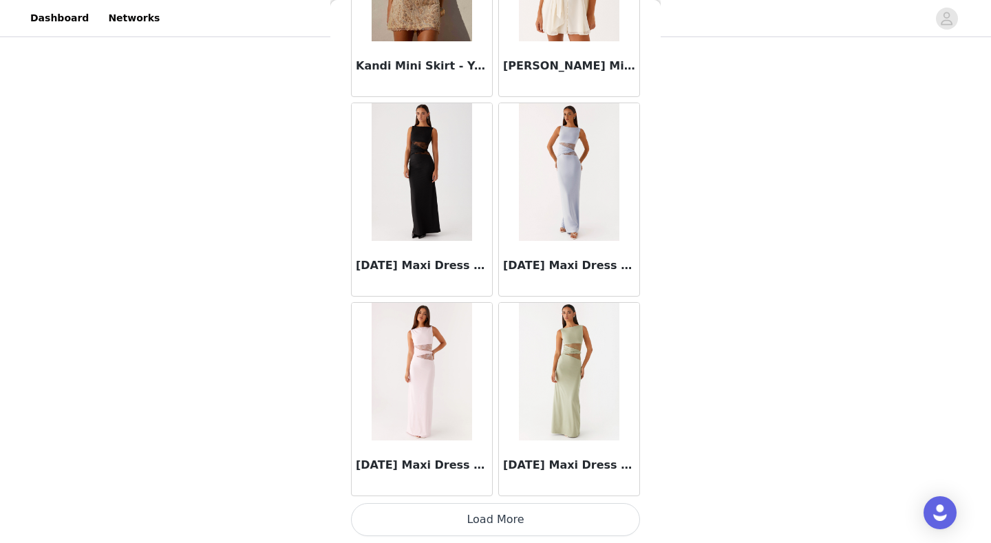
click at [537, 531] on button "Load More" at bounding box center [495, 519] width 289 height 33
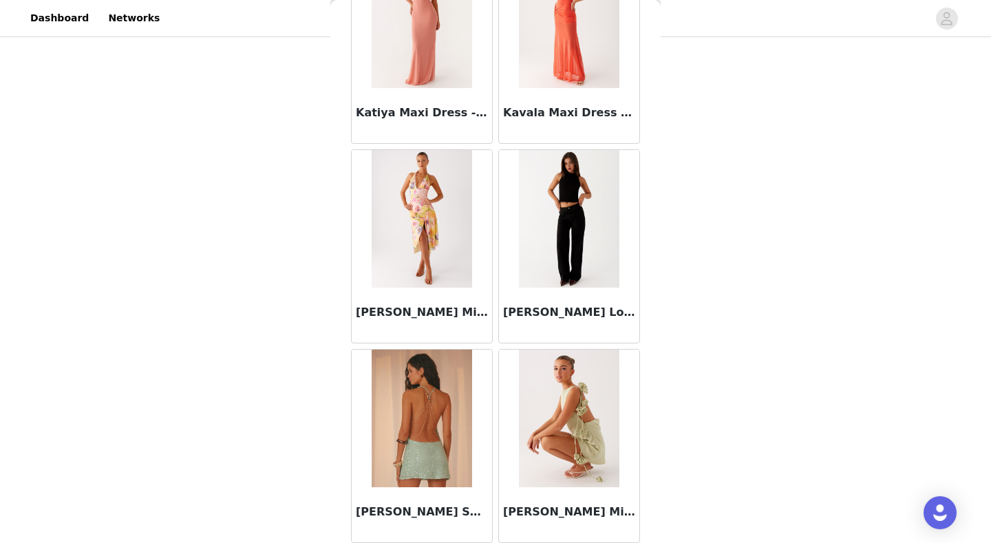
scroll to position [46472, 0]
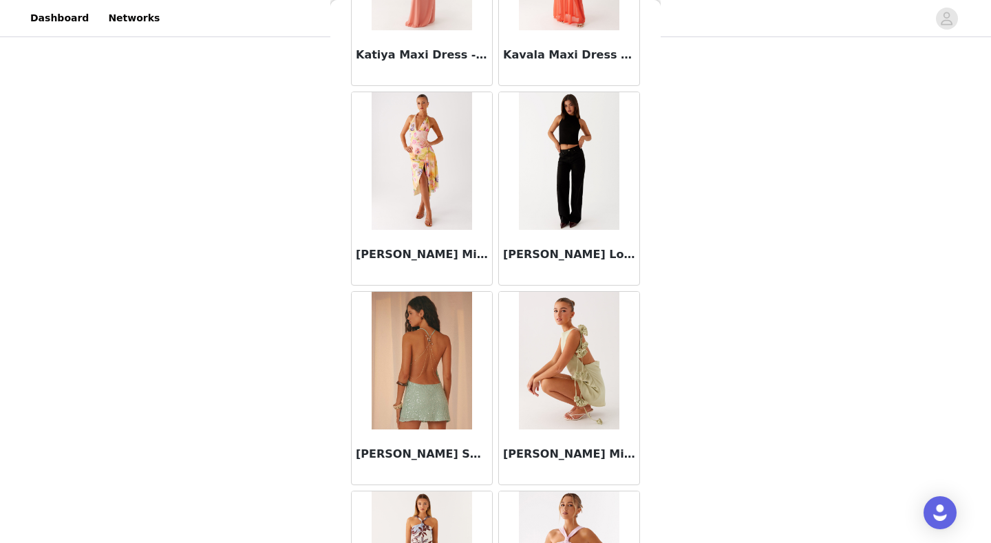
click at [572, 231] on div "[PERSON_NAME] Low Rise Denim Jeans - Black" at bounding box center [569, 257] width 140 height 55
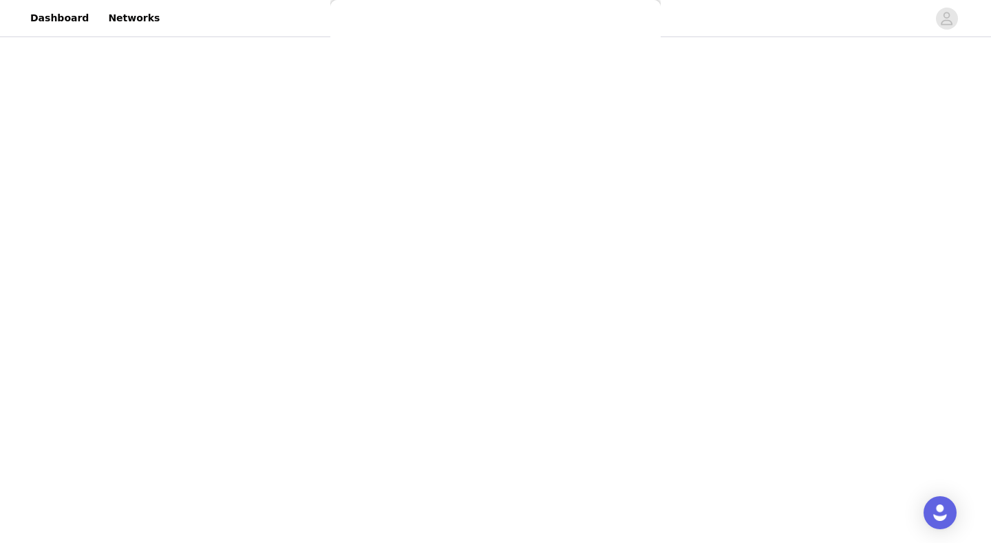
scroll to position [0, 0]
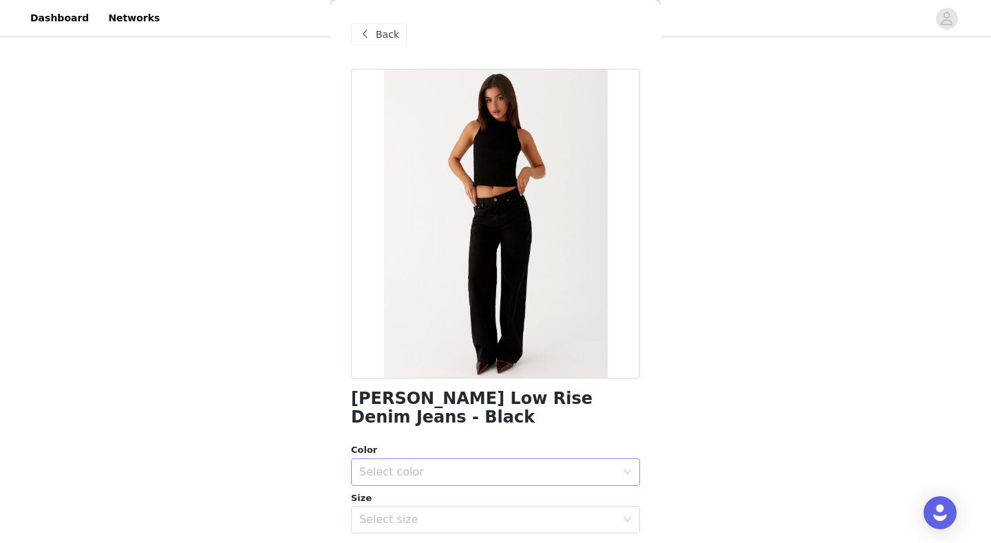
click at [447, 465] on div "Select color" at bounding box center [487, 472] width 257 height 14
click at [438, 479] on li "Black" at bounding box center [495, 483] width 289 height 22
click at [435, 506] on div "Select size" at bounding box center [491, 519] width 264 height 26
click at [424, 526] on li "US 4" at bounding box center [495, 528] width 289 height 22
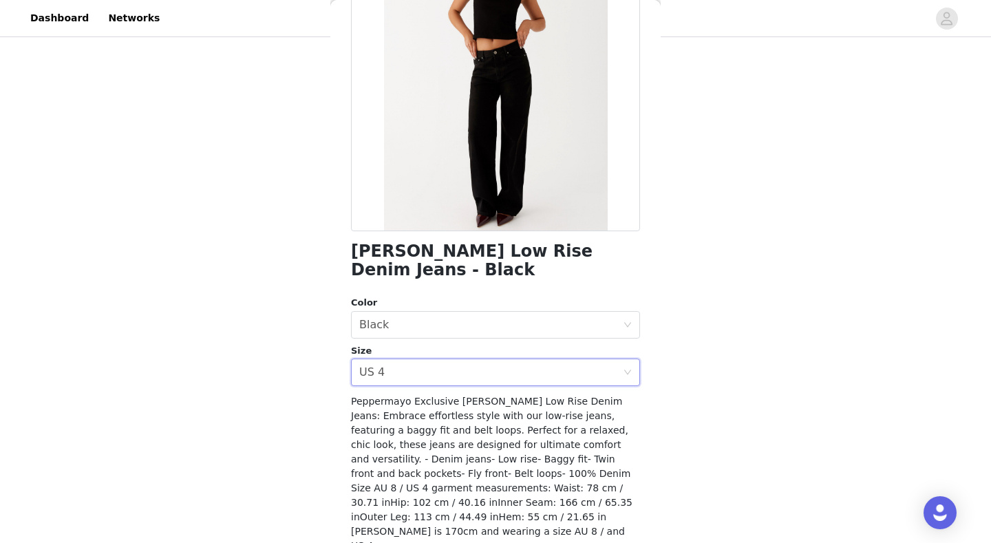
scroll to position [149, 0]
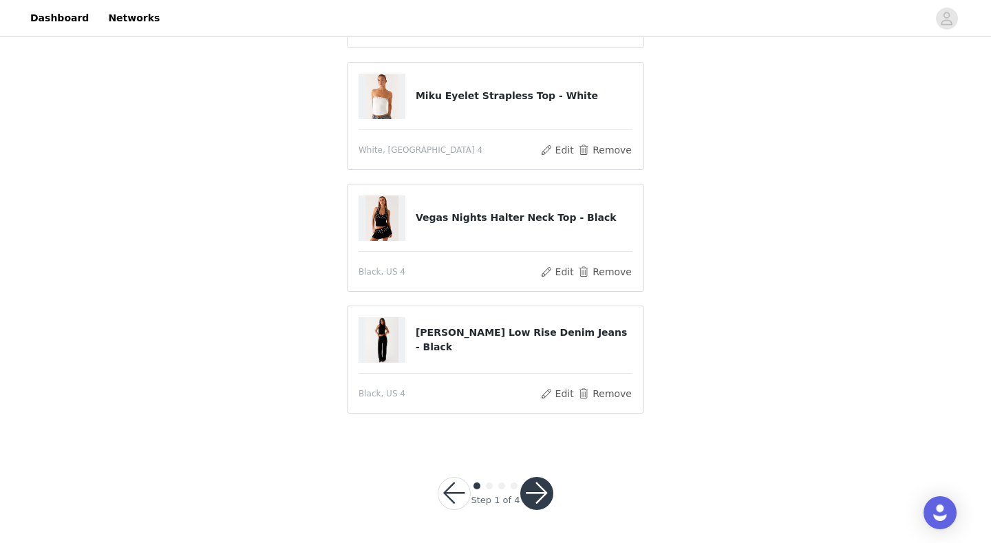
scroll to position [212, 0]
click at [543, 493] on button "button" at bounding box center [536, 494] width 33 height 33
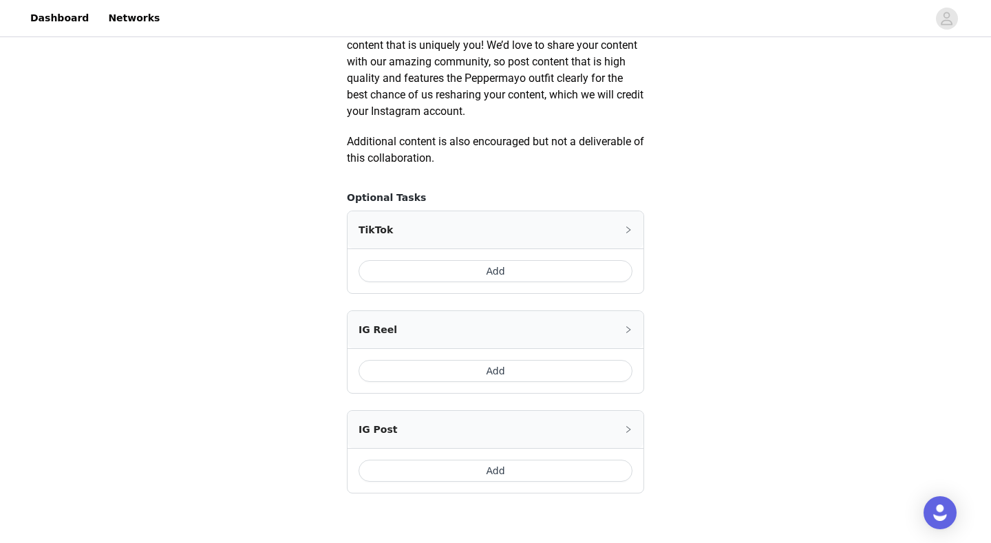
scroll to position [720, 0]
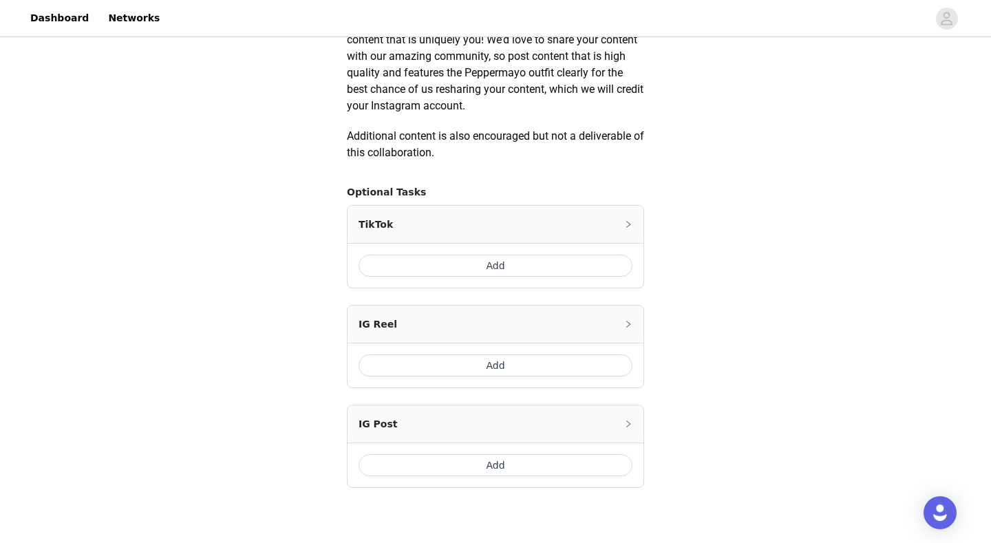
click at [517, 264] on button "Add" at bounding box center [495, 266] width 274 height 22
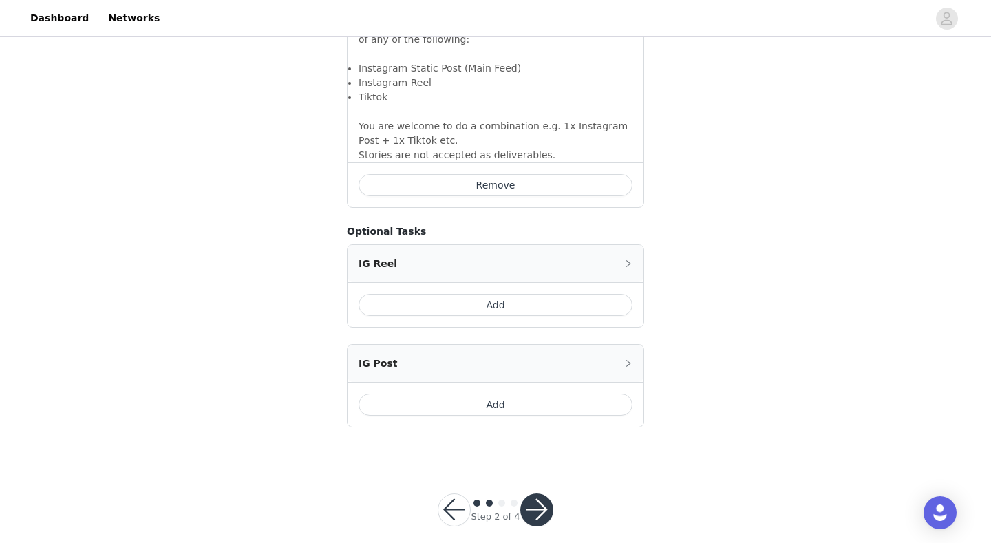
scroll to position [1040, 0]
click at [539, 500] on button "button" at bounding box center [536, 510] width 33 height 33
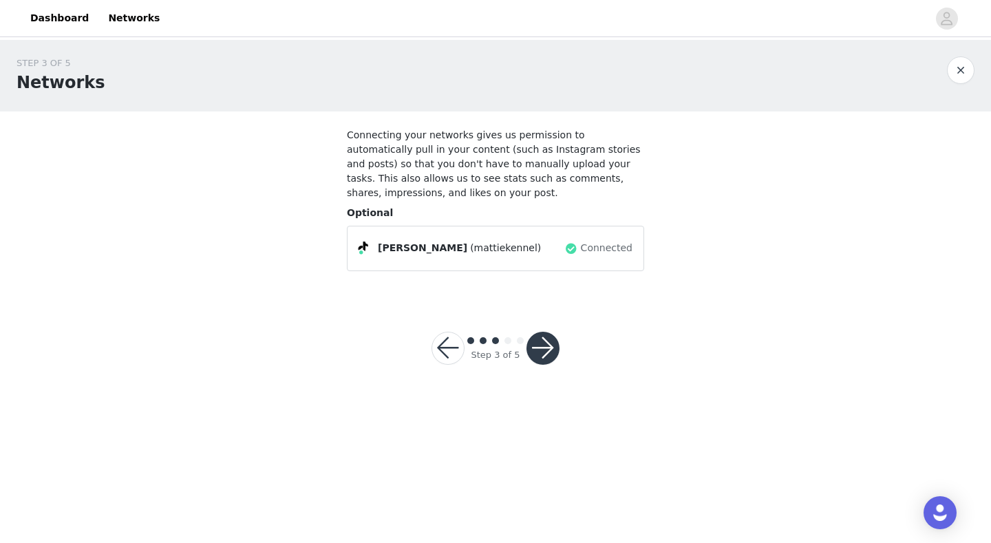
click at [548, 356] on button "button" at bounding box center [542, 348] width 33 height 33
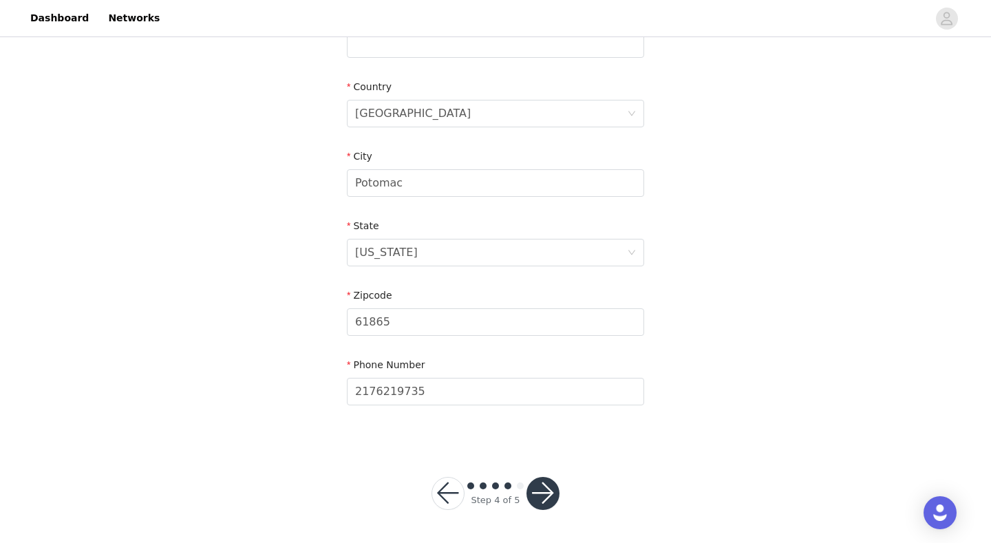
scroll to position [395, 0]
click at [542, 491] on button "button" at bounding box center [542, 494] width 33 height 33
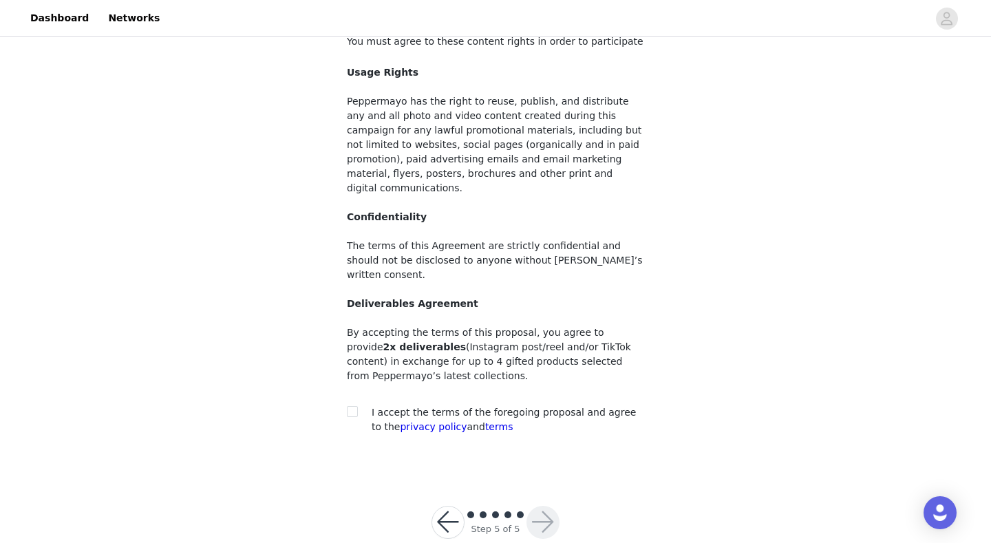
scroll to position [93, 0]
click at [358, 406] on div at bounding box center [356, 413] width 19 height 14
click at [354, 407] on input "checkbox" at bounding box center [352, 412] width 10 height 10
checkbox input "true"
click at [550, 506] on button "button" at bounding box center [542, 522] width 33 height 33
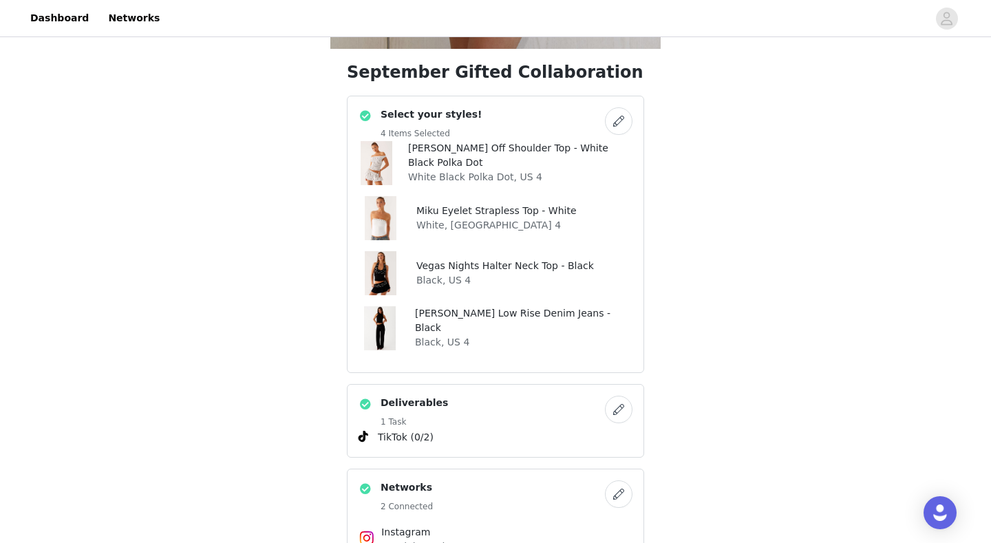
scroll to position [360, 0]
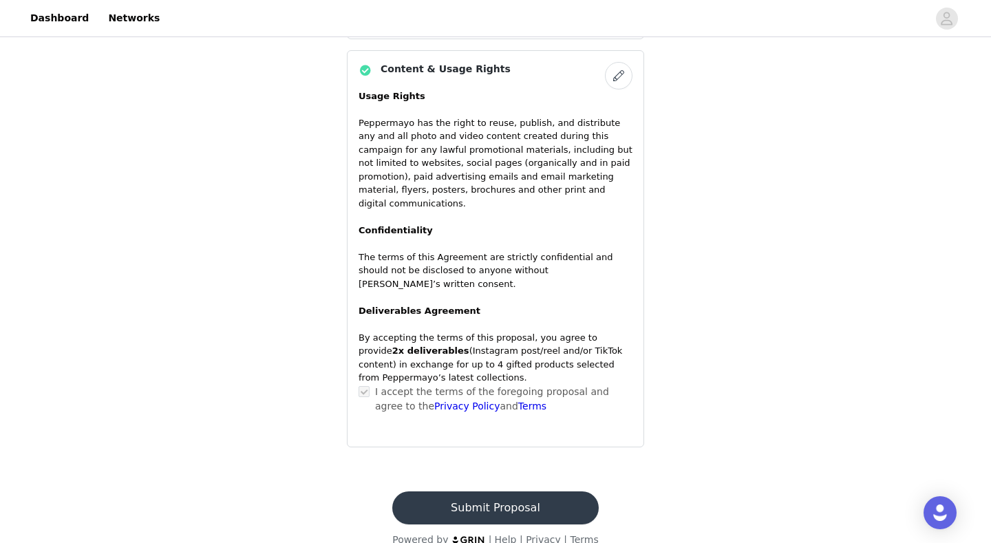
click at [491, 491] on button "Submit Proposal" at bounding box center [495, 507] width 206 height 33
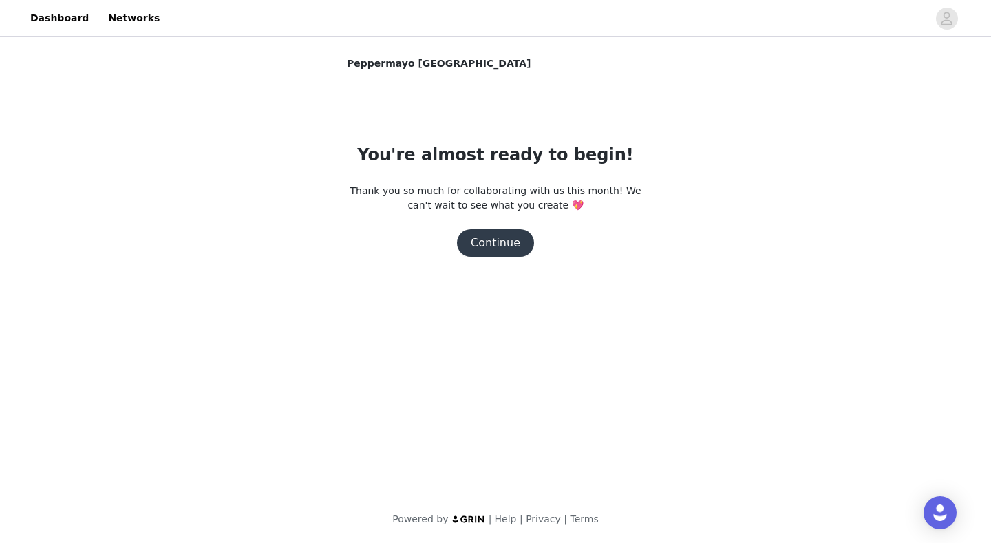
click at [516, 242] on button "Continue" at bounding box center [495, 243] width 77 height 28
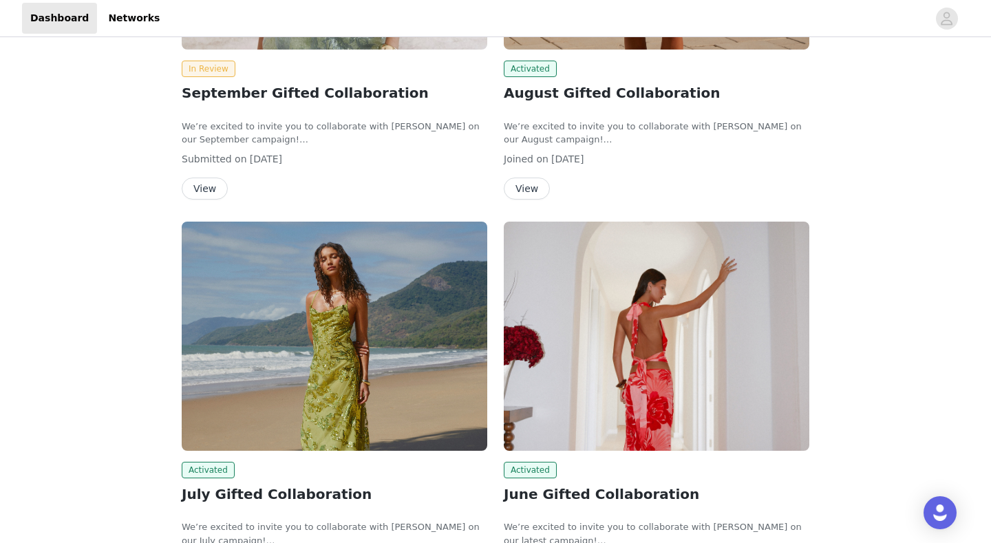
scroll to position [214, 0]
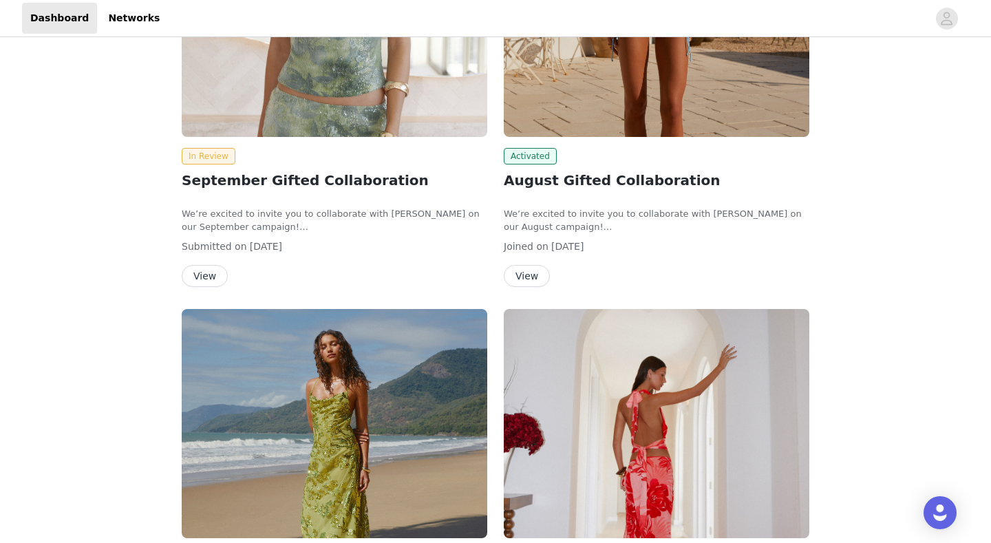
click at [588, 183] on h2 "August Gifted Collaboration" at bounding box center [657, 180] width 306 height 21
click at [538, 275] on button "View" at bounding box center [527, 276] width 46 height 22
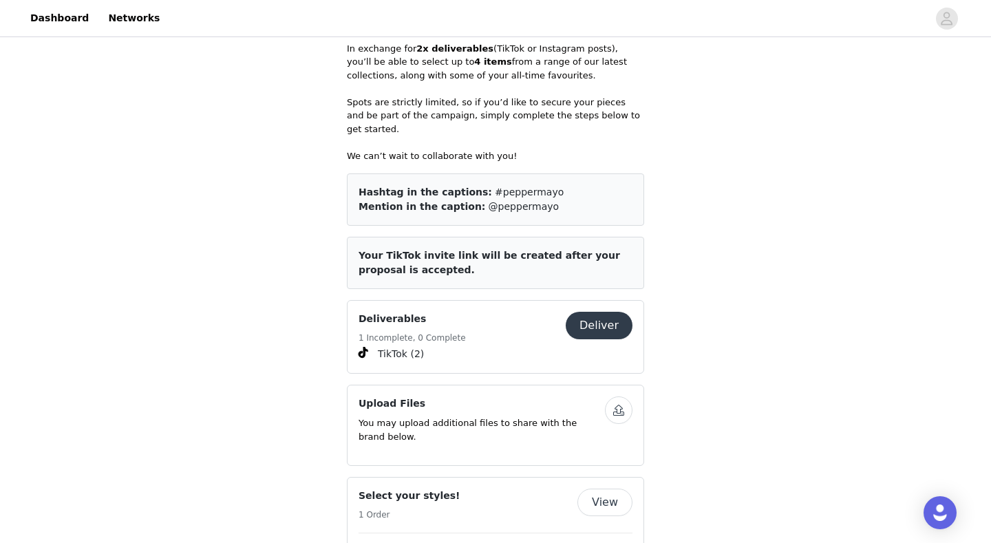
scroll to position [644, 0]
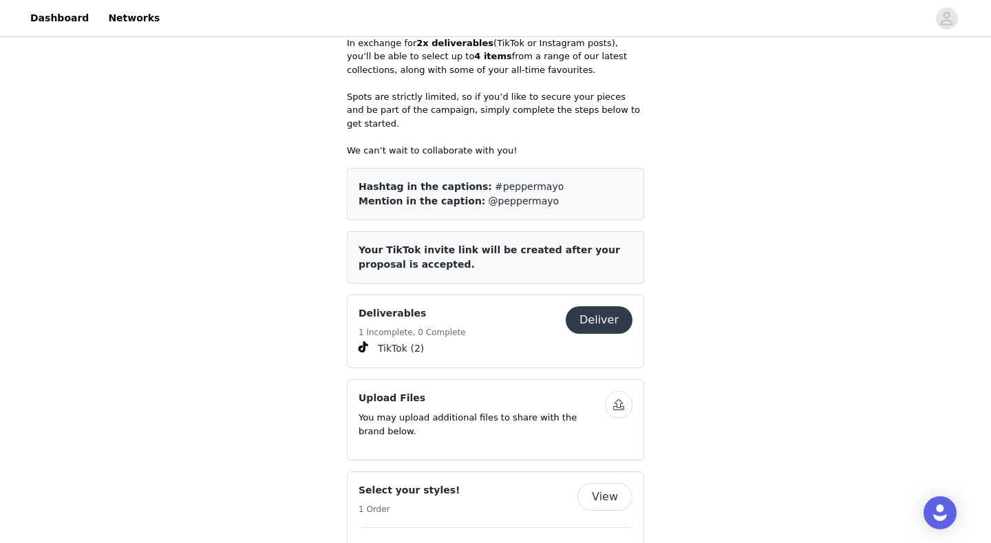
click at [539, 340] on span "TikTok (2)" at bounding box center [495, 348] width 274 height 17
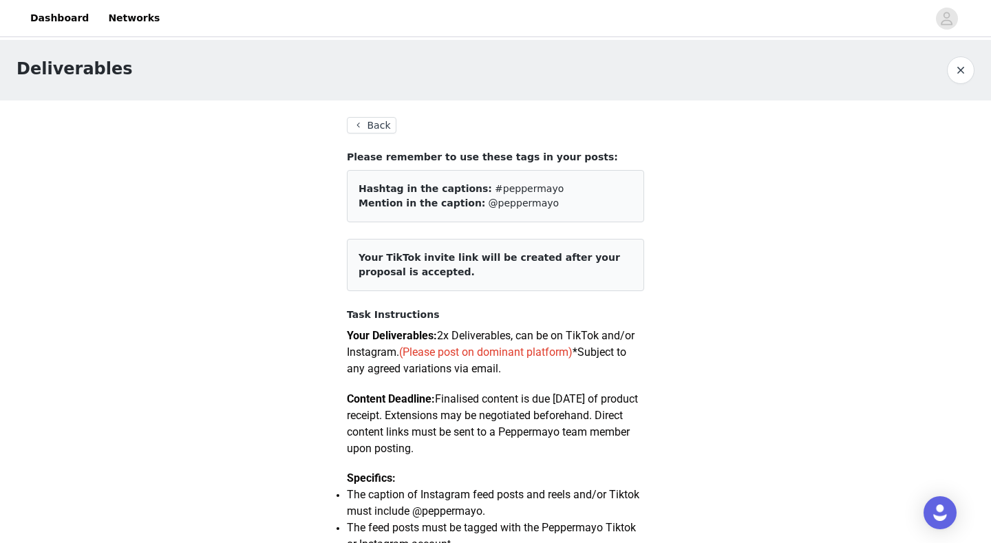
click at [378, 126] on button "Back" at bounding box center [372, 125] width 50 height 17
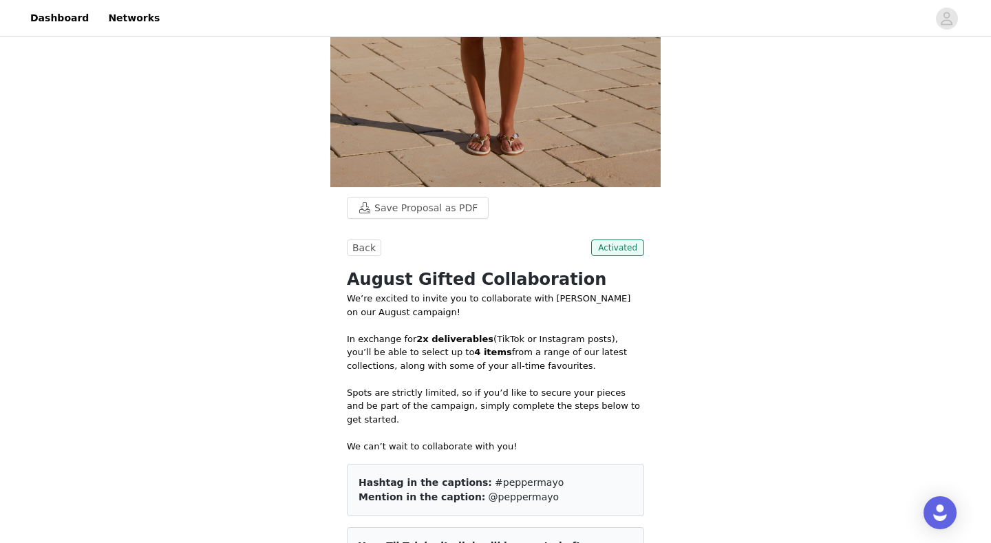
scroll to position [23, 0]
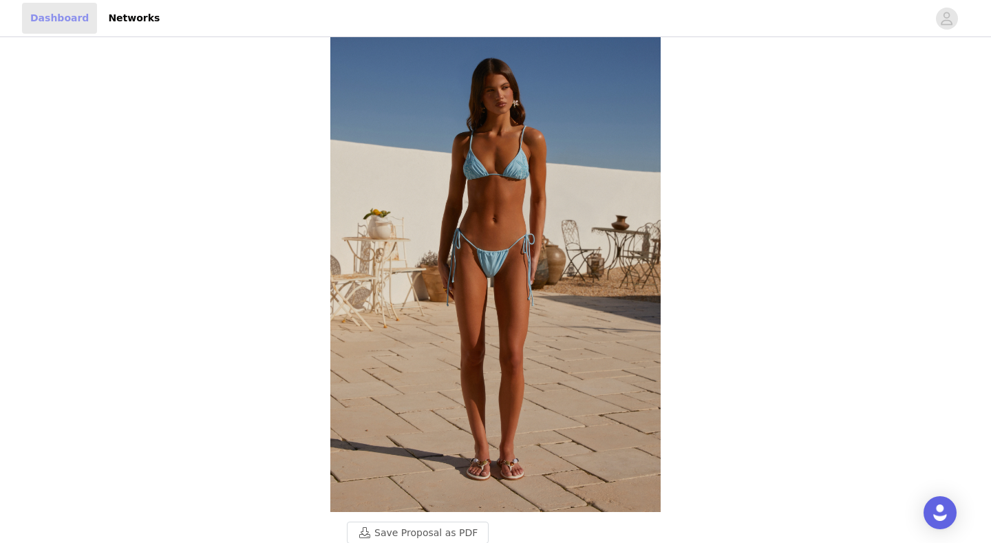
click at [63, 17] on link "Dashboard" at bounding box center [59, 18] width 75 height 31
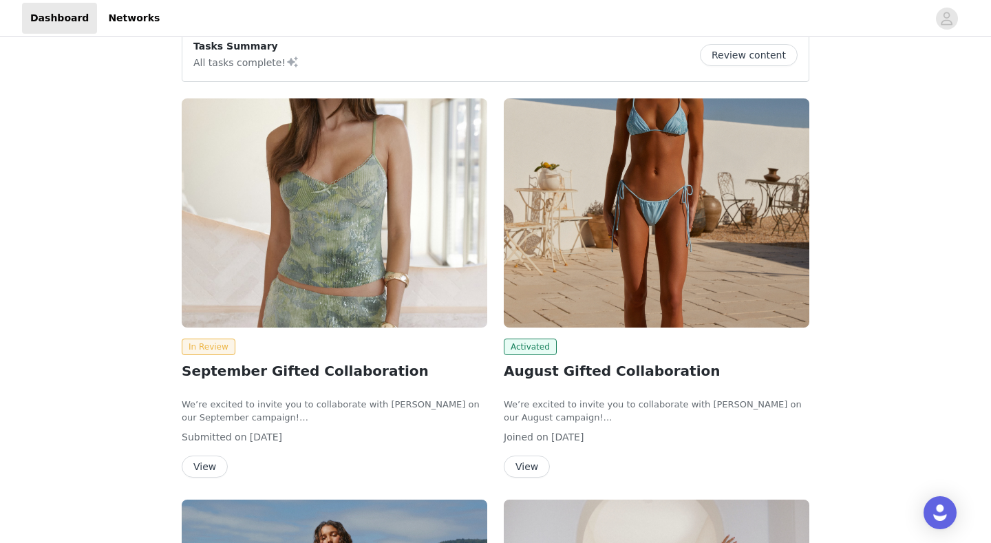
click at [418, 255] on img at bounding box center [335, 212] width 306 height 229
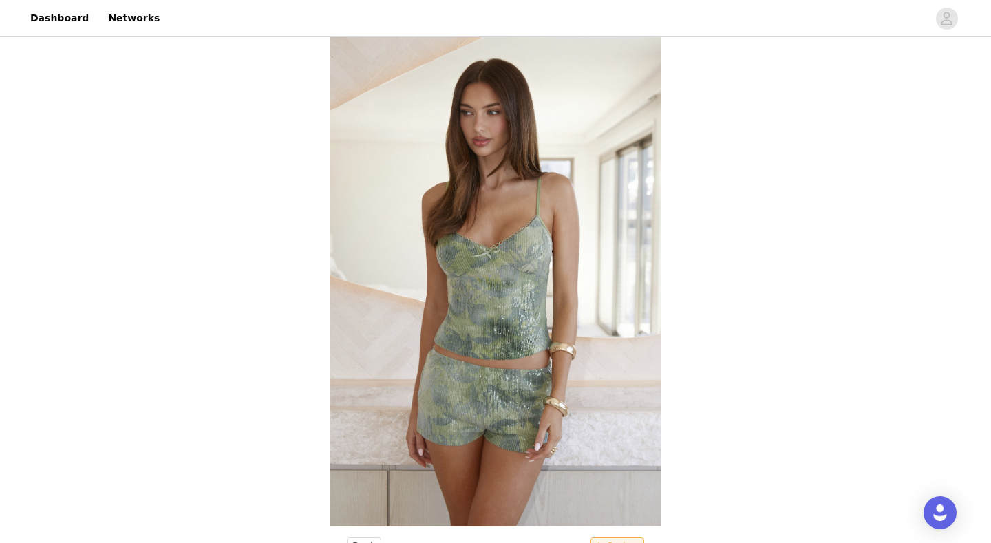
scroll to position [172, 0]
